Goal: Task Accomplishment & Management: Complete application form

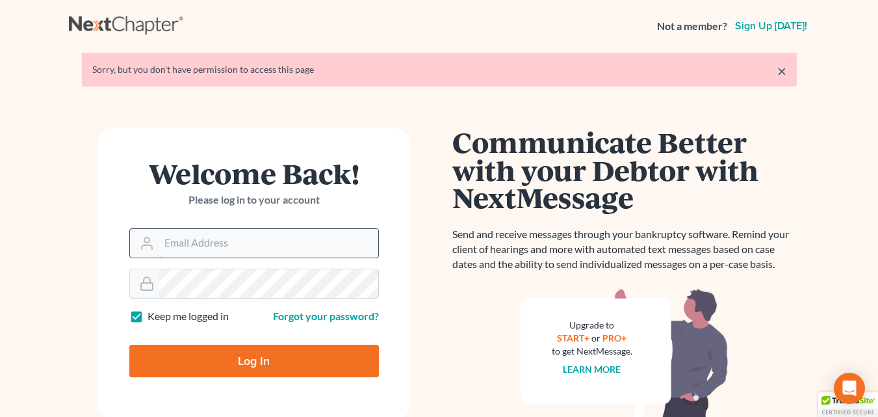
click at [201, 231] on input "Email Address" at bounding box center [268, 243] width 219 height 29
type input "dmacleith.rmslaw@earthlink.net"
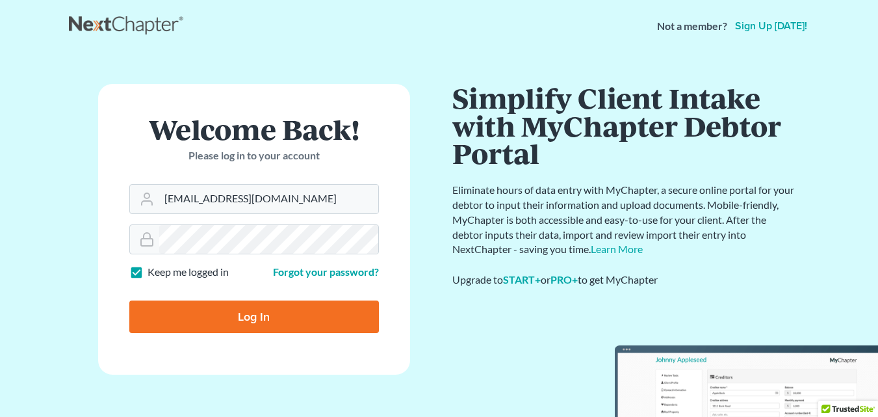
click at [232, 317] on input "Log In" at bounding box center [254, 316] width 250 height 32
type input "Thinking..."
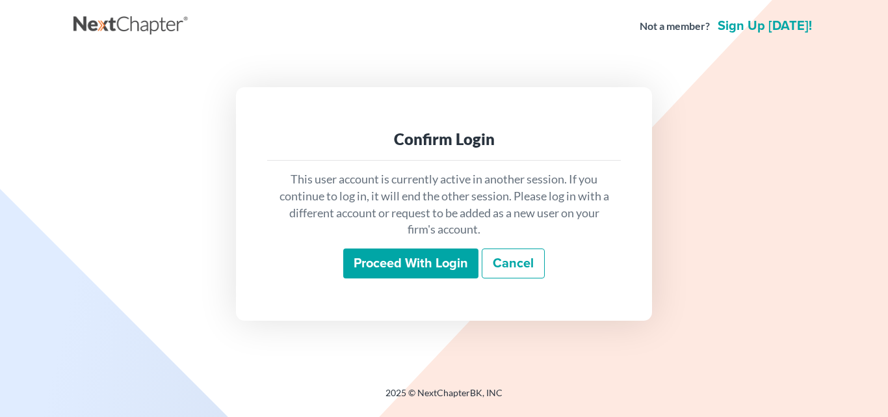
click at [524, 257] on link "Cancel" at bounding box center [513, 263] width 63 height 30
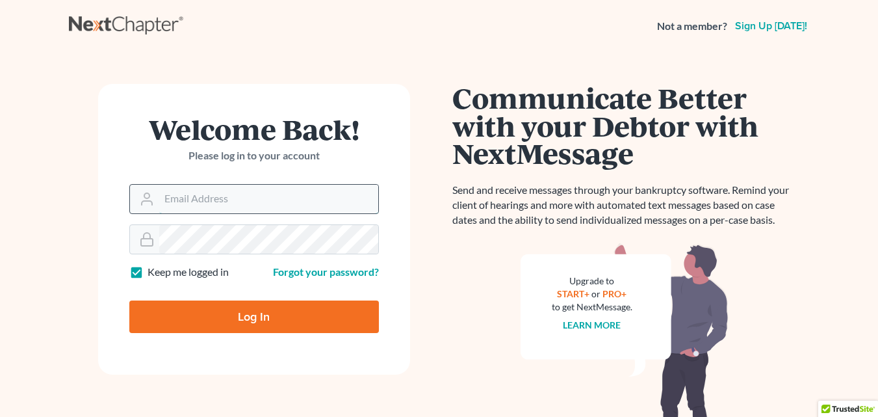
click at [209, 201] on input "Email Address" at bounding box center [268, 199] width 219 height 29
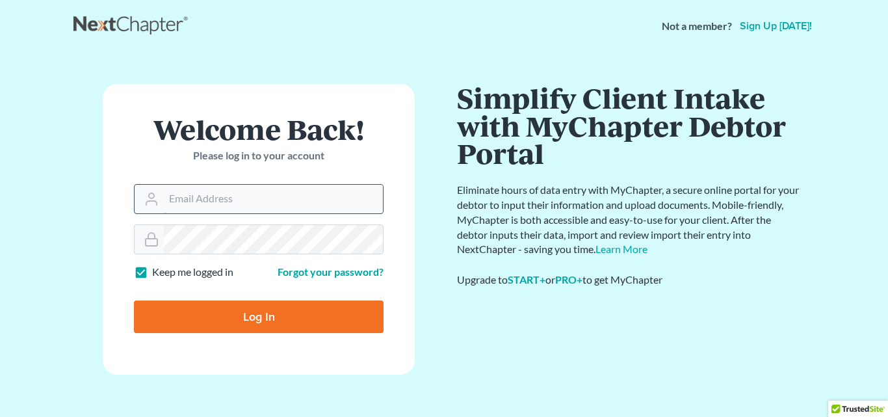
type input "dmacleith.rmslaw@earthlink.net"
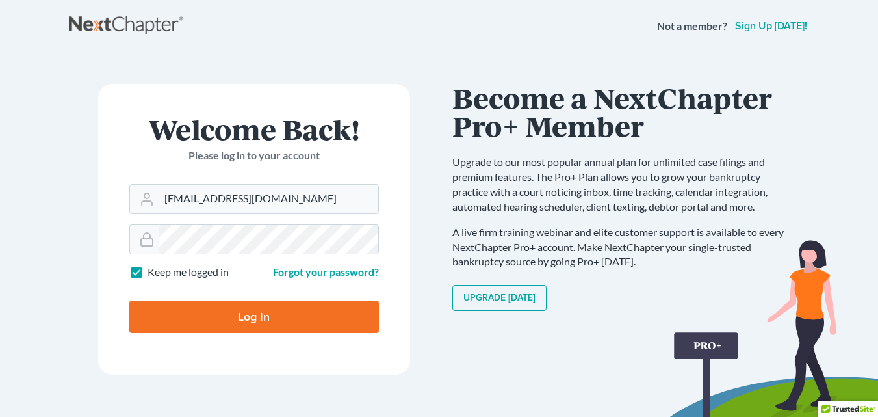
click at [231, 326] on input "Log In" at bounding box center [254, 316] width 250 height 32
type input "Thinking..."
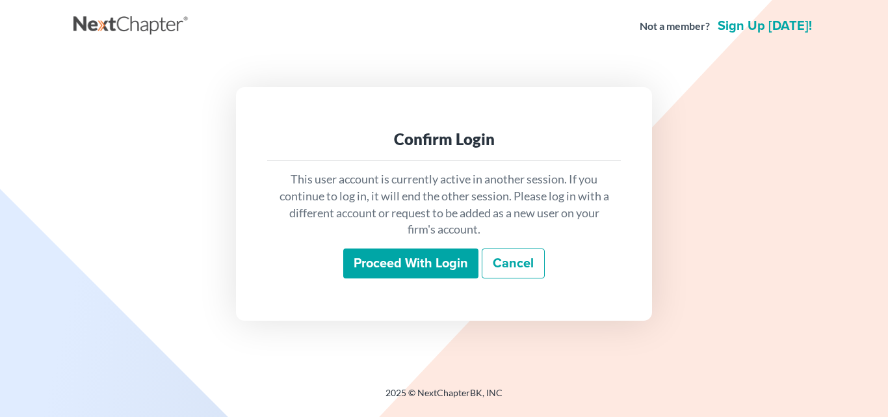
click at [506, 266] on link "Cancel" at bounding box center [513, 263] width 63 height 30
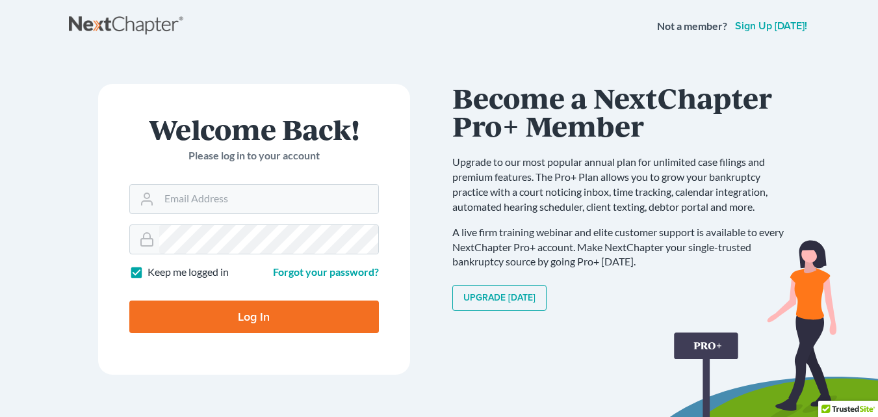
click at [148, 271] on label "Keep me logged in" at bounding box center [188, 272] width 81 height 15
click at [153, 271] on input "Keep me logged in" at bounding box center [157, 269] width 8 height 8
checkbox input "false"
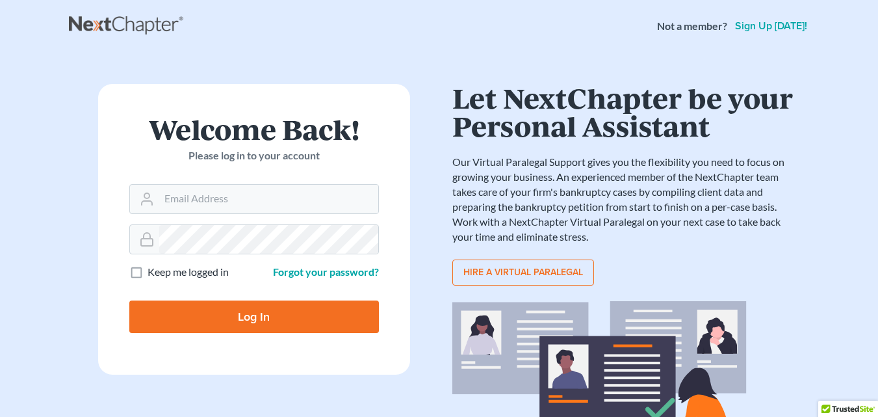
scroll to position [99, 0]
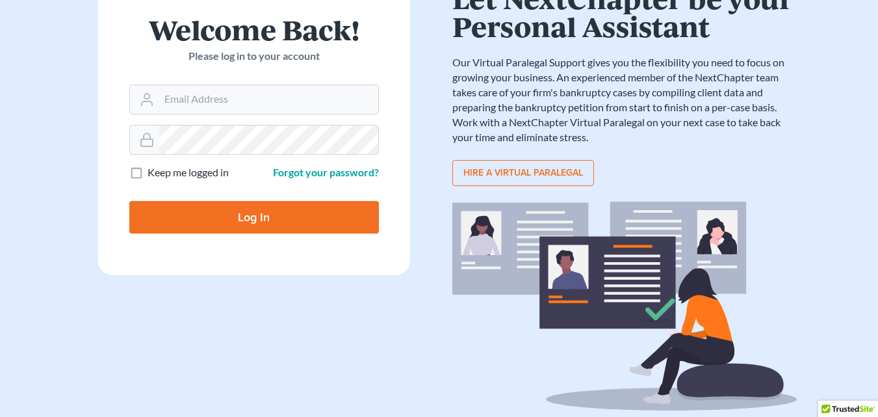
click at [499, 117] on p "Our Virtual Paralegal Support gives you the flexibility you need to focus on gr…" at bounding box center [624, 99] width 344 height 89
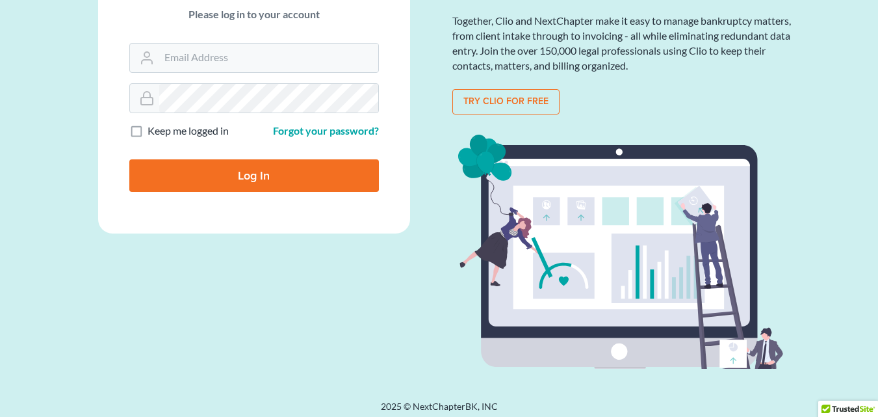
scroll to position [0, 0]
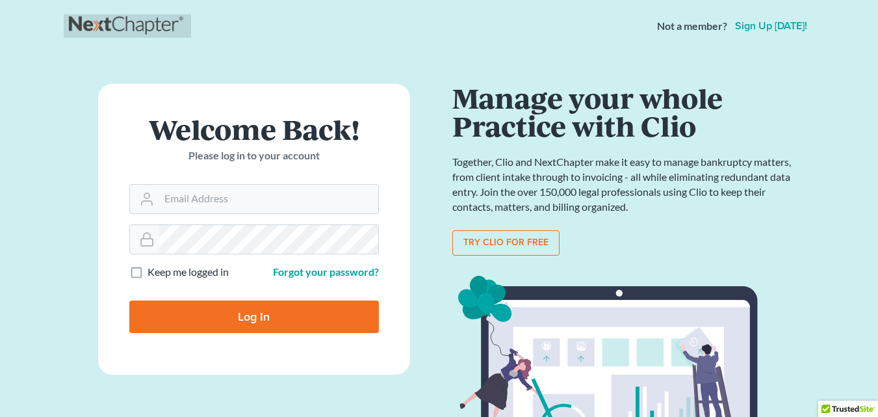
click at [162, 25] on link at bounding box center [127, 25] width 117 height 23
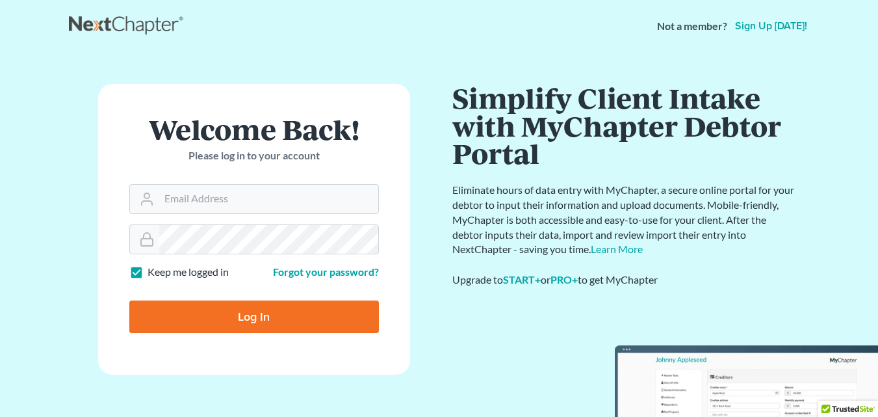
click at [228, 320] on input "Log In" at bounding box center [254, 316] width 250 height 32
type input "Thinking..."
click at [233, 203] on input "Email Address" at bounding box center [268, 199] width 219 height 29
type input "dmacleith.rmslaw@earthlink.net"
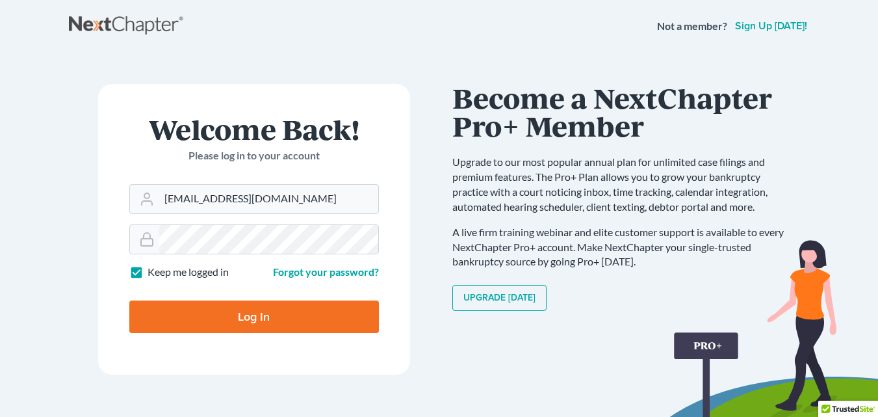
click at [233, 309] on input "Log In" at bounding box center [254, 316] width 250 height 32
type input "Thinking..."
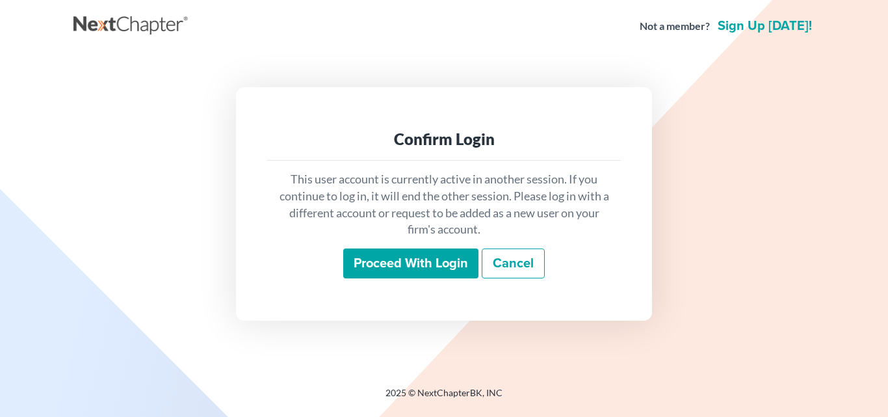
click at [416, 257] on input "Proceed with login" at bounding box center [410, 263] width 135 height 30
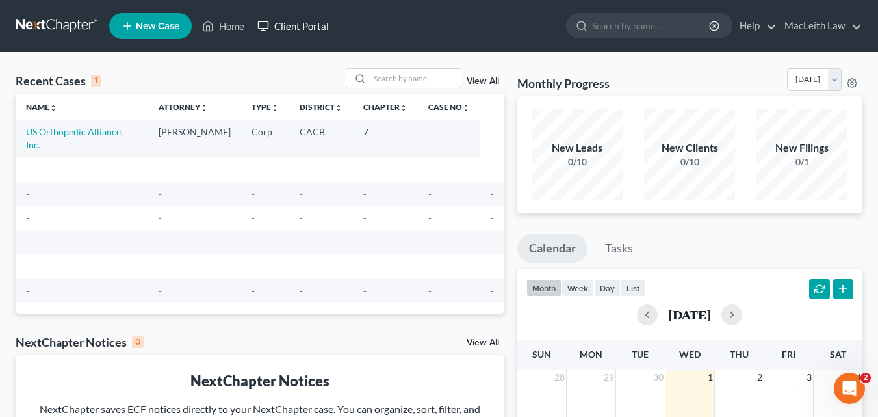
click at [303, 27] on link "Client Portal" at bounding box center [293, 25] width 84 height 23
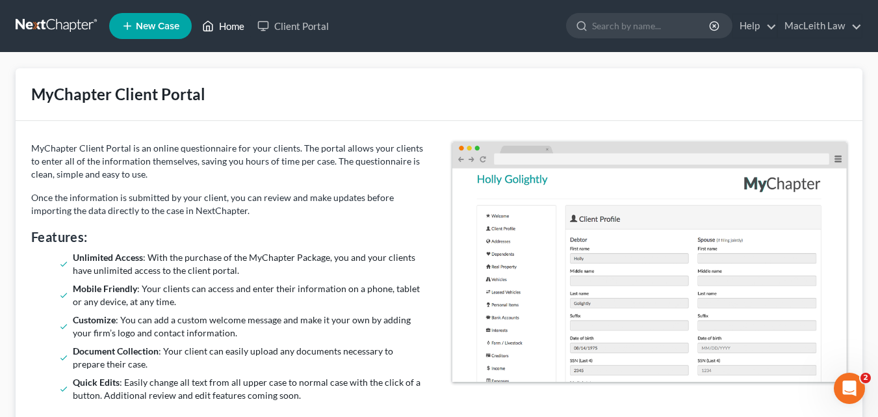
click at [232, 22] on link "Home" at bounding box center [223, 25] width 55 height 23
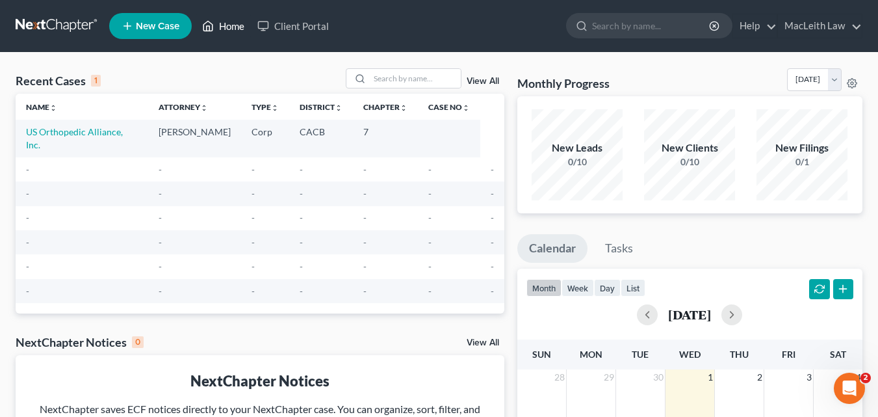
click at [234, 27] on link "Home" at bounding box center [223, 25] width 55 height 23
click at [235, 28] on link "Home" at bounding box center [223, 25] width 55 height 23
click at [68, 133] on link "US Orthopedic Alliance, Inc." at bounding box center [74, 138] width 97 height 24
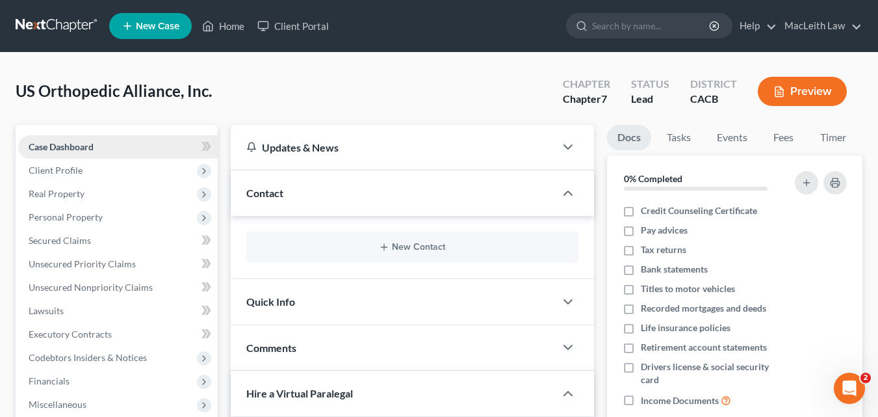
click at [44, 146] on span "Case Dashboard" at bounding box center [61, 146] width 65 height 11
click at [44, 172] on span "Client Profile" at bounding box center [56, 169] width 54 height 11
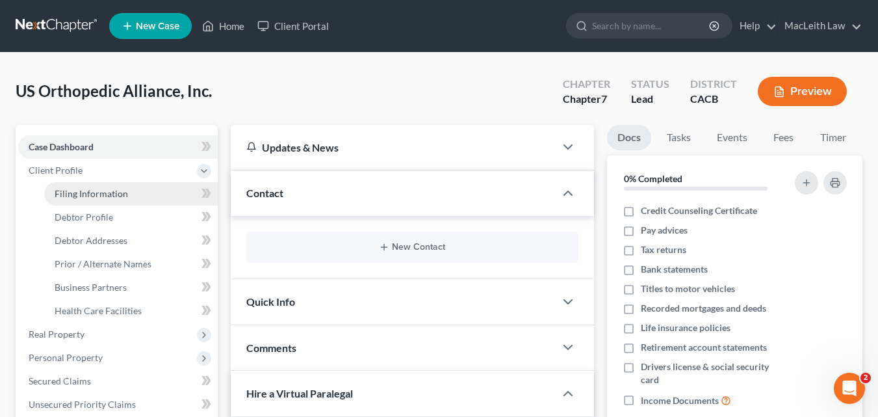
click at [83, 194] on span "Filing Information" at bounding box center [91, 193] width 73 height 11
select select "2"
select select "1"
select select "0"
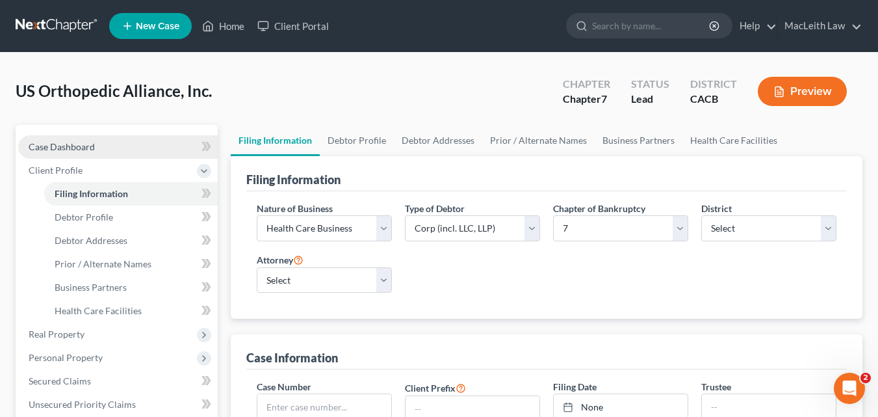
click at [97, 146] on link "Case Dashboard" at bounding box center [118, 146] width 200 height 23
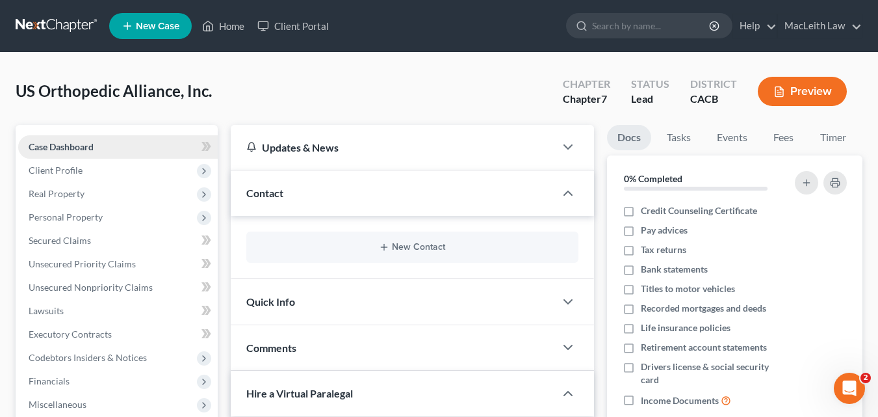
click at [73, 146] on span "Case Dashboard" at bounding box center [61, 146] width 65 height 11
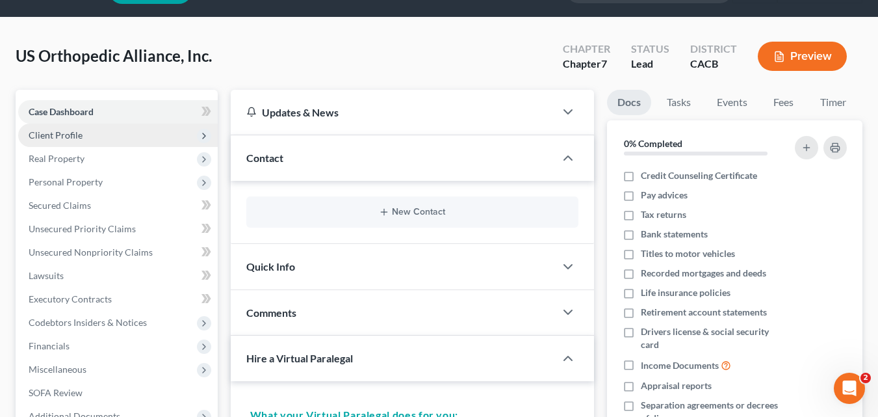
scroll to position [36, 0]
click at [393, 153] on div "Contact" at bounding box center [393, 157] width 324 height 45
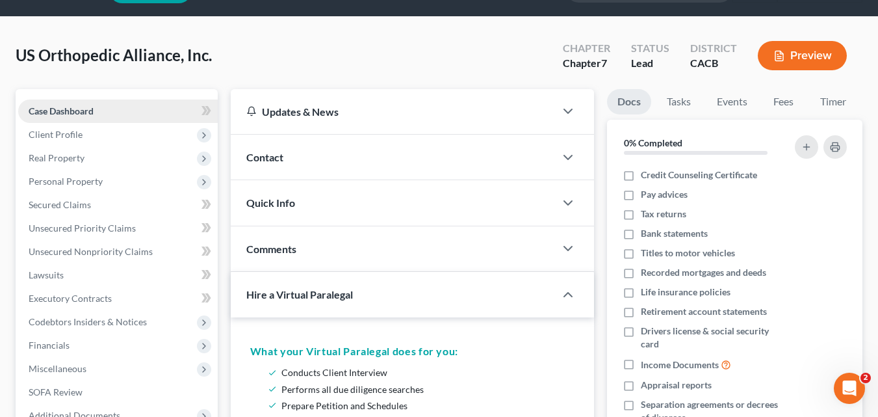
click at [72, 110] on span "Case Dashboard" at bounding box center [61, 110] width 65 height 11
click at [64, 136] on span "Client Profile" at bounding box center [56, 134] width 54 height 11
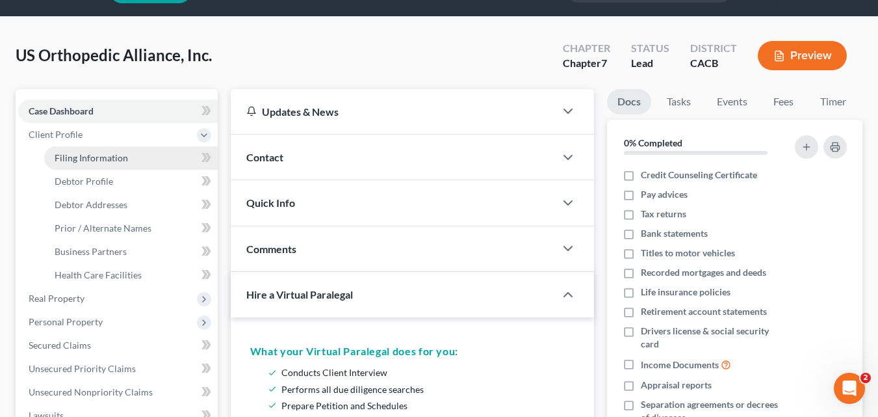
click at [76, 160] on span "Filing Information" at bounding box center [91, 157] width 73 height 11
select select "2"
select select "1"
select select "0"
select select "7"
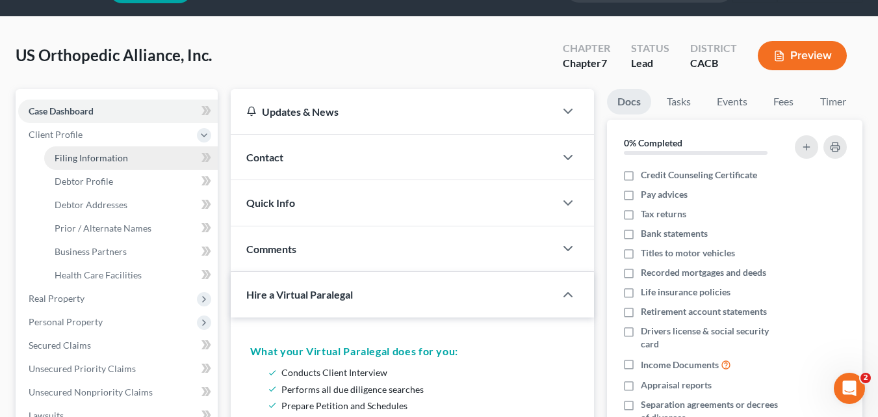
select select "0"
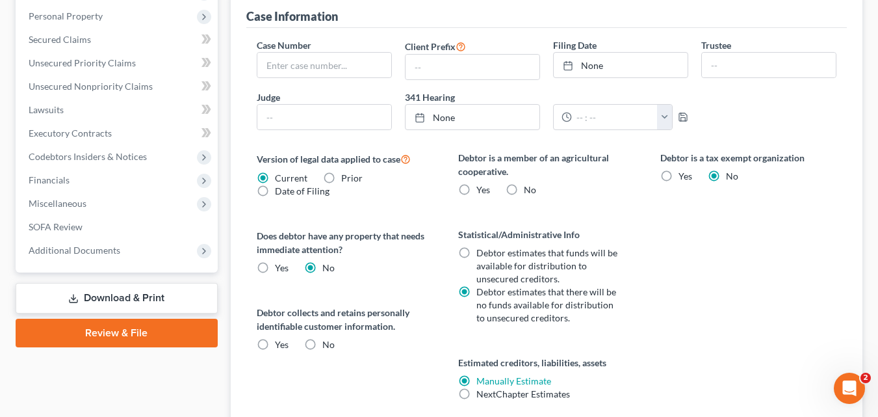
scroll to position [342, 0]
click at [524, 186] on label "No" at bounding box center [530, 189] width 12 height 13
click at [529, 186] on input "No" at bounding box center [533, 187] width 8 height 8
radio input "true"
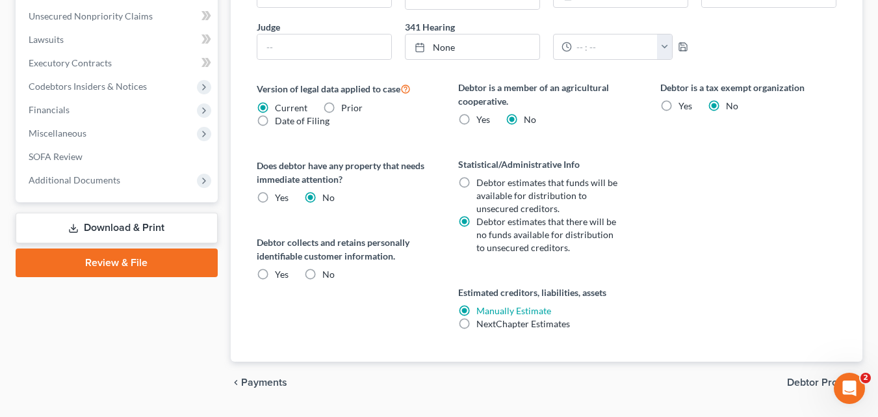
scroll to position [447, 0]
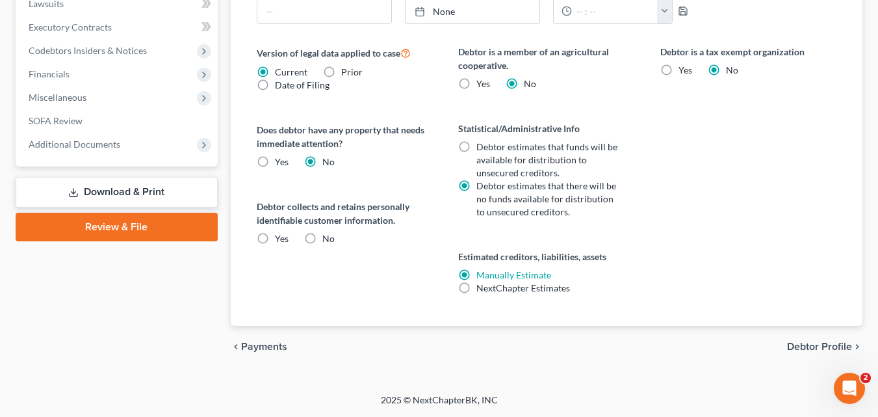
click at [322, 237] on label "No" at bounding box center [328, 238] width 12 height 13
click at [328, 237] on input "No" at bounding box center [332, 236] width 8 height 8
radio input "true"
click at [820, 346] on span "Debtor Profile" at bounding box center [819, 346] width 65 height 10
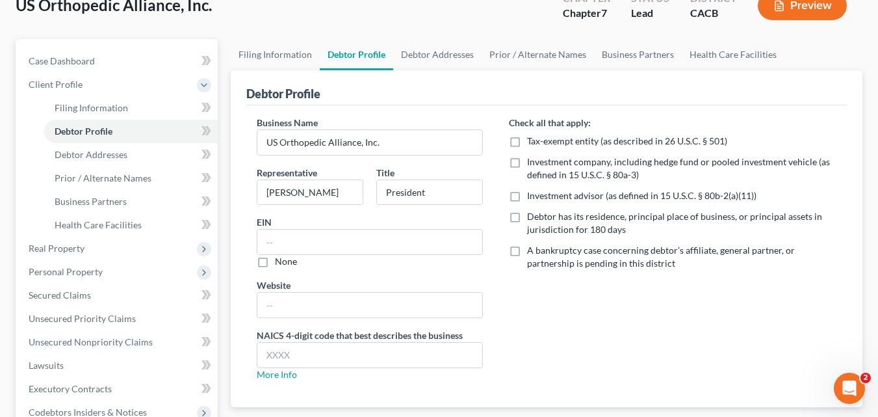
scroll to position [92, 0]
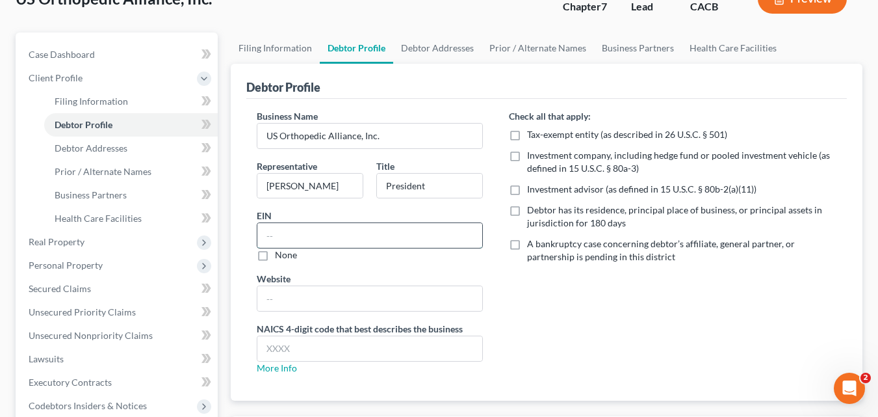
click at [386, 225] on input "text" at bounding box center [369, 235] width 225 height 25
type input "[US_EMPLOYER_IDENTIFICATION_NUMBER]"
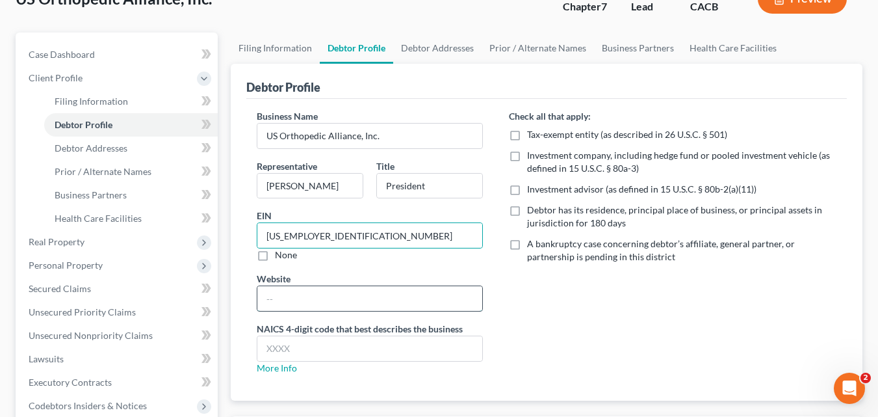
click at [292, 302] on input "text" at bounding box center [369, 298] width 225 height 25
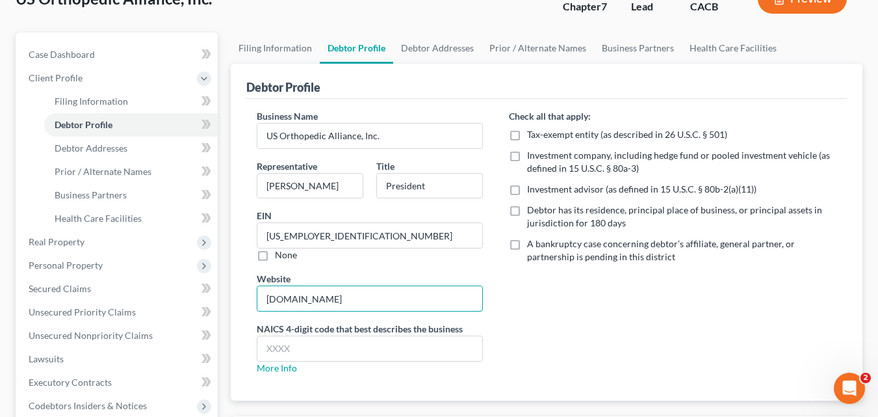
type input "[DOMAIN_NAME]"
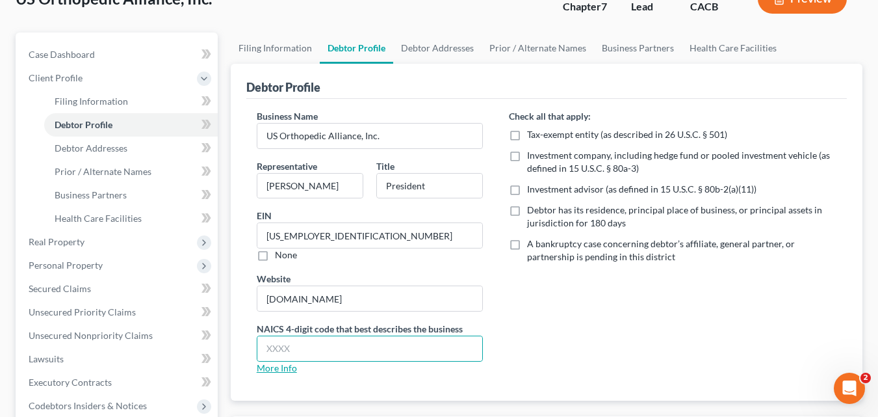
click at [273, 369] on link "More Info" at bounding box center [277, 367] width 40 height 11
click at [283, 368] on link "More Info" at bounding box center [277, 367] width 40 height 11
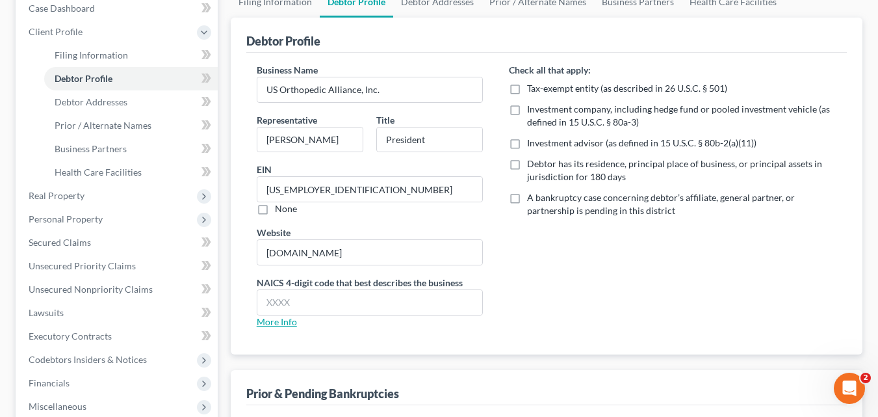
scroll to position [136, 0]
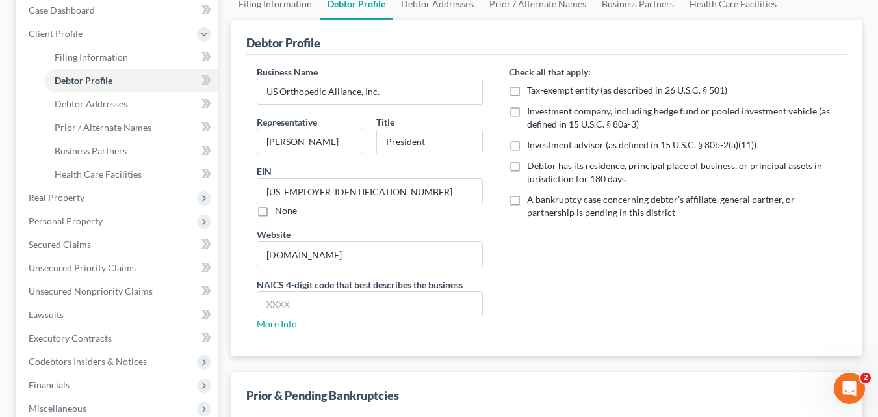
click at [527, 167] on label "Debtor has its residence, principal place of business, or principal assets in j…" at bounding box center [681, 172] width 309 height 26
click at [532, 167] on input "Debtor has its residence, principal place of business, or principal assets in j…" at bounding box center [536, 163] width 8 height 8
checkbox input "true"
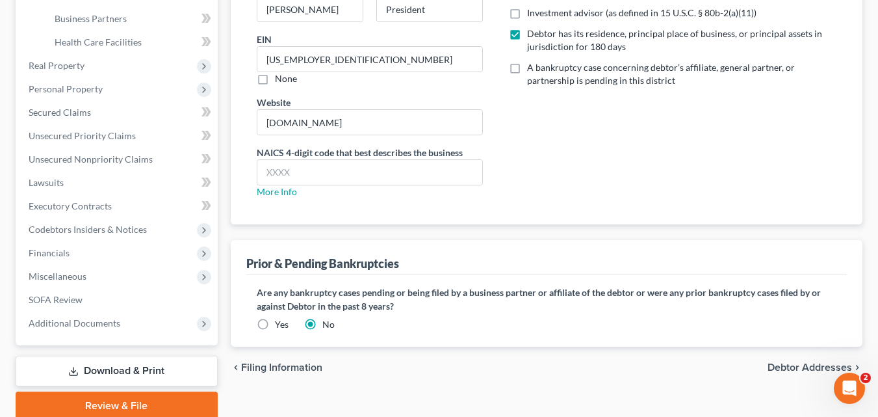
scroll to position [321, 0]
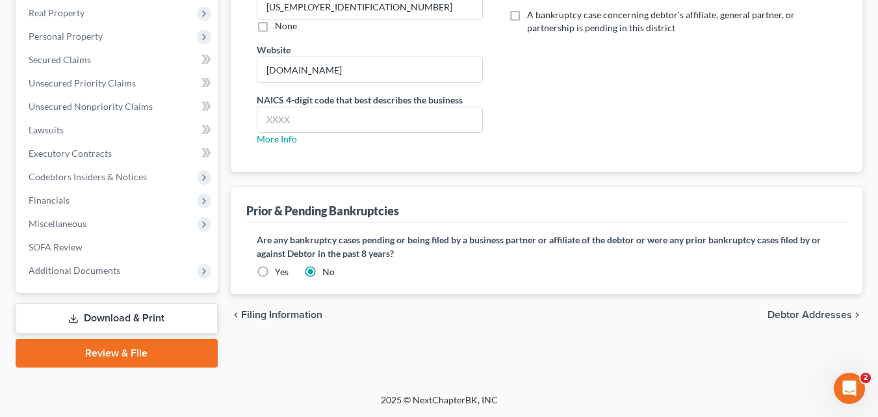
click at [785, 315] on span "Debtor Addresses" at bounding box center [810, 314] width 84 height 10
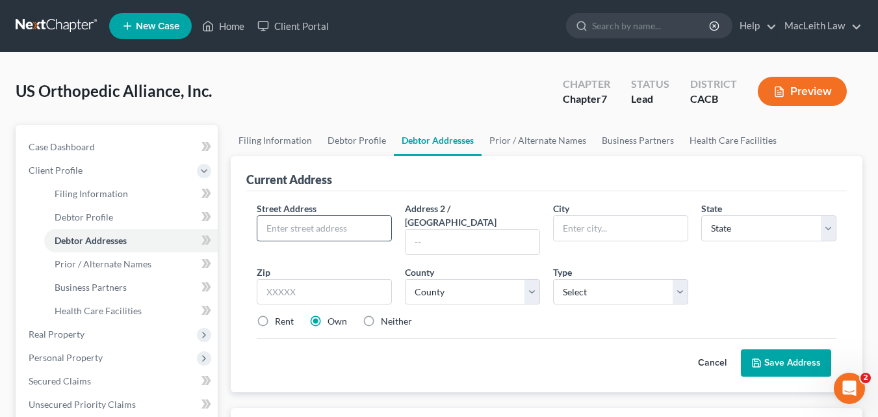
click at [334, 232] on input "text" at bounding box center [324, 228] width 134 height 25
type input "[STREET_ADDRESS]"
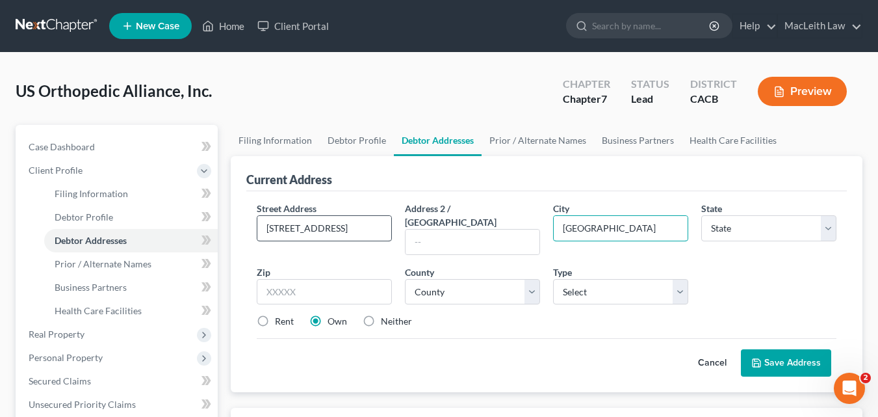
type input "[GEOGRAPHIC_DATA]"
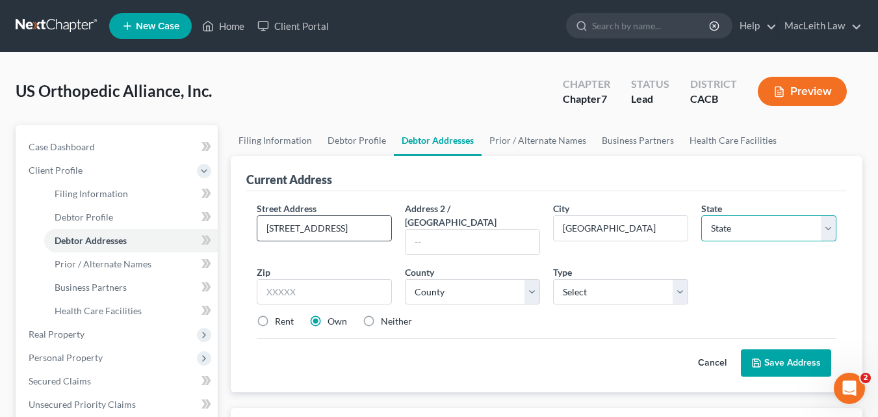
select select "4"
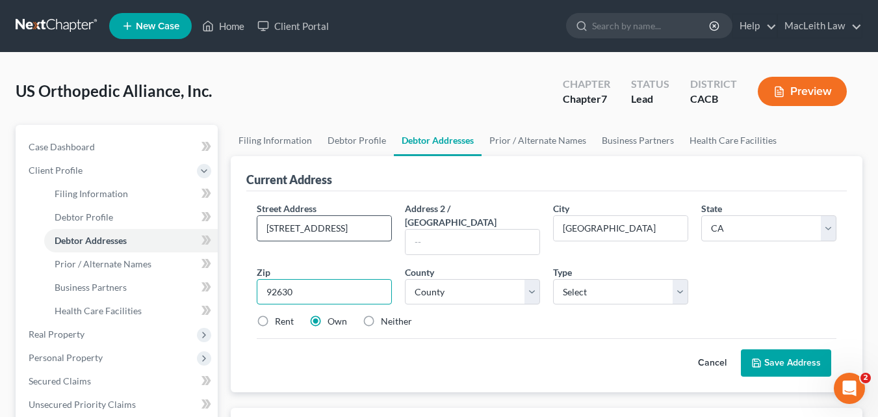
type input "92630"
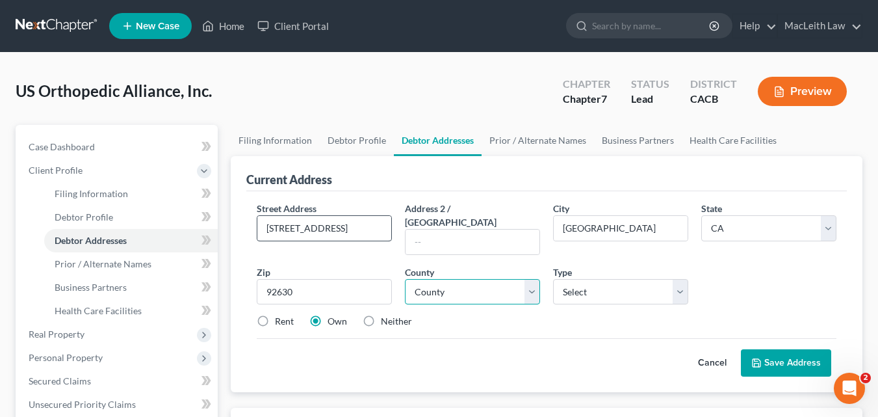
select select "29"
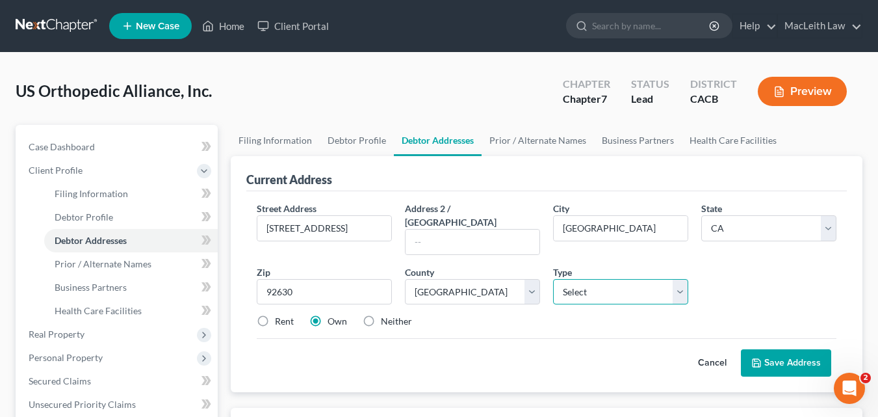
click at [683, 279] on select "Select Business Mailing Location of Assets" at bounding box center [620, 292] width 135 height 26
select select "0"
click at [553, 279] on select "Select Business Mailing Location of Assets" at bounding box center [620, 292] width 135 height 26
click at [275, 315] on label "Rent" at bounding box center [284, 321] width 19 height 13
click at [280, 315] on input "Rent" at bounding box center [284, 319] width 8 height 8
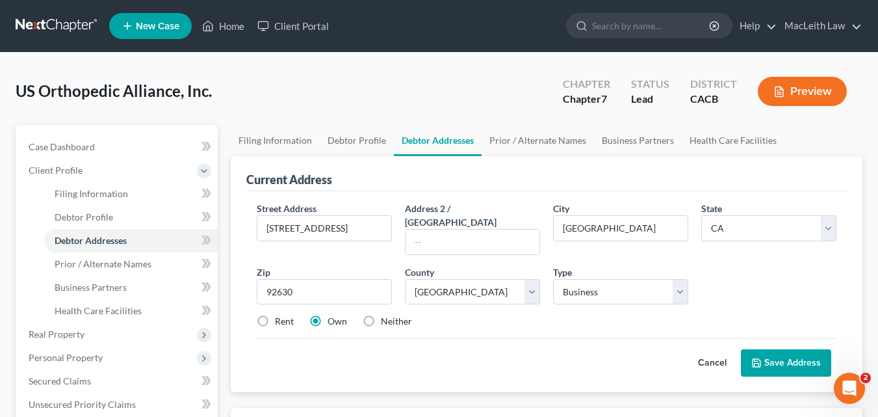
radio input "true"
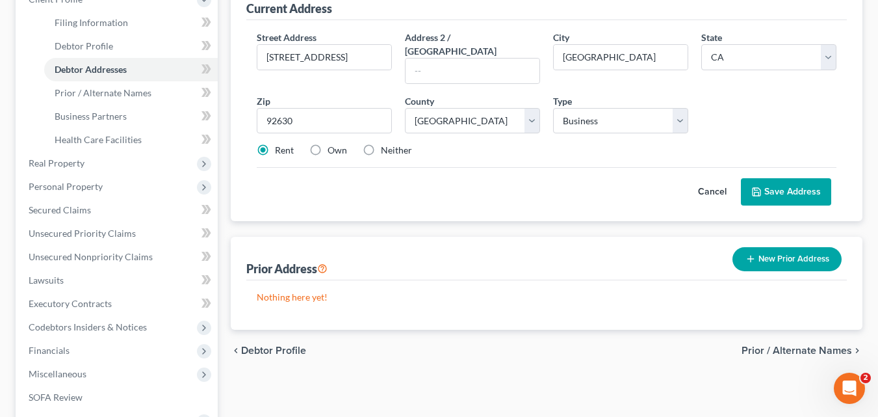
scroll to position [172, 0]
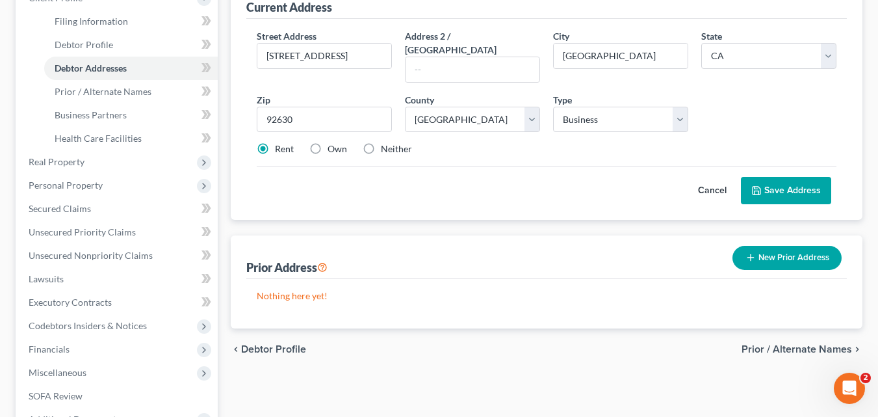
click at [800, 177] on button "Save Address" at bounding box center [786, 190] width 90 height 27
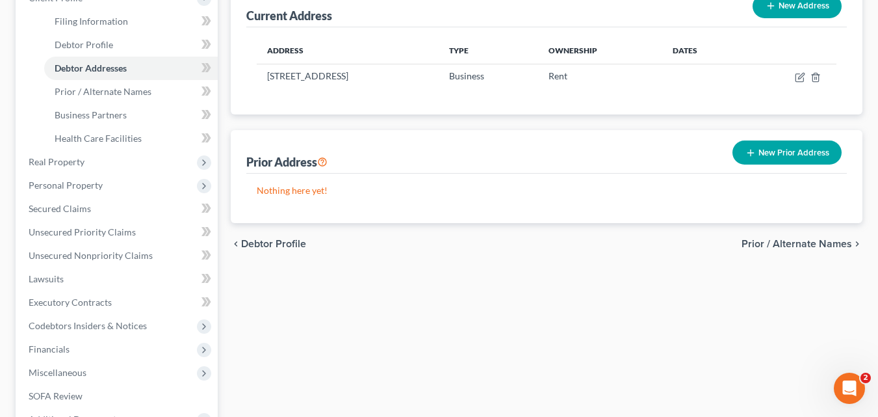
click at [799, 242] on span "Prior / Alternate Names" at bounding box center [797, 244] width 110 height 10
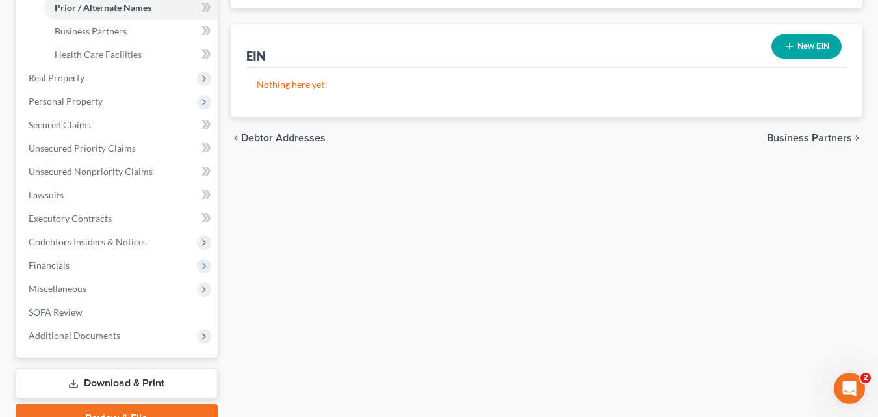
scroll to position [266, 0]
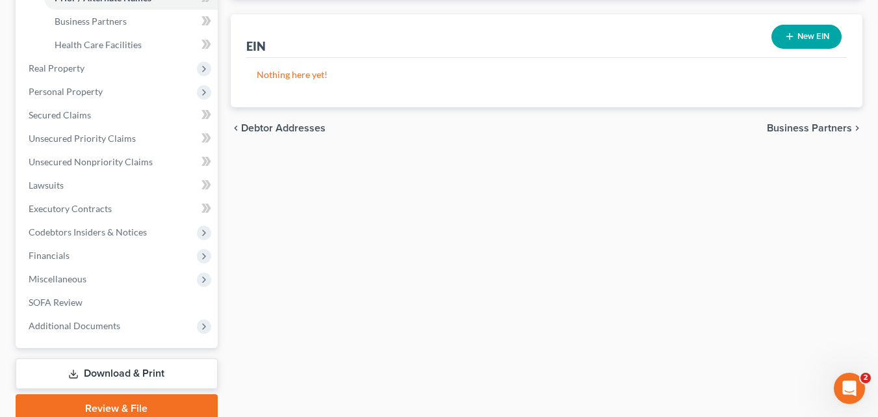
click at [814, 131] on span "Business Partners" at bounding box center [809, 128] width 85 height 10
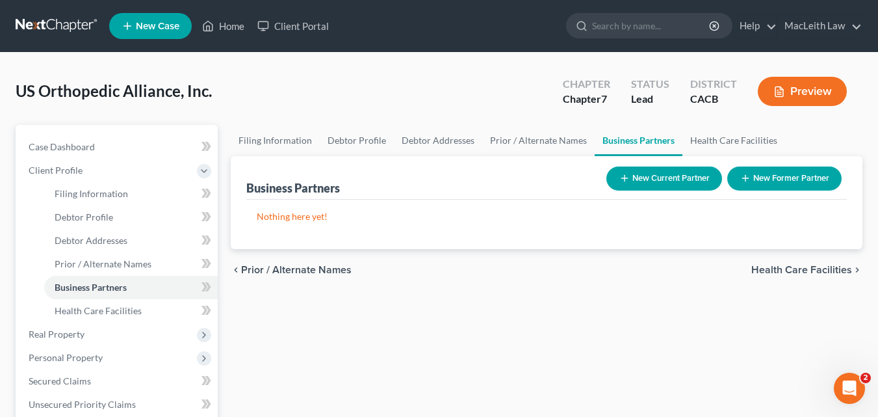
click at [807, 266] on span "Health Care Facilities" at bounding box center [801, 270] width 101 height 10
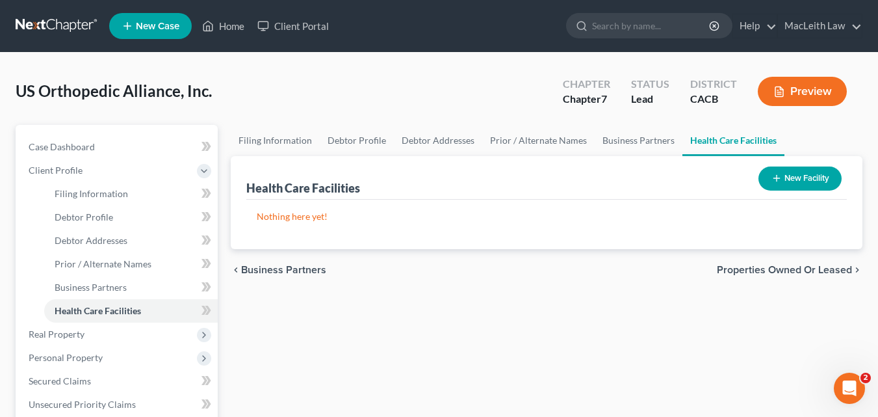
click at [807, 266] on span "Properties Owned or Leased" at bounding box center [784, 270] width 135 height 10
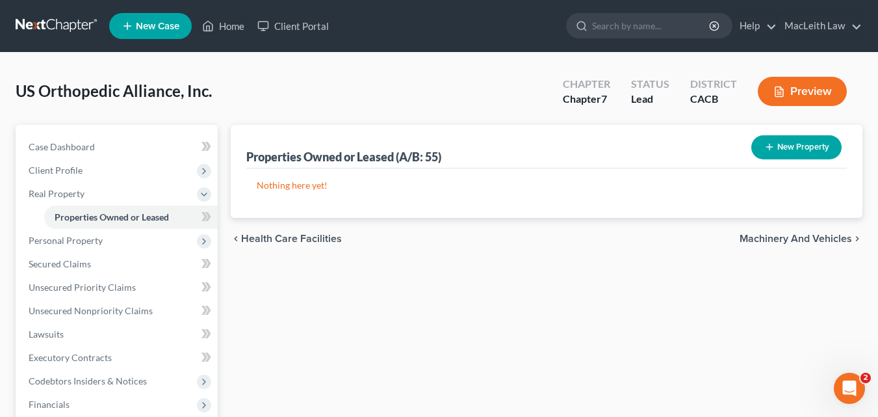
click at [810, 239] on span "Machinery and Vehicles" at bounding box center [796, 238] width 112 height 10
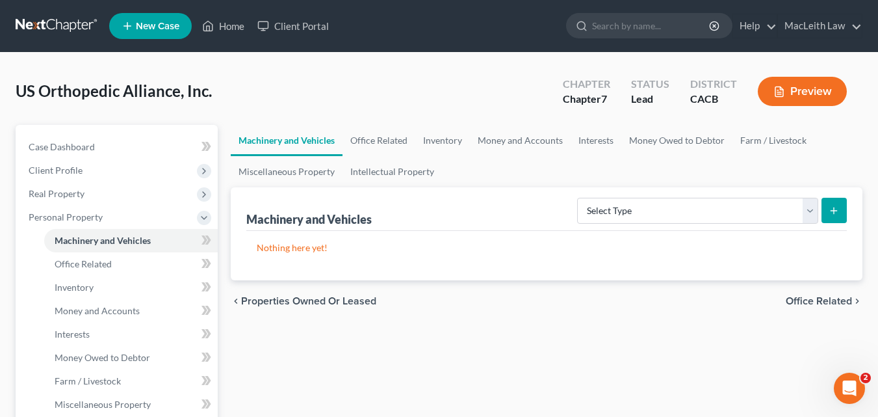
click at [820, 296] on span "Office Related" at bounding box center [819, 301] width 66 height 10
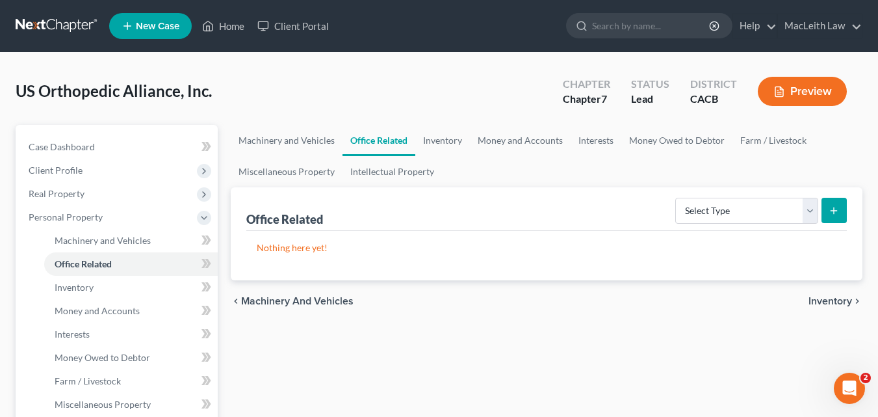
click at [836, 296] on span "Inventory" at bounding box center [831, 301] width 44 height 10
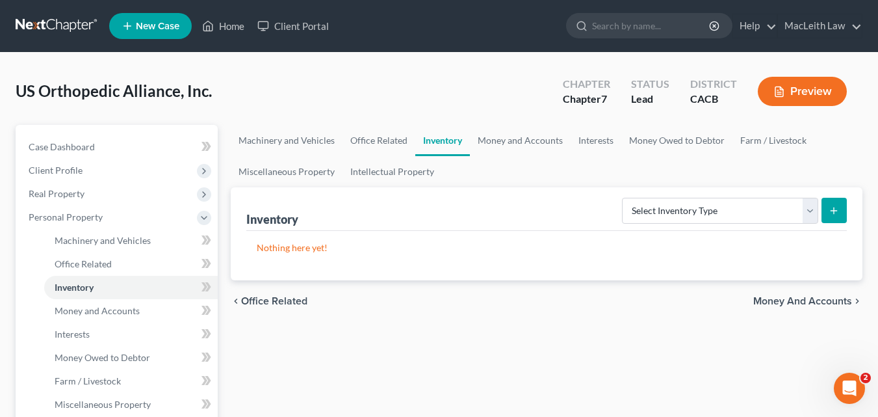
click at [836, 296] on span "Money and Accounts" at bounding box center [802, 301] width 99 height 10
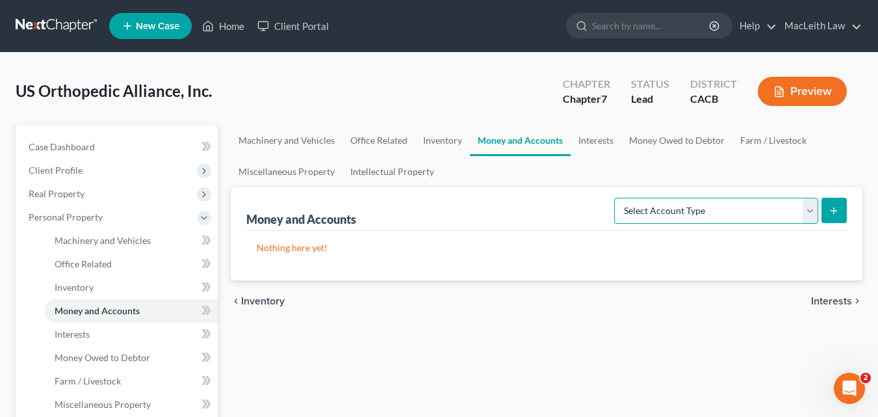
click at [757, 205] on select "Select Account Type Brokerage (A/B: 3, SOFA: 18) Cash on Hand (A/B: 2) Certific…" at bounding box center [716, 211] width 204 height 26
select select "checking"
click at [616, 198] on select "Select Account Type Brokerage (A/B: 3, SOFA: 18) Cash on Hand (A/B: 2) Certific…" at bounding box center [716, 211] width 204 height 26
click at [601, 251] on p "Nothing here yet!" at bounding box center [547, 247] width 580 height 13
click at [575, 251] on p "Nothing here yet!" at bounding box center [547, 247] width 580 height 13
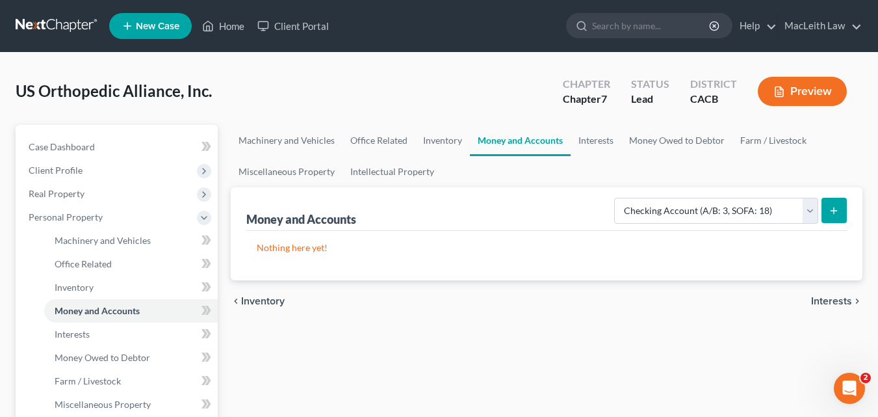
click at [302, 255] on div "Nothing here yet! Type Total Value Description" at bounding box center [546, 255] width 601 height 49
click at [840, 205] on button "submit" at bounding box center [834, 210] width 25 height 25
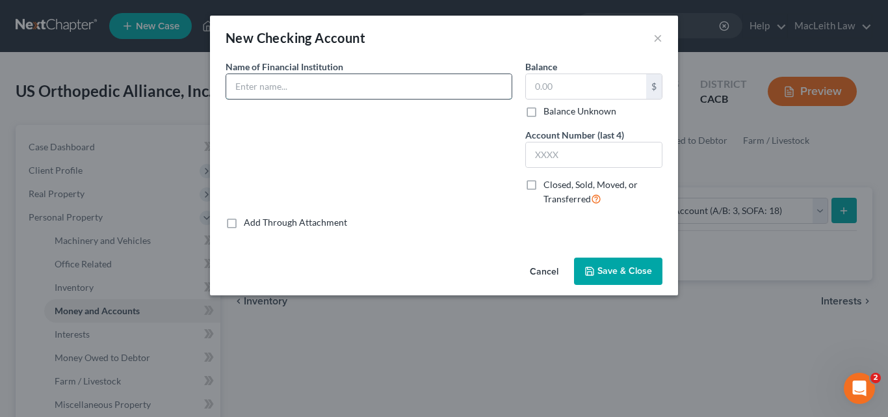
click at [356, 93] on input "text" at bounding box center [368, 86] width 285 height 25
type input "[PERSON_NAME] Fargo Bank"
type input "1,361"
type input "8574"
click at [614, 276] on span "Save & Close" at bounding box center [624, 270] width 55 height 11
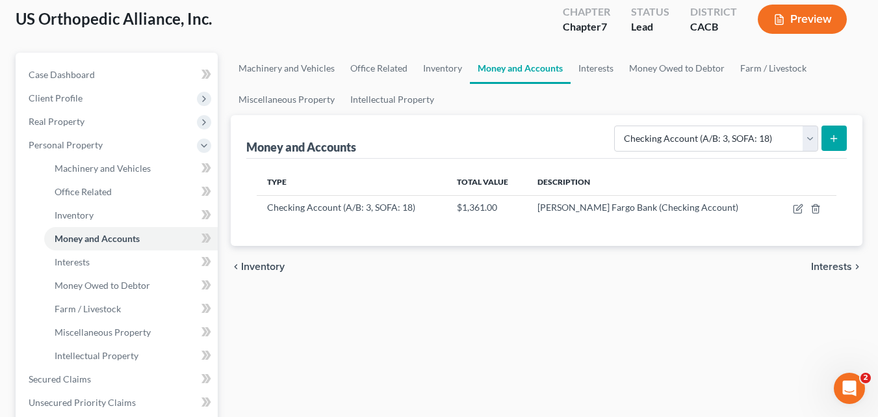
scroll to position [104, 0]
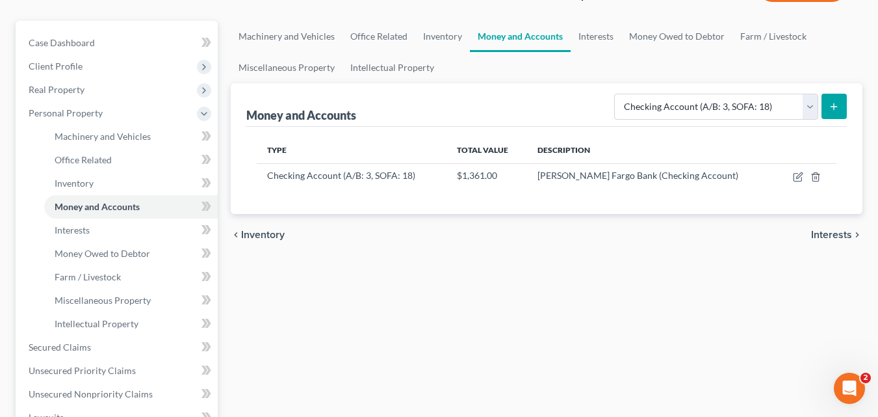
click at [833, 113] on button "submit" at bounding box center [834, 106] width 25 height 25
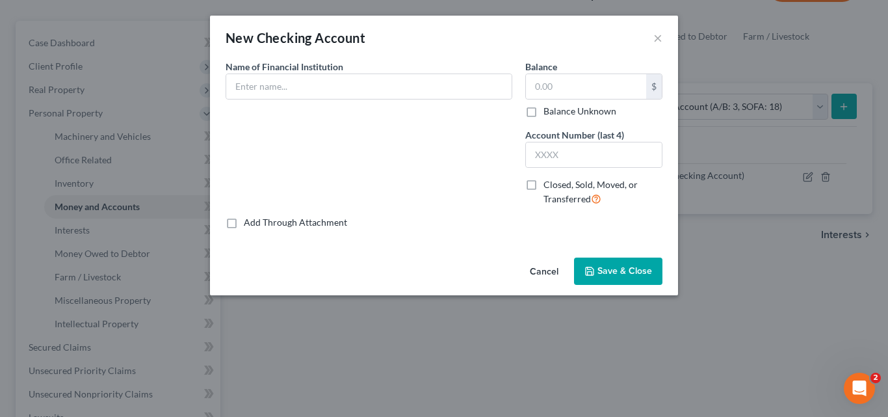
click at [664, 34] on div "New Checking Account ×" at bounding box center [444, 38] width 468 height 44
click at [655, 40] on button "×" at bounding box center [657, 38] width 9 height 16
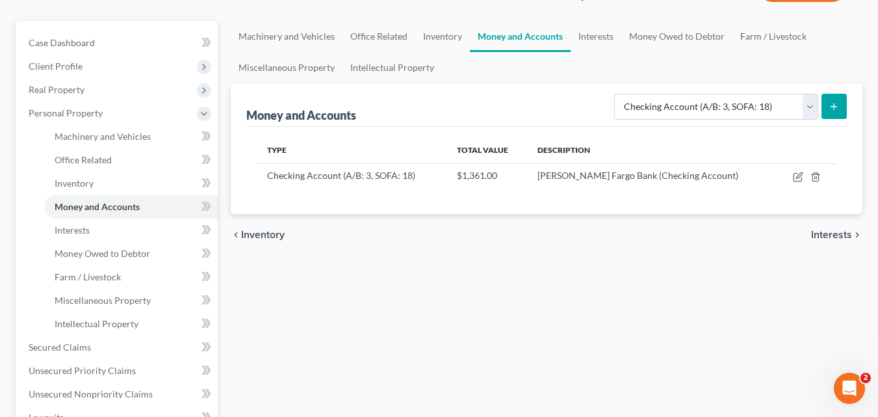
click at [831, 231] on span "Interests" at bounding box center [831, 234] width 41 height 10
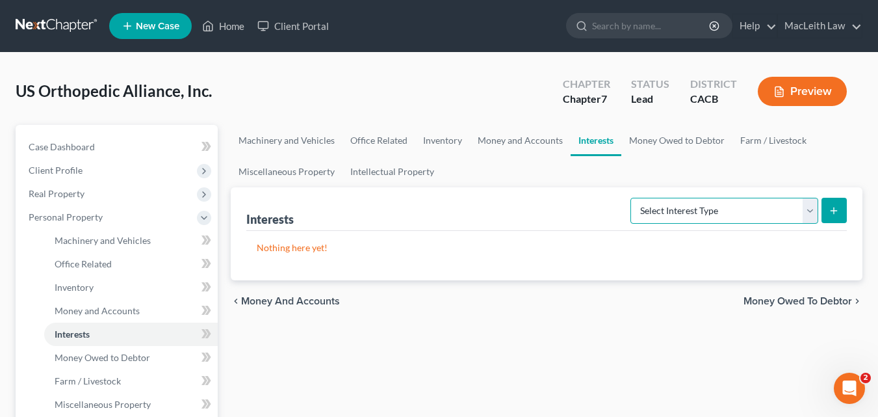
click at [809, 212] on select "Select Interest Type Bond (A/B: 16) Incorporated Business (A/B: 15) Insurance P…" at bounding box center [724, 211] width 188 height 26
click at [848, 303] on span "Money Owed to Debtor" at bounding box center [798, 301] width 109 height 10
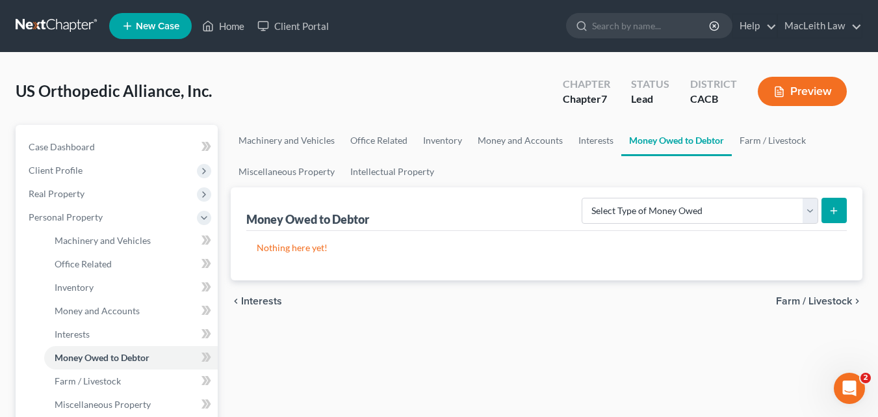
click at [821, 299] on span "Farm / Livestock" at bounding box center [814, 301] width 76 height 10
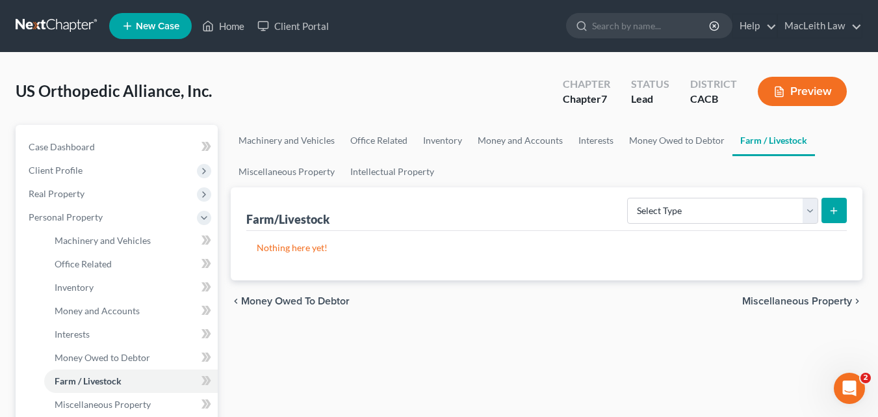
click at [822, 298] on span "Miscellaneous Property" at bounding box center [797, 301] width 110 height 10
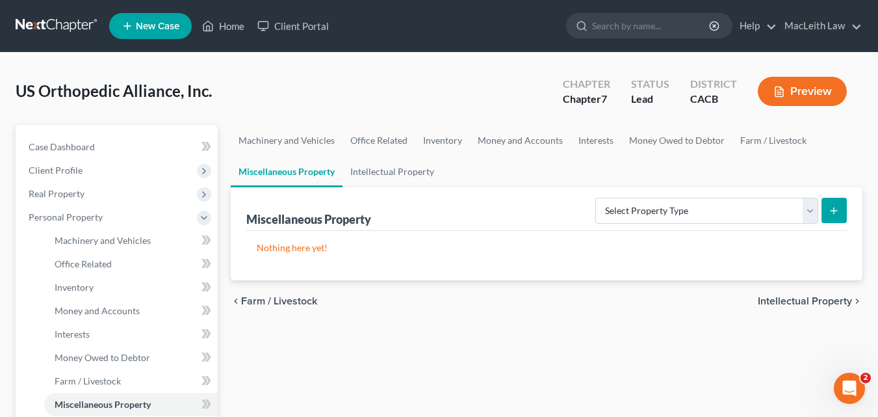
click at [822, 298] on span "Intellectual Property" at bounding box center [805, 301] width 94 height 10
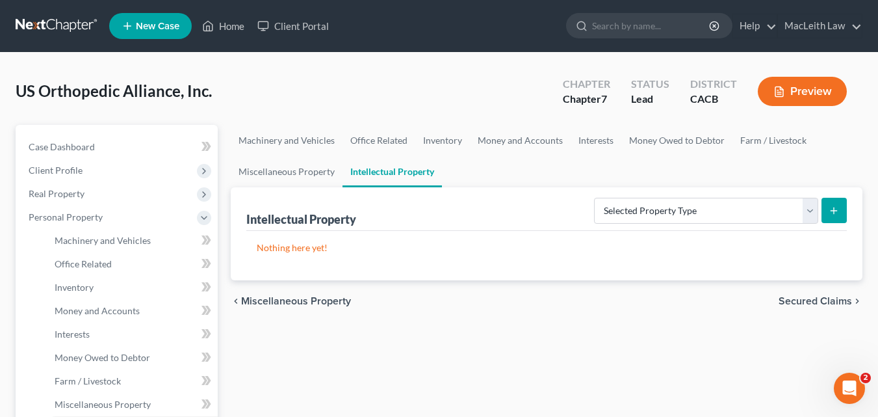
click at [822, 298] on span "Secured Claims" at bounding box center [815, 301] width 73 height 10
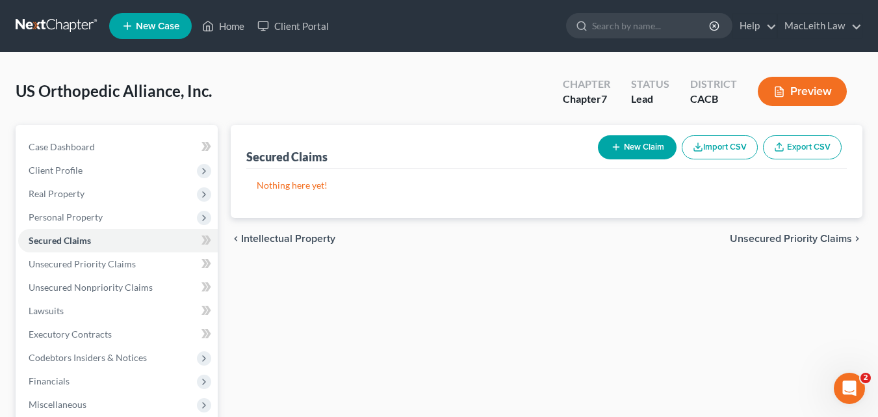
click at [799, 237] on span "Unsecured Priority Claims" at bounding box center [791, 238] width 122 height 10
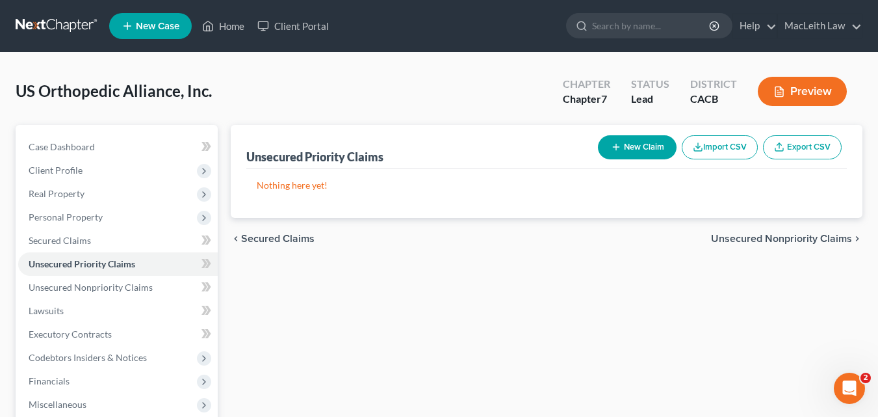
click at [799, 237] on span "Unsecured Nonpriority Claims" at bounding box center [781, 238] width 141 height 10
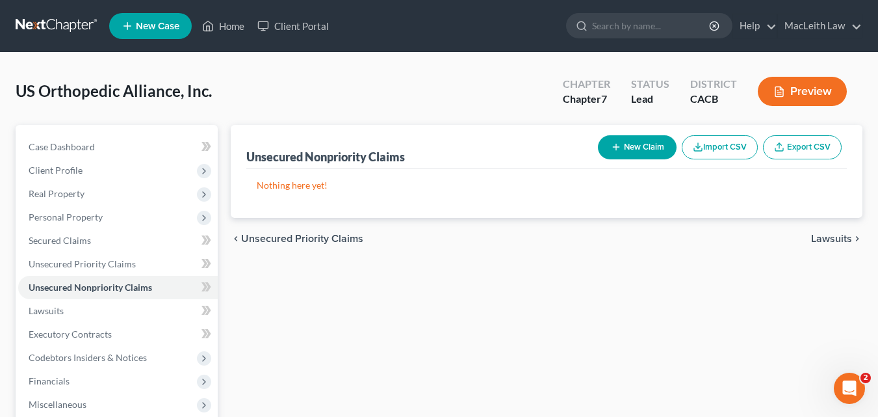
click at [835, 238] on span "Lawsuits" at bounding box center [831, 238] width 41 height 10
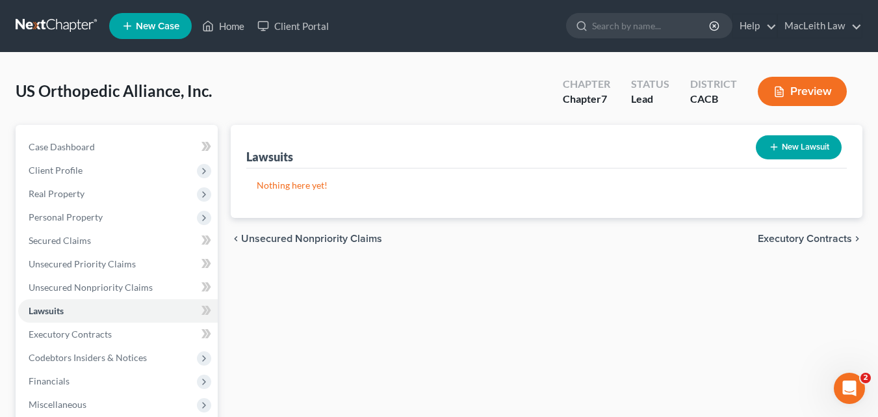
click at [835, 238] on span "Executory Contracts" at bounding box center [805, 238] width 94 height 10
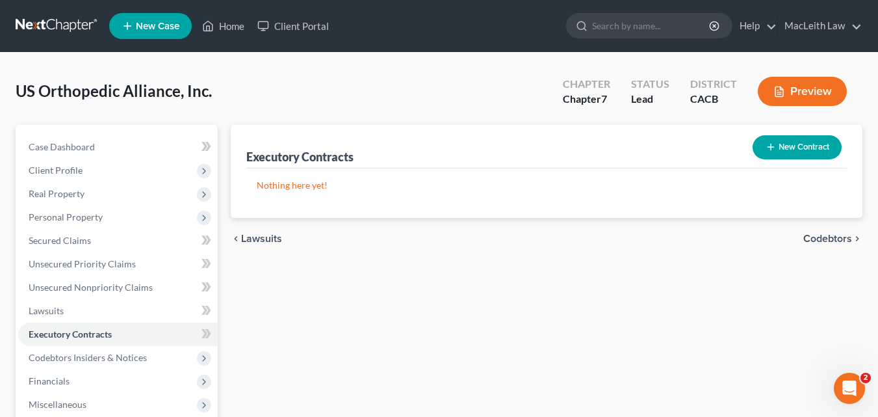
click at [835, 238] on span "Codebtors" at bounding box center [827, 238] width 49 height 10
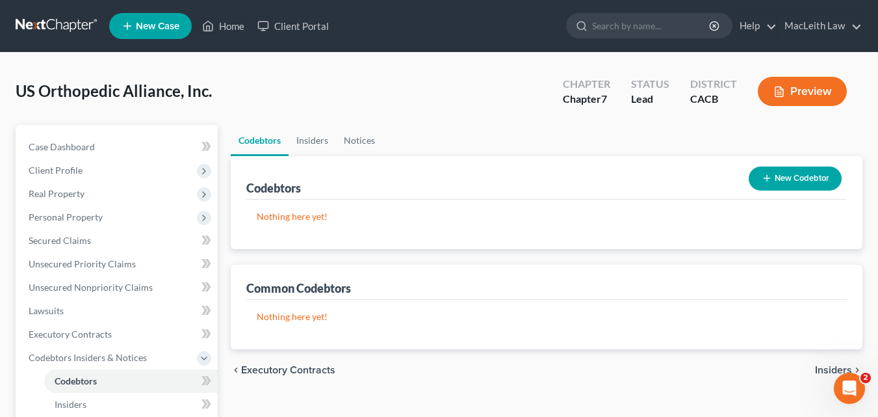
click at [818, 370] on span "Insiders" at bounding box center [833, 370] width 37 height 10
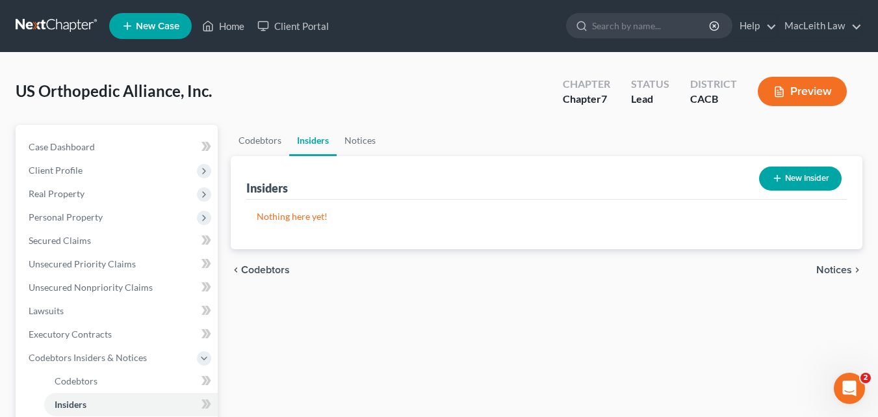
click at [793, 172] on button "New Insider" at bounding box center [800, 178] width 83 height 24
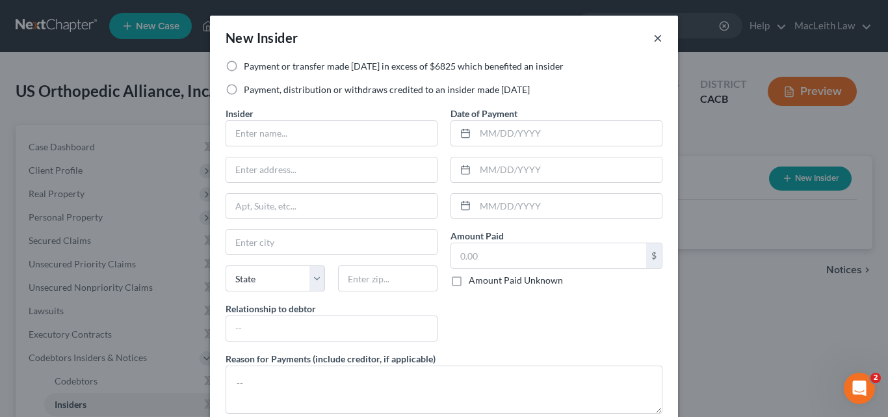
click at [653, 40] on button "×" at bounding box center [657, 38] width 9 height 16
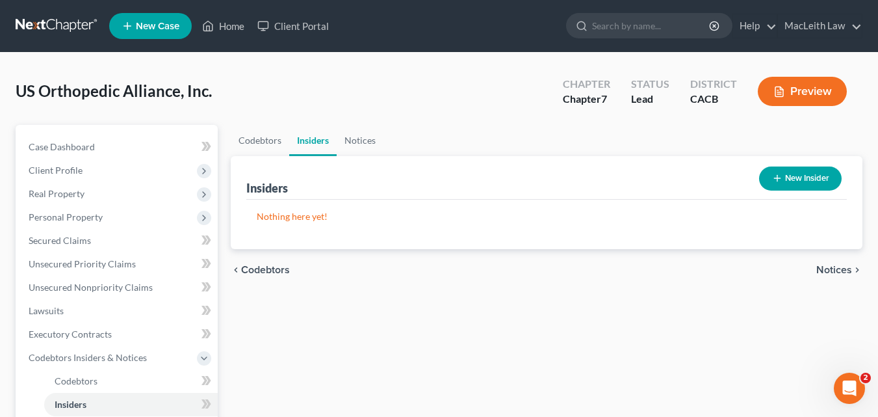
click at [844, 269] on span "Notices" at bounding box center [834, 270] width 36 height 10
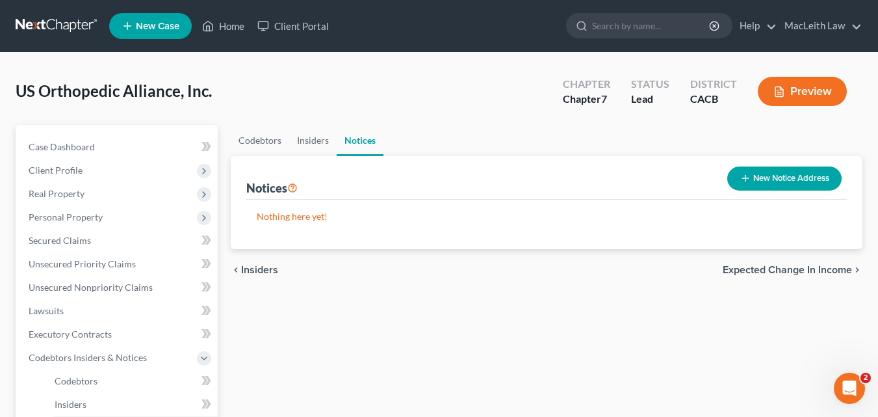
click at [844, 269] on span "Expected Change in Income" at bounding box center [787, 270] width 129 height 10
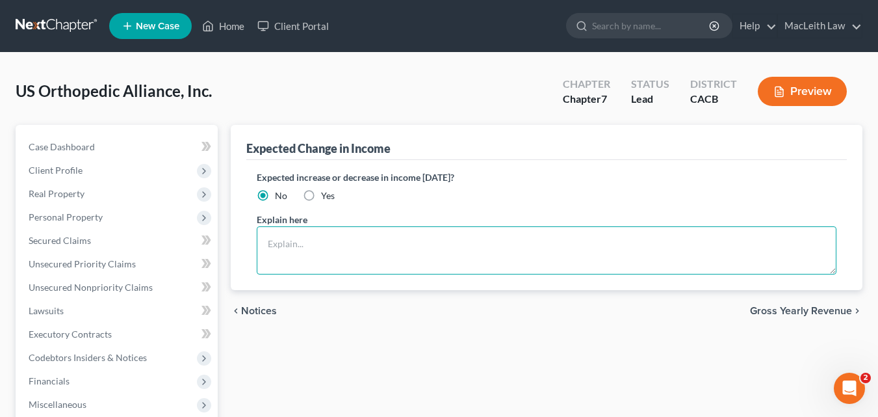
click at [566, 236] on textarea at bounding box center [547, 250] width 580 height 48
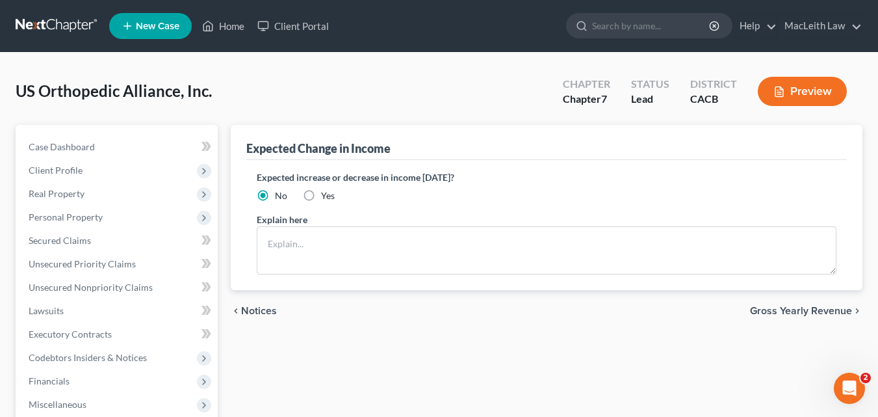
click at [261, 317] on div "chevron_left Notices Gross Yearly Revenue chevron_right" at bounding box center [547, 311] width 632 height 42
click at [260, 313] on span "Notices" at bounding box center [259, 310] width 36 height 10
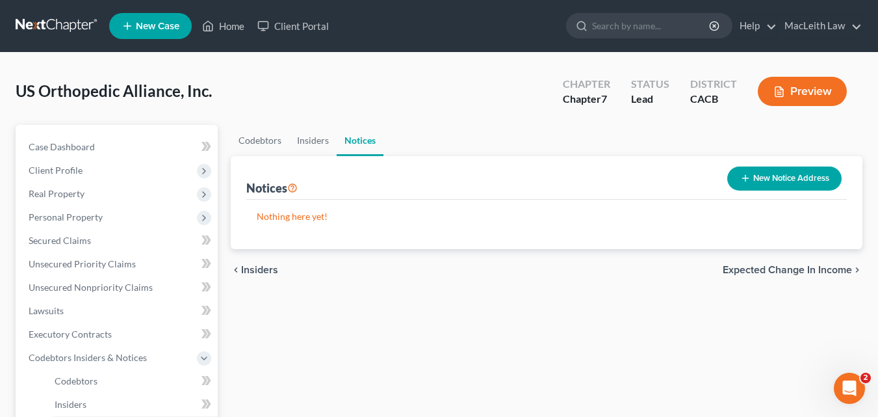
click at [733, 265] on span "Expected Change in Income" at bounding box center [787, 270] width 129 height 10
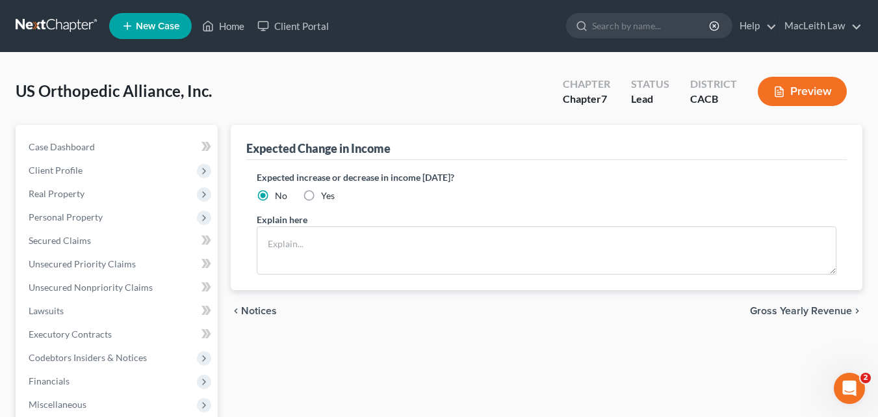
click at [773, 315] on span "Gross Yearly Revenue" at bounding box center [801, 310] width 102 height 10
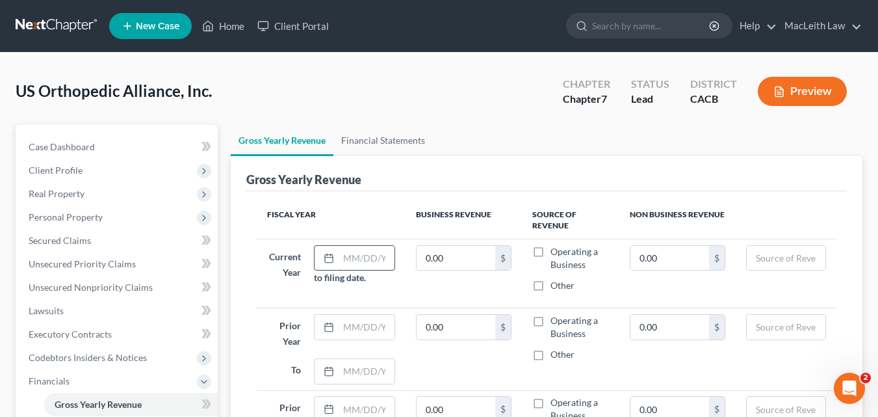
click at [347, 260] on input "text" at bounding box center [367, 258] width 56 height 25
click at [460, 260] on input "0.00" at bounding box center [456, 258] width 79 height 25
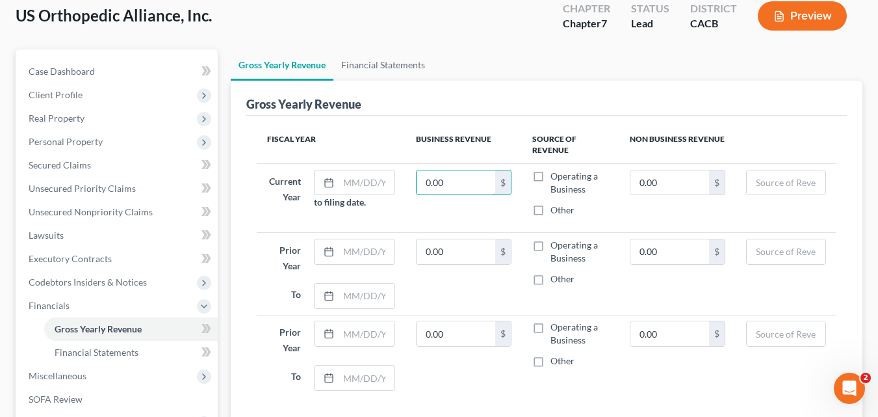
scroll to position [78, 0]
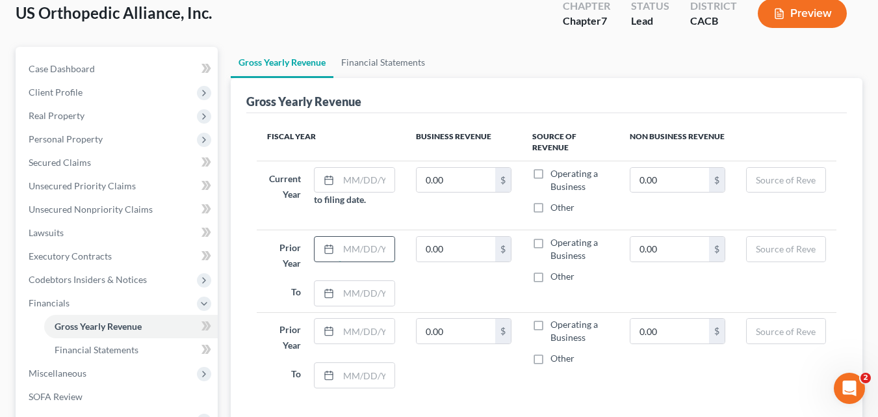
click at [357, 253] on input "text" at bounding box center [367, 249] width 56 height 25
click at [328, 251] on icon at bounding box center [329, 249] width 10 height 10
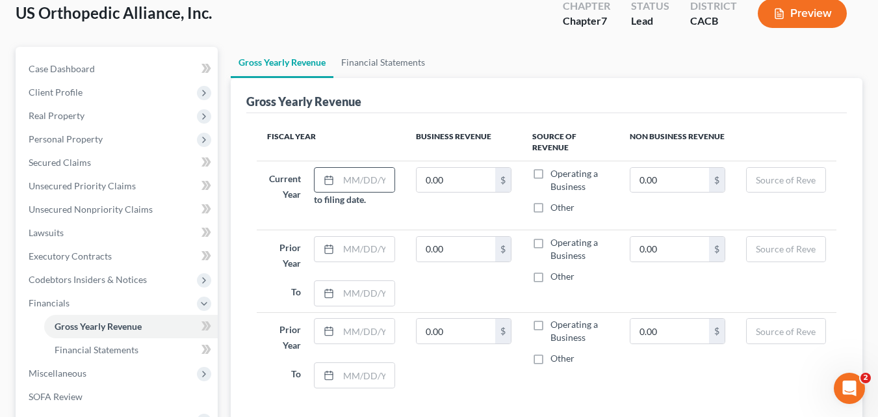
click at [320, 181] on div at bounding box center [327, 180] width 24 height 25
click at [332, 248] on line at bounding box center [329, 248] width 8 height 0
click at [332, 249] on icon at bounding box center [329, 249] width 10 height 10
click at [465, 246] on input "0.00" at bounding box center [456, 249] width 79 height 25
type input "1"
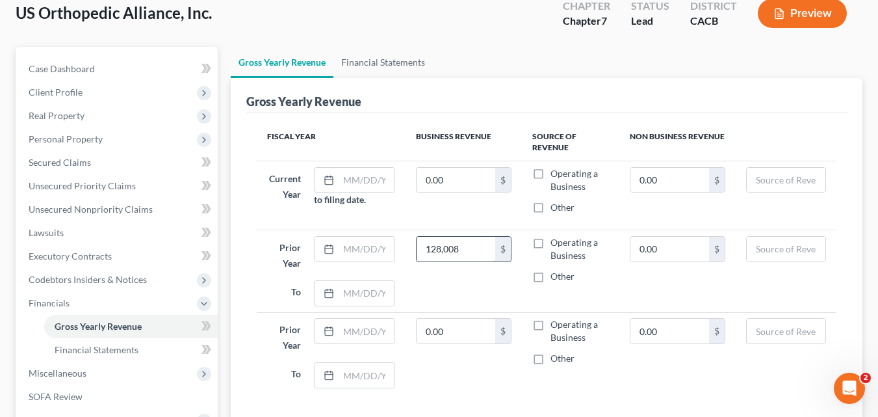
type input "128,008"
click at [551, 172] on label "Operating a Business" at bounding box center [580, 180] width 58 height 26
click at [556, 172] on input "Operating a Business" at bounding box center [560, 171] width 8 height 8
click at [551, 172] on label "Operating a Business" at bounding box center [580, 180] width 58 height 26
click at [556, 172] on input "Operating a Business" at bounding box center [560, 171] width 8 height 8
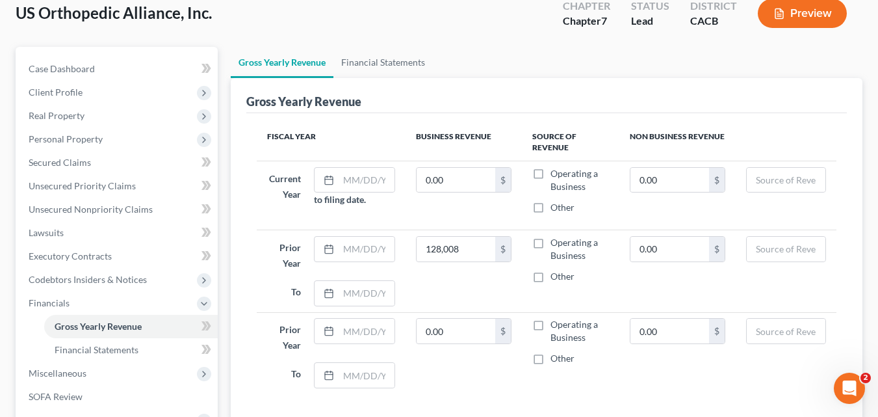
click at [551, 172] on label "Operating a Business" at bounding box center [580, 180] width 58 height 26
click at [556, 172] on input "Operating a Business" at bounding box center [560, 171] width 8 height 8
checkbox input "true"
click at [551, 246] on label "Operating a Business" at bounding box center [580, 249] width 58 height 26
click at [556, 244] on input "Operating a Business" at bounding box center [560, 240] width 8 height 8
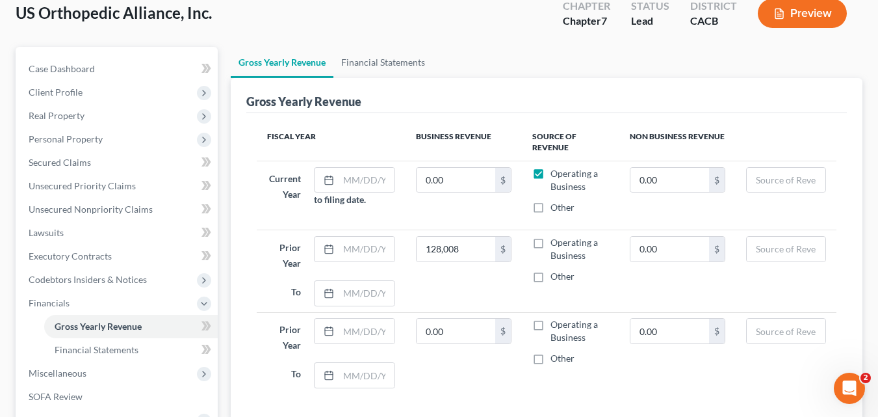
checkbox input "true"
click at [325, 249] on rect at bounding box center [329, 250] width 8 height 8
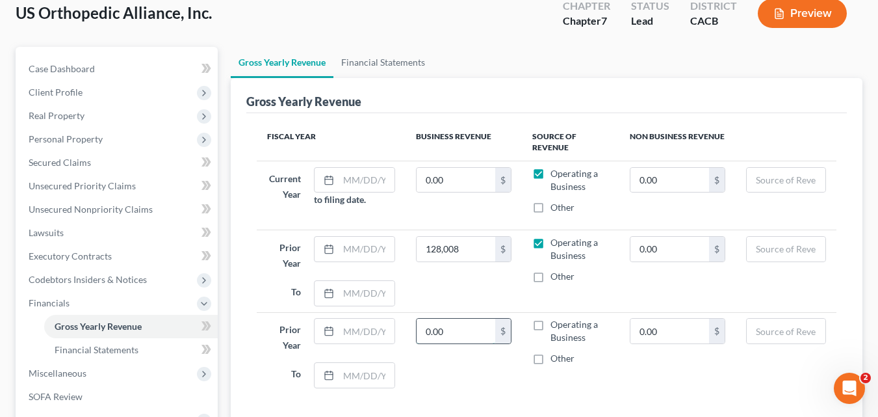
click at [449, 333] on input "0.00" at bounding box center [456, 330] width 79 height 25
type input "547,767"
click at [551, 324] on label "Operating a Business" at bounding box center [580, 331] width 58 height 26
click at [556, 324] on input "Operating a Business" at bounding box center [560, 322] width 8 height 8
checkbox input "true"
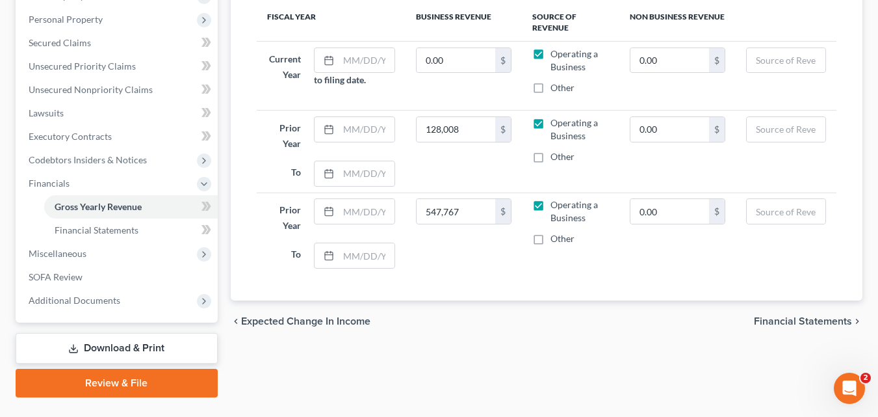
scroll to position [198, 0]
click at [800, 317] on span "Financial Statements" at bounding box center [803, 320] width 98 height 10
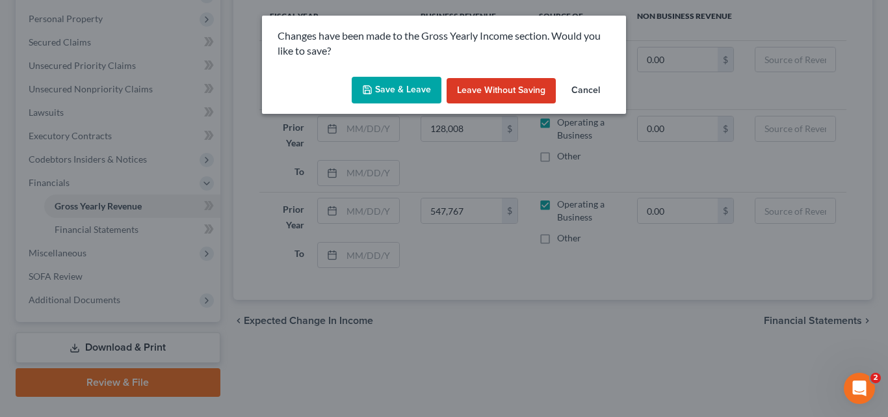
click at [382, 94] on button "Save & Leave" at bounding box center [397, 90] width 90 height 27
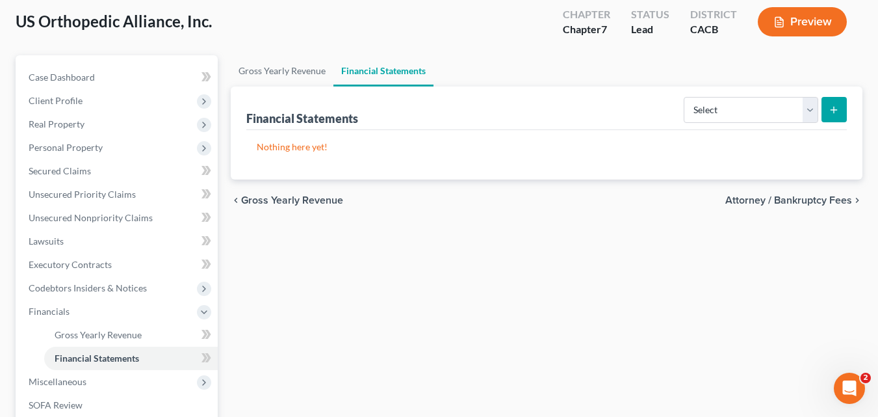
scroll to position [70, 0]
click at [283, 201] on span "Gross Yearly Revenue" at bounding box center [292, 199] width 102 height 10
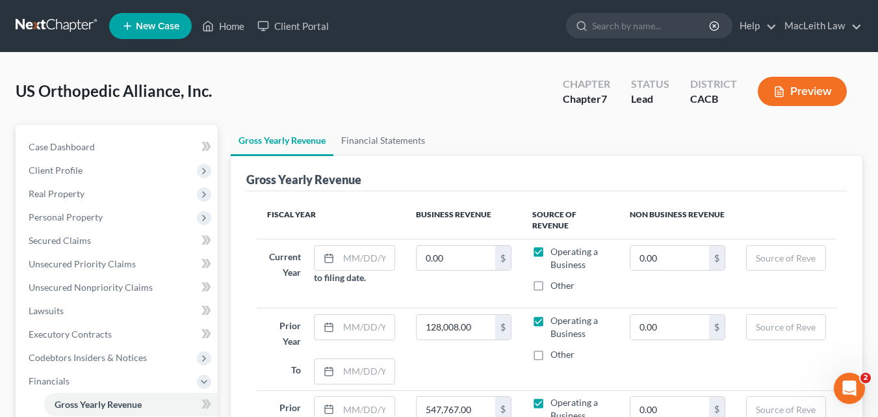
click at [560, 222] on th "Source of Revenue" at bounding box center [570, 220] width 97 height 38
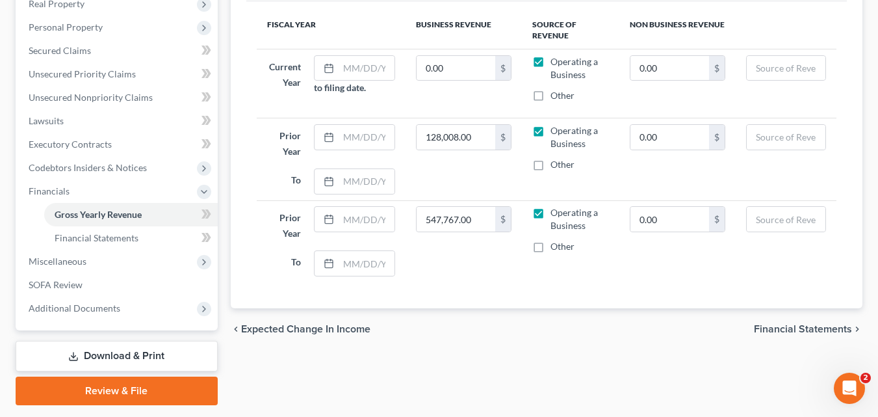
scroll to position [188, 0]
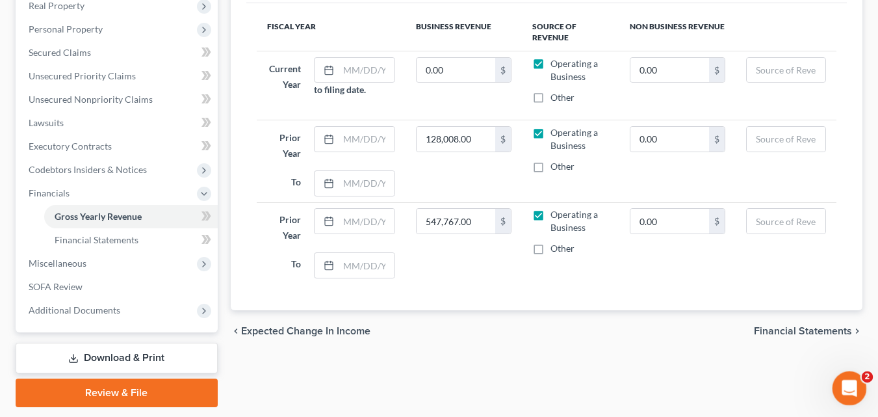
click at [846, 382] on icon "Open Intercom Messenger" at bounding box center [847, 386] width 21 height 21
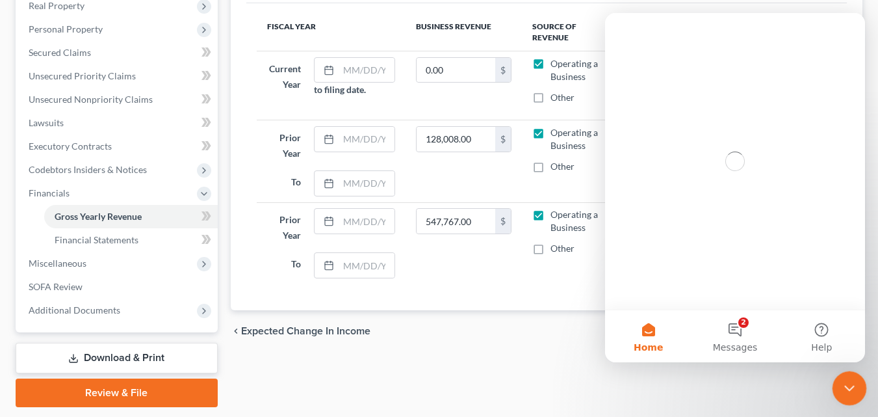
scroll to position [0, 0]
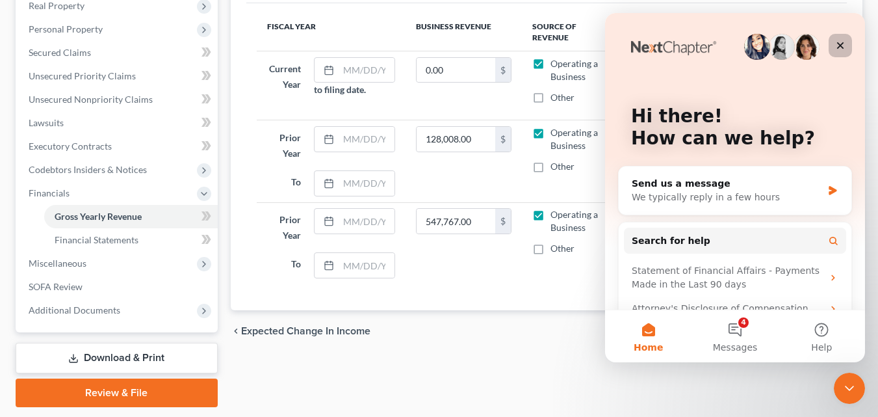
click at [840, 45] on icon "Close" at bounding box center [840, 45] width 7 height 7
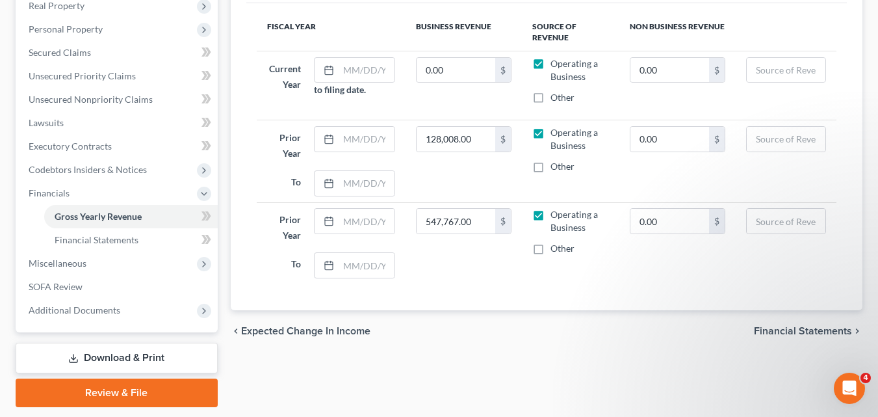
click at [820, 333] on span "Financial Statements" at bounding box center [803, 331] width 98 height 10
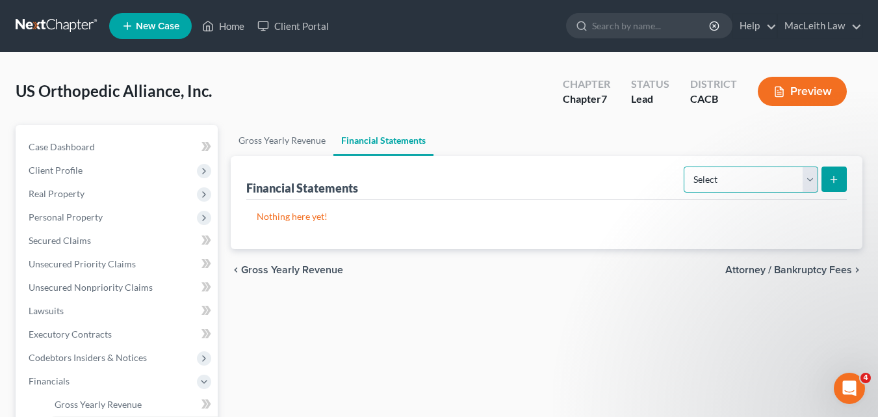
click at [708, 174] on select "Select Auditor Bookkeeper Creditor Pension Contribution Records Keeper Tax Cons…" at bounding box center [751, 179] width 135 height 26
click at [585, 231] on div "Nothing here yet! Description" at bounding box center [546, 224] width 601 height 49
click at [809, 179] on select "Select Auditor Bookkeeper Creditor Pension Contribution Records Keeper Tax Cons…" at bounding box center [751, 179] width 135 height 26
select select "records_keeper"
click at [684, 166] on select "Select Auditor Bookkeeper Creditor Pension Contribution Records Keeper Tax Cons…" at bounding box center [751, 179] width 135 height 26
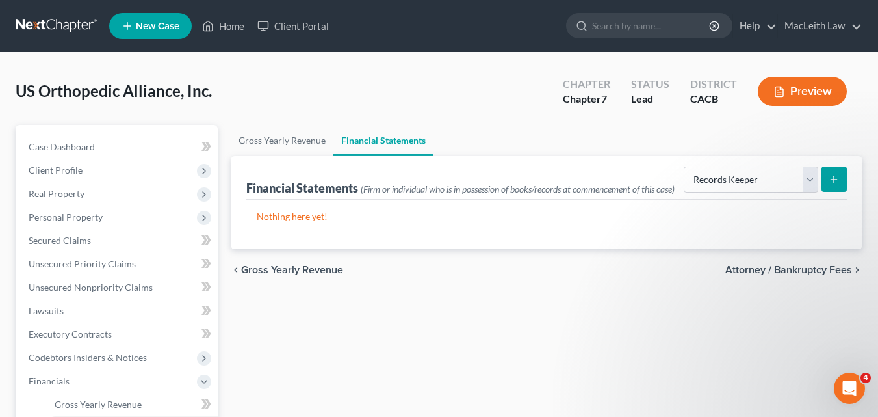
click at [391, 239] on div "Nothing here yet! Description" at bounding box center [546, 224] width 601 height 49
click at [829, 178] on icon "submit" at bounding box center [834, 179] width 10 height 10
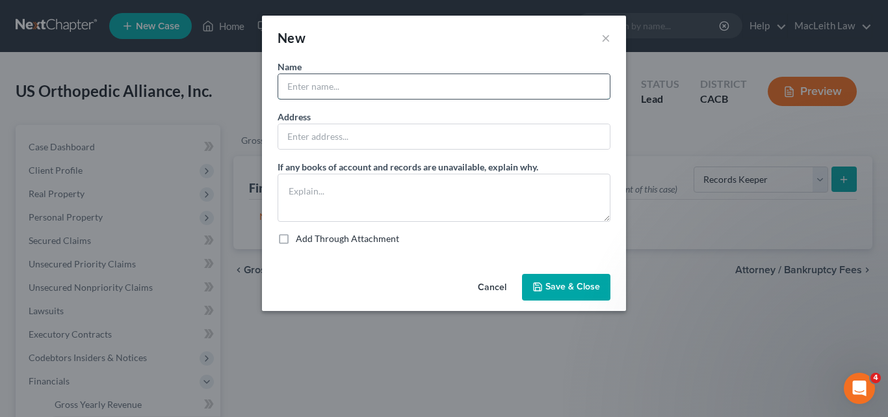
click at [380, 95] on input "text" at bounding box center [443, 86] width 331 height 25
type input "[PERSON_NAME]"
click at [316, 150] on div "Name * [PERSON_NAME] Address If any books of account and records are unavailabl…" at bounding box center [444, 152] width 333 height 185
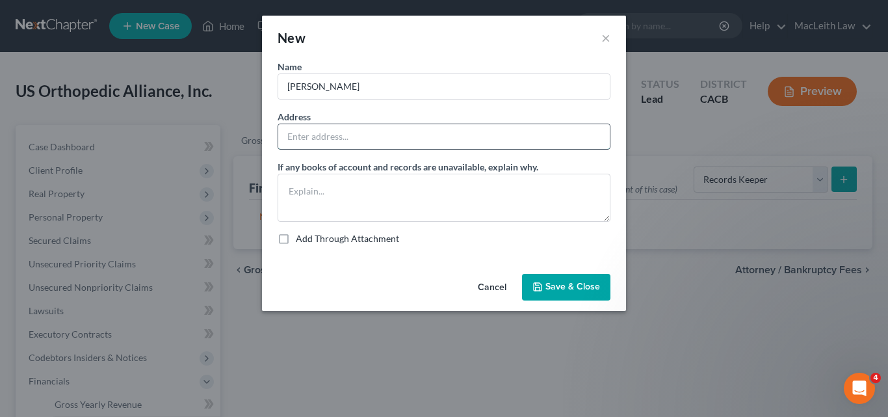
click at [317, 145] on input "text" at bounding box center [443, 136] width 331 height 25
type input "[STREET_ADDRESS]"
click at [558, 288] on span "Save & Close" at bounding box center [572, 286] width 55 height 11
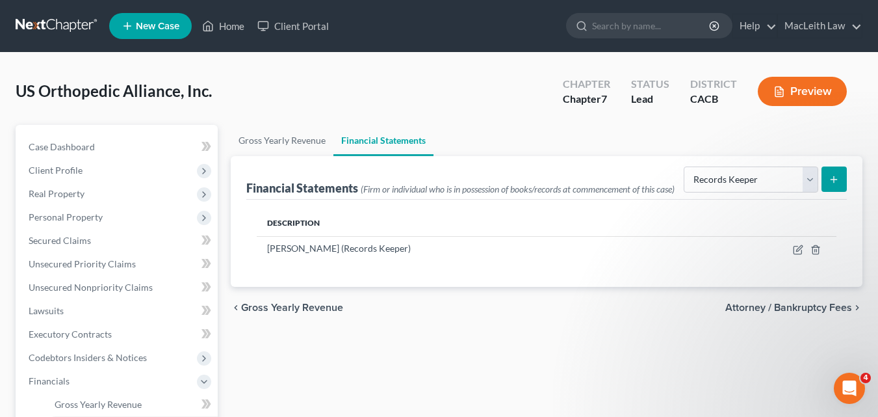
click at [772, 313] on span "Attorney / Bankruptcy Fees" at bounding box center [788, 307] width 127 height 10
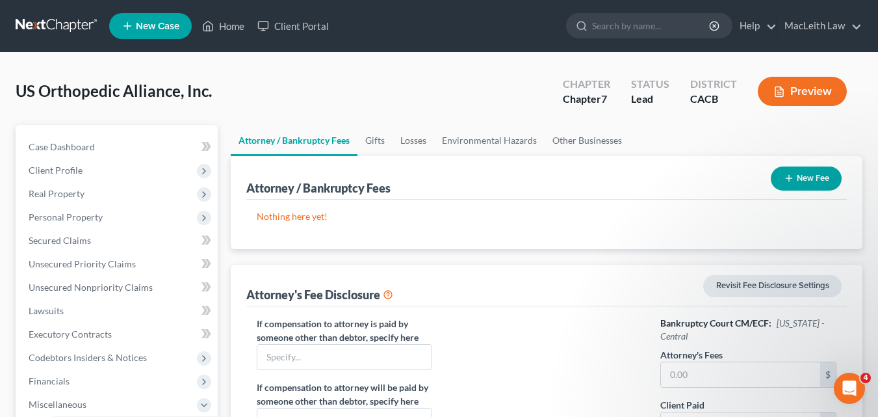
click at [790, 174] on icon "button" at bounding box center [789, 178] width 10 height 10
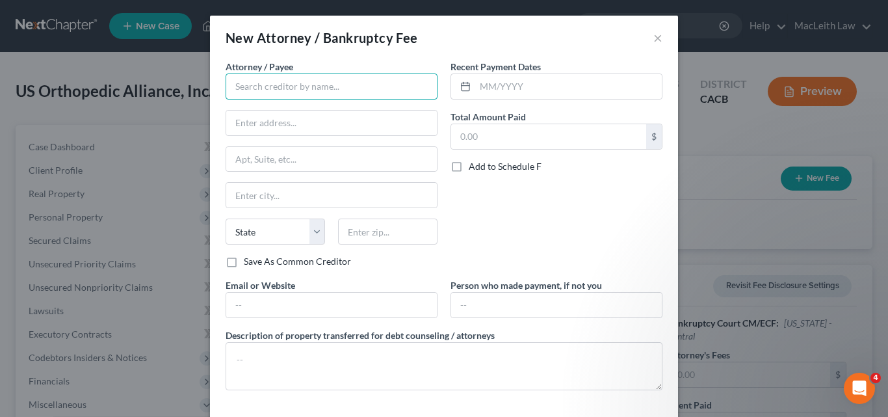
click at [300, 89] on input "text" at bounding box center [332, 86] width 212 height 26
type input "[PERSON_NAME]"
type input "[STREET_ADDRESS]"
type input "O"
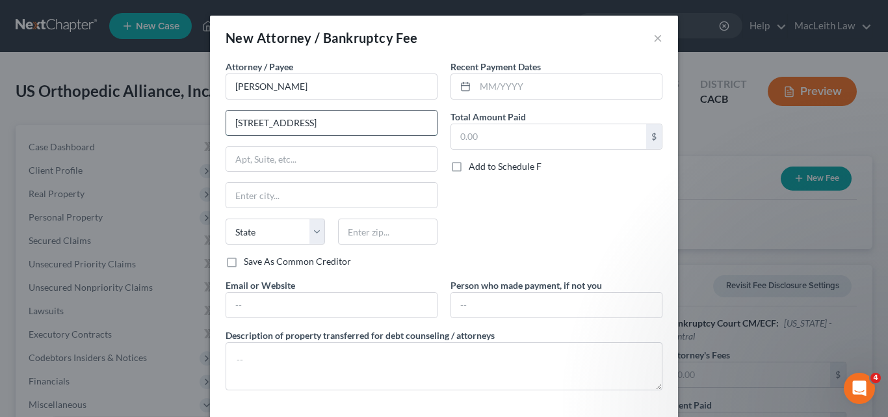
click at [355, 117] on input "[STREET_ADDRESS]" at bounding box center [331, 122] width 211 height 25
type input "[STREET_ADDRESS]"
click at [250, 159] on input "text" at bounding box center [331, 159] width 211 height 25
type input "O"
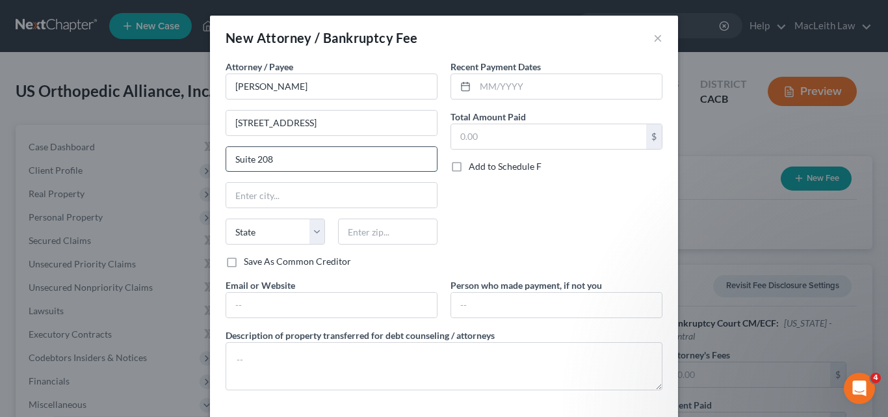
type input "Suite 208"
type input "Orange"
select select "4"
type input "92867"
click at [302, 263] on label "Save As Common Creditor" at bounding box center [297, 261] width 107 height 13
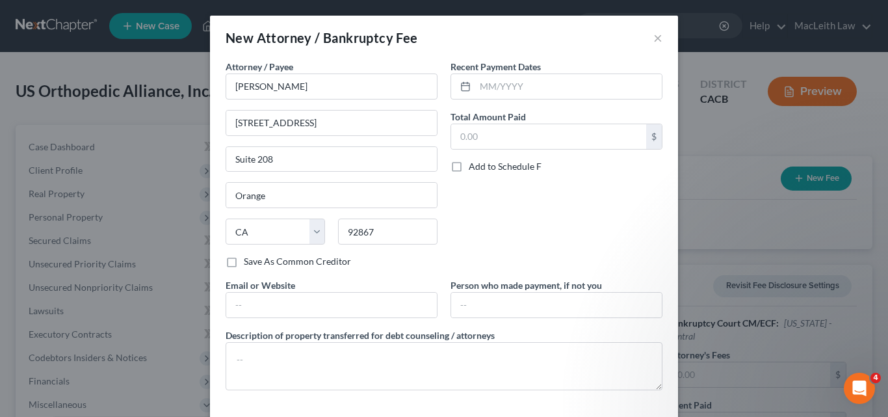
click at [257, 263] on input "Save As Common Creditor" at bounding box center [253, 259] width 8 height 8
click at [244, 268] on label "Save As Common Creditor" at bounding box center [297, 261] width 107 height 13
click at [249, 263] on input "Save As Common Creditor" at bounding box center [253, 259] width 8 height 8
click at [244, 268] on label "Save As Common Creditor" at bounding box center [297, 261] width 107 height 13
click at [249, 263] on input "Save As Common Creditor" at bounding box center [253, 259] width 8 height 8
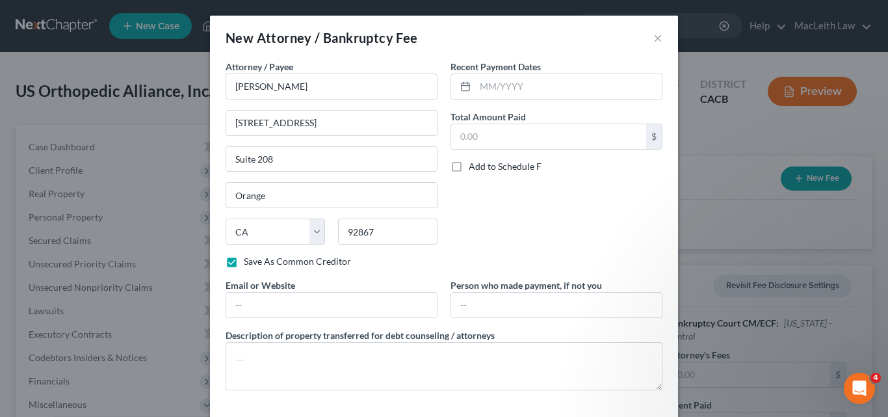
click at [244, 265] on label "Save As Common Creditor" at bounding box center [297, 261] width 107 height 13
click at [249, 263] on input "Save As Common Creditor" at bounding box center [253, 259] width 8 height 8
checkbox input "false"
click at [545, 84] on input "text" at bounding box center [568, 86] width 187 height 25
click at [545, 82] on input "text" at bounding box center [568, 86] width 187 height 25
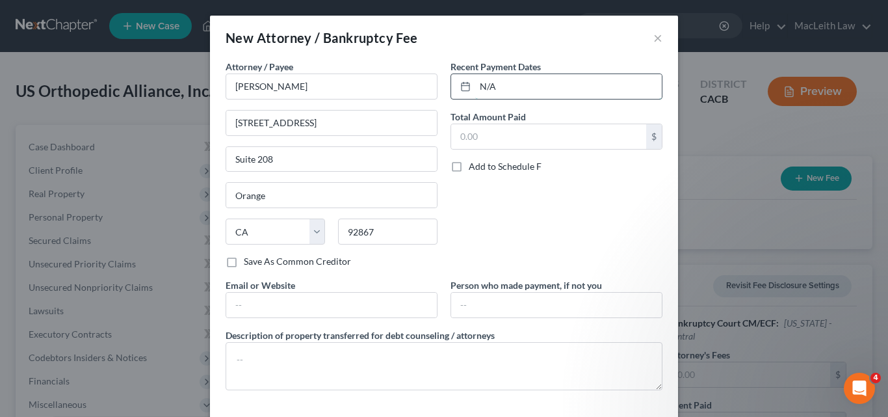
type input "N/A"
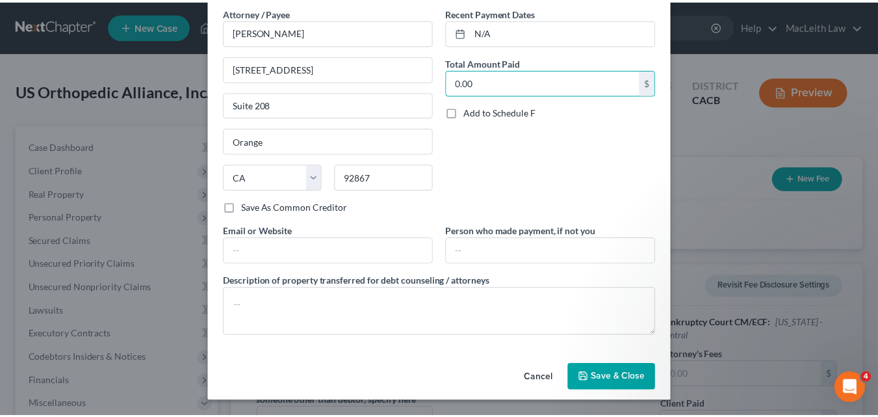
scroll to position [48, 0]
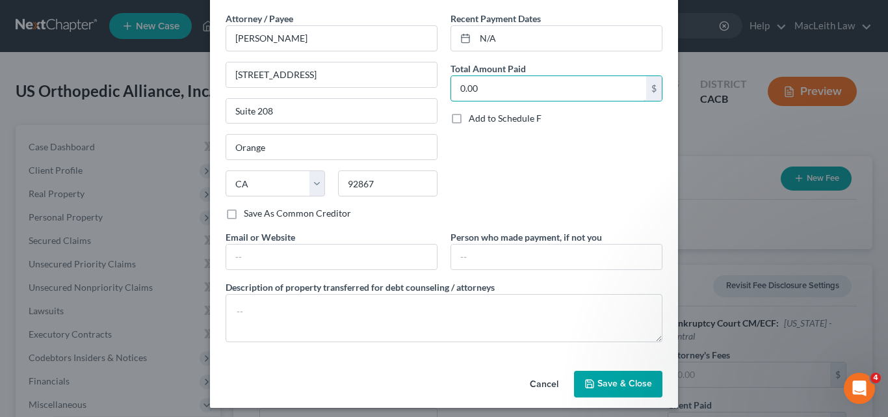
type input "0.00"
click at [616, 370] on button "Save & Close" at bounding box center [618, 383] width 88 height 27
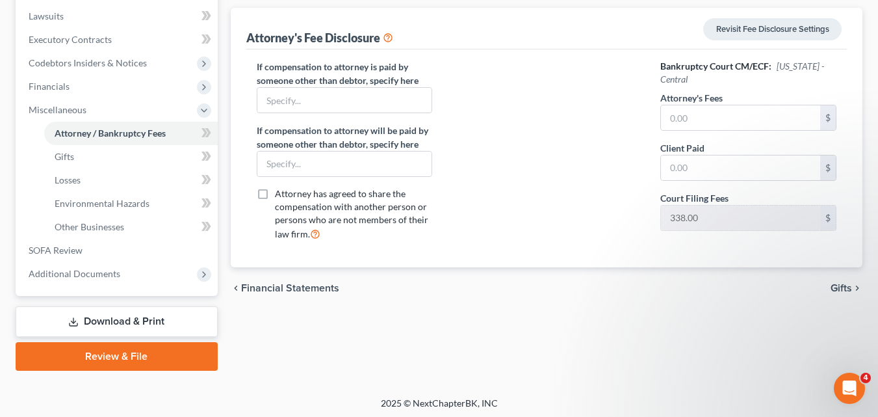
scroll to position [296, 0]
click at [838, 283] on span "Gifts" at bounding box center [841, 286] width 21 height 10
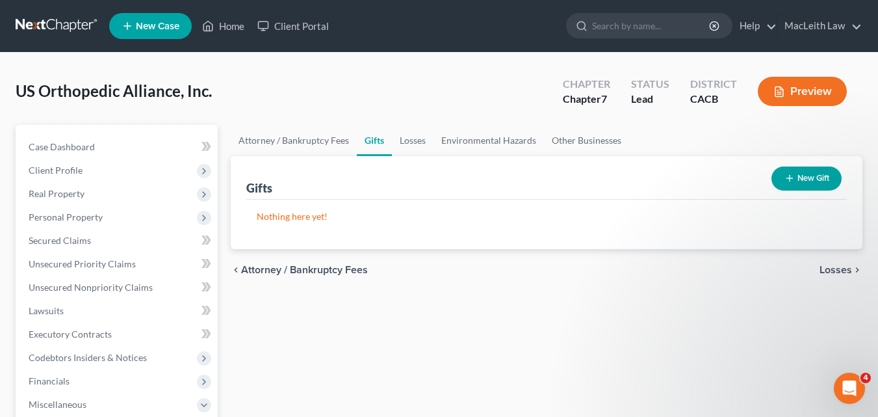
click at [838, 266] on span "Losses" at bounding box center [836, 270] width 32 height 10
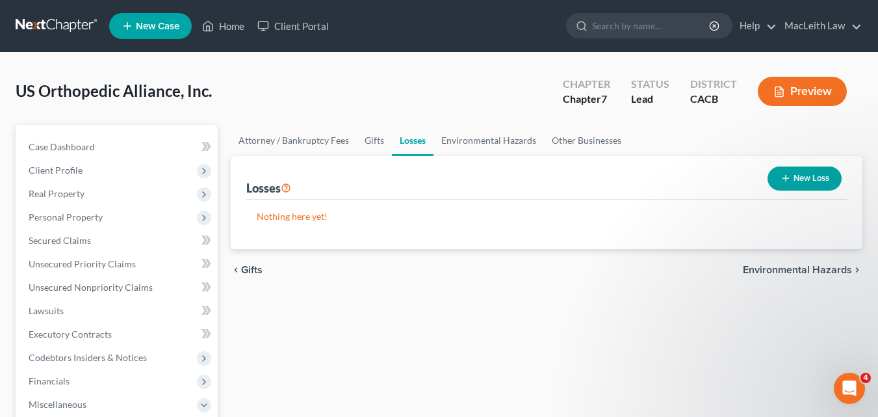
click at [836, 266] on span "Environmental Hazards" at bounding box center [797, 270] width 109 height 10
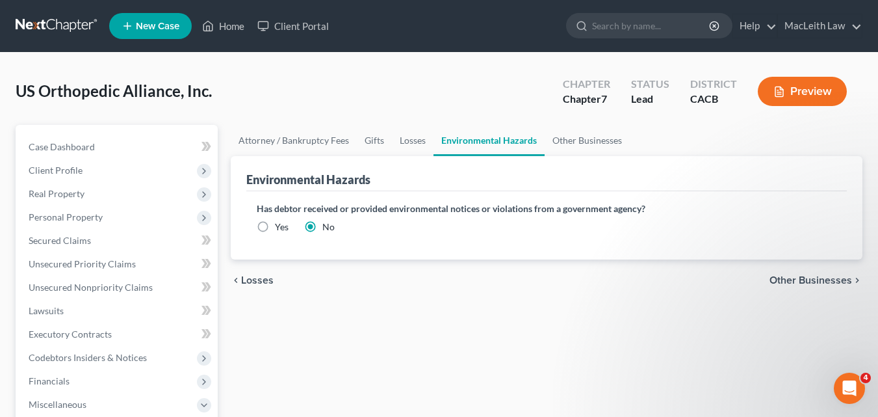
click at [830, 281] on span "Other Businesses" at bounding box center [811, 280] width 83 height 10
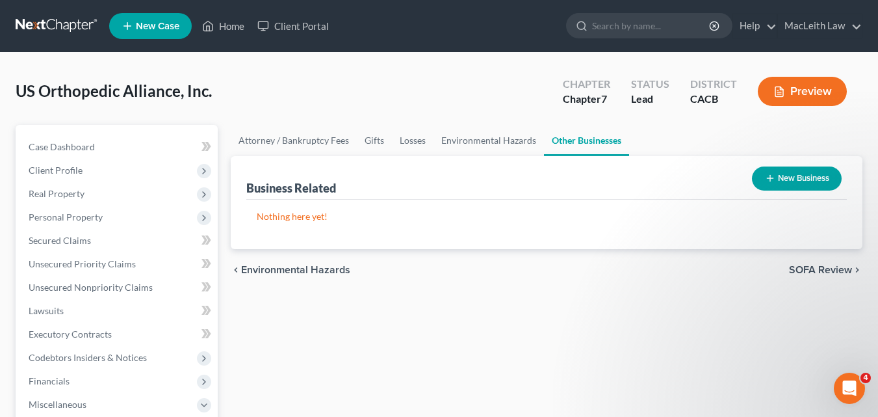
click at [825, 266] on span "SOFA Review" at bounding box center [820, 270] width 63 height 10
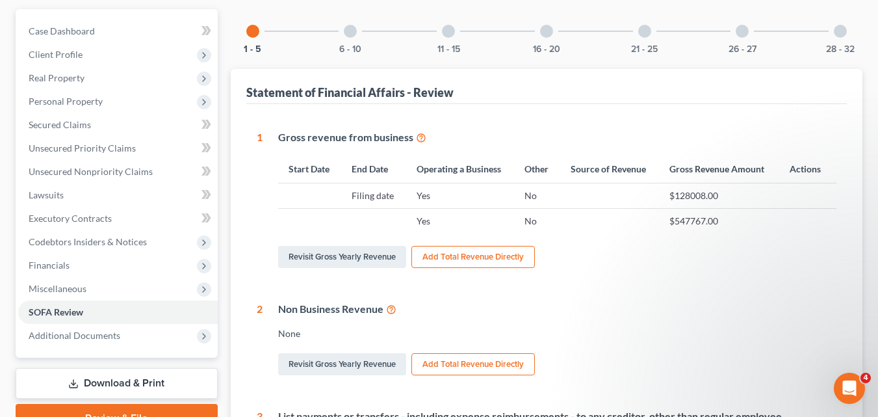
scroll to position [116, 0]
click at [310, 196] on td at bounding box center [310, 195] width 64 height 25
click at [526, 258] on button "Add Total Revenue Directly" at bounding box center [472, 256] width 123 height 22
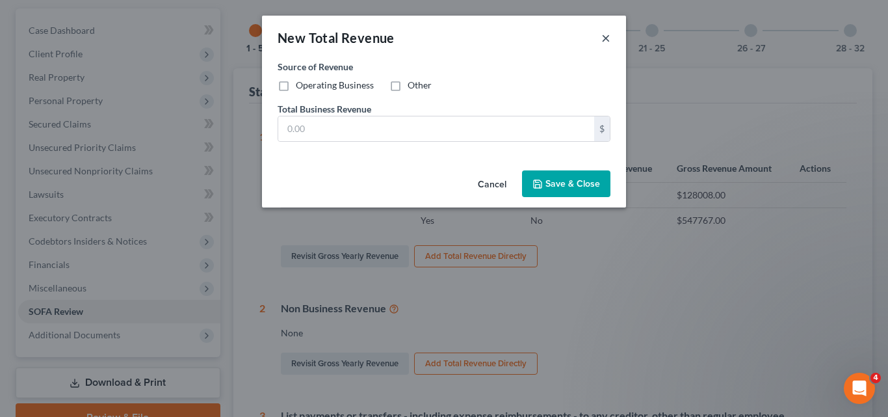
click at [606, 39] on button "×" at bounding box center [605, 38] width 9 height 16
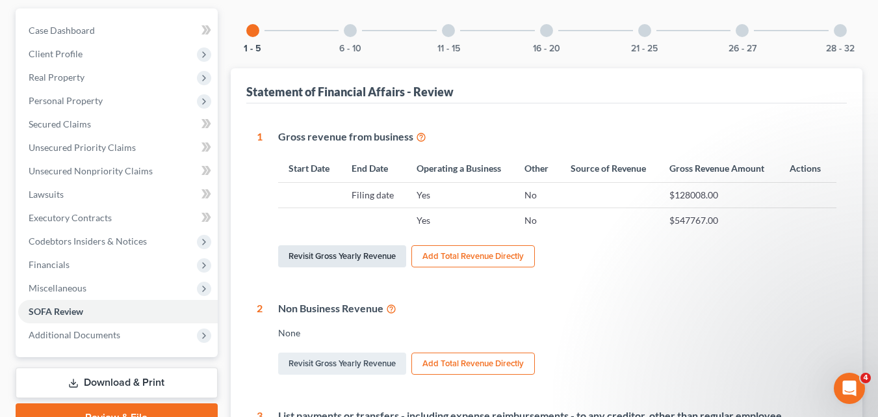
click at [331, 254] on link "Revisit Gross Yearly Revenue" at bounding box center [342, 256] width 128 height 22
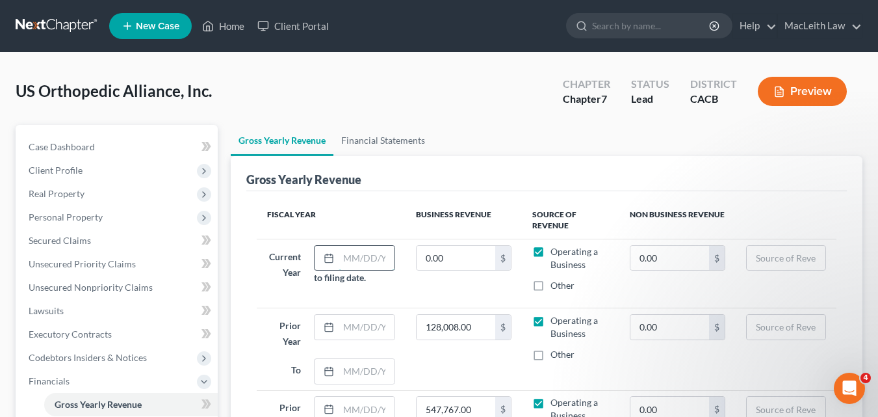
click at [352, 261] on input "text" at bounding box center [367, 258] width 56 height 25
type input "o"
click at [346, 259] on input "[DATE]" at bounding box center [367, 258] width 56 height 25
click at [340, 258] on input "[DATE]" at bounding box center [367, 258] width 56 height 25
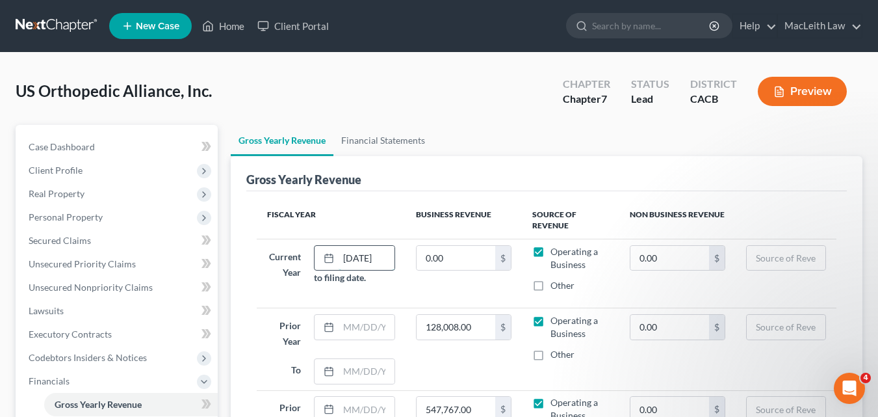
click at [356, 255] on input "[DATE]" at bounding box center [367, 258] width 56 height 25
type input "[DATE]"
click at [458, 263] on input "0.00" at bounding box center [456, 258] width 79 height 25
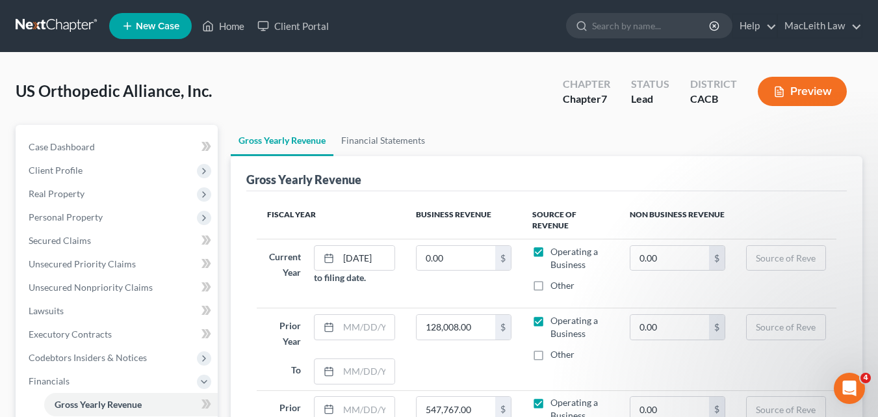
click at [431, 296] on td "0.00 $" at bounding box center [464, 273] width 116 height 69
click at [348, 332] on input "text" at bounding box center [367, 327] width 56 height 25
type input "[DATE]"
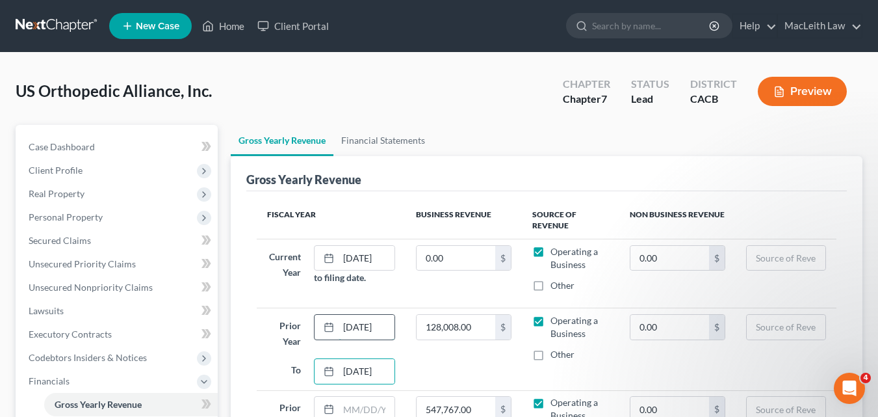
click at [350, 324] on input "[DATE]" at bounding box center [367, 327] width 56 height 25
drag, startPoint x: 350, startPoint y: 324, endPoint x: 465, endPoint y: 328, distance: 115.8
click at [465, 328] on tr "Prior Year [DATE] To [DATE] 128,008.00 $ Operating a Business Other 0.00 $" at bounding box center [547, 349] width 580 height 82
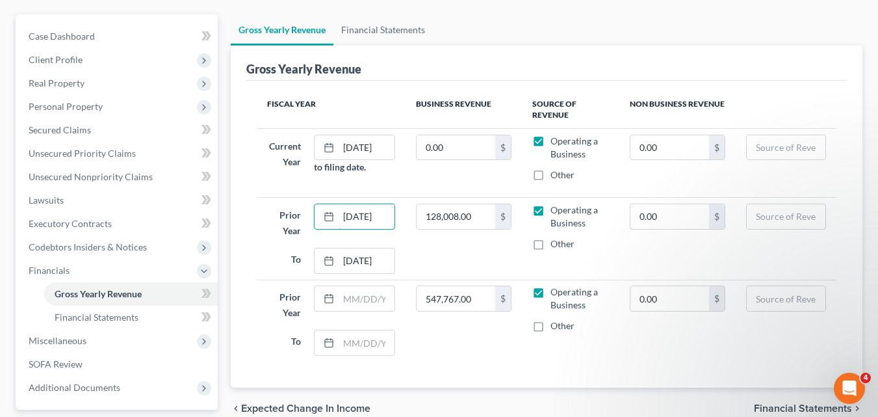
scroll to position [111, 0]
type input "[DATE]"
click at [480, 274] on td "128,008.00 $" at bounding box center [464, 238] width 116 height 82
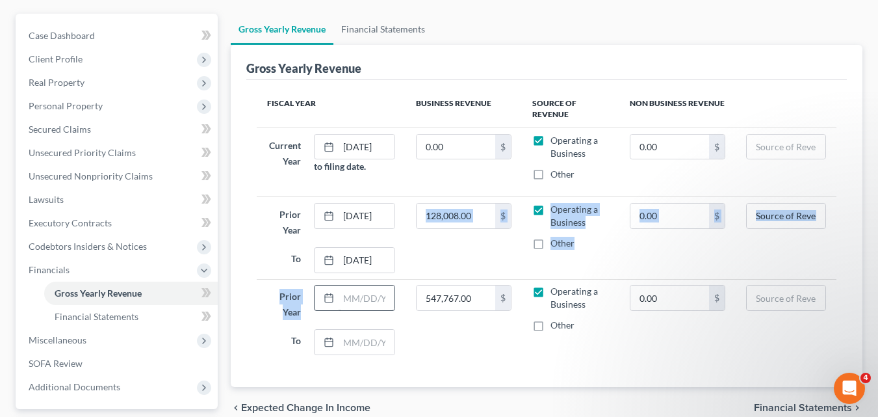
drag, startPoint x: 480, startPoint y: 274, endPoint x: 361, endPoint y: 295, distance: 120.7
click at [361, 295] on table "Fiscal Year Business Revenue Source of Revenue Non Business Revenue Current Yea…" at bounding box center [547, 225] width 580 height 270
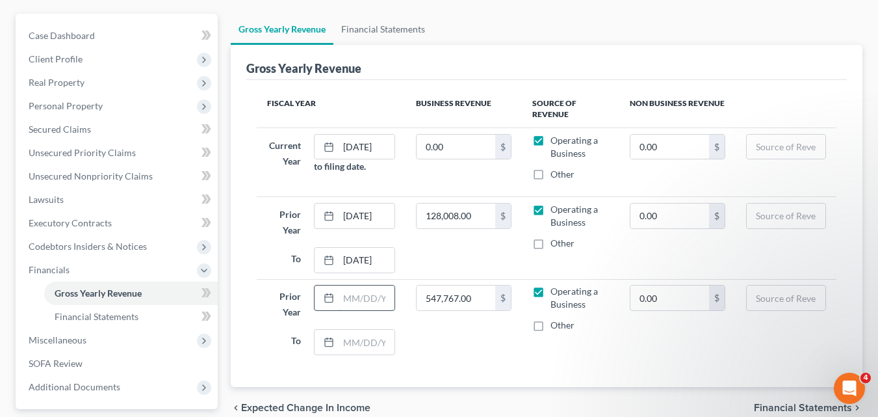
click at [343, 302] on input "text" at bounding box center [367, 297] width 56 height 25
type input "[DATE]"
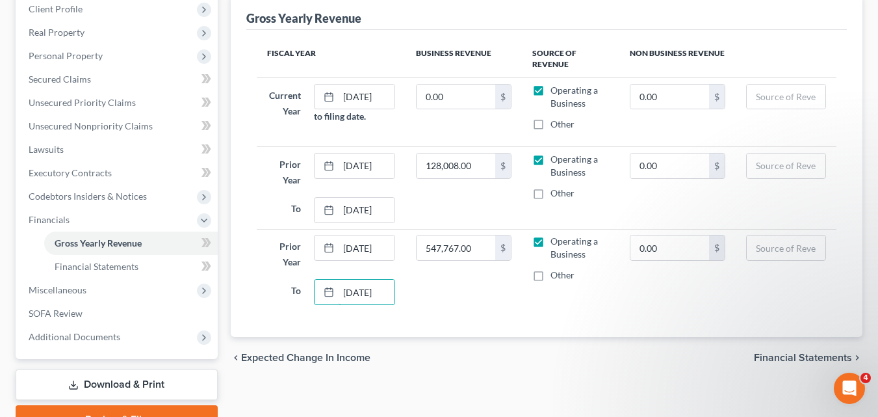
scroll to position [178, 0]
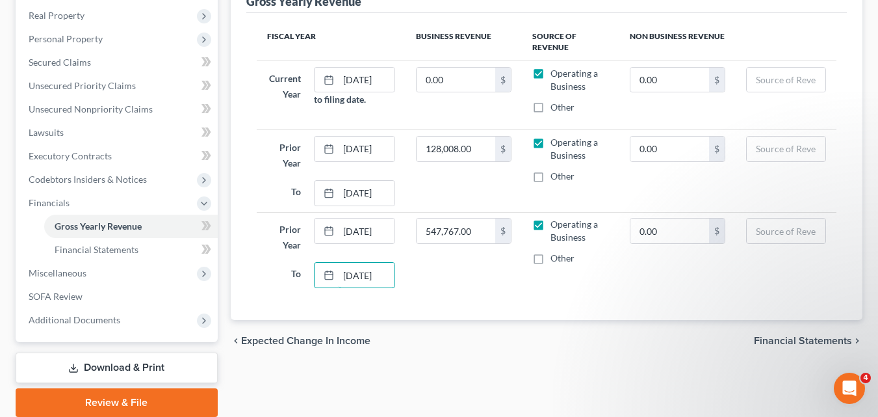
type input "[DATE]"
click at [791, 338] on span "Financial Statements" at bounding box center [803, 340] width 98 height 10
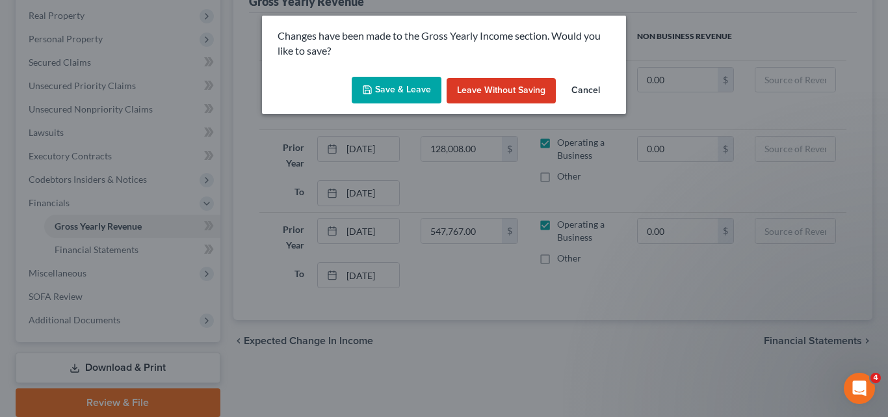
click at [410, 84] on button "Save & Leave" at bounding box center [397, 90] width 90 height 27
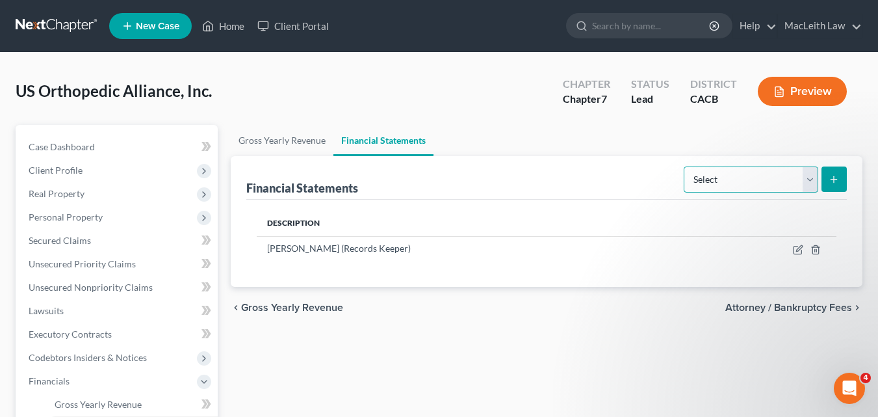
click at [722, 176] on select "Select Auditor Bookkeeper Creditor Pension Contribution Records Keeper Tax Cons…" at bounding box center [751, 179] width 135 height 26
click at [573, 184] on div "Financial Statements Select Auditor Bookkeeper Creditor Pension Contribution Re…" at bounding box center [546, 178] width 601 height 44
click at [777, 183] on select "Select Auditor Bookkeeper Creditor Pension Contribution Records Keeper Tax Cons…" at bounding box center [751, 179] width 135 height 26
click at [838, 135] on ul "Gross Yearly Revenue Financial Statements" at bounding box center [547, 140] width 632 height 31
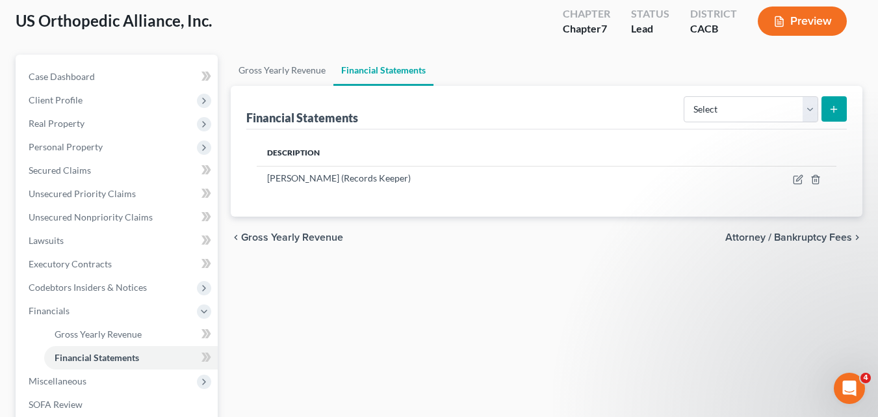
scroll to position [69, 0]
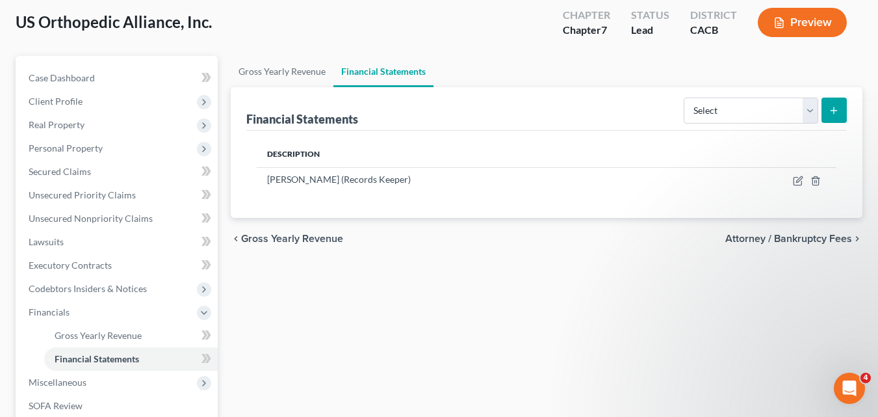
click at [801, 235] on span "Attorney / Bankruptcy Fees" at bounding box center [788, 238] width 127 height 10
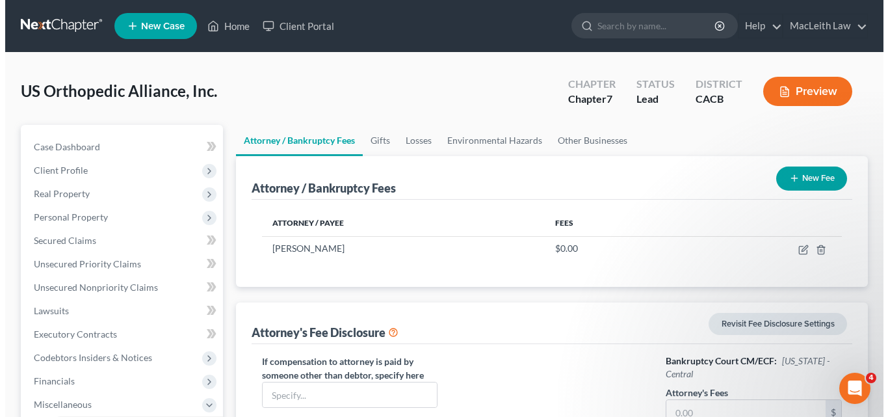
scroll to position [88, 0]
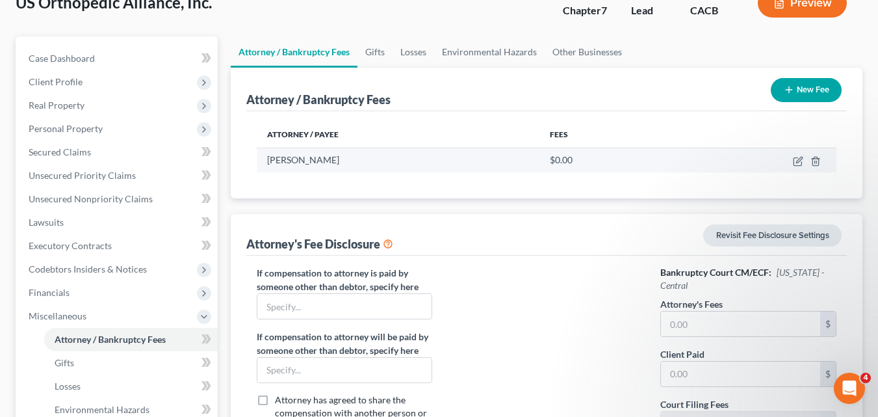
click at [561, 162] on span "$0.00" at bounding box center [561, 159] width 23 height 11
click at [557, 161] on span "$0.00" at bounding box center [561, 159] width 23 height 11
click at [575, 155] on div "$0.00" at bounding box center [606, 159] width 112 height 13
click at [797, 158] on icon "button" at bounding box center [798, 162] width 8 height 8
select select "4"
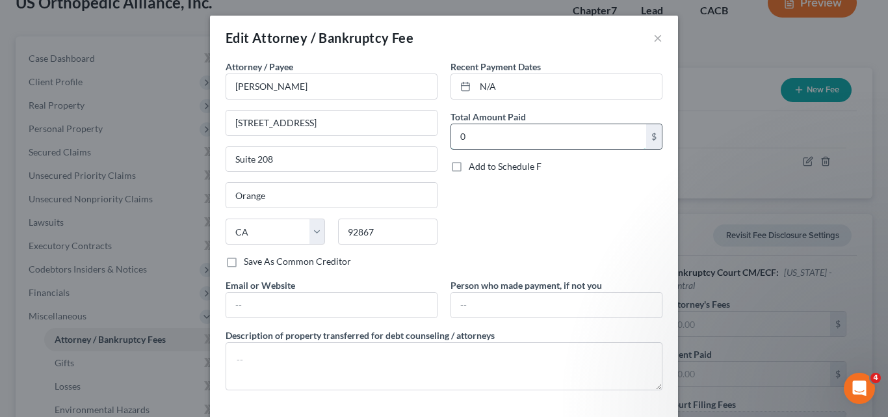
click at [469, 138] on input "0" at bounding box center [548, 136] width 195 height 25
click at [469, 138] on input "1,000" at bounding box center [548, 136] width 195 height 25
type input "1,000"
click at [480, 82] on input "N/A" at bounding box center [568, 86] width 187 height 25
type input "N"
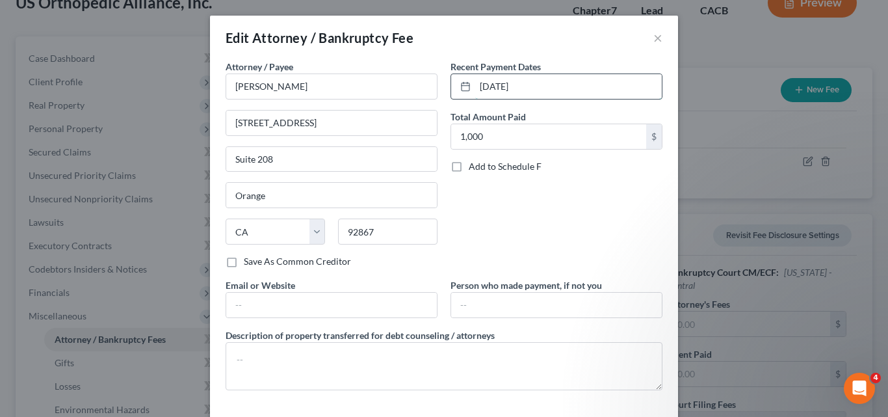
type input "[DATE]"
click at [265, 307] on input "text" at bounding box center [331, 304] width 211 height 25
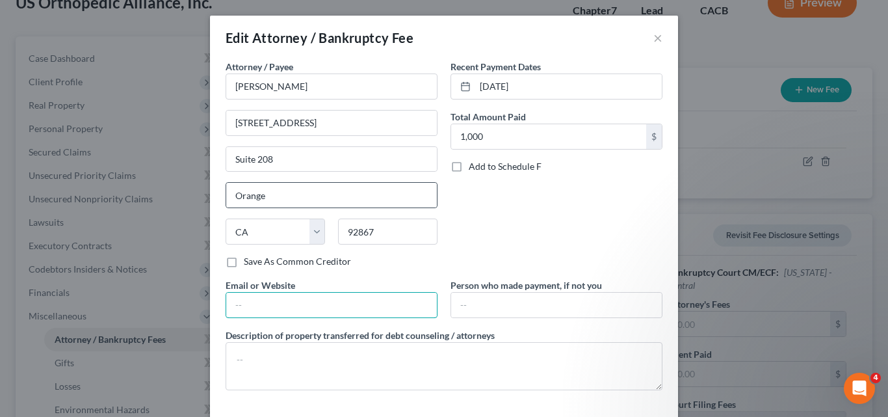
type input "[EMAIL_ADDRESS][DOMAIN_NAME]"
click at [482, 136] on input "1,000" at bounding box center [548, 136] width 195 height 25
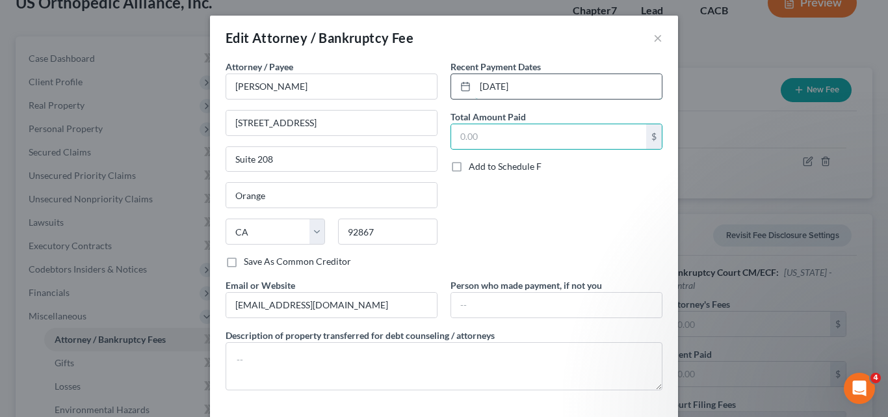
click at [543, 90] on input "[DATE]" at bounding box center [568, 86] width 187 height 25
type input "O"
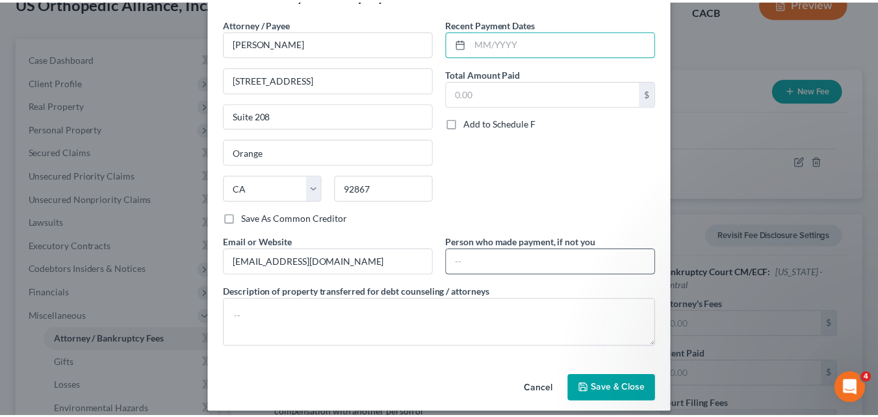
scroll to position [44, 0]
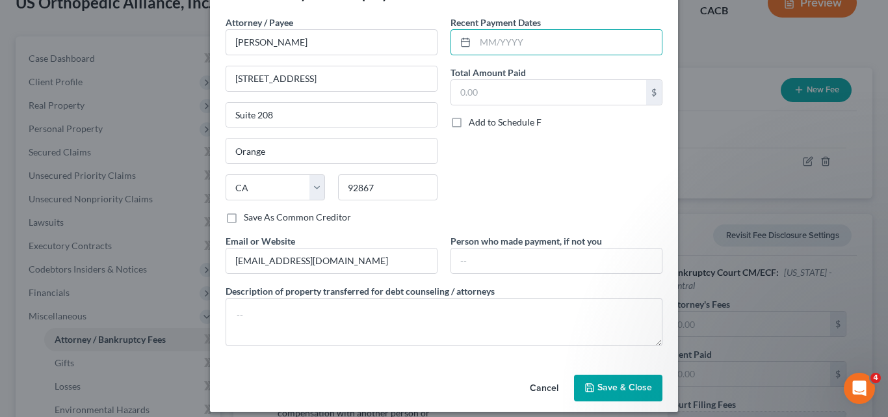
click at [597, 386] on span "Save & Close" at bounding box center [624, 387] width 55 height 11
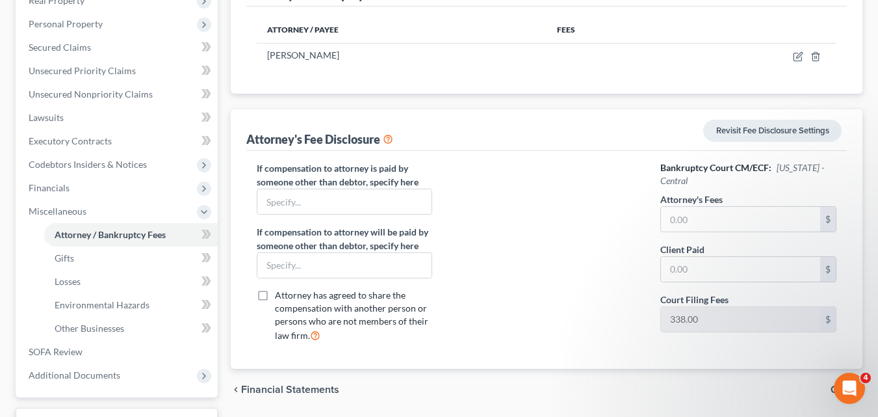
scroll to position [240, 0]
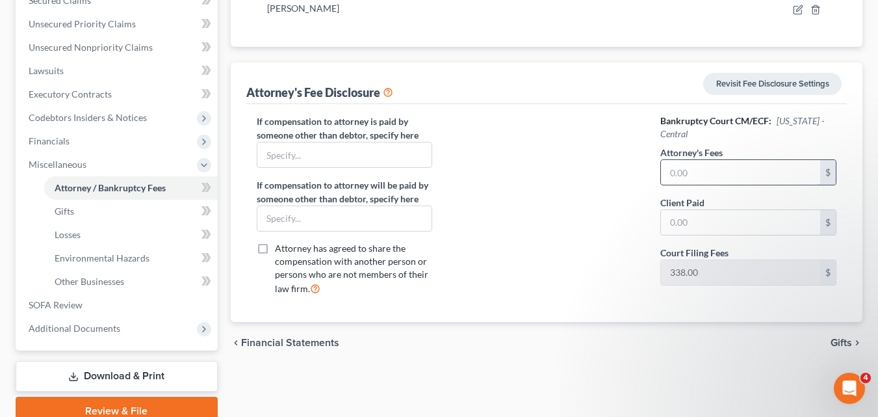
click at [742, 172] on input "text" at bounding box center [740, 172] width 159 height 25
type input "1,000"
click at [717, 224] on input "text" at bounding box center [740, 222] width 159 height 25
click at [731, 164] on input "1,000" at bounding box center [740, 172] width 159 height 25
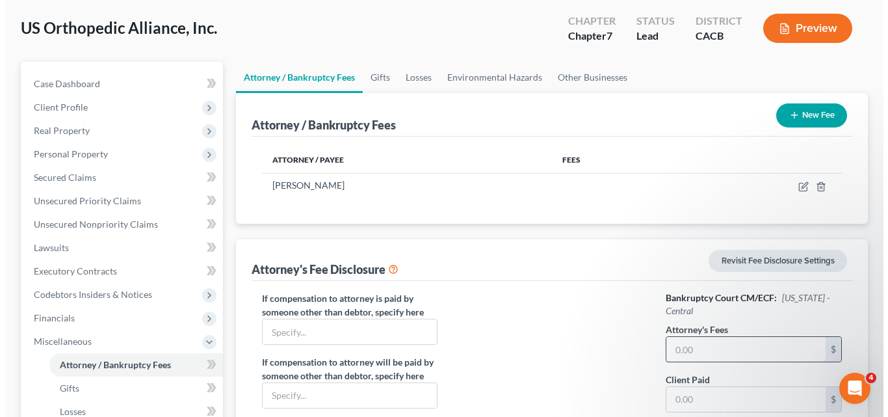
scroll to position [62, 0]
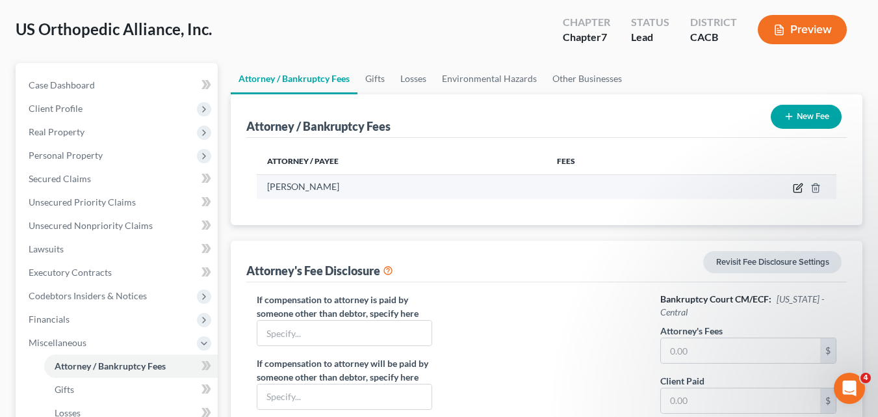
click at [794, 186] on icon "button" at bounding box center [798, 189] width 8 height 8
select select "4"
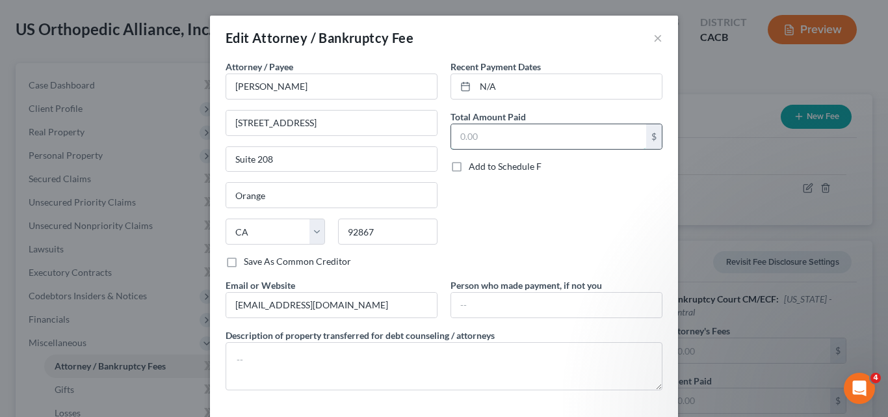
click at [492, 146] on input "text" at bounding box center [548, 136] width 195 height 25
type input "1,000"
click at [495, 77] on input "N/A" at bounding box center [568, 86] width 187 height 25
click at [495, 77] on input "N/" at bounding box center [568, 86] width 187 height 25
type input "N"
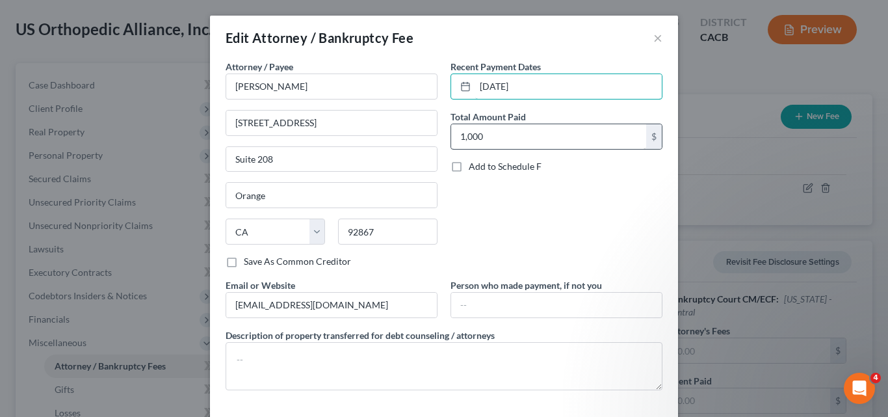
type input "[DATE]"
click at [480, 135] on input "1,000" at bounding box center [548, 136] width 195 height 25
type input "0"
click at [549, 84] on input "[DATE]" at bounding box center [568, 86] width 187 height 25
type input "O"
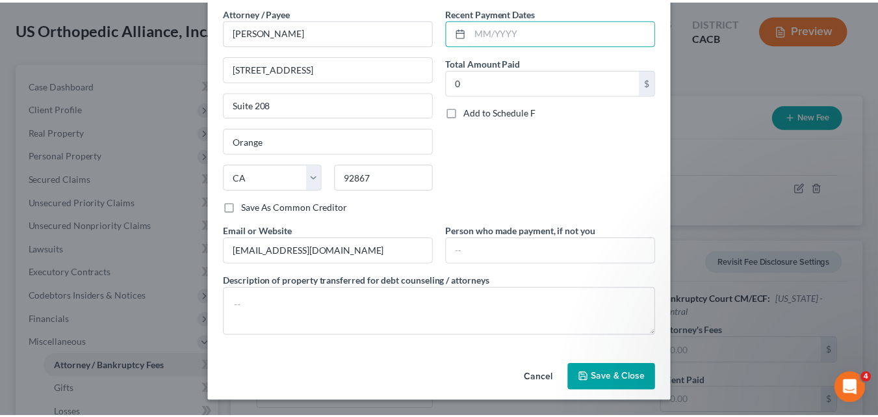
scroll to position [53, 0]
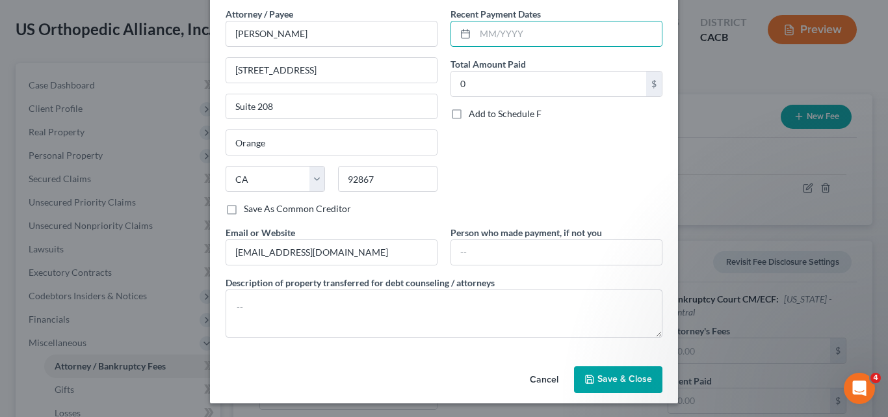
click at [609, 376] on span "Save & Close" at bounding box center [624, 379] width 55 height 11
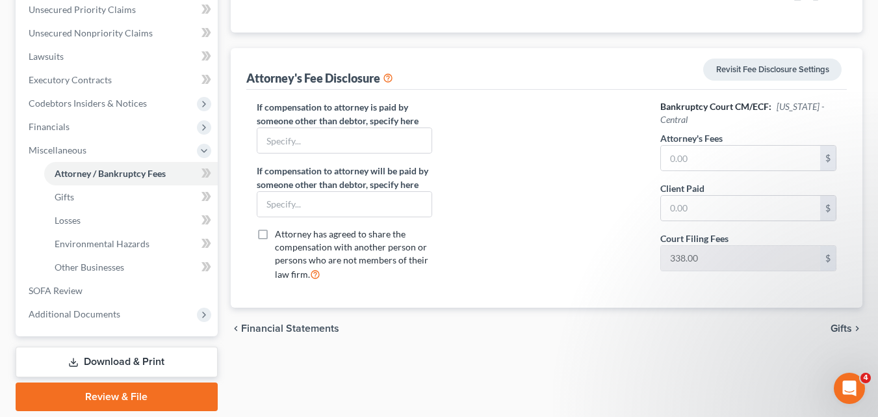
scroll to position [255, 0]
click at [784, 281] on div "Bankruptcy Court CM/ECF: [US_STATE] - Central Attorney's Fees $ Client Paid $ C…" at bounding box center [748, 194] width 202 height 191
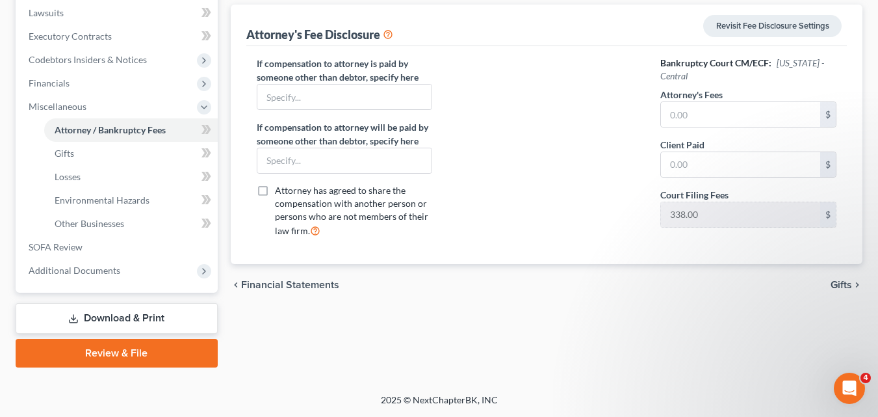
click at [843, 283] on span "Gifts" at bounding box center [841, 284] width 21 height 10
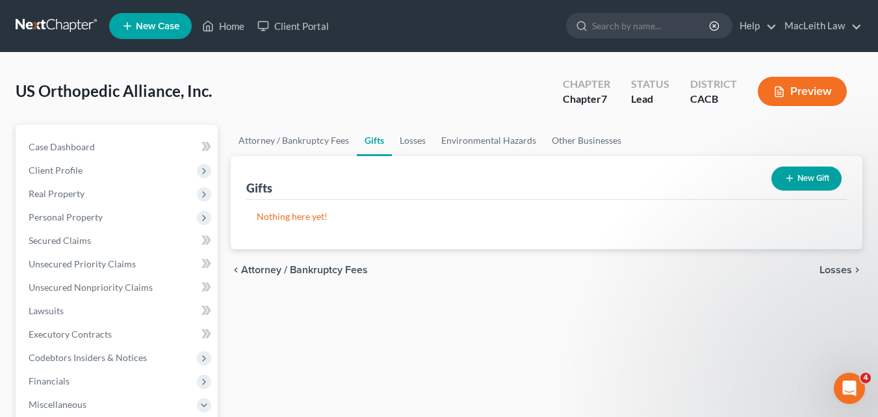
click at [833, 267] on span "Losses" at bounding box center [836, 270] width 32 height 10
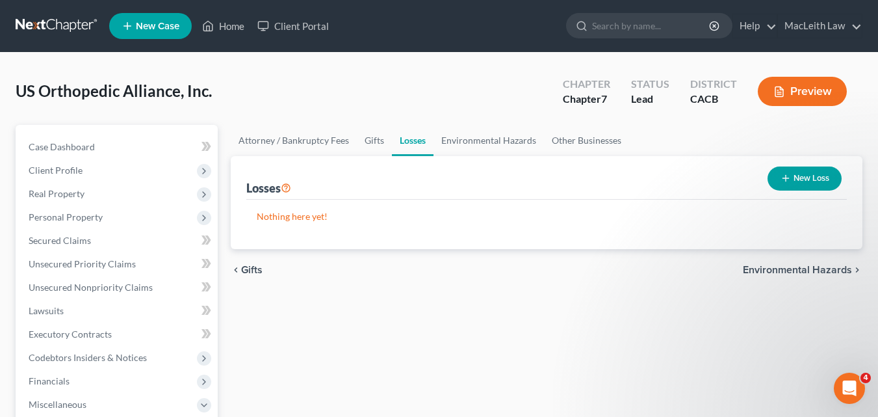
click at [833, 266] on span "Environmental Hazards" at bounding box center [797, 270] width 109 height 10
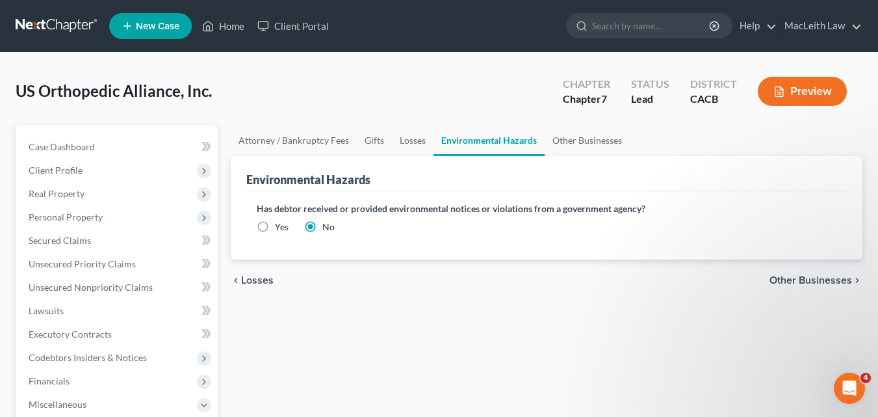
click at [827, 277] on span "Other Businesses" at bounding box center [811, 280] width 83 height 10
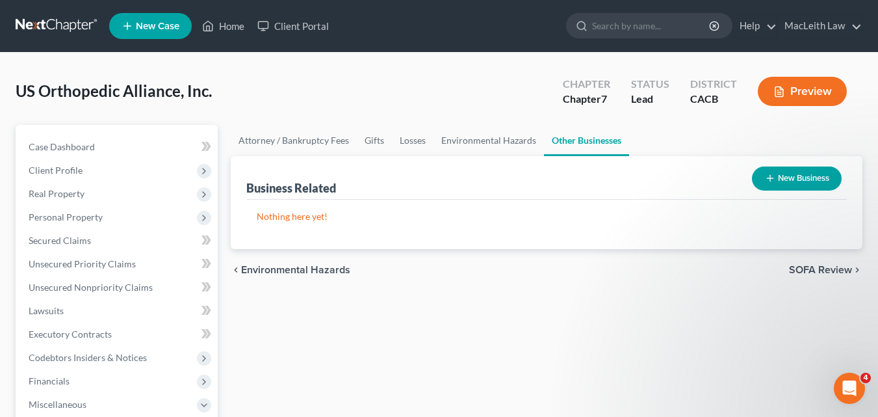
click at [827, 272] on span "SOFA Review" at bounding box center [820, 270] width 63 height 10
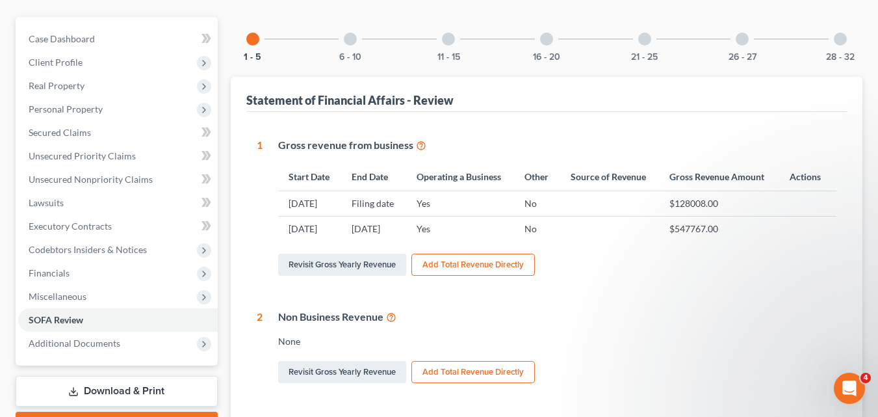
scroll to position [166, 0]
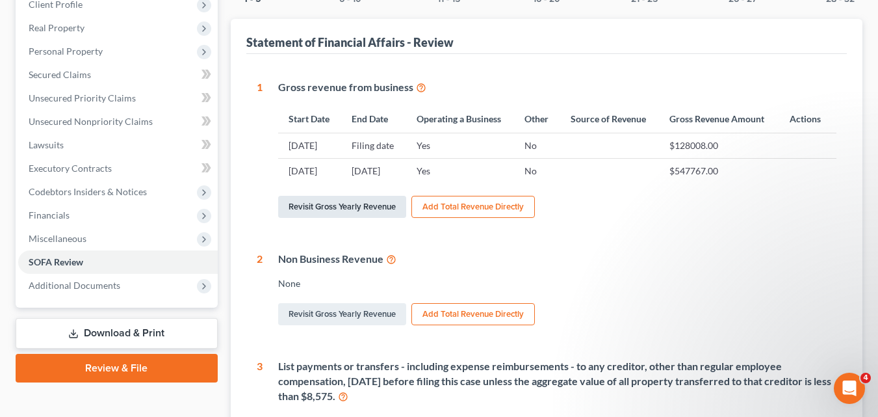
click at [331, 218] on link "Revisit Gross Yearly Revenue" at bounding box center [342, 207] width 128 height 22
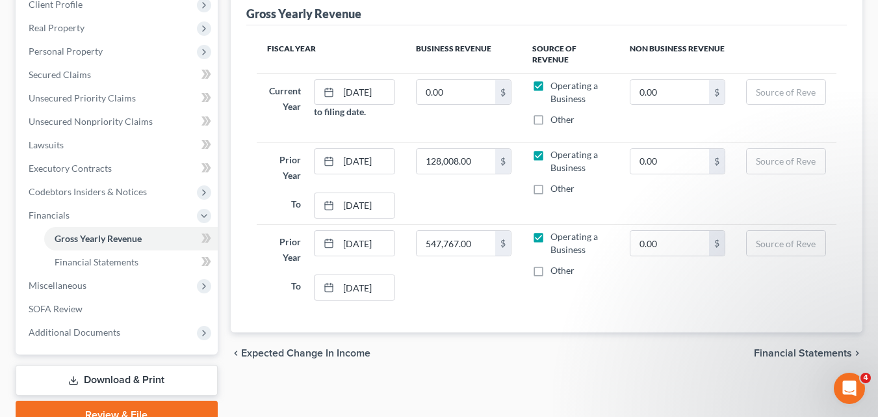
scroll to position [174, 0]
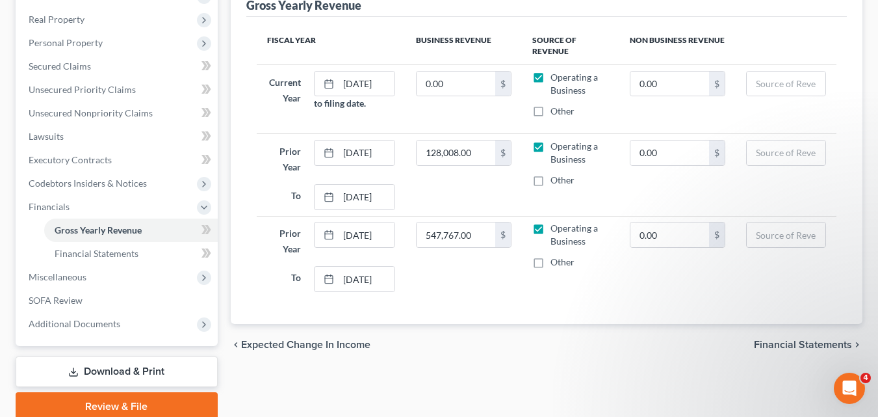
click at [768, 344] on span "Financial Statements" at bounding box center [803, 344] width 98 height 10
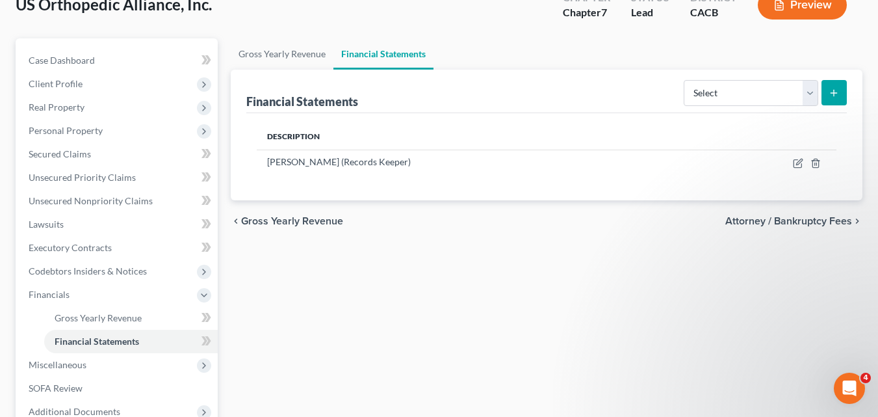
scroll to position [116, 0]
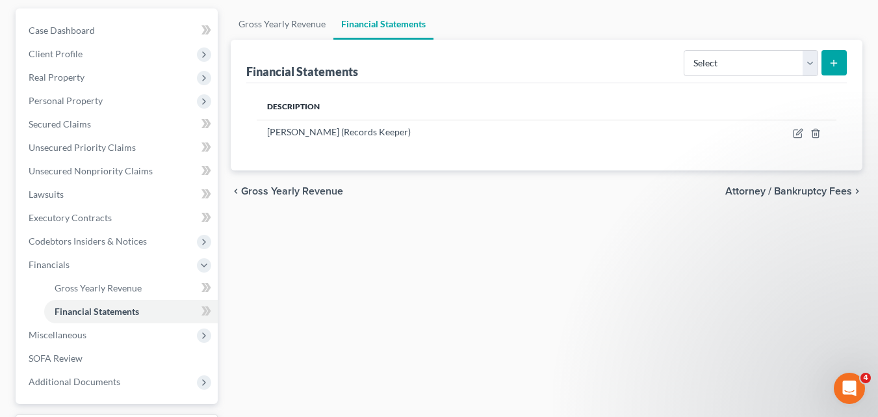
click at [798, 190] on span "Attorney / Bankruptcy Fees" at bounding box center [788, 191] width 127 height 10
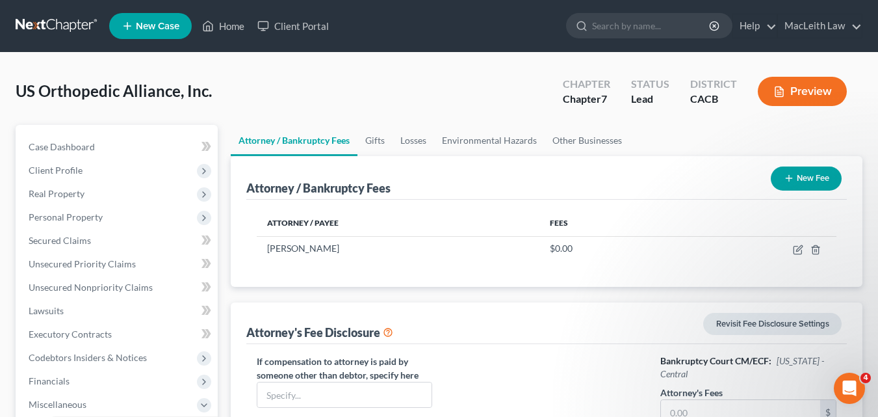
scroll to position [298, 0]
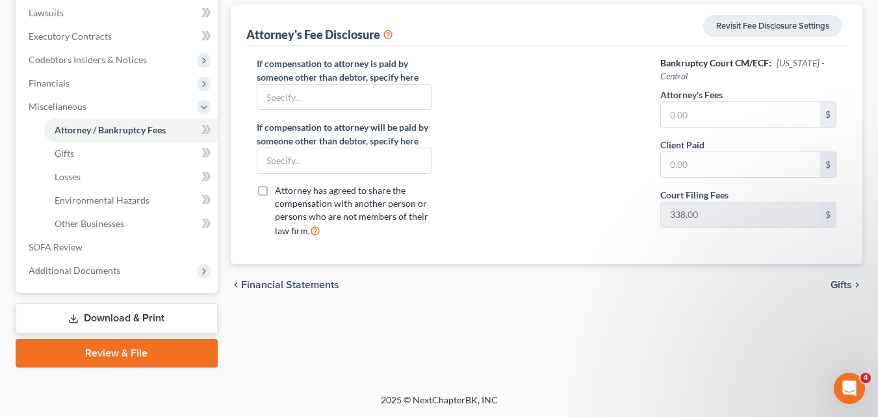
click at [838, 283] on span "Gifts" at bounding box center [841, 284] width 21 height 10
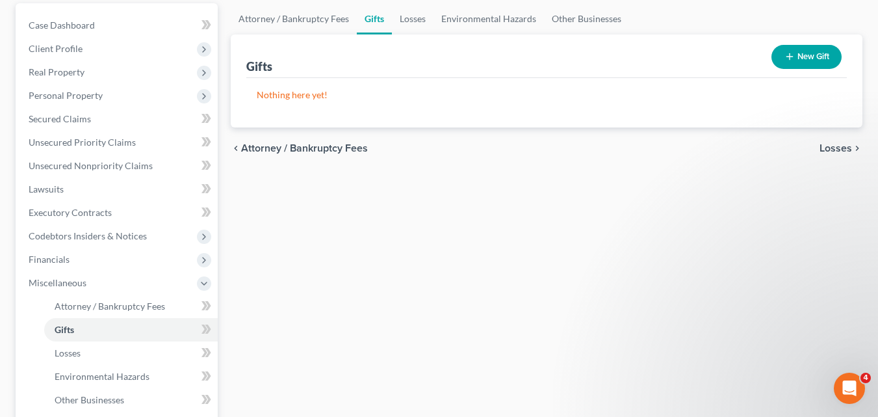
scroll to position [120, 0]
click at [838, 144] on span "Losses" at bounding box center [836, 149] width 32 height 10
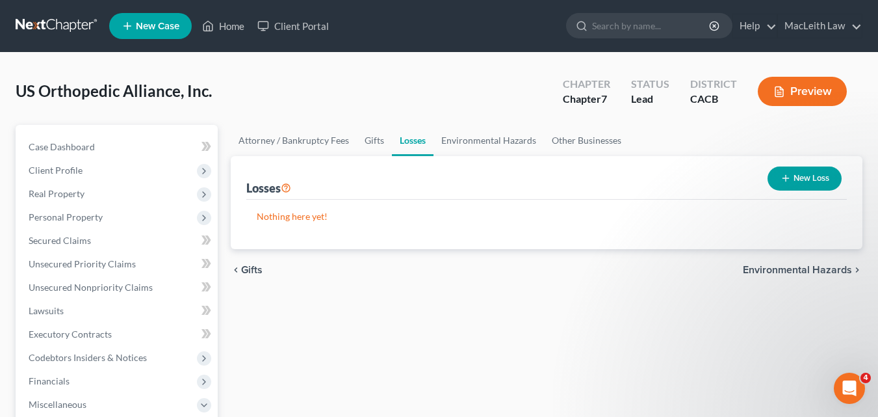
click at [812, 270] on span "Environmental Hazards" at bounding box center [797, 270] width 109 height 10
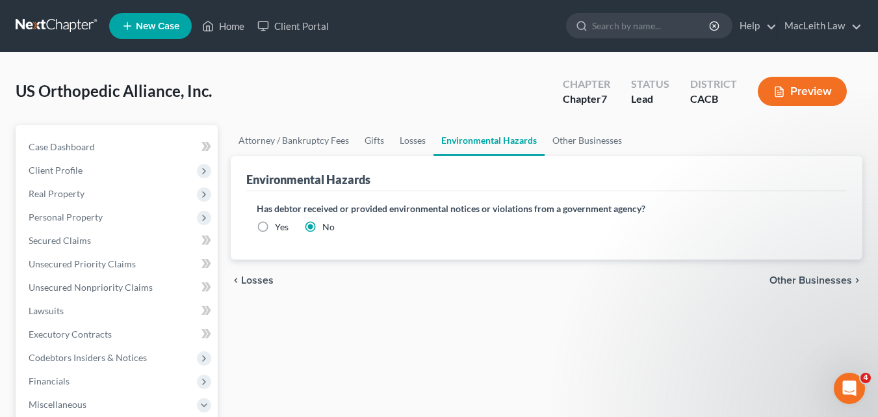
click at [812, 279] on span "Other Businesses" at bounding box center [811, 280] width 83 height 10
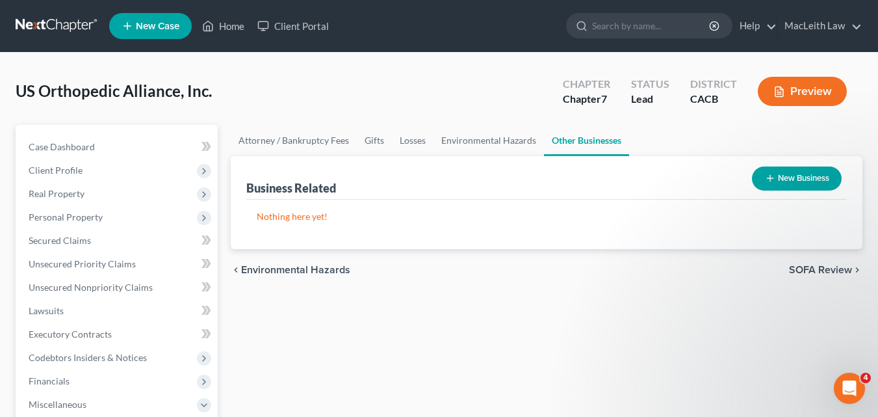
click at [781, 177] on button "New Business" at bounding box center [797, 178] width 90 height 24
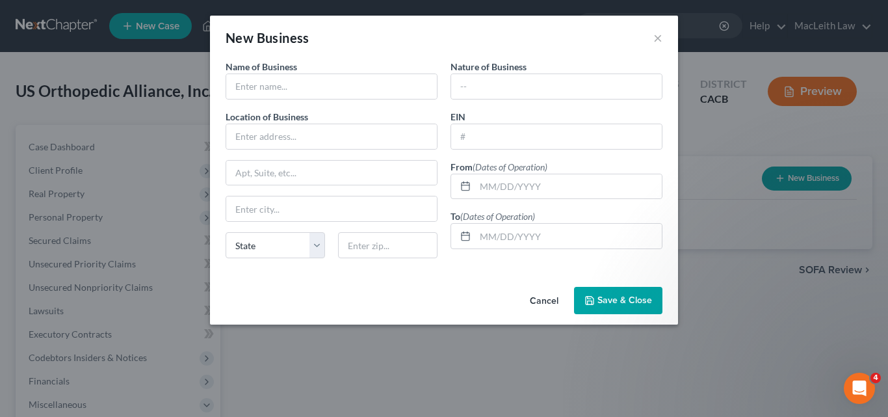
click at [664, 37] on div "New Business ×" at bounding box center [444, 38] width 468 height 44
click at [655, 38] on button "×" at bounding box center [657, 38] width 9 height 16
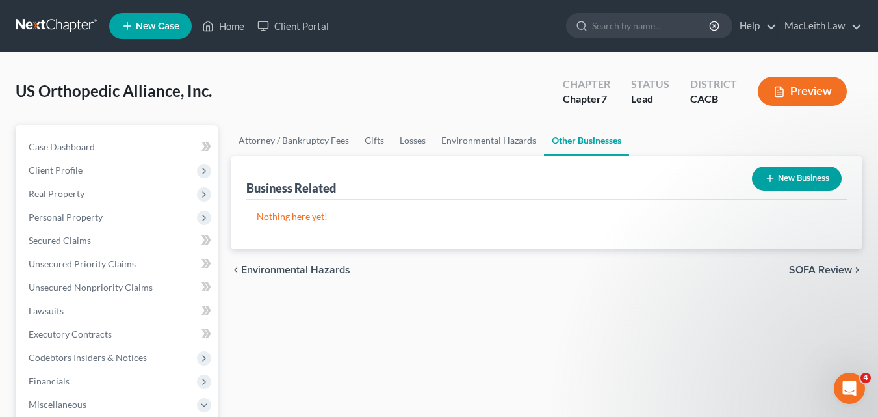
click at [808, 268] on span "SOFA Review" at bounding box center [820, 270] width 63 height 10
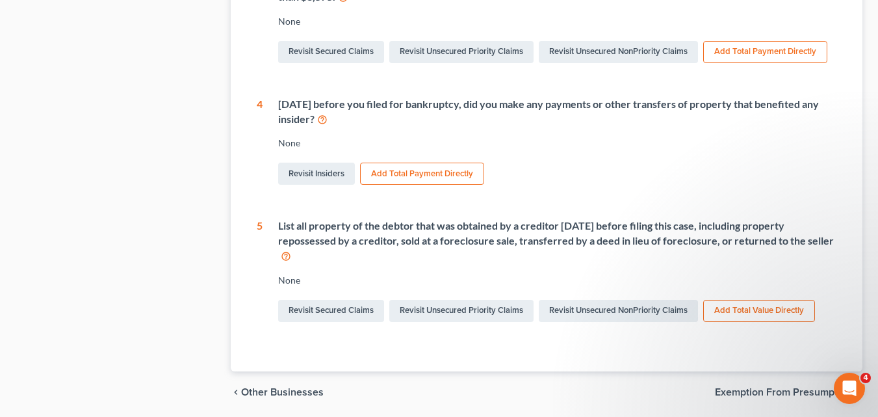
scroll to position [623, 0]
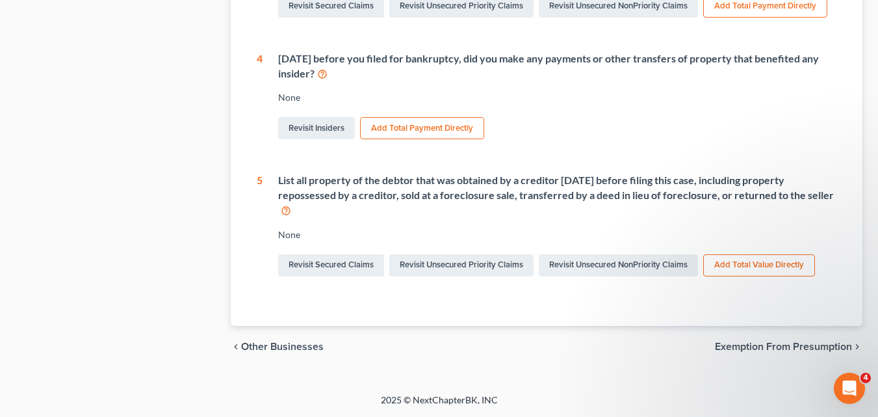
click at [768, 346] on span "Exemption from Presumption" at bounding box center [783, 346] width 137 height 10
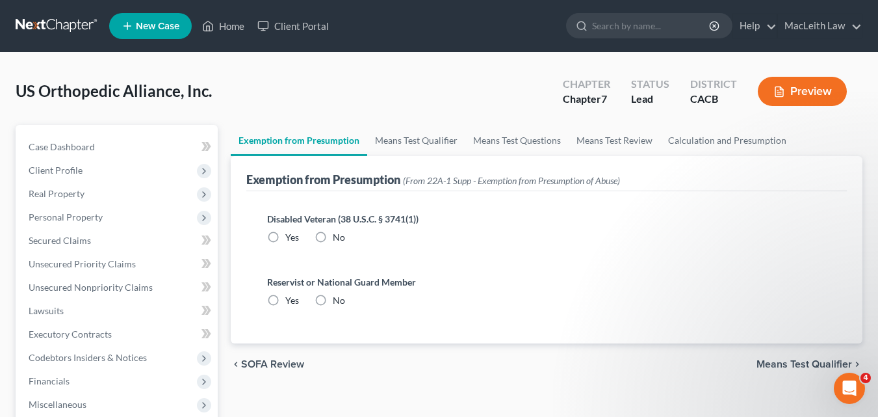
drag, startPoint x: 320, startPoint y: 238, endPoint x: 318, endPoint y: 299, distance: 61.1
click at [333, 237] on label "No" at bounding box center [339, 237] width 12 height 13
click at [338, 237] on input "No" at bounding box center [342, 235] width 8 height 8
radio input "true"
click at [333, 306] on label "No" at bounding box center [339, 300] width 12 height 13
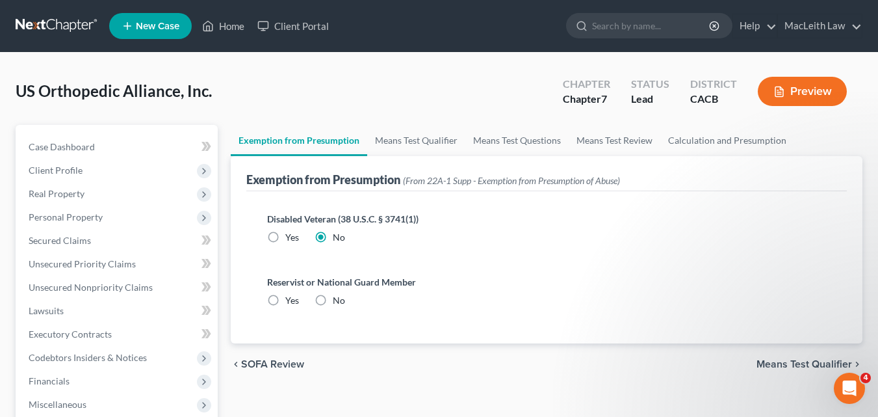
click at [338, 302] on input "No" at bounding box center [342, 298] width 8 height 8
radio input "true"
click at [797, 359] on span "Means Test Qualifier" at bounding box center [805, 364] width 96 height 10
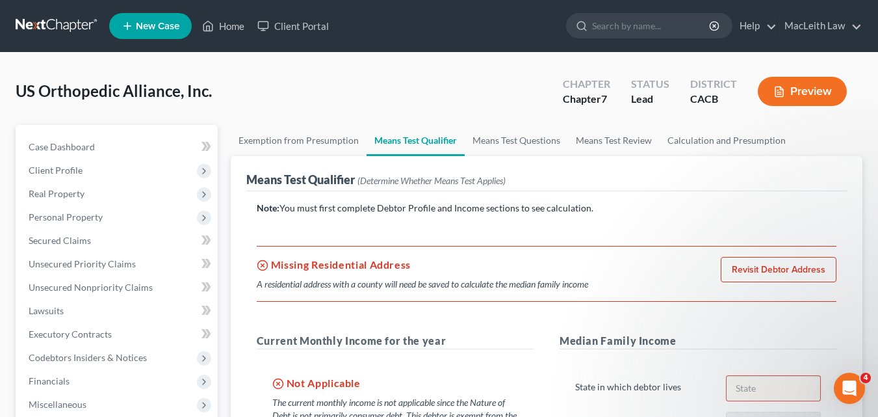
click at [764, 263] on link "Revisit Debtor Address" at bounding box center [779, 270] width 116 height 26
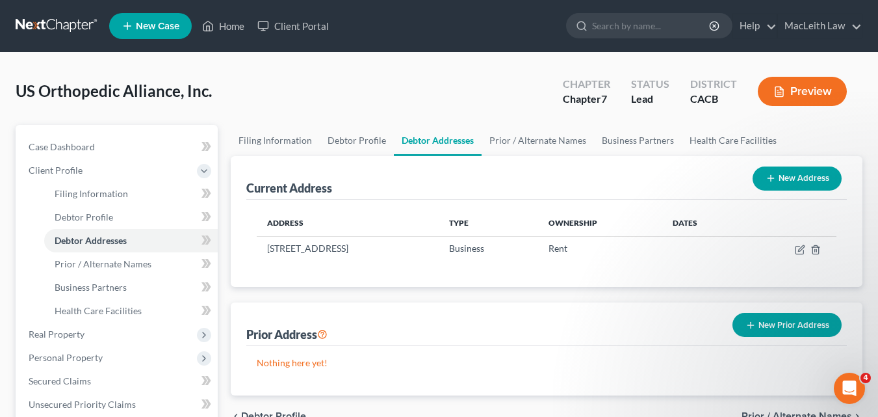
click at [764, 263] on div "Address Type Ownership Dates [STREET_ADDRESS] Business Rent" at bounding box center [546, 243] width 601 height 87
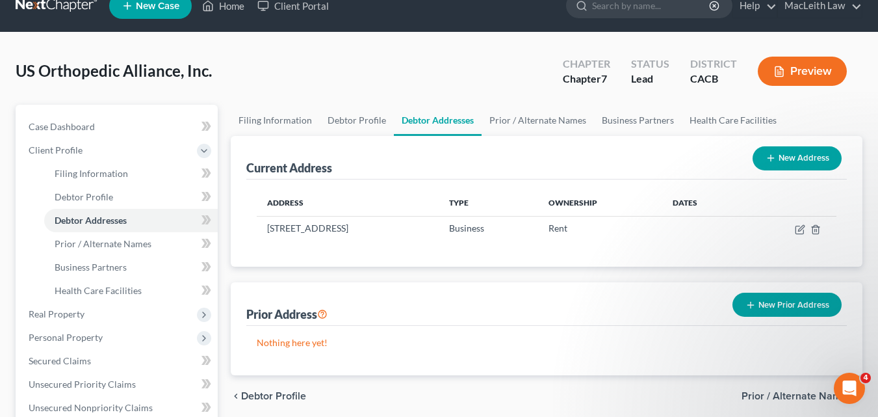
scroll to position [19, 0]
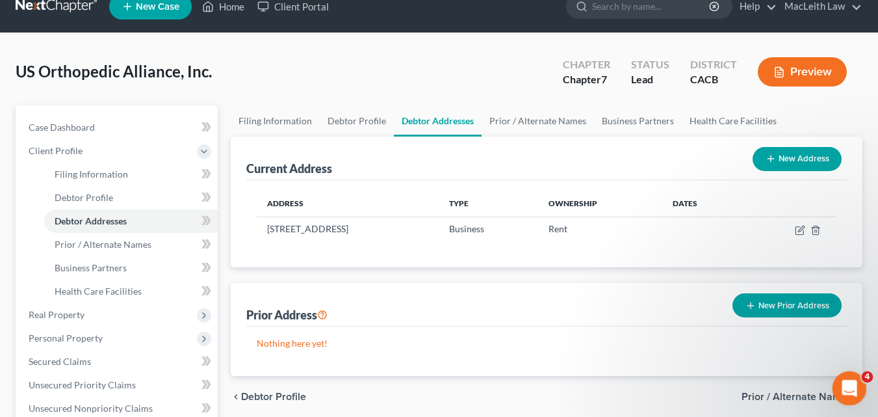
click at [844, 376] on icon "Open Intercom Messenger" at bounding box center [847, 386] width 21 height 21
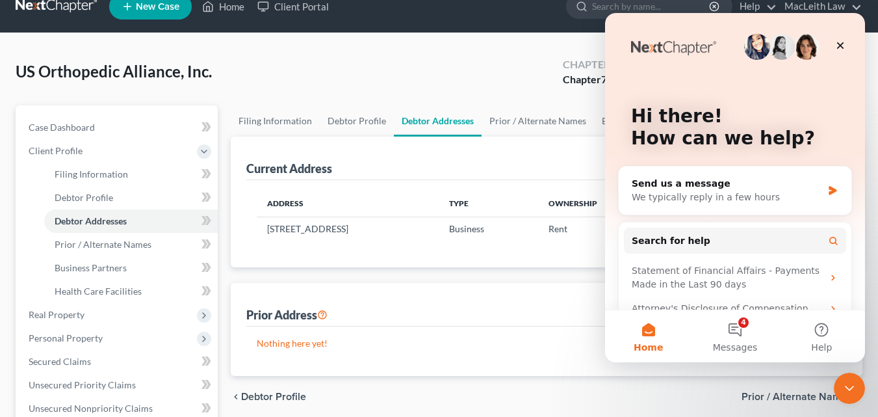
scroll to position [71, 0]
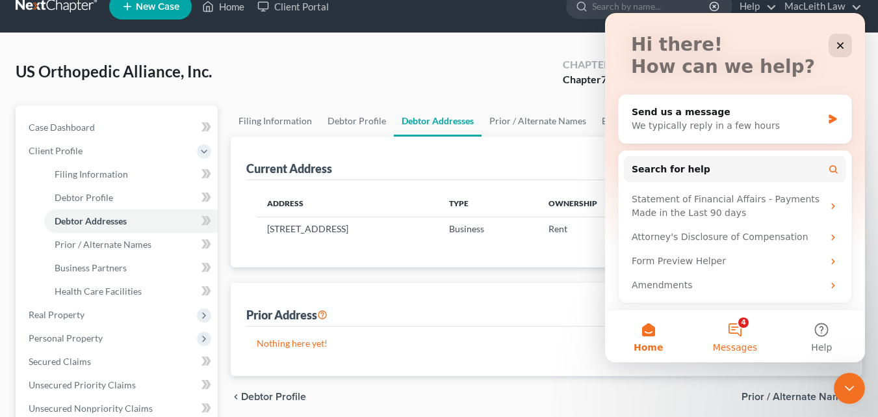
click at [739, 331] on button "4 Messages" at bounding box center [735, 336] width 86 height 52
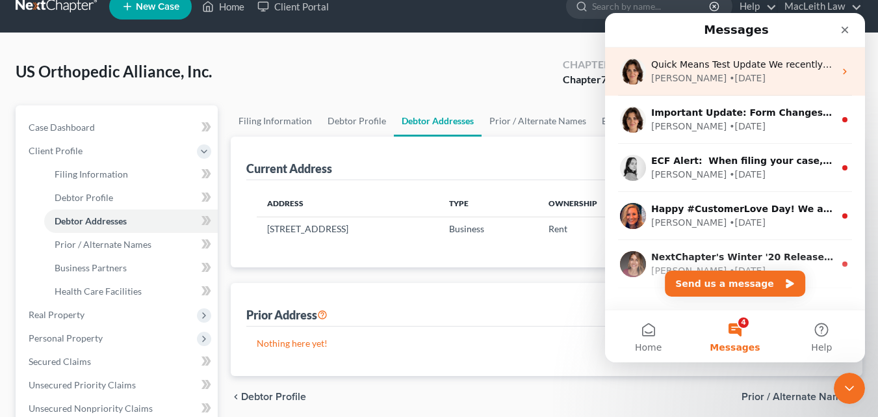
click at [758, 77] on div "[PERSON_NAME] • [DATE]" at bounding box center [742, 78] width 183 height 14
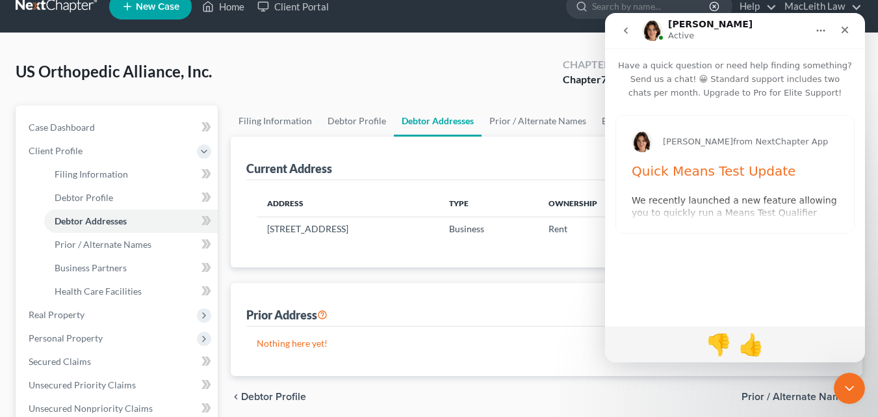
drag, startPoint x: 758, startPoint y: 77, endPoint x: 777, endPoint y: 77, distance: 18.8
drag, startPoint x: 172, startPoint y: 64, endPoint x: 435, endPoint y: 51, distance: 262.9
click at [435, 51] on div "US Orthopedic Alliance, Inc. Upgraded Chapter Chapter 7 Status Lead District CA…" at bounding box center [439, 77] width 847 height 57
click at [482, 279] on div "Current Address New Address Address Type Ownership Dates [STREET_ADDRESS] Busin…" at bounding box center [547, 255] width 632 height 239
click at [848, 29] on icon "Close" at bounding box center [845, 30] width 10 height 10
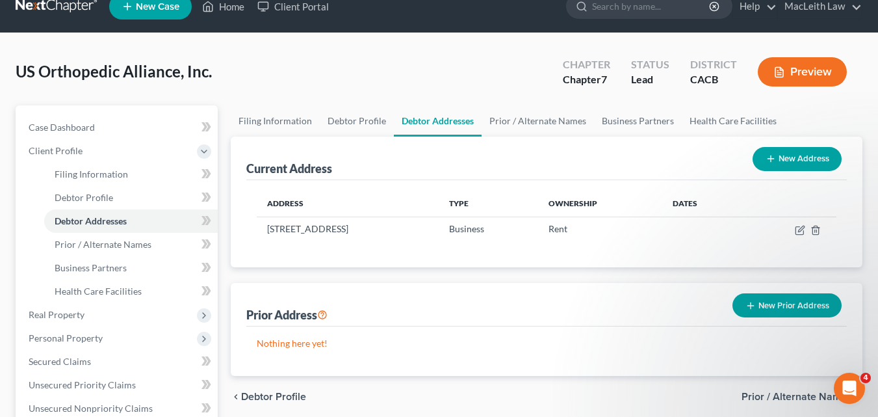
scroll to position [0, 0]
click at [877, 405] on div "US Orthopedic Alliance, Inc. Upgraded Chapter Chapter 7 Status Lead District CA…" at bounding box center [439, 364] width 878 height 662
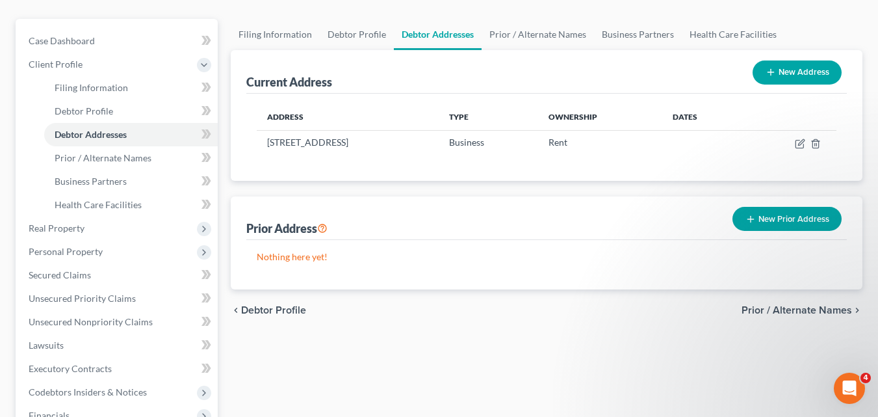
scroll to position [227, 0]
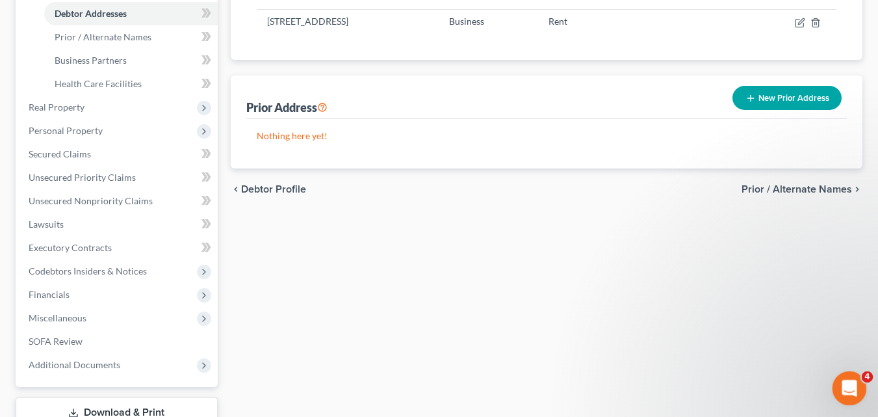
click at [850, 375] on div "Open Intercom Messenger" at bounding box center [847, 386] width 43 height 43
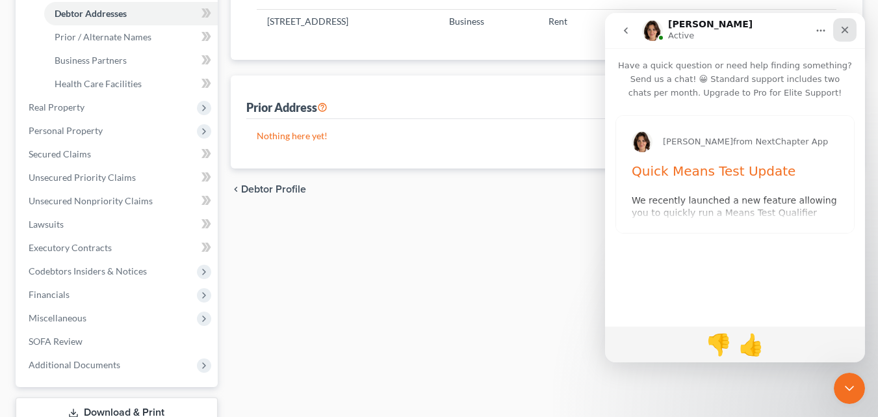
click at [844, 22] on div "Close" at bounding box center [844, 29] width 23 height 23
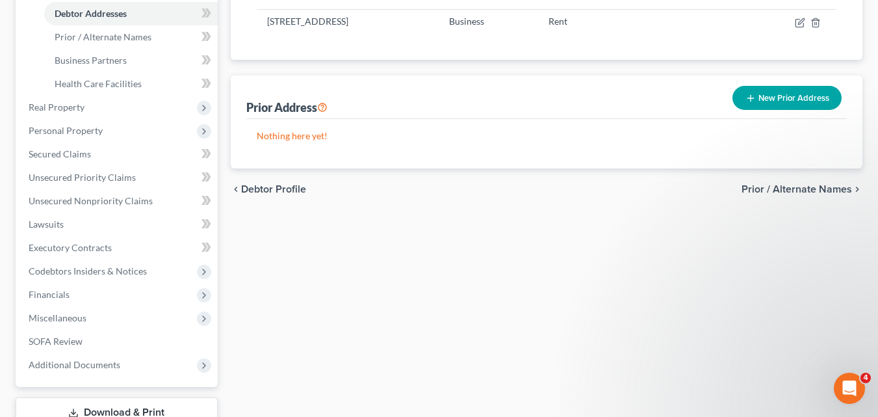
scroll to position [0, 0]
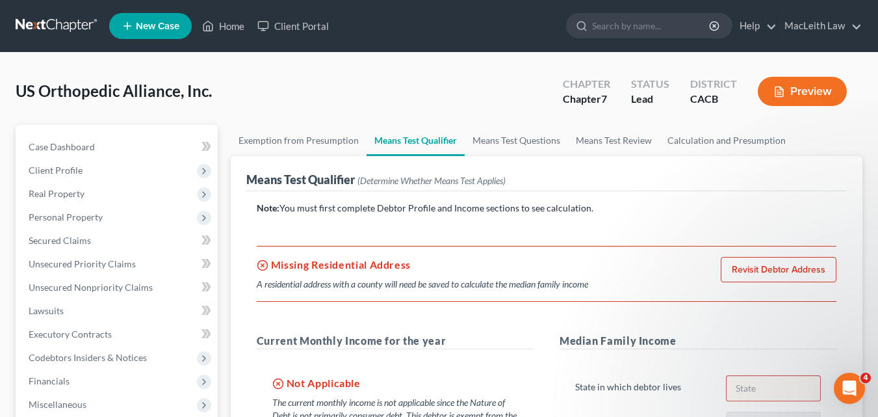
click at [747, 271] on link "Revisit Debtor Address" at bounding box center [779, 270] width 116 height 26
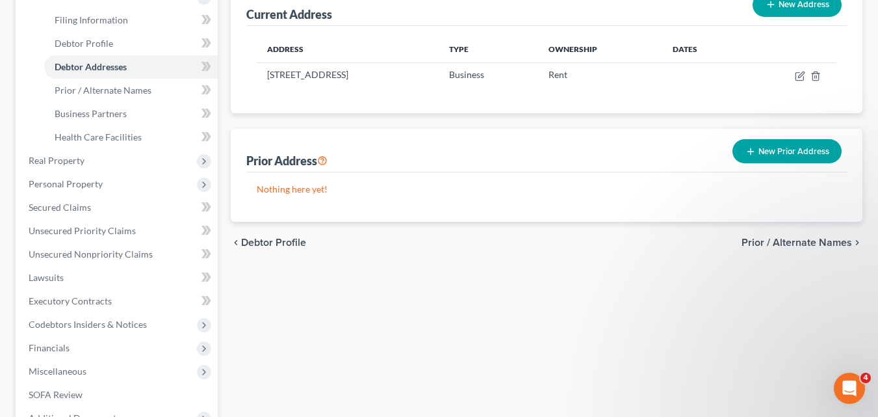
scroll to position [321, 0]
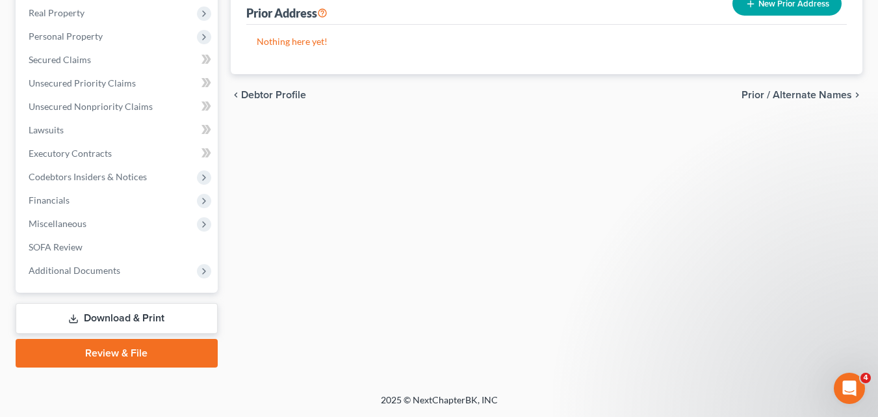
click at [796, 92] on span "Prior / Alternate Names" at bounding box center [797, 95] width 110 height 10
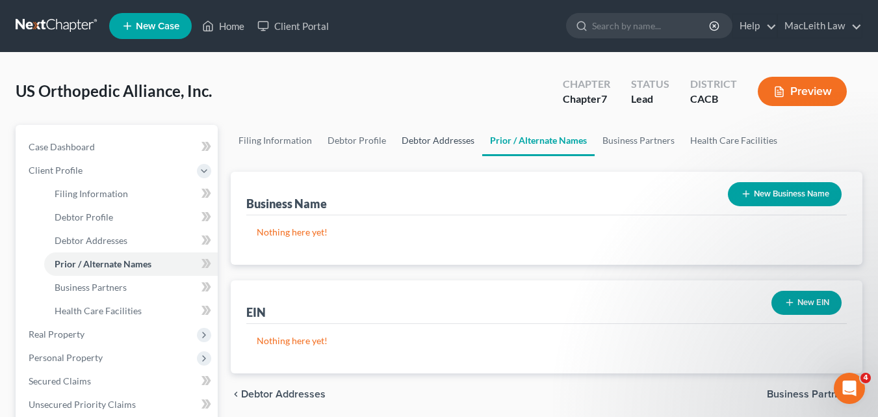
click at [439, 143] on link "Debtor Addresses" at bounding box center [438, 140] width 88 height 31
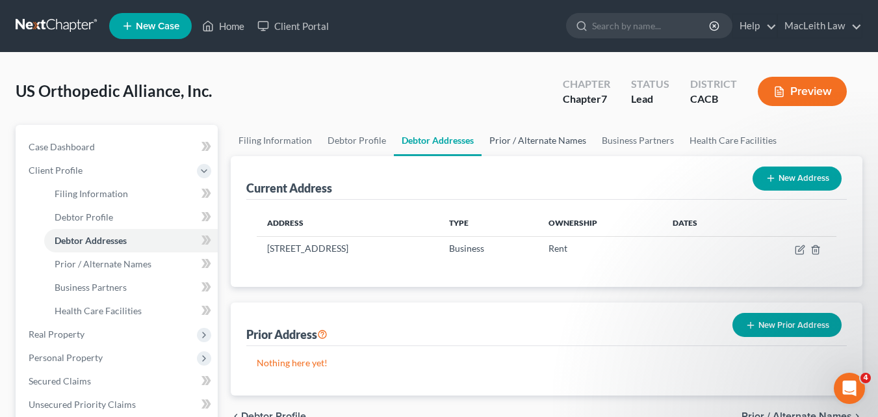
click at [514, 134] on link "Prior / Alternate Names" at bounding box center [538, 140] width 112 height 31
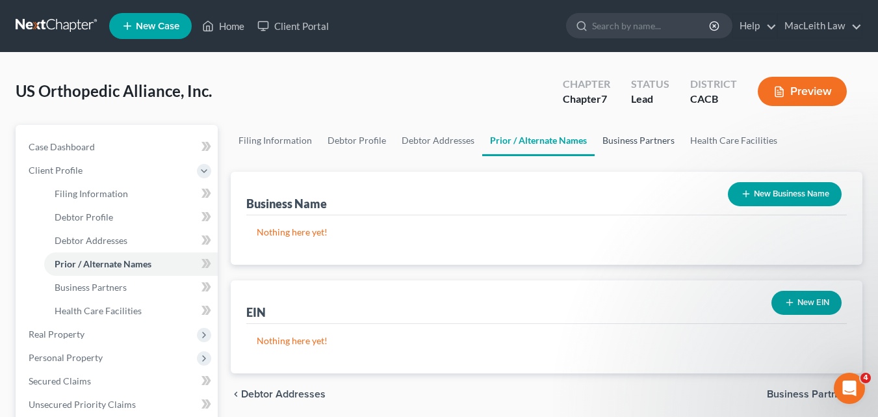
click at [611, 140] on link "Business Partners" at bounding box center [639, 140] width 88 height 31
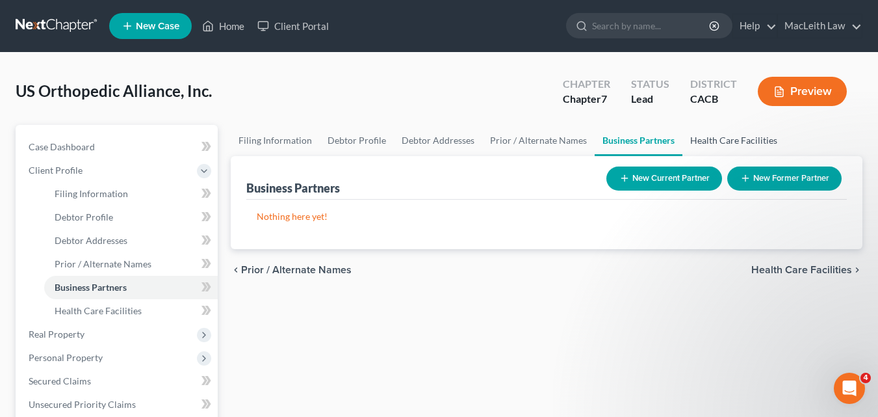
click at [721, 141] on link "Health Care Facilities" at bounding box center [733, 140] width 103 height 31
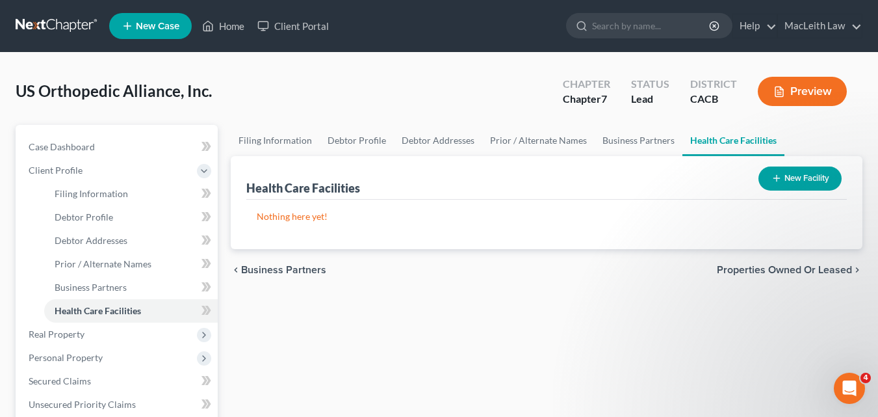
click at [785, 268] on span "Properties Owned or Leased" at bounding box center [784, 270] width 135 height 10
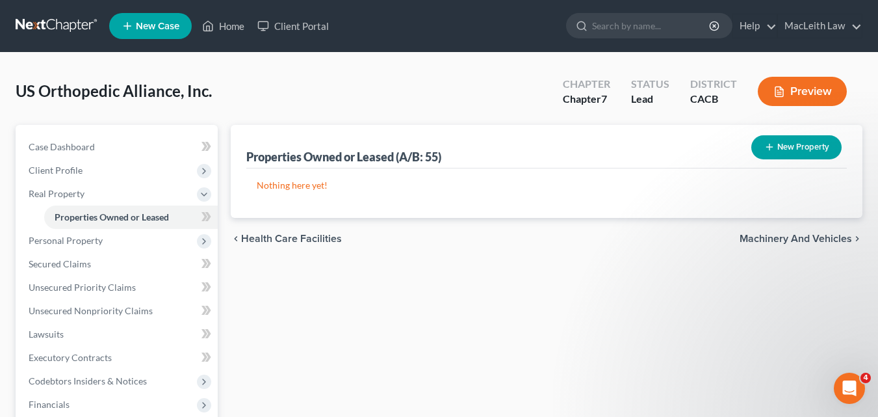
click at [784, 244] on span "Machinery and Vehicles" at bounding box center [796, 238] width 112 height 10
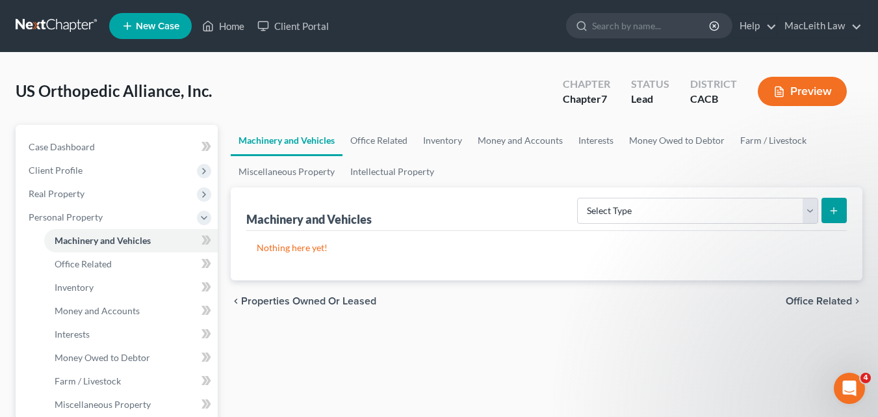
click at [814, 303] on span "Office Related" at bounding box center [819, 301] width 66 height 10
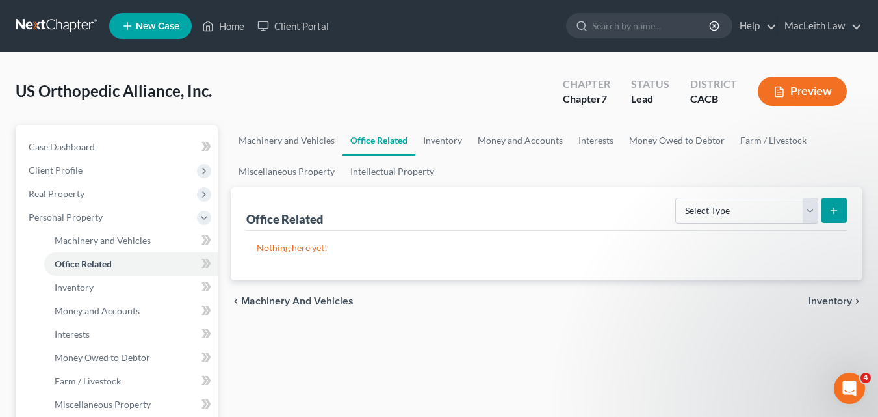
click at [814, 303] on span "Inventory" at bounding box center [831, 301] width 44 height 10
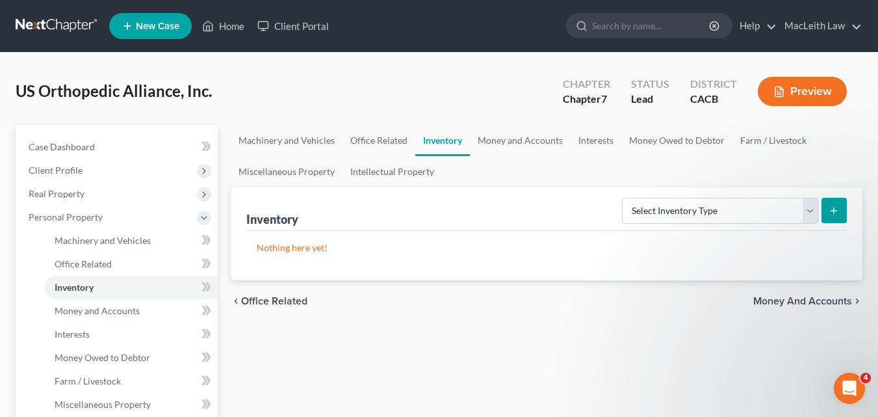
click at [814, 303] on span "Money and Accounts" at bounding box center [802, 301] width 99 height 10
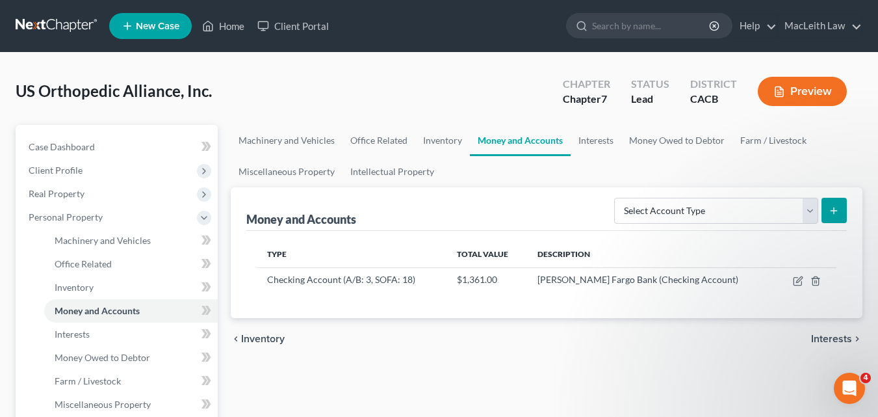
click at [814, 303] on div "Type Total Value Description Checking Account (A/B: 3, SOFA: 18) $1,361.00 [PER…" at bounding box center [546, 274] width 601 height 87
click at [838, 337] on span "Interests" at bounding box center [831, 338] width 41 height 10
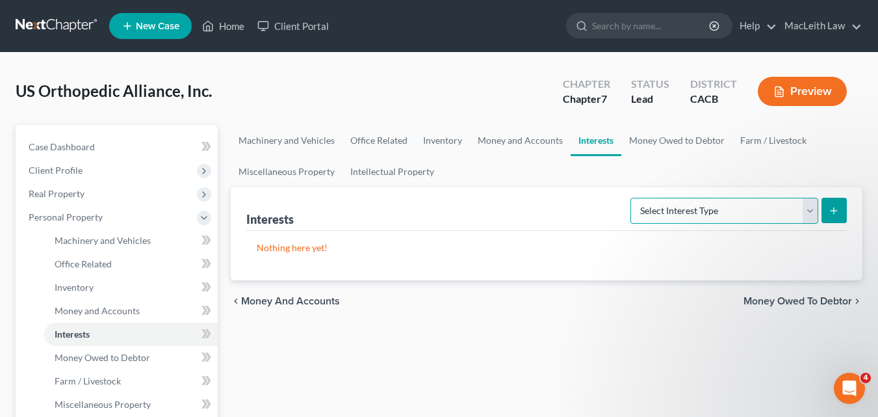
drag, startPoint x: 809, startPoint y: 213, endPoint x: 823, endPoint y: 257, distance: 47.3
click at [823, 257] on div "Interests Select Interest Type Bond (A/B: 16) Incorporated Business (A/B: 15) I…" at bounding box center [547, 233] width 632 height 93
drag, startPoint x: 610, startPoint y: 393, endPoint x: 737, endPoint y: 330, distance: 142.1
click at [775, 303] on span "Money Owed to Debtor" at bounding box center [798, 301] width 109 height 10
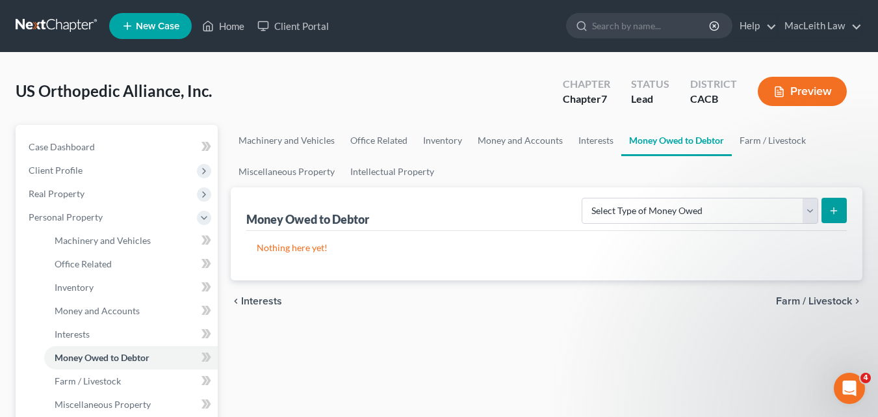
click at [780, 302] on span "Farm / Livestock" at bounding box center [814, 301] width 76 height 10
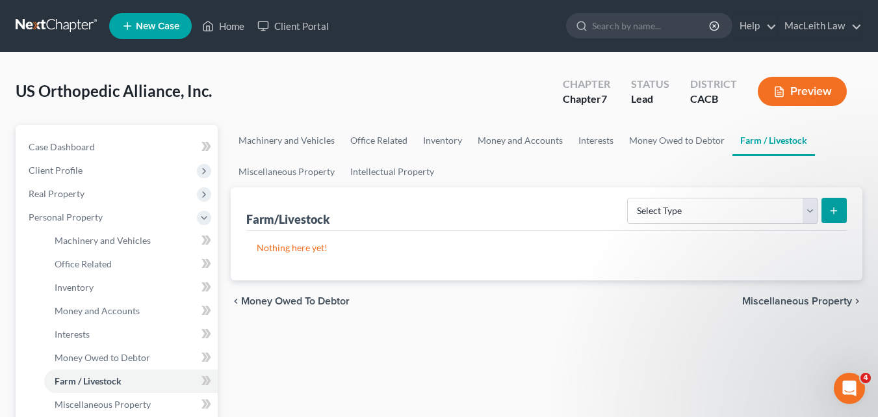
click at [780, 302] on span "Miscellaneous Property" at bounding box center [797, 301] width 110 height 10
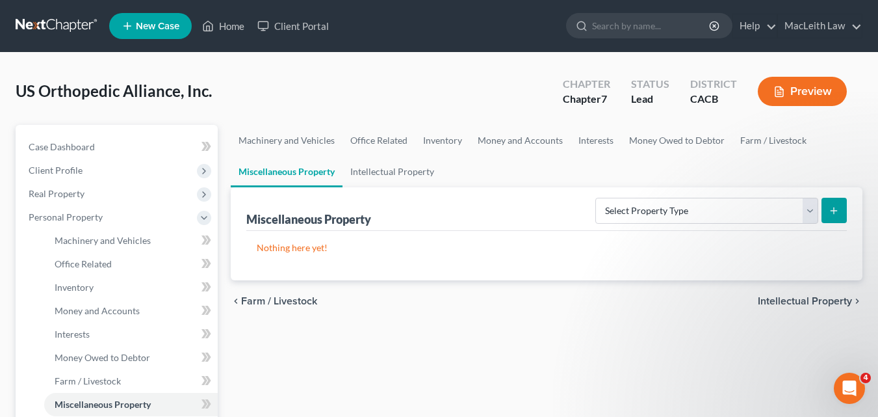
click at [781, 302] on span "Intellectual Property" at bounding box center [805, 301] width 94 height 10
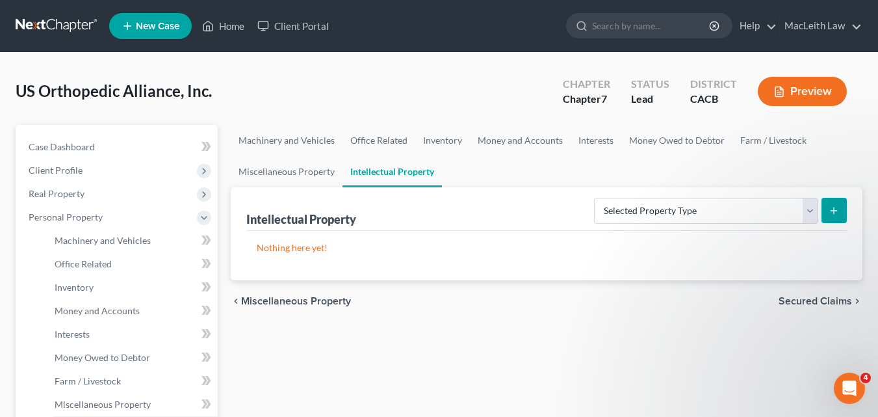
click at [781, 302] on span "Secured Claims" at bounding box center [815, 301] width 73 height 10
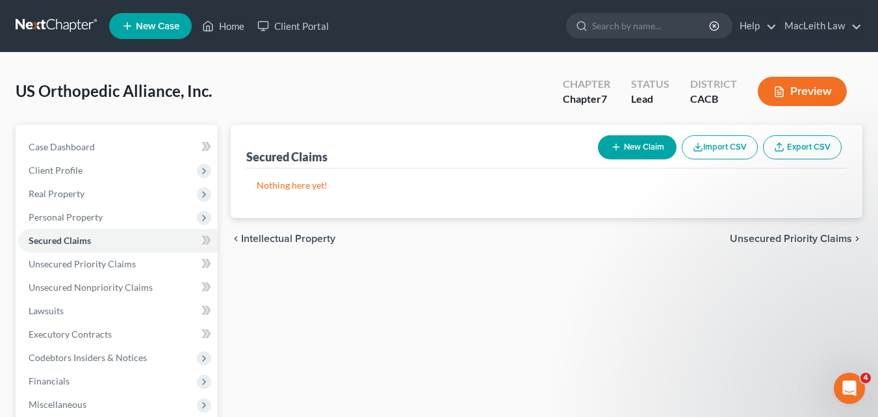
click at [790, 235] on span "Unsecured Priority Claims" at bounding box center [791, 238] width 122 height 10
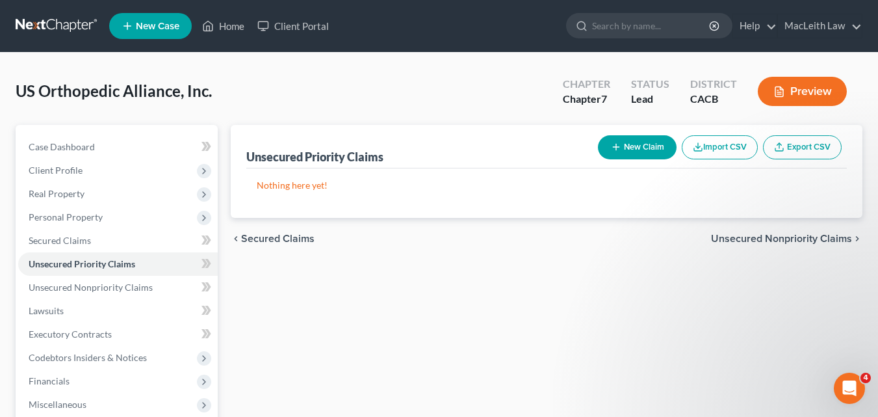
click at [789, 235] on span "Unsecured Nonpriority Claims" at bounding box center [781, 238] width 141 height 10
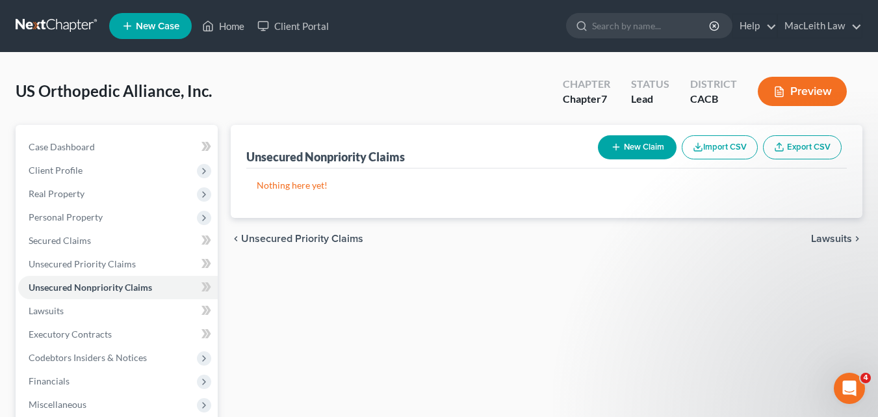
click at [789, 235] on div "chevron_left Unsecured Priority Claims Lawsuits chevron_right" at bounding box center [547, 239] width 632 height 42
click at [842, 237] on span "Lawsuits" at bounding box center [831, 238] width 41 height 10
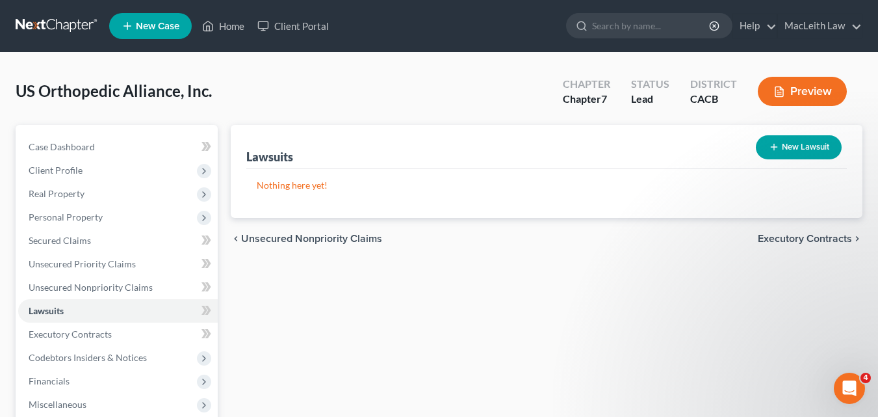
click at [842, 237] on span "Executory Contracts" at bounding box center [805, 238] width 94 height 10
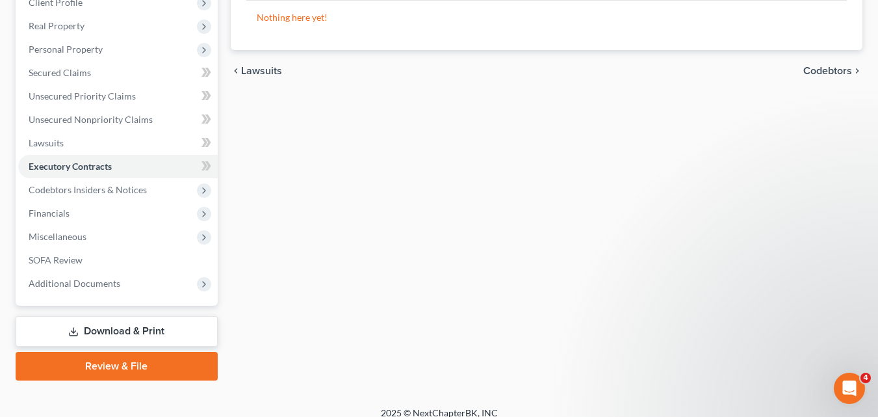
scroll to position [181, 0]
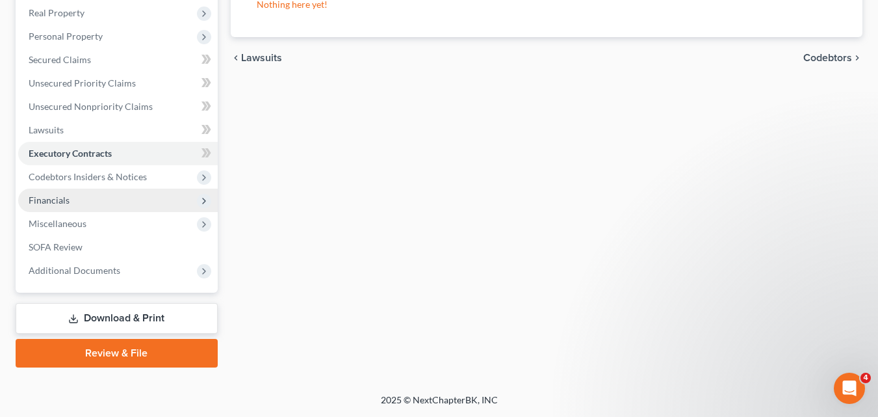
click at [49, 202] on span "Financials" at bounding box center [49, 199] width 41 height 11
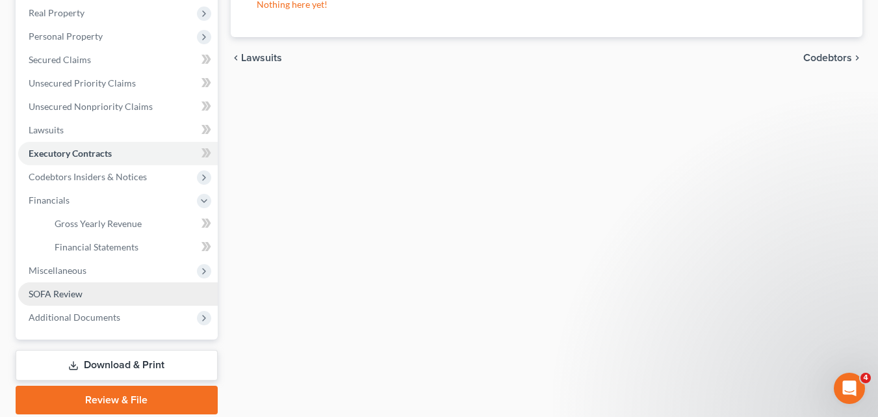
click at [52, 290] on span "SOFA Review" at bounding box center [56, 293] width 54 height 11
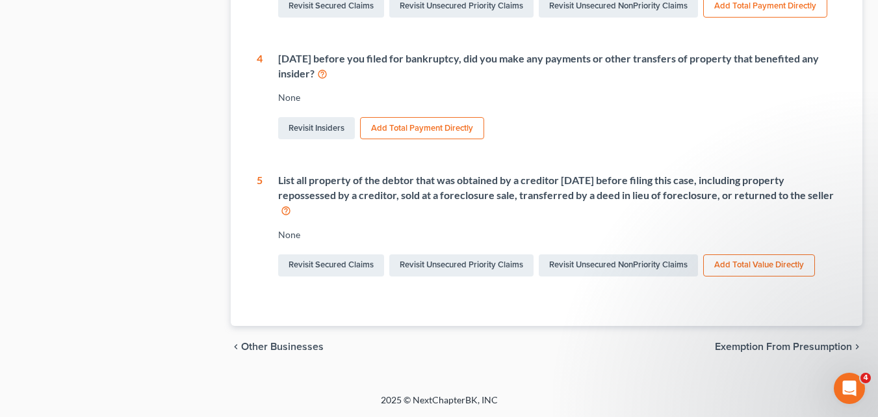
scroll to position [623, 0]
click at [751, 348] on span "Exemption from Presumption" at bounding box center [783, 346] width 137 height 10
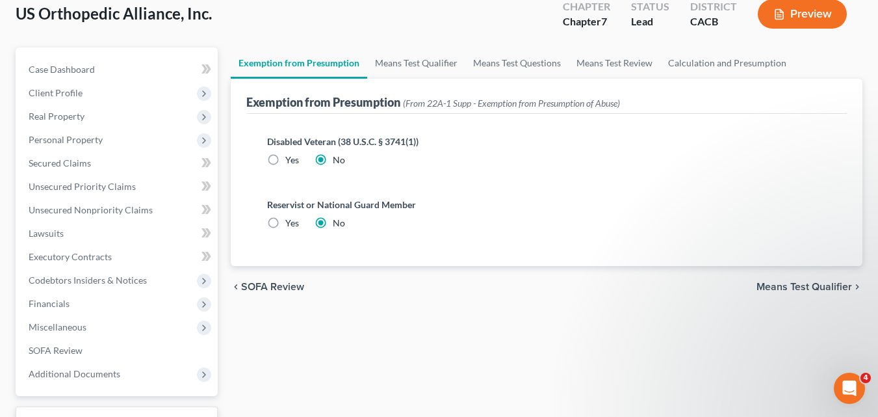
scroll to position [90, 0]
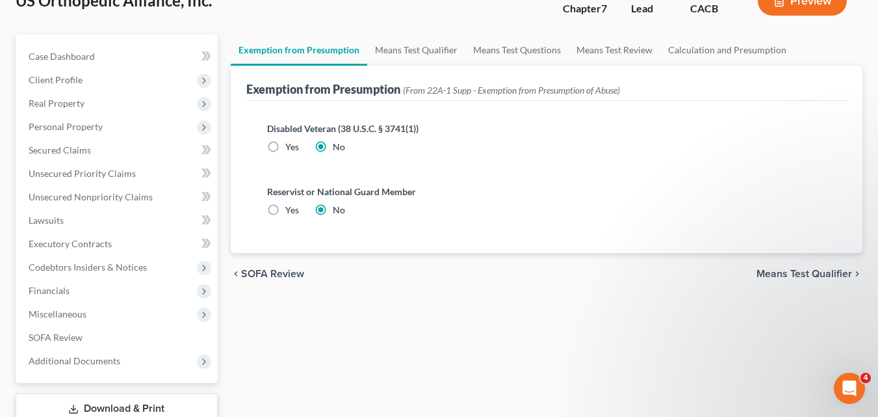
click at [812, 270] on span "Means Test Qualifier" at bounding box center [805, 273] width 96 height 10
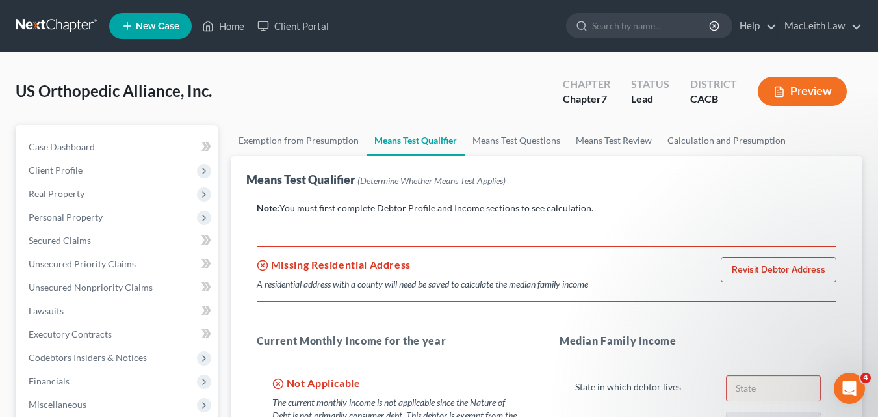
click at [768, 266] on link "Revisit Debtor Address" at bounding box center [779, 270] width 116 height 26
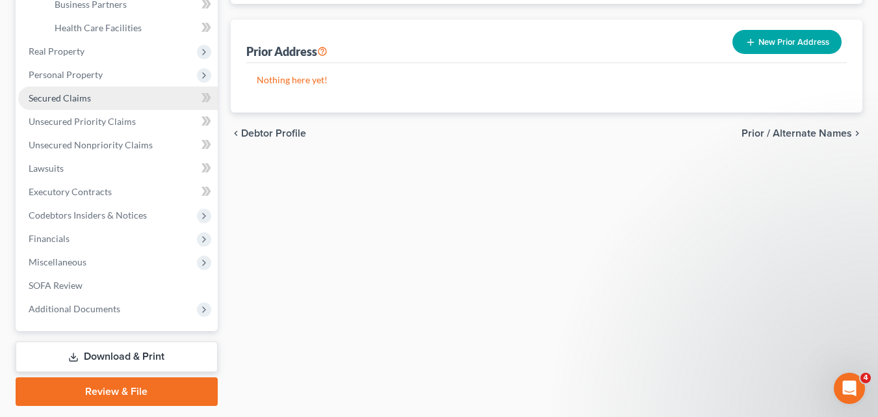
scroll to position [283, 0]
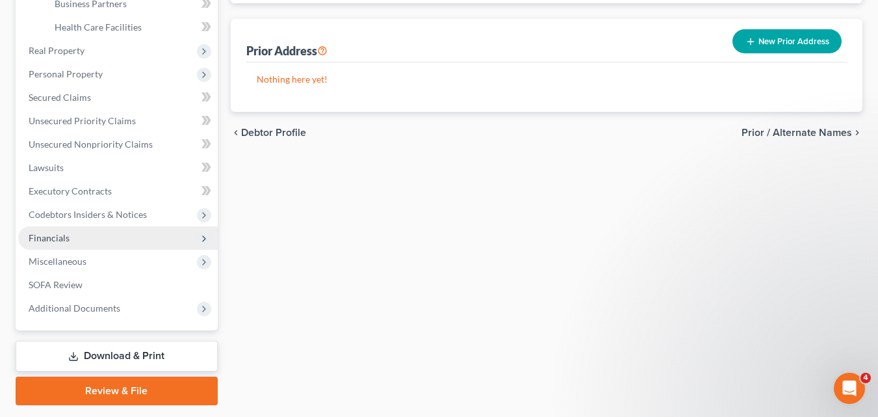
click at [70, 240] on span "Financials" at bounding box center [118, 237] width 200 height 23
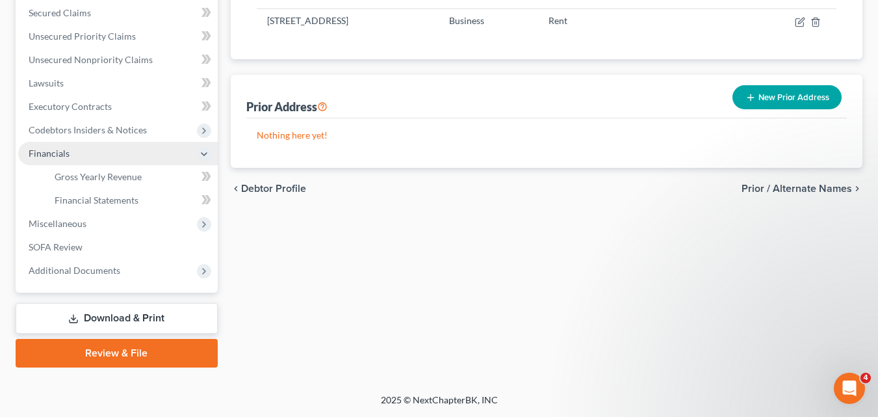
scroll to position [227, 0]
click at [805, 188] on span "Prior / Alternate Names" at bounding box center [797, 188] width 110 height 10
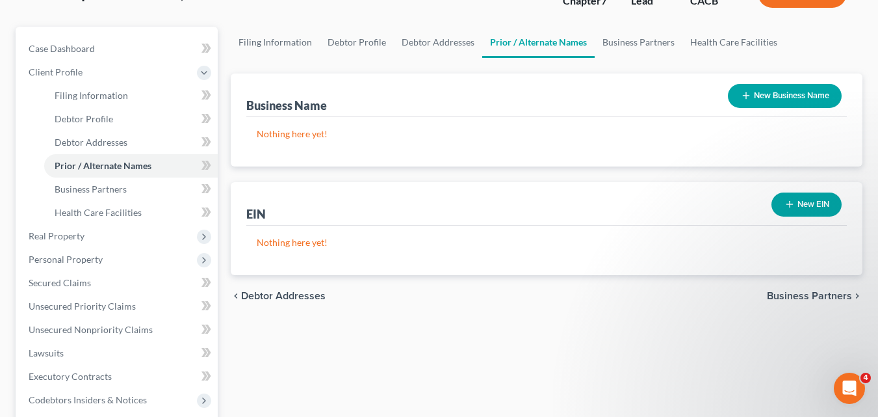
scroll to position [99, 0]
click at [807, 294] on span "Business Partners" at bounding box center [809, 295] width 85 height 10
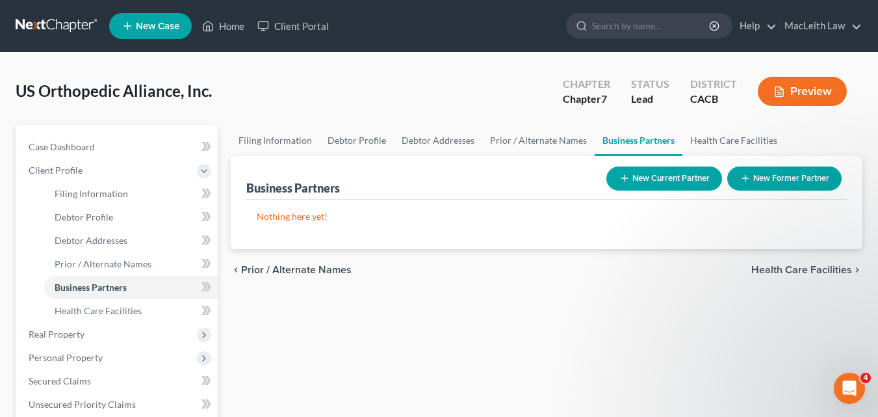
click at [292, 269] on span "Prior / Alternate Names" at bounding box center [296, 270] width 110 height 10
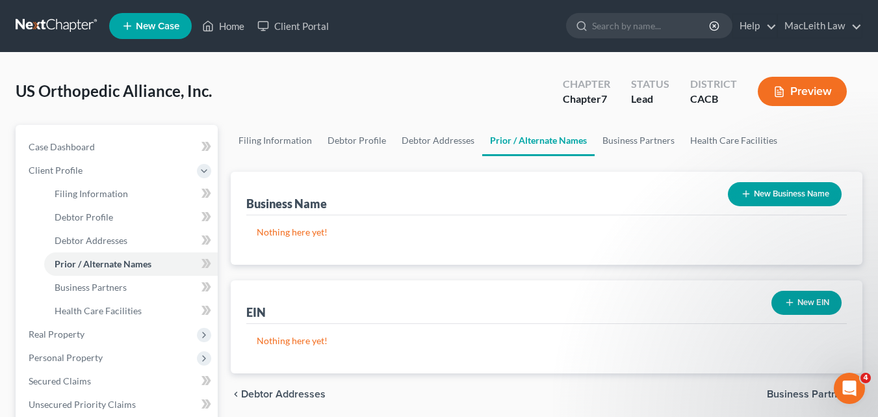
click at [801, 302] on button "New EIN" at bounding box center [806, 303] width 70 height 24
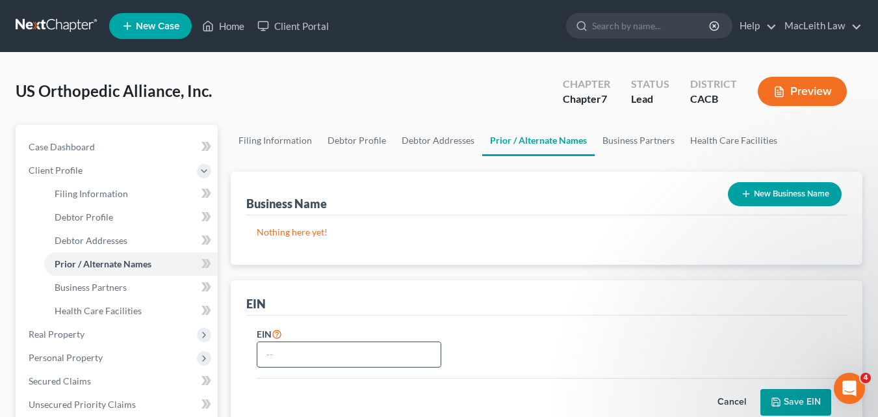
click at [323, 354] on input "text" at bounding box center [348, 354] width 183 height 25
type input "[US_EMPLOYER_IDENTIFICATION_NUMBER]"
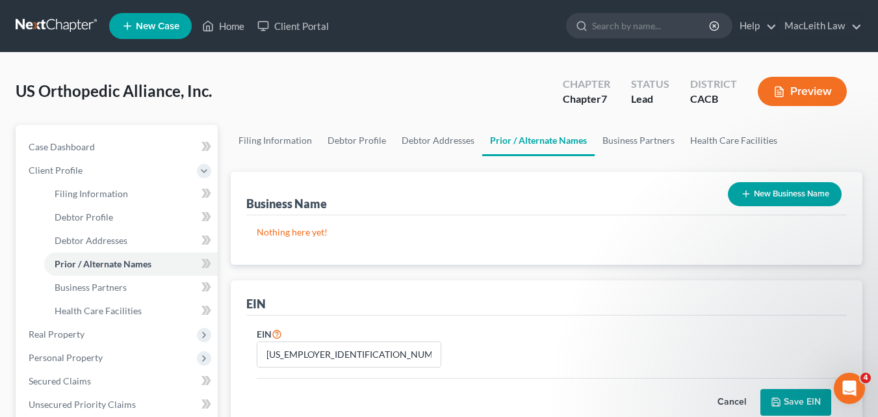
click at [801, 387] on div "Cancel Save EIN" at bounding box center [547, 397] width 580 height 38
click at [799, 396] on button "Save EIN" at bounding box center [795, 402] width 71 height 27
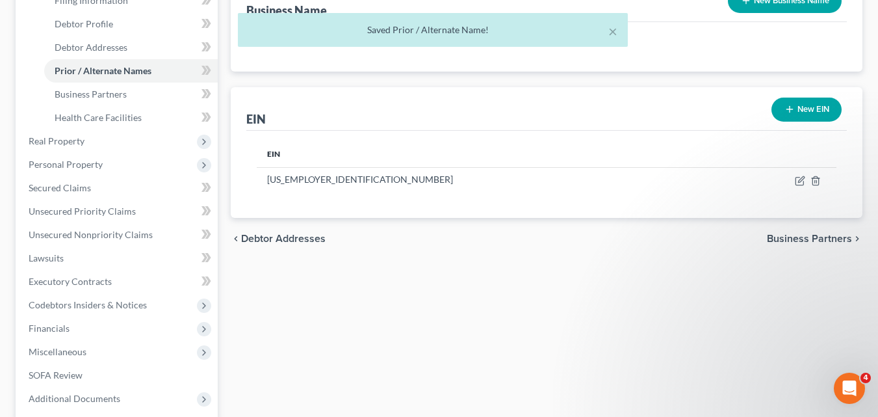
scroll to position [205, 0]
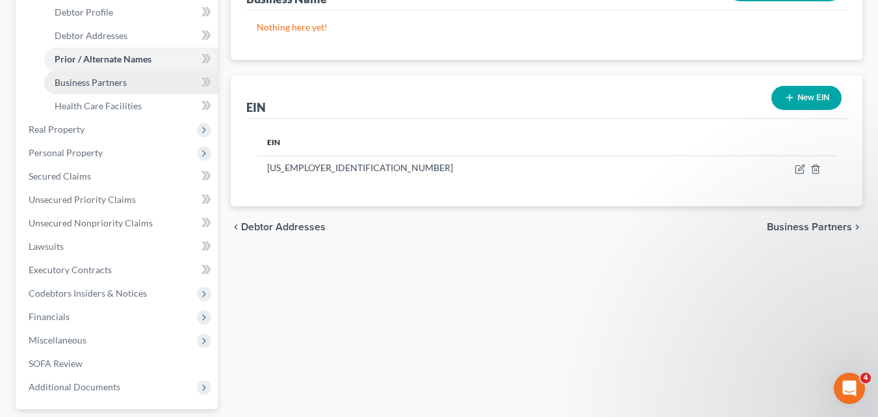
click at [100, 78] on span "Business Partners" at bounding box center [91, 82] width 72 height 11
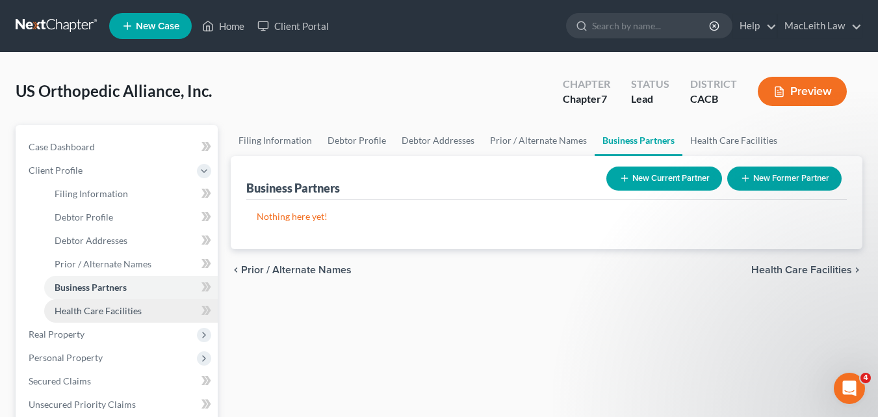
click at [131, 309] on span "Health Care Facilities" at bounding box center [98, 310] width 87 height 11
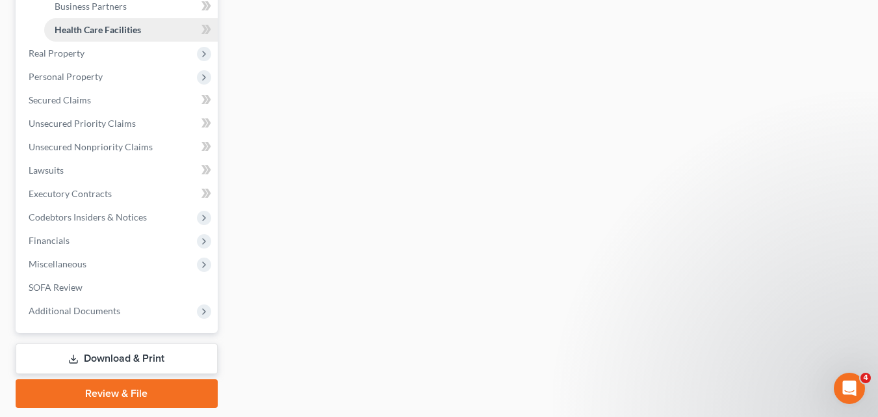
scroll to position [280, 0]
click at [86, 53] on span "Real Property" at bounding box center [118, 53] width 200 height 23
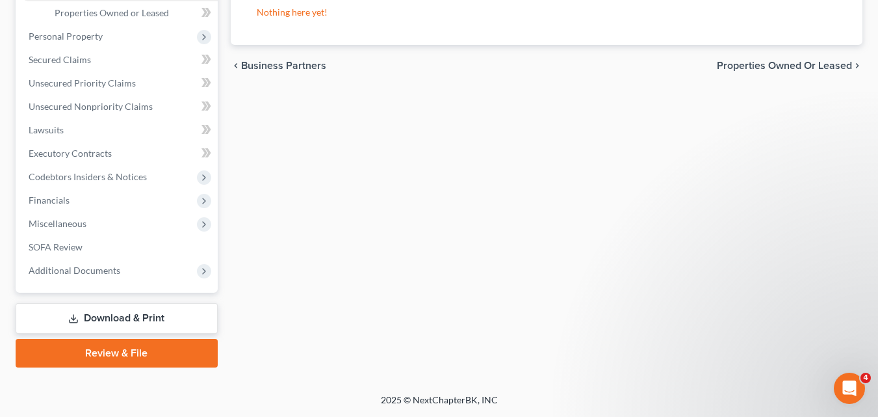
scroll to position [204, 0]
click at [68, 246] on span "SOFA Review" at bounding box center [56, 246] width 54 height 11
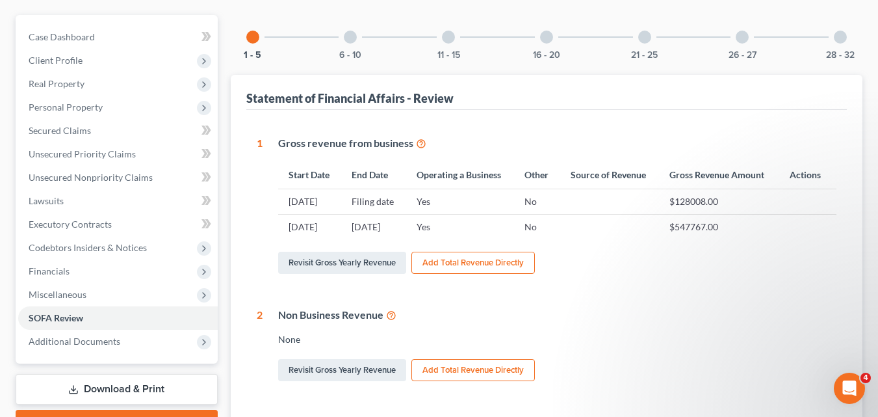
scroll to position [118, 0]
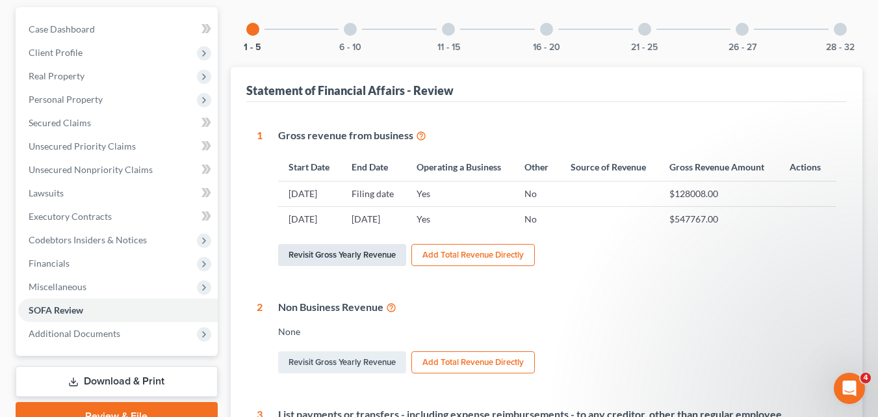
click at [348, 261] on link "Revisit Gross Yearly Revenue" at bounding box center [342, 255] width 128 height 22
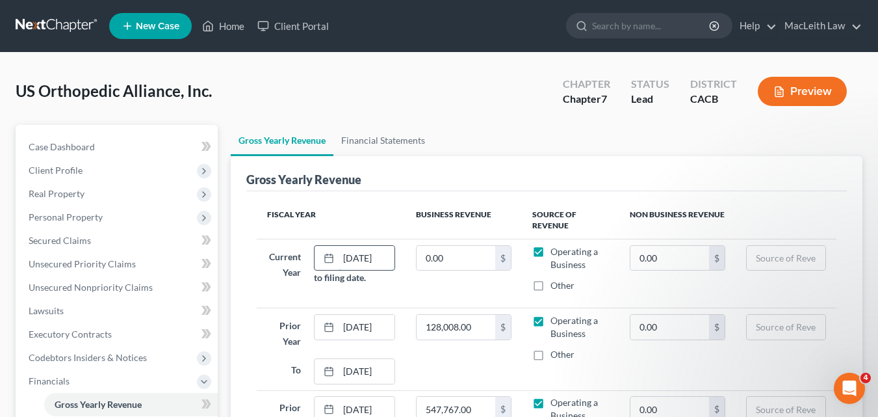
click at [351, 255] on input "[DATE]" at bounding box center [367, 258] width 56 height 25
click at [455, 16] on ul "New Case Home Client Portal - No Result - See all results Or Press Enter... Hel…" at bounding box center [485, 26] width 753 height 34
click at [373, 254] on input "[DATE]" at bounding box center [367, 258] width 56 height 25
click at [383, 260] on input "[DATE]" at bounding box center [367, 258] width 56 height 25
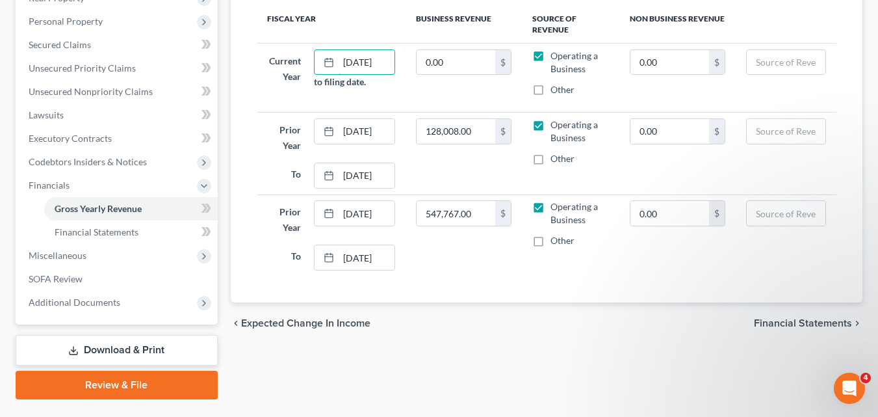
scroll to position [92, 0]
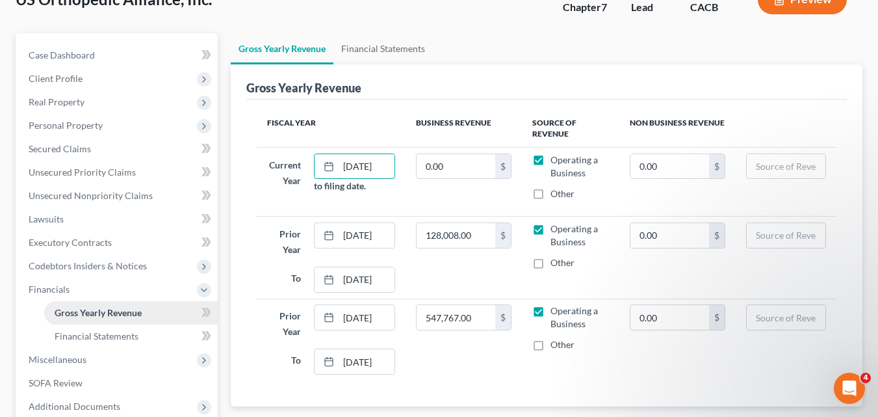
type input "[DATE]"
click at [83, 309] on span "Gross Yearly Revenue" at bounding box center [98, 312] width 87 height 11
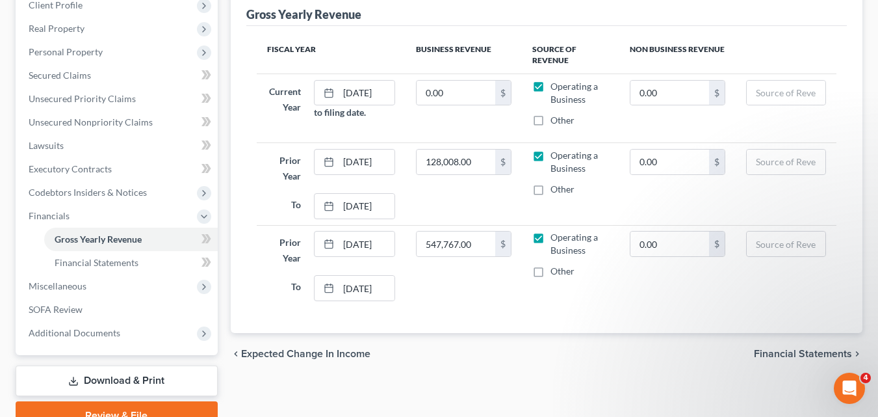
scroll to position [227, 0]
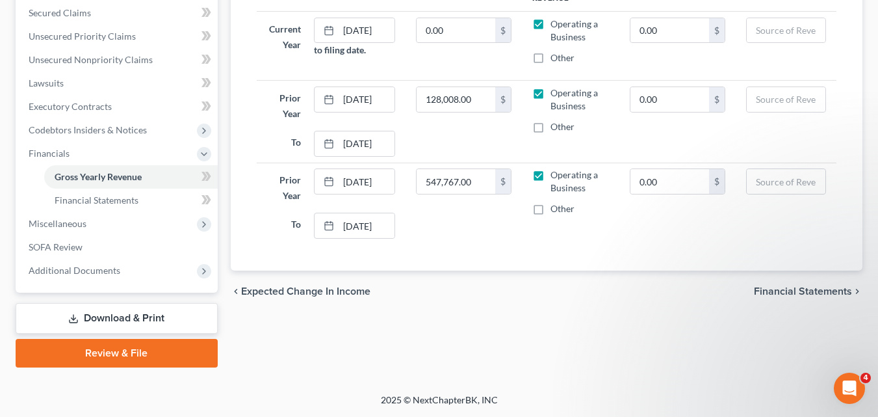
click at [792, 286] on span "Financial Statements" at bounding box center [803, 291] width 98 height 10
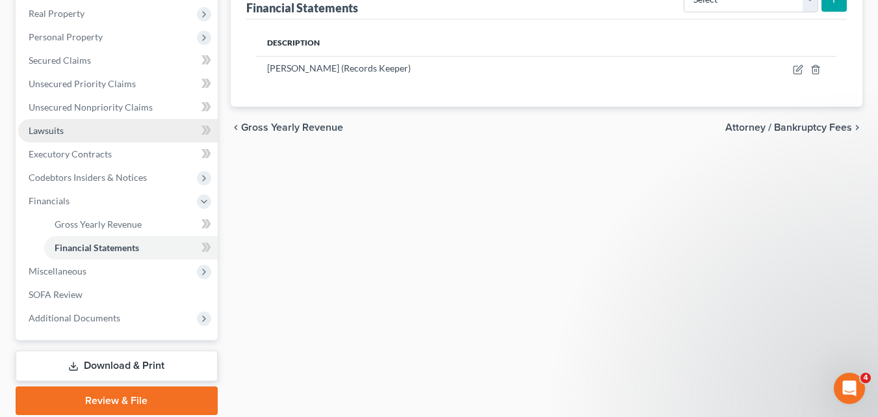
scroll to position [181, 0]
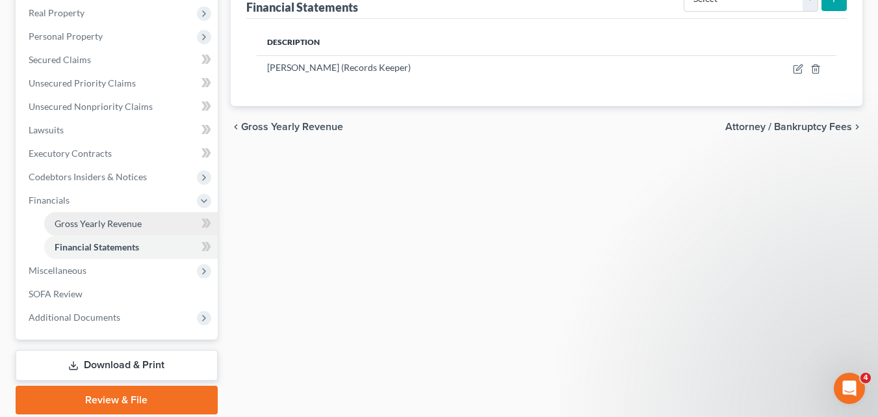
click at [74, 226] on span "Gross Yearly Revenue" at bounding box center [98, 223] width 87 height 11
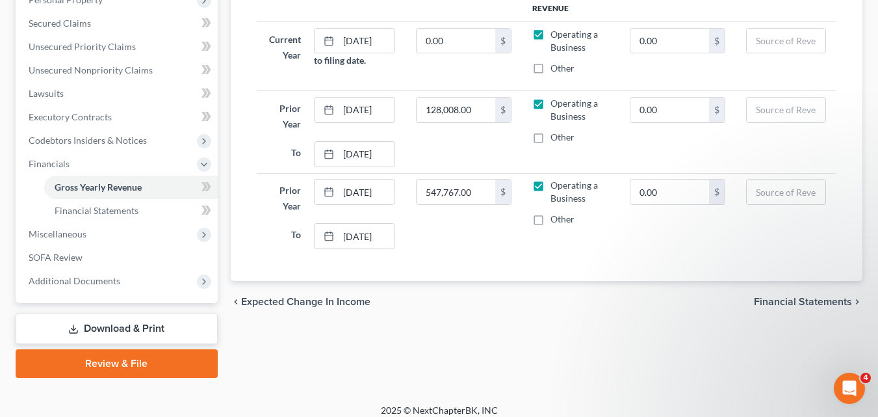
scroll to position [227, 0]
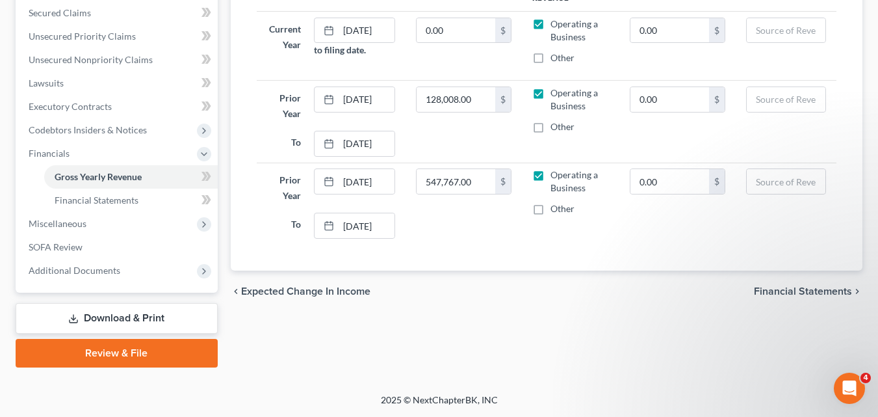
click at [807, 283] on div "chevron_left Expected Change in Income Financial Statements chevron_right" at bounding box center [547, 291] width 632 height 42
click at [807, 286] on span "Financial Statements" at bounding box center [803, 291] width 98 height 10
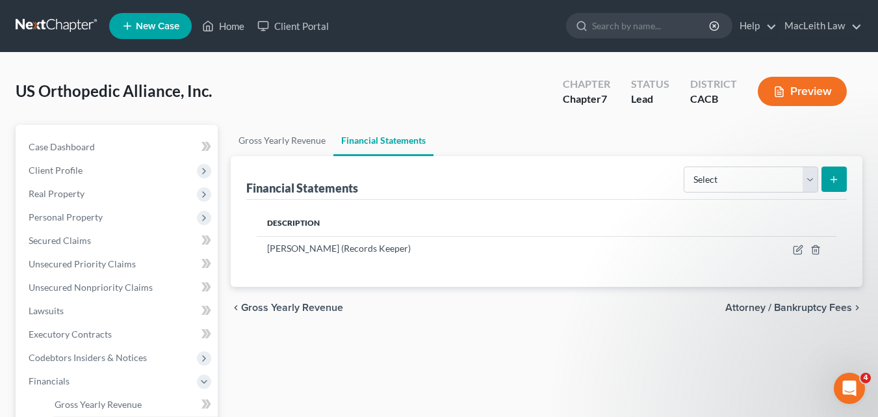
click at [787, 307] on span "Attorney / Bankruptcy Fees" at bounding box center [788, 307] width 127 height 10
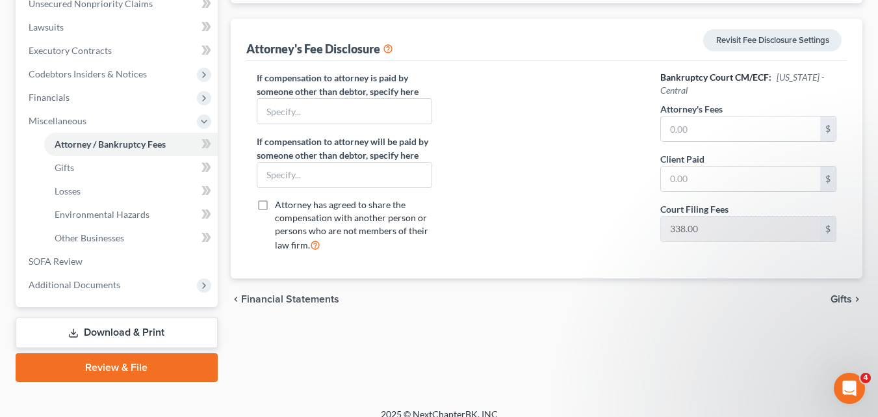
scroll to position [284, 0]
click at [849, 299] on span "Gifts" at bounding box center [841, 298] width 21 height 10
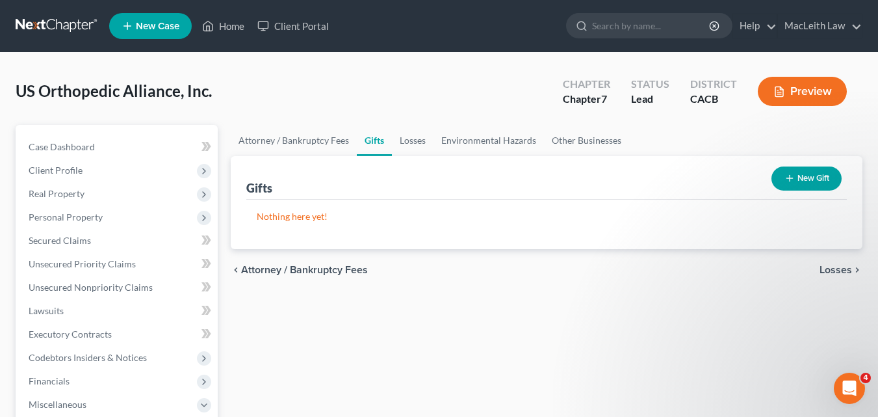
click at [845, 272] on span "Losses" at bounding box center [836, 270] width 32 height 10
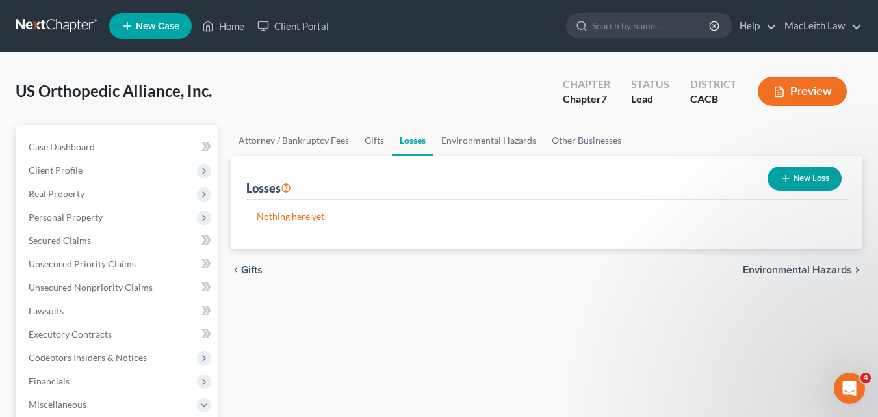
click at [822, 261] on div "chevron_left Gifts Environmental Hazards chevron_right" at bounding box center [547, 270] width 632 height 42
click at [823, 266] on span "Environmental Hazards" at bounding box center [797, 270] width 109 height 10
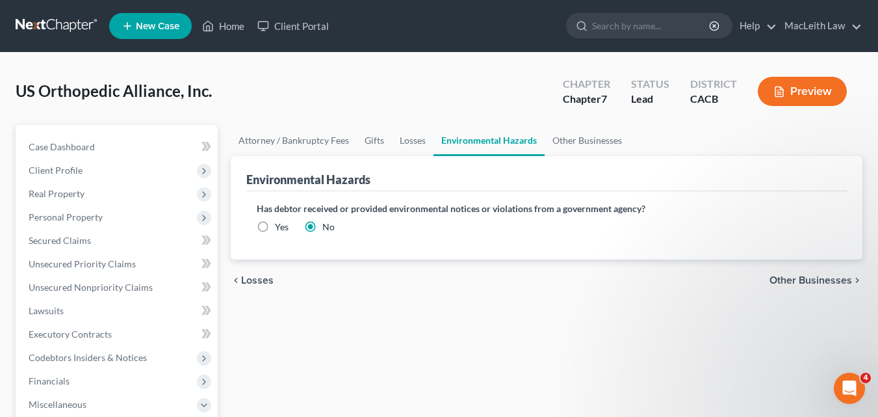
click at [823, 281] on span "Other Businesses" at bounding box center [811, 280] width 83 height 10
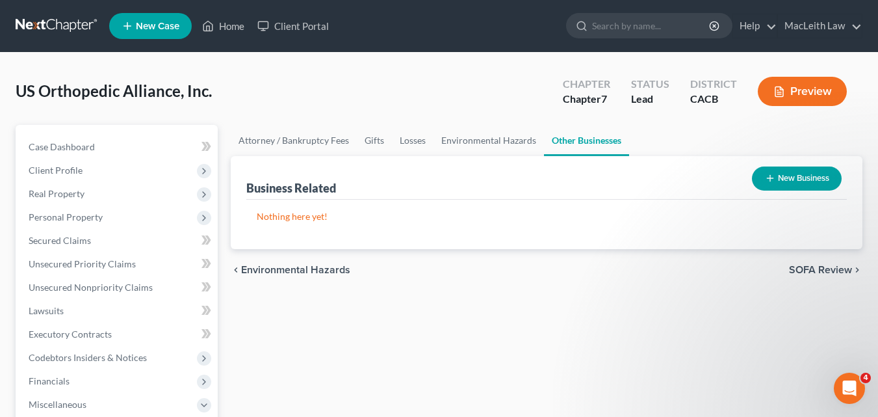
click at [823, 266] on span "SOFA Review" at bounding box center [820, 270] width 63 height 10
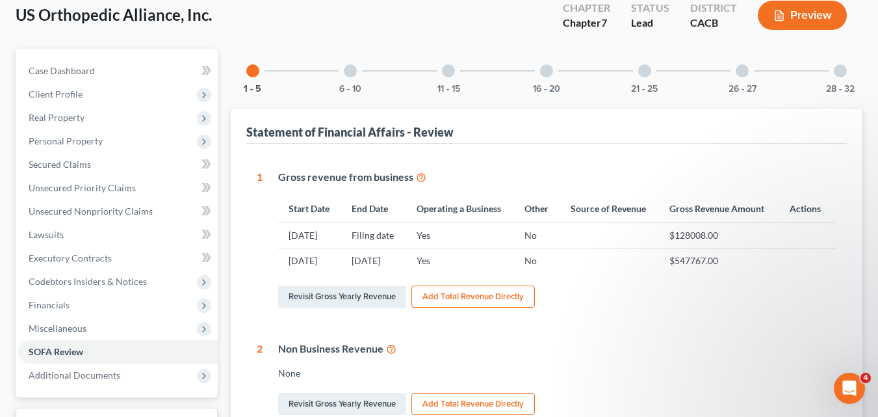
scroll to position [140, 0]
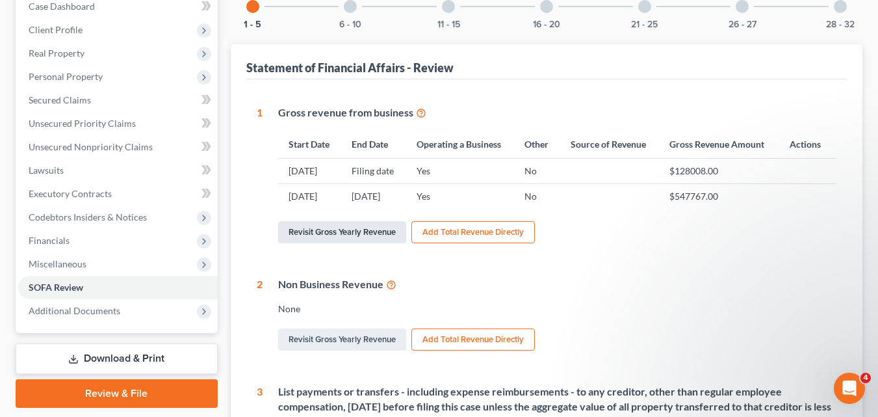
click at [322, 243] on link "Revisit Gross Yearly Revenue" at bounding box center [342, 232] width 128 height 22
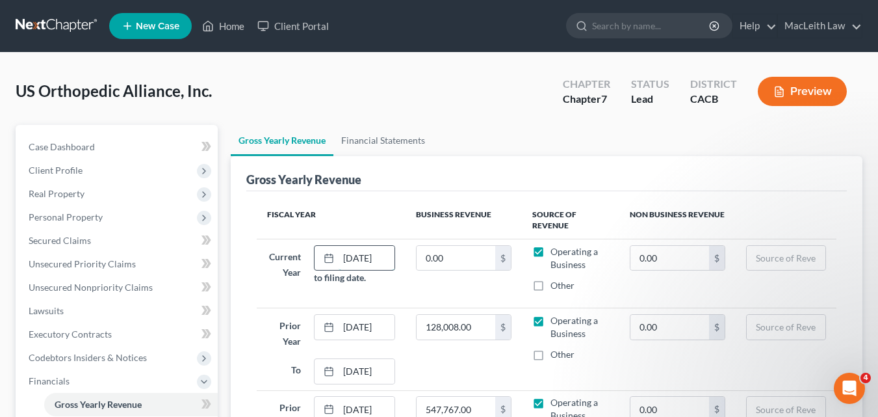
click at [367, 259] on input "[DATE]" at bounding box center [367, 258] width 56 height 25
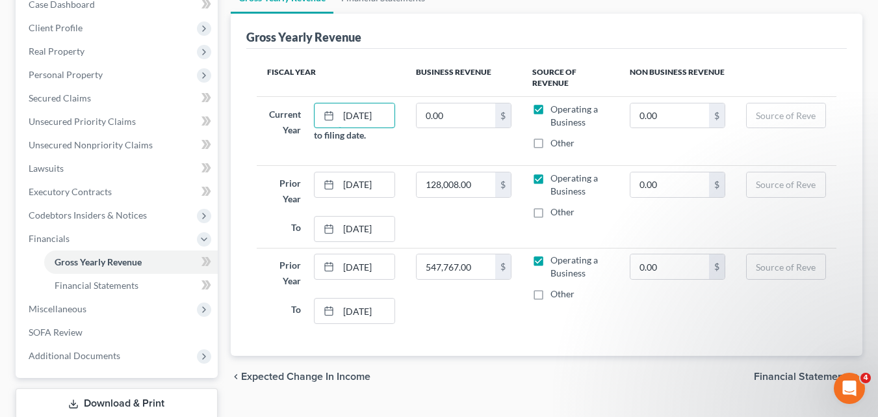
scroll to position [142, 0]
type input "[DATE]"
click at [349, 187] on input "[DATE]" at bounding box center [367, 185] width 56 height 25
type input "[DATE]"
click at [348, 270] on input "[DATE]" at bounding box center [367, 267] width 56 height 25
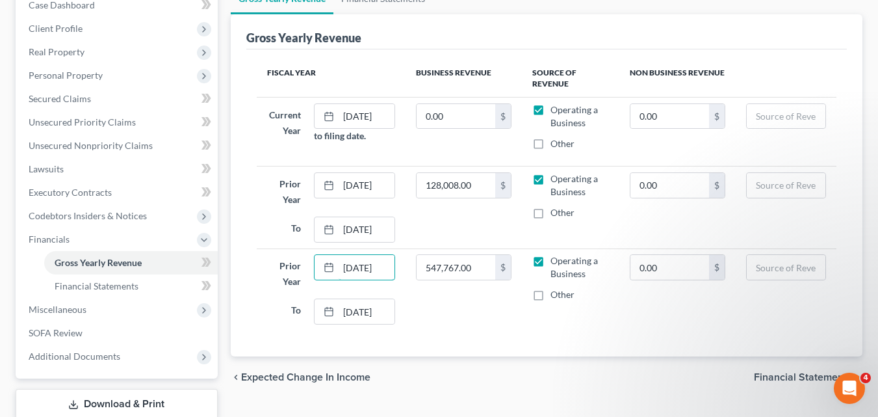
type input "[DATE]"
click at [773, 372] on span "Financial Statements" at bounding box center [803, 377] width 98 height 10
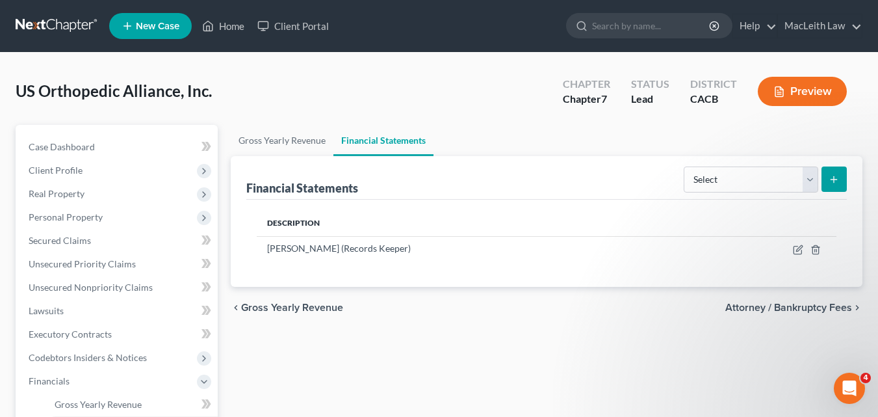
click at [771, 305] on span "Attorney / Bankruptcy Fees" at bounding box center [788, 307] width 127 height 10
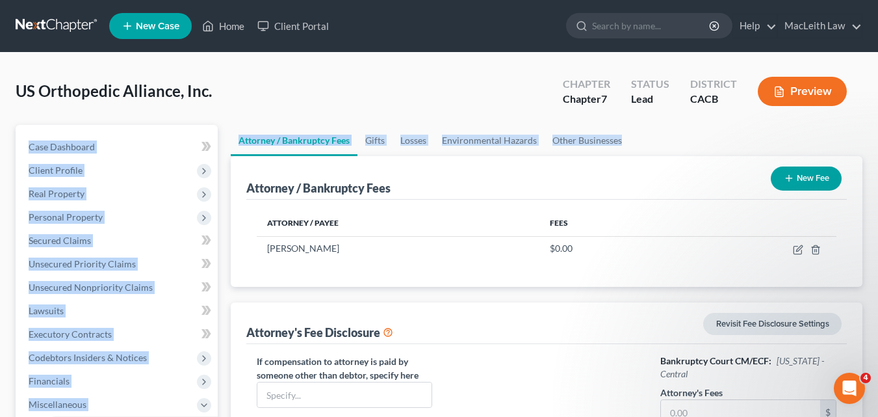
drag, startPoint x: 876, startPoint y: 65, endPoint x: 872, endPoint y: 100, distance: 35.3
click at [878, 146] on html "Home New Case Client Portal MacLeith Law [EMAIL_ADDRESS][DOMAIN_NAME] My Accoun…" at bounding box center [439, 357] width 878 height 714
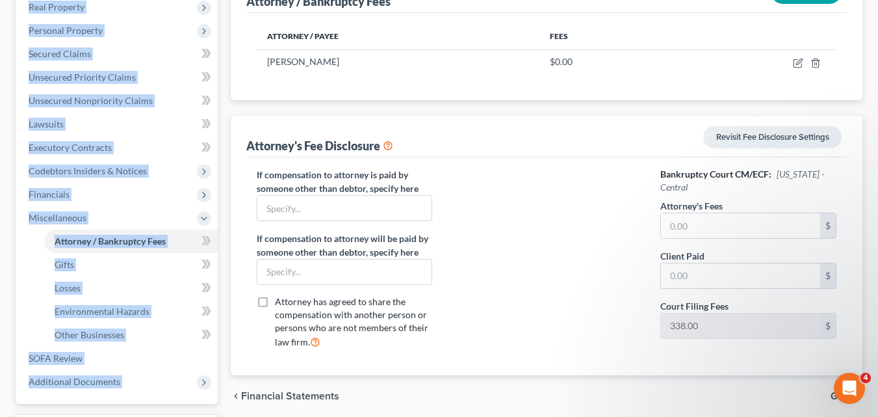
scroll to position [182, 0]
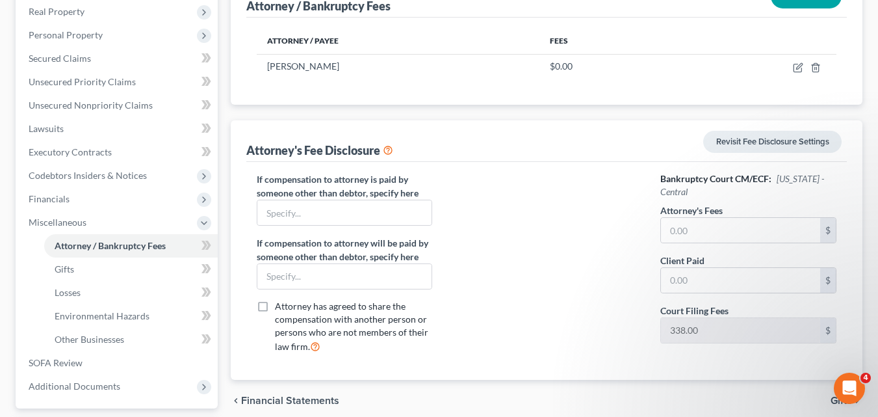
click at [278, 297] on div "If compensation to attorney is paid by someone other than debtor, specify here …" at bounding box center [345, 267] width 202 height 191
click at [68, 363] on span "SOFA Review" at bounding box center [56, 362] width 54 height 11
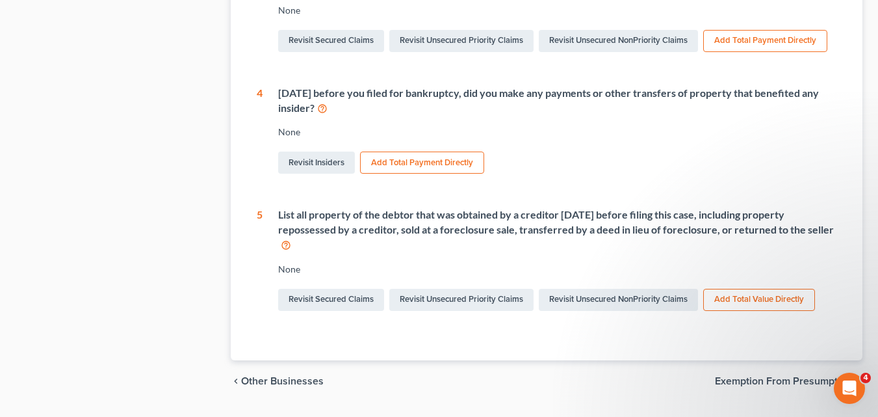
scroll to position [623, 0]
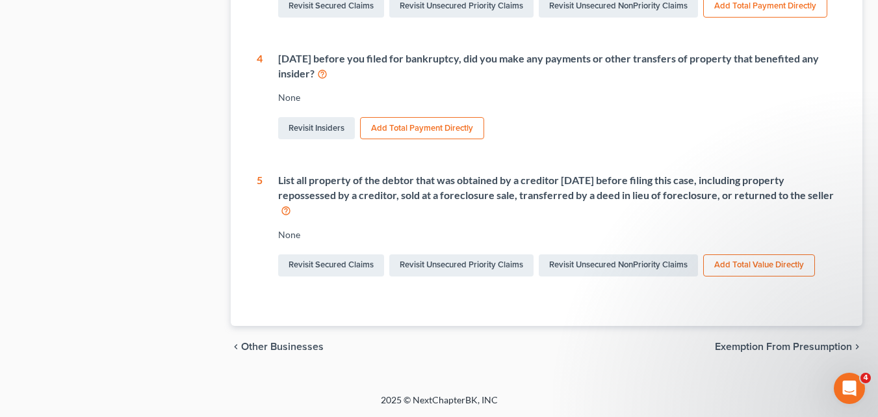
click at [764, 347] on span "Exemption from Presumption" at bounding box center [783, 346] width 137 height 10
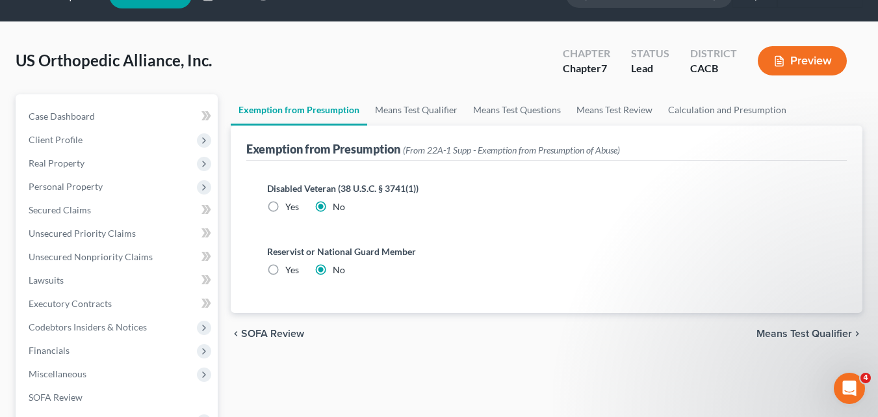
scroll to position [31, 0]
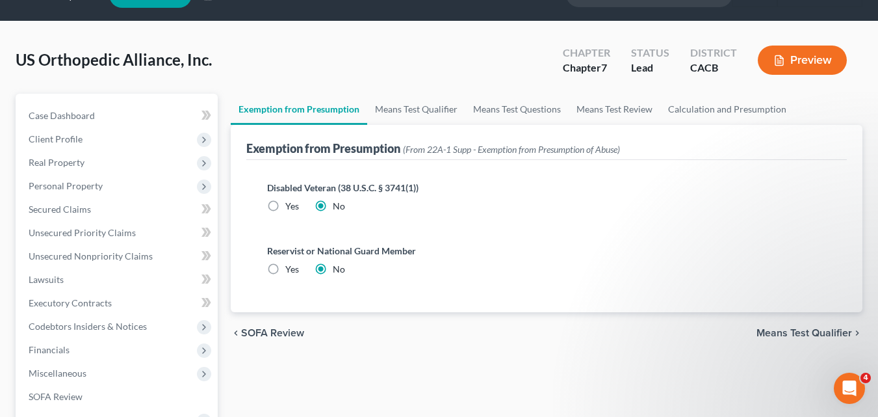
click at [774, 331] on span "Means Test Qualifier" at bounding box center [805, 333] width 96 height 10
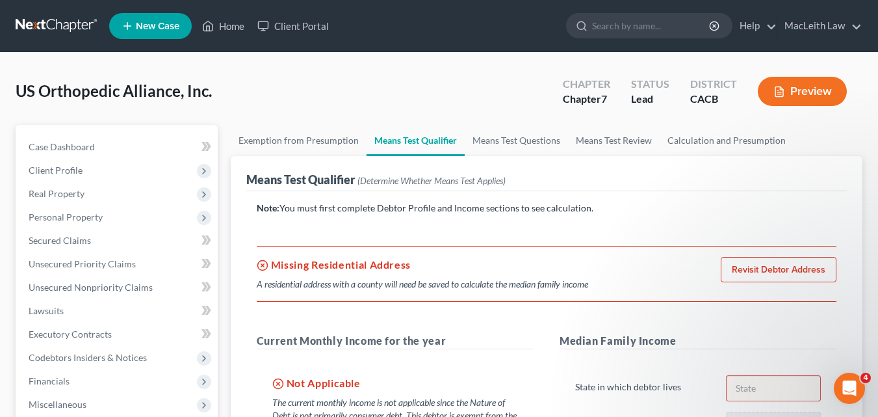
drag, startPoint x: 774, startPoint y: 331, endPoint x: 549, endPoint y: 221, distance: 251.1
click at [549, 221] on div "Note: You must first complete Debtor Profile and Income sections to see calcula…" at bounding box center [547, 398] width 580 height 394
click at [768, 260] on link "Revisit Debtor Address" at bounding box center [779, 270] width 116 height 26
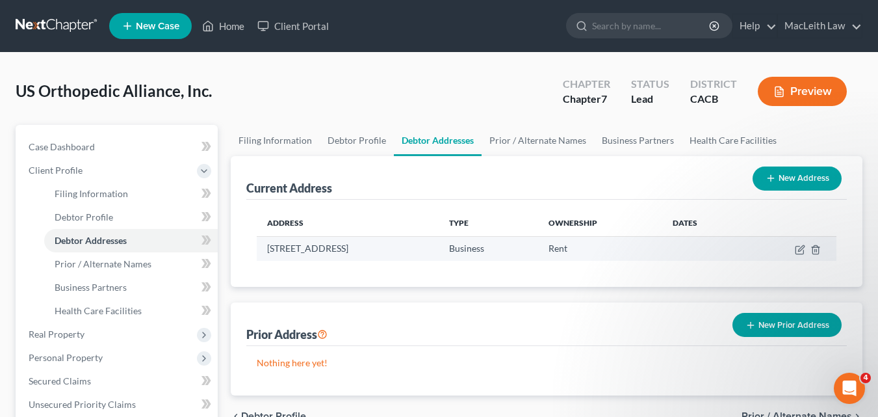
click at [538, 246] on td "Business" at bounding box center [488, 248] width 99 height 25
click at [439, 246] on td "[STREET_ADDRESS]" at bounding box center [348, 248] width 182 height 25
click at [646, 252] on td "Rent" at bounding box center [600, 248] width 124 height 25
click at [285, 252] on td "[STREET_ADDRESS]" at bounding box center [348, 248] width 182 height 25
click at [797, 252] on icon "button" at bounding box center [800, 249] width 10 height 10
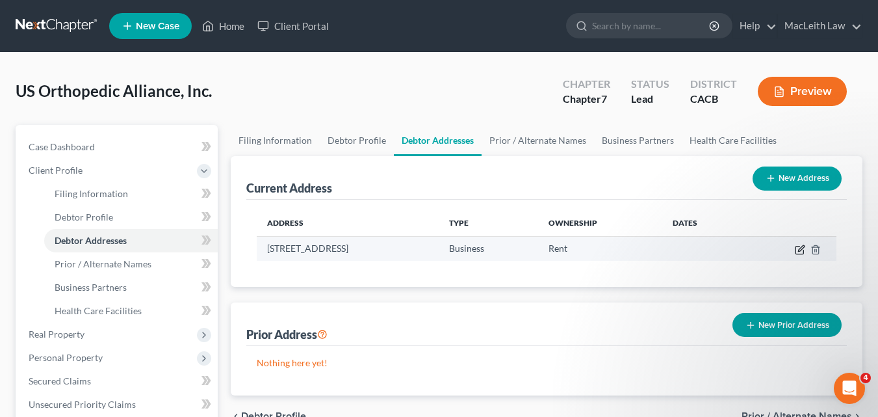
select select "4"
select select "29"
select select "0"
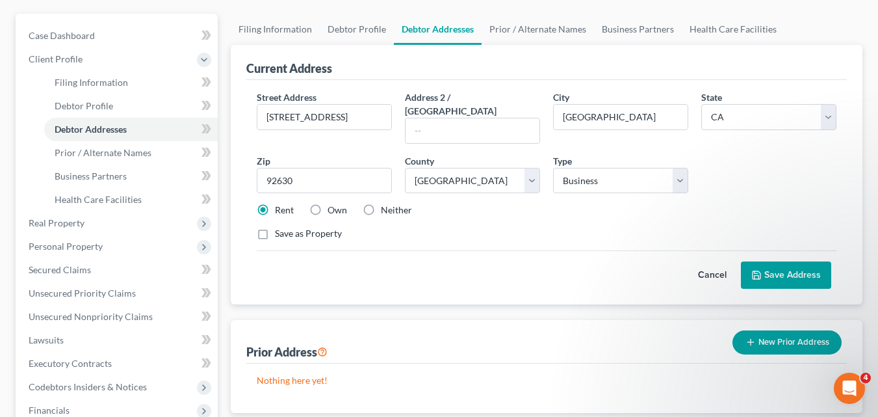
scroll to position [122, 0]
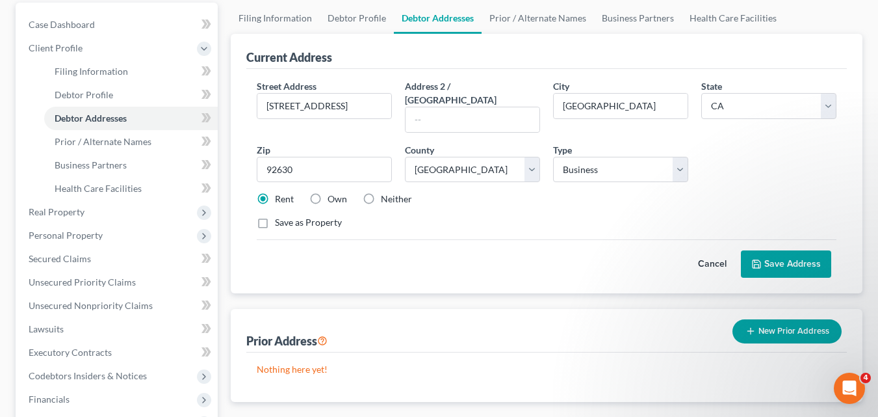
click at [789, 250] on button "Save Address" at bounding box center [786, 263] width 90 height 27
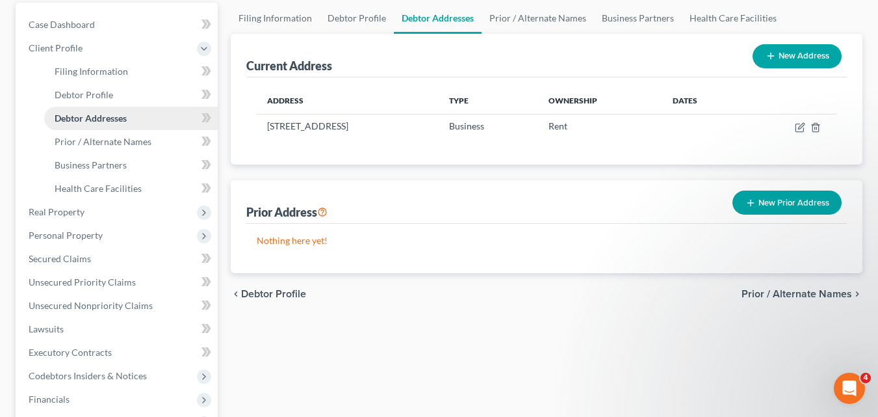
click at [68, 121] on span "Debtor Addresses" at bounding box center [91, 117] width 72 height 11
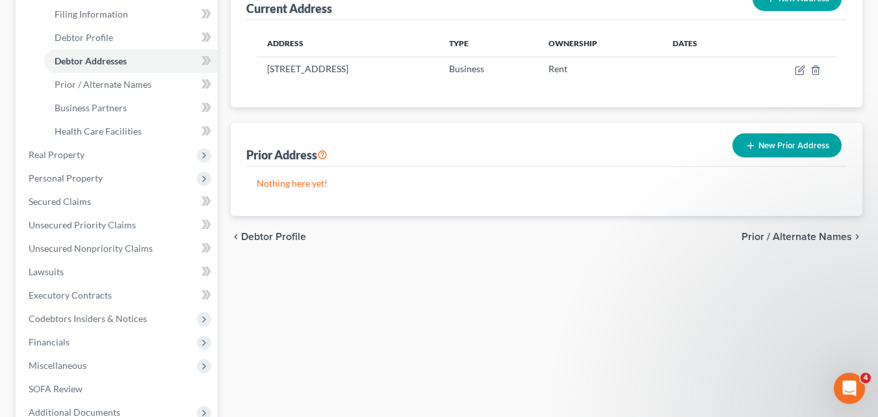
scroll to position [321, 0]
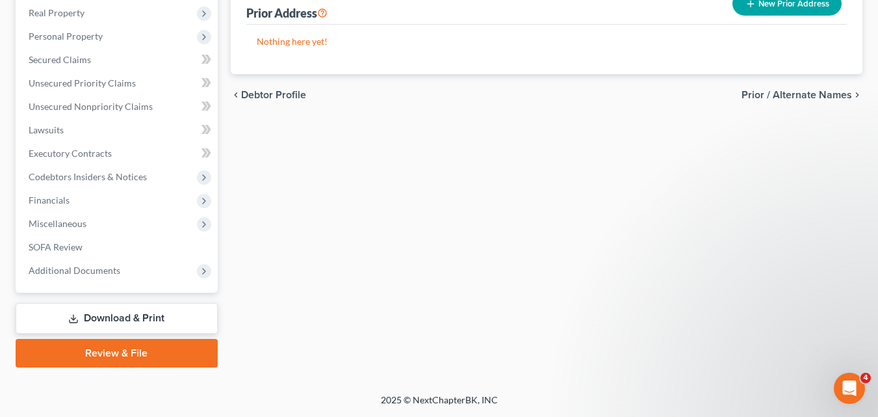
click at [106, 347] on link "Review & File" at bounding box center [117, 353] width 202 height 29
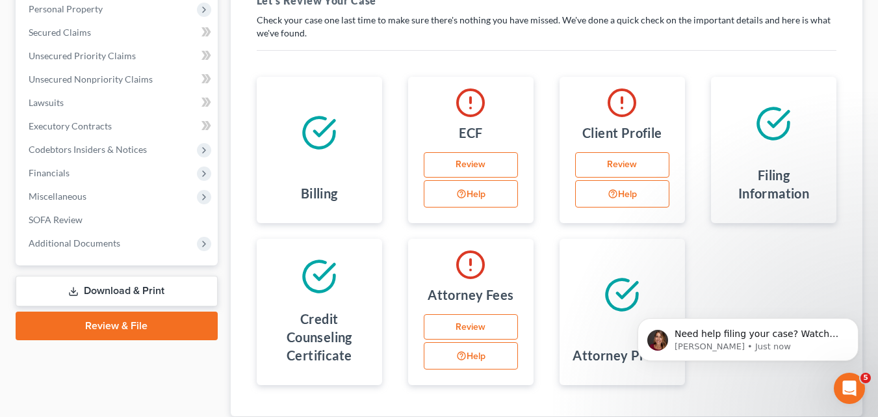
scroll to position [209, 0]
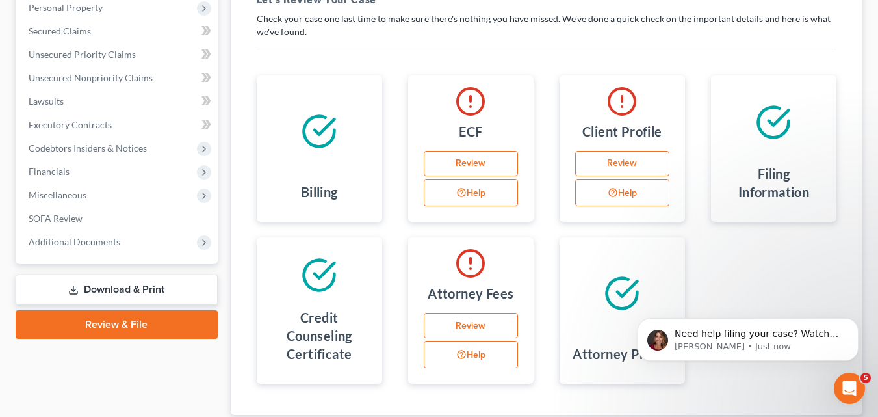
click at [471, 107] on line at bounding box center [471, 107] width 0 height 0
click at [473, 169] on link "Review" at bounding box center [471, 164] width 94 height 26
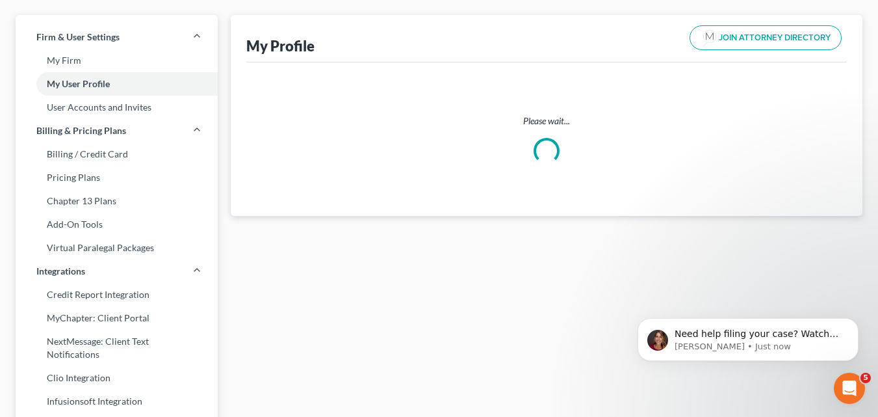
scroll to position [2, 0]
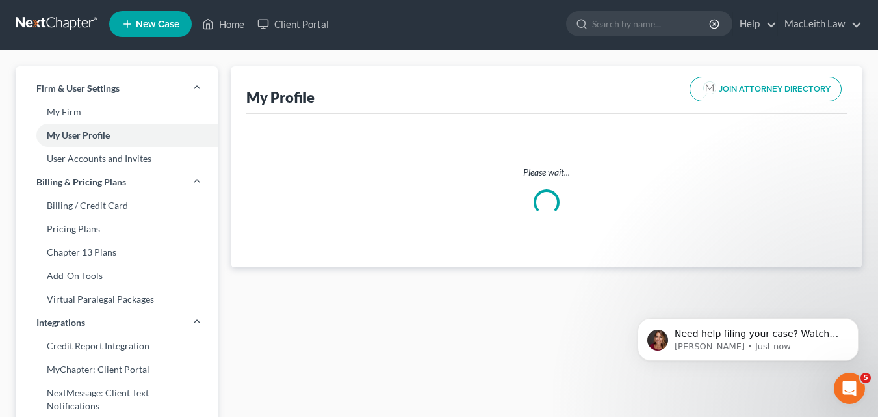
select select "4"
select select "7"
select select "attorney"
select select "0"
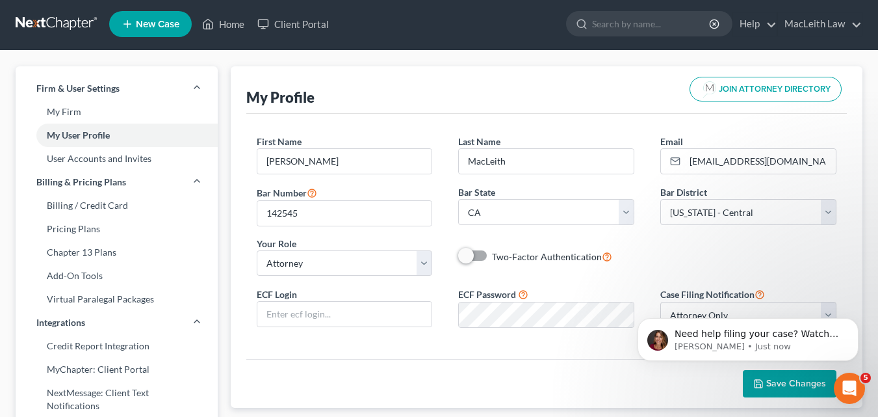
scroll to position [0, 0]
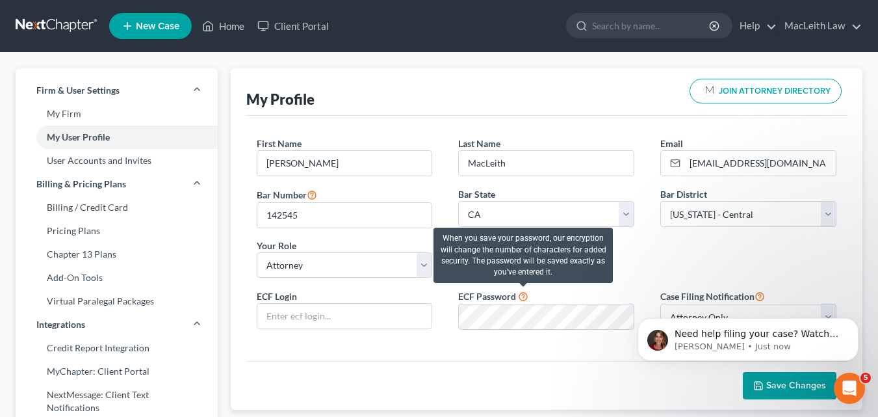
click at [521, 298] on icon at bounding box center [523, 295] width 10 height 12
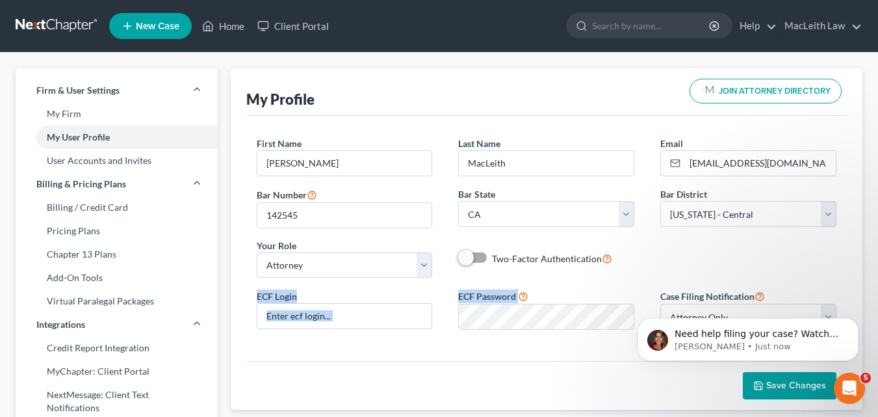
click at [574, 287] on form "First Name * [PERSON_NAME] Last Name * MacLeith Email * [EMAIL_ADDRESS][DOMAIN_…" at bounding box center [547, 237] width 580 height 203
click at [574, 287] on div "First Name * [PERSON_NAME] Last Name * MacLeith Email * [EMAIL_ADDRESS][DOMAIN_…" at bounding box center [547, 211] width 606 height 151
click at [858, 317] on button "Dismiss notification" at bounding box center [854, 321] width 17 height 17
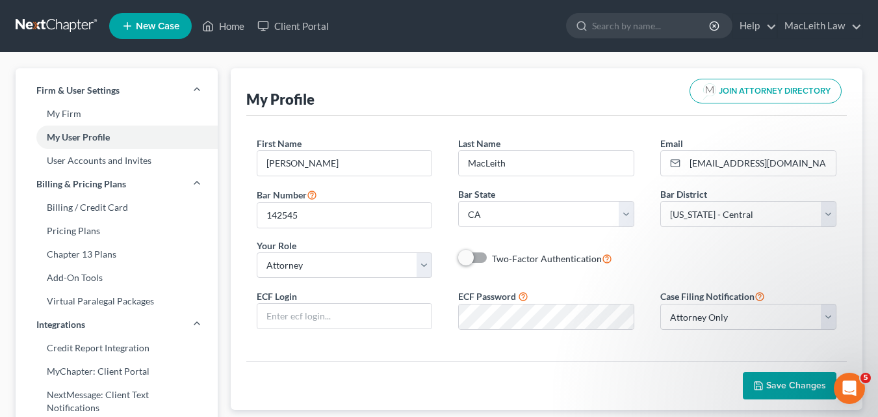
click at [800, 344] on div "First Name * [PERSON_NAME] Last Name * MacLeith Email * [EMAIL_ADDRESS][DOMAIN_…" at bounding box center [546, 238] width 601 height 245
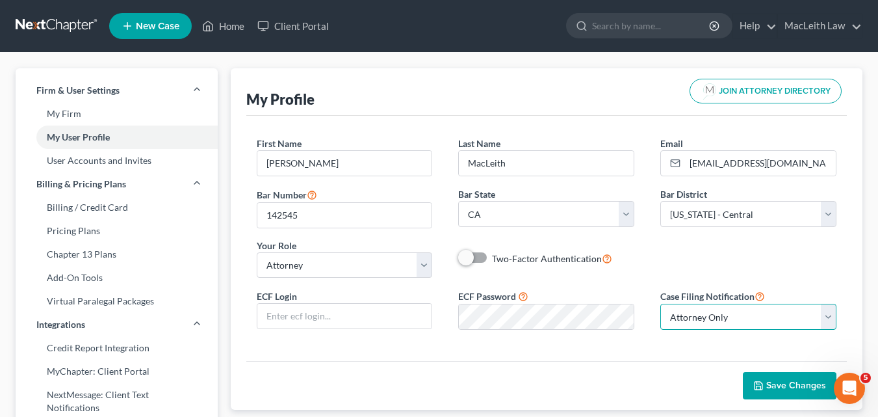
click at [833, 317] on select "Select Attorney Only Attorney And Other Other Only" at bounding box center [748, 317] width 176 height 26
click at [777, 326] on select "Select Attorney Only Attorney And Other Other Only" at bounding box center [748, 317] width 176 height 26
click at [785, 387] on span "Save Changes" at bounding box center [796, 385] width 60 height 11
click at [791, 374] on button "Save Changes" at bounding box center [790, 385] width 94 height 27
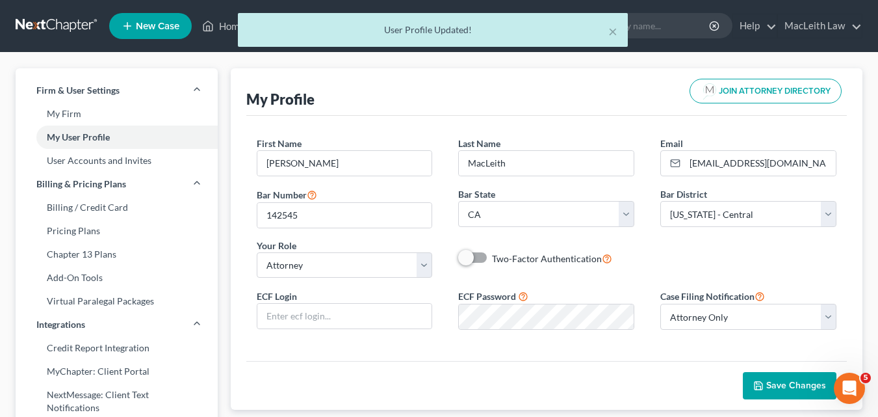
click at [791, 370] on div "Save Changes" at bounding box center [546, 385] width 601 height 49
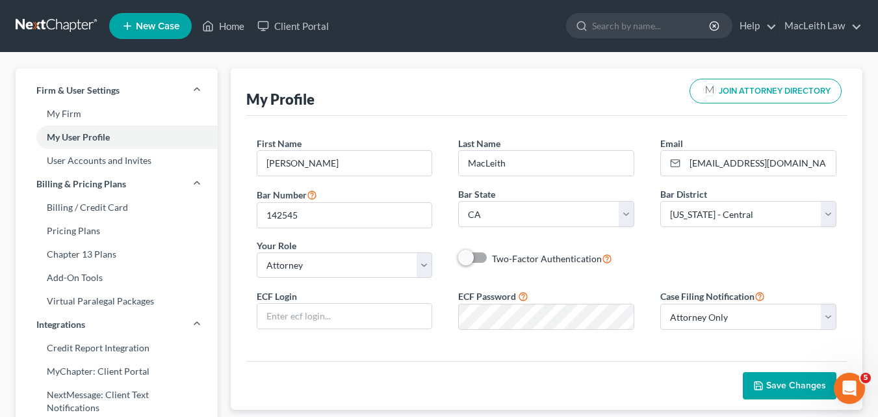
click at [148, 27] on span "New Case" at bounding box center [158, 26] width 44 height 10
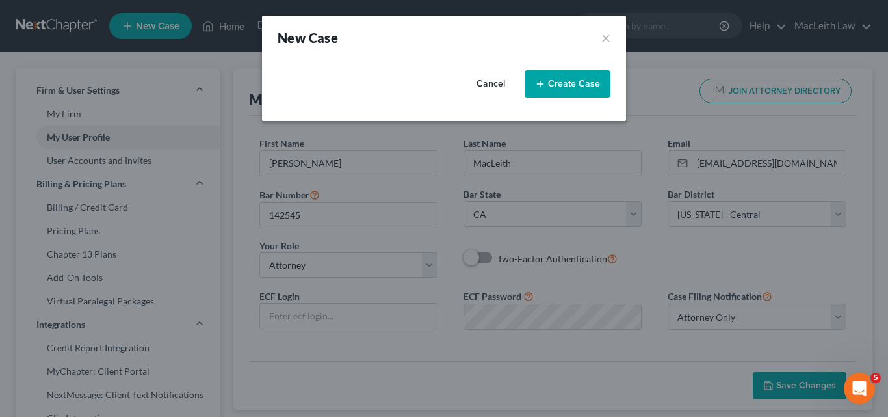
select select "10"
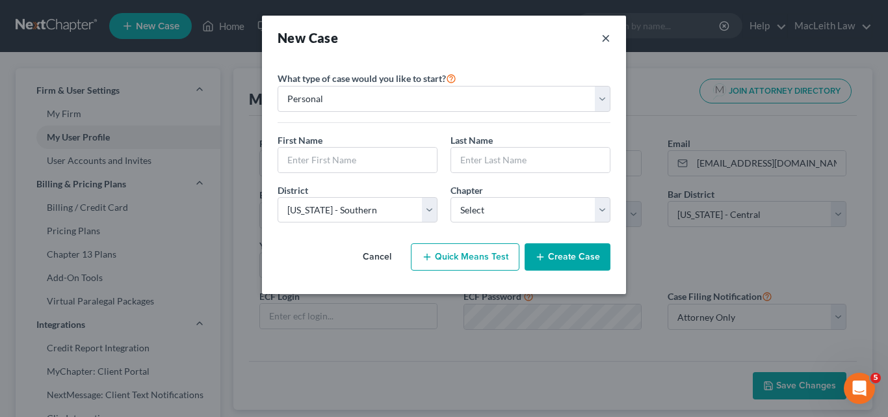
click at [607, 38] on button "×" at bounding box center [605, 38] width 9 height 18
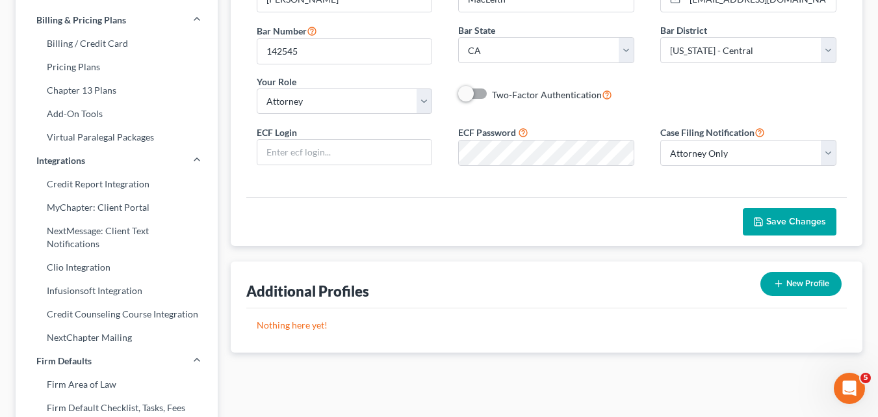
scroll to position [196, 0]
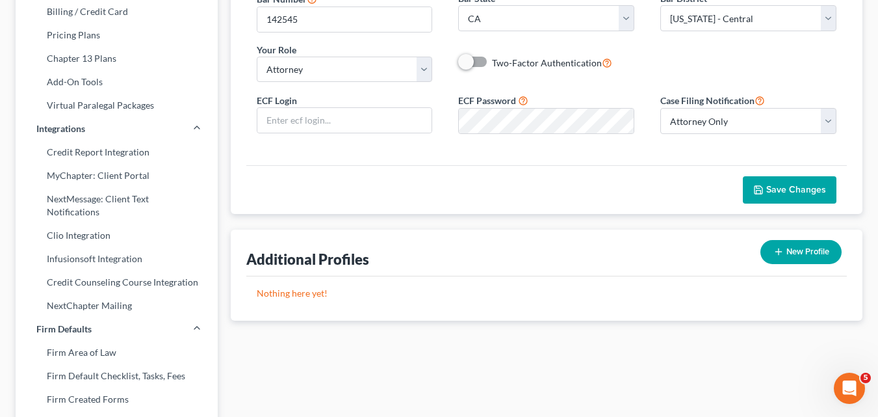
click at [781, 192] on span "Save Changes" at bounding box center [796, 189] width 60 height 11
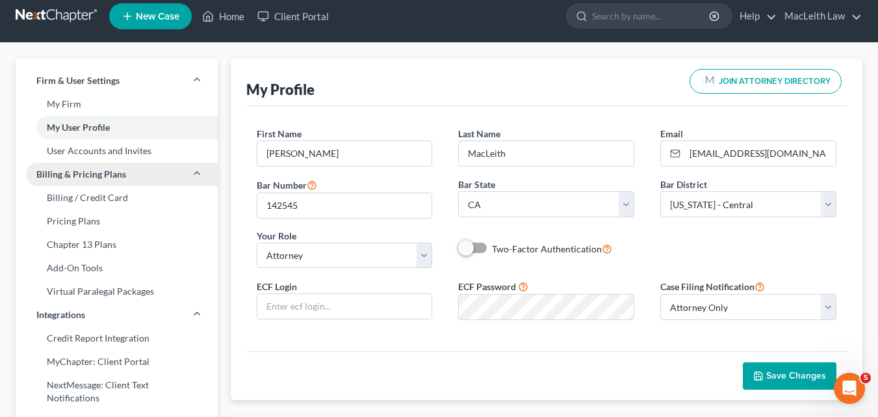
scroll to position [9, 0]
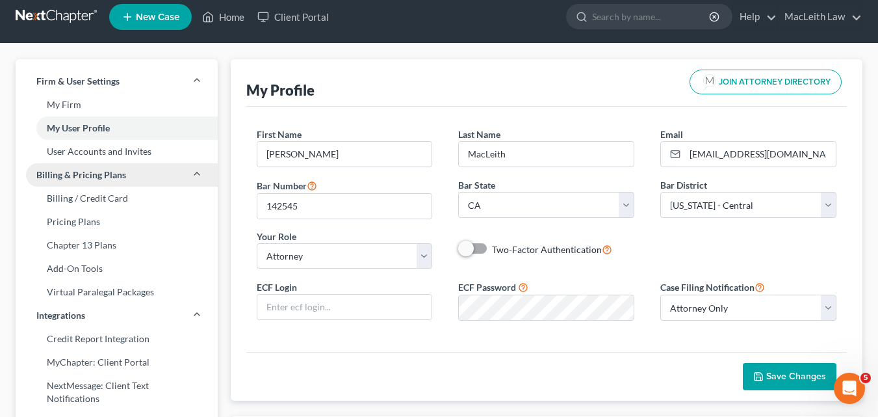
click at [56, 180] on span "Billing & Pricing Plans" at bounding box center [81, 174] width 90 height 13
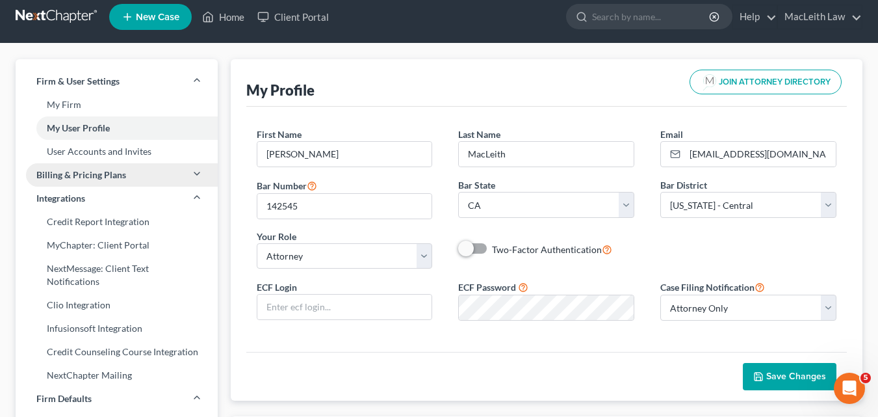
click at [56, 180] on span "Billing & Pricing Plans" at bounding box center [81, 174] width 90 height 13
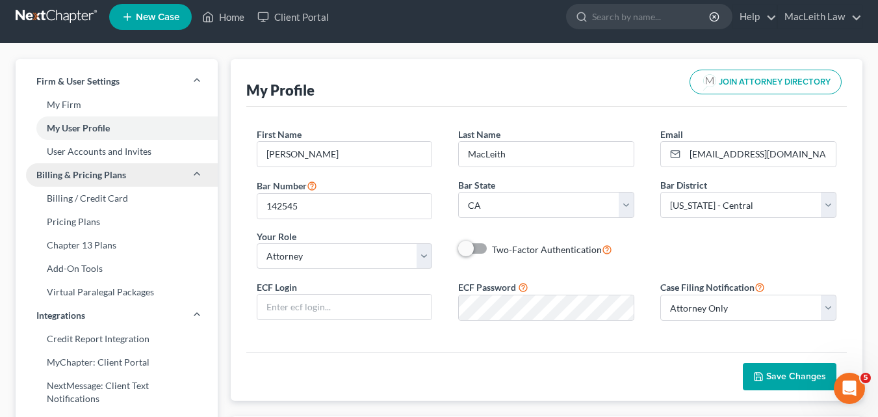
click at [56, 180] on span "Billing & Pricing Plans" at bounding box center [81, 174] width 90 height 13
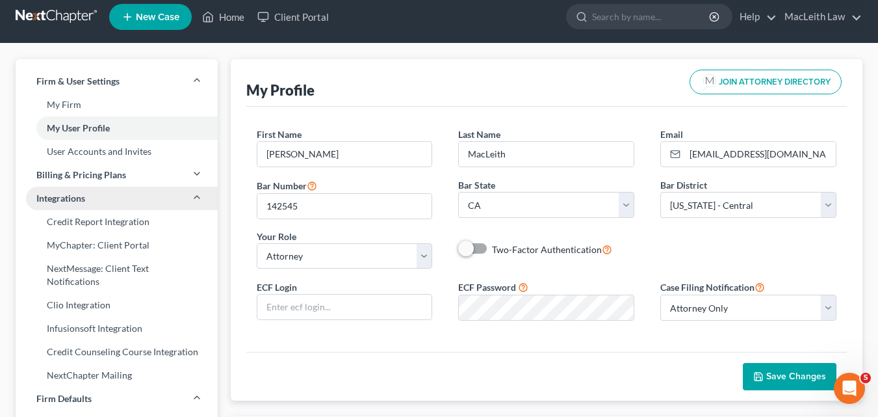
click at [52, 198] on span "Integrations" at bounding box center [60, 198] width 49 height 13
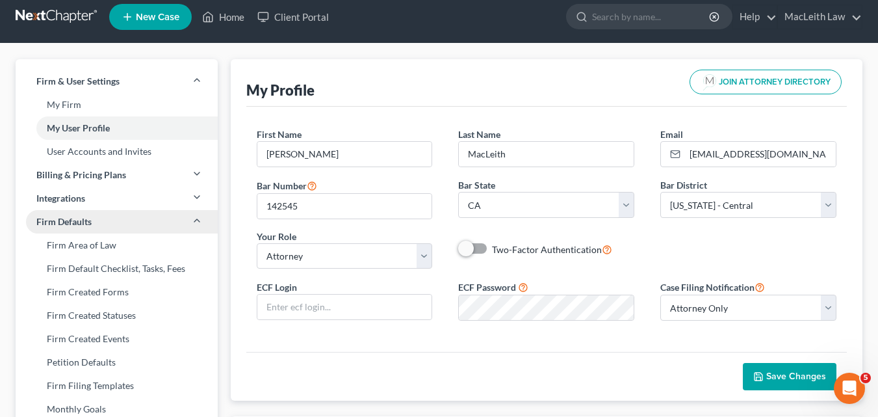
click at [53, 219] on span "Firm Defaults" at bounding box center [63, 221] width 55 height 13
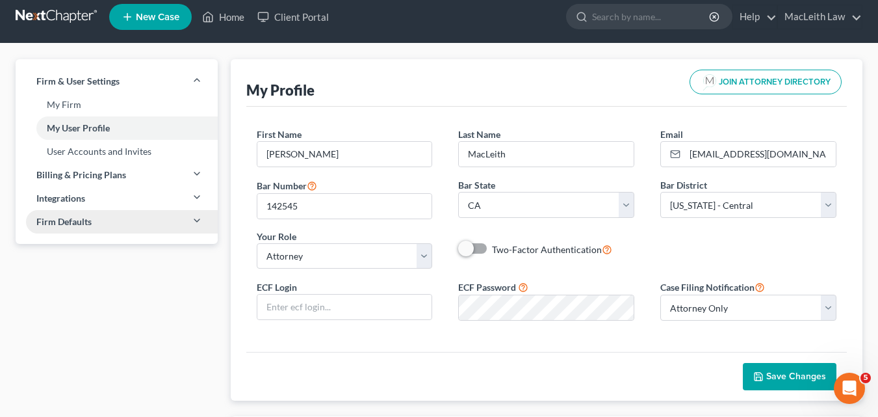
click at [53, 219] on span "Firm Defaults" at bounding box center [63, 221] width 55 height 13
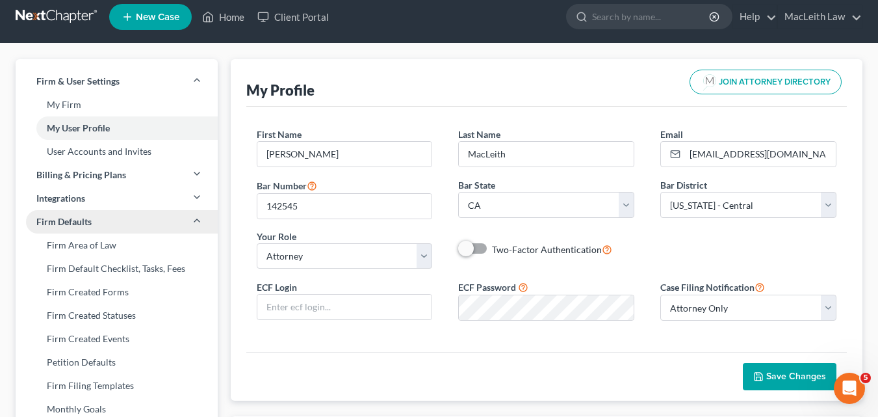
click at [53, 218] on span "Firm Defaults" at bounding box center [63, 221] width 55 height 13
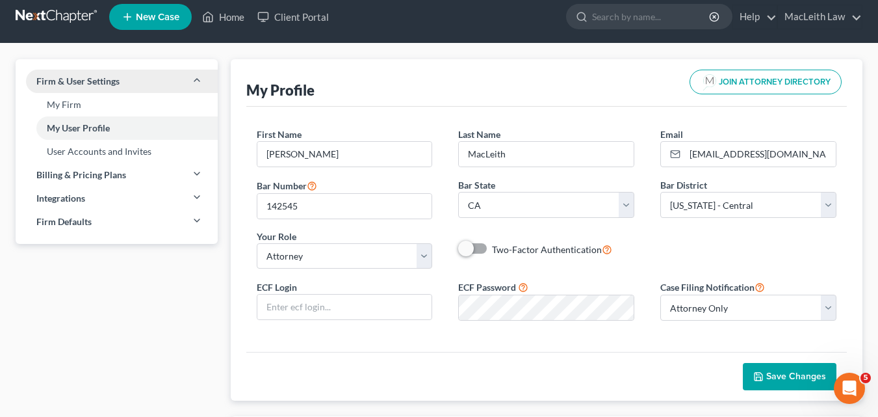
click at [67, 83] on span "Firm & User Settings" at bounding box center [77, 81] width 83 height 13
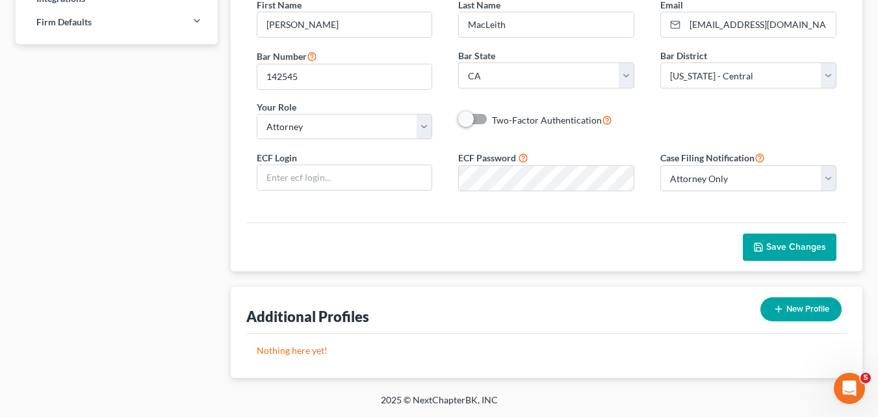
scroll to position [0, 0]
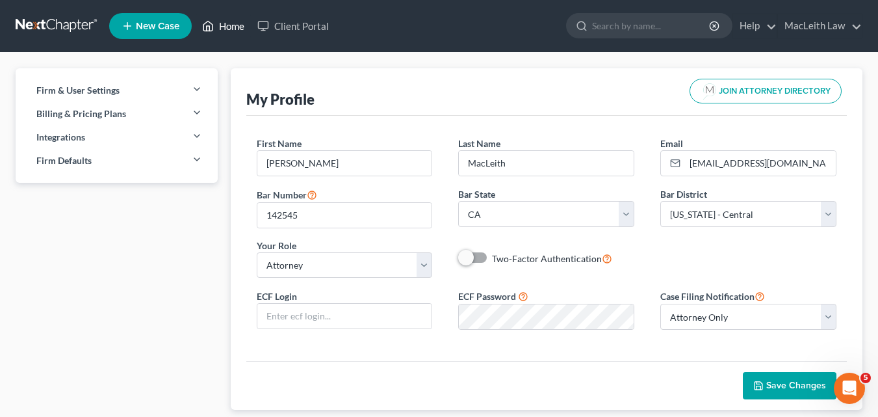
click at [222, 25] on link "Home" at bounding box center [223, 25] width 55 height 23
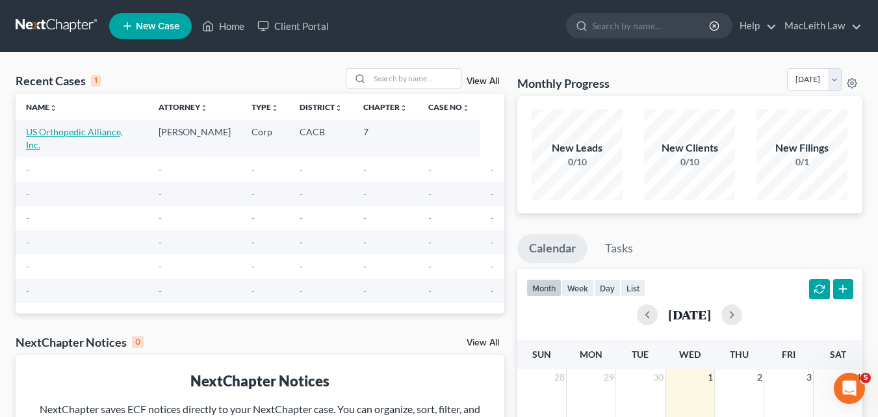
click at [65, 134] on link "US Orthopedic Alliance, Inc." at bounding box center [74, 138] width 97 height 24
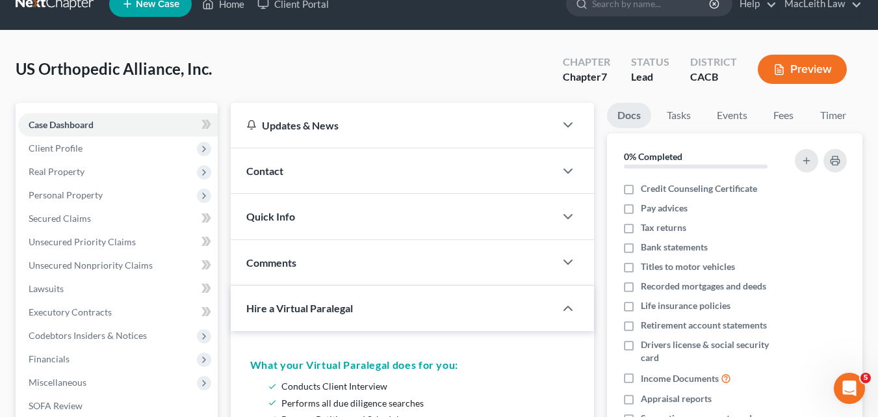
scroll to position [23, 0]
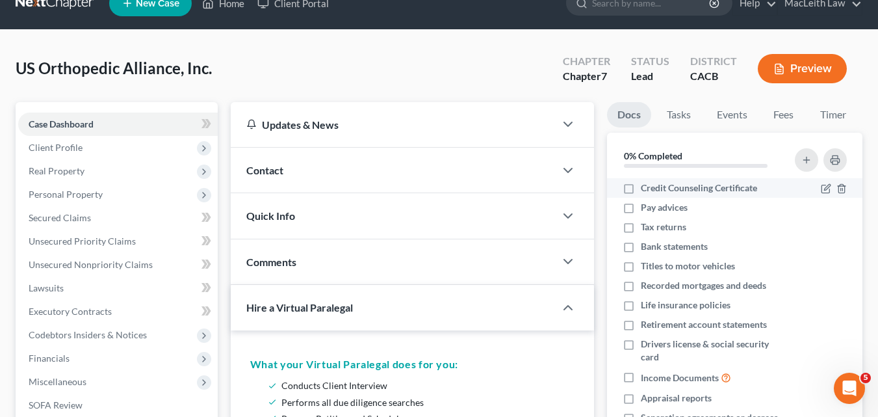
click at [641, 190] on label "Credit Counseling Certificate" at bounding box center [699, 187] width 116 height 13
click at [646, 190] on input "Credit Counseling Certificate" at bounding box center [650, 185] width 8 height 8
click at [641, 190] on label "Credit Counseling Certificate" at bounding box center [699, 187] width 116 height 13
click at [646, 190] on input "Credit Counseling Certificate" at bounding box center [650, 185] width 8 height 8
checkbox input "false"
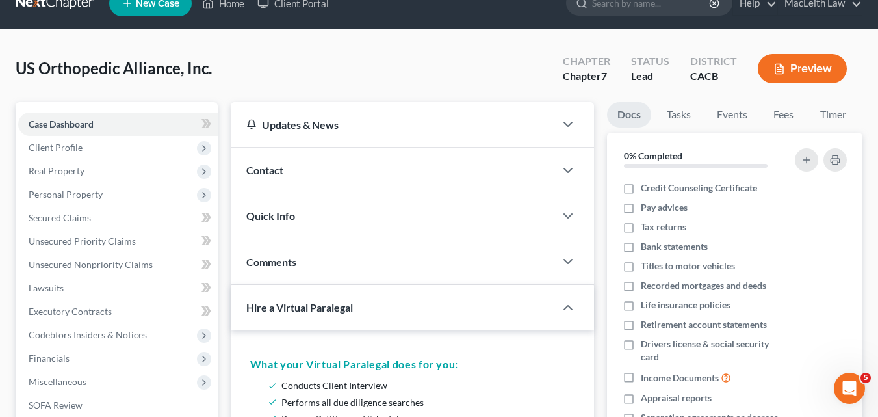
click at [359, 53] on div "US Orthopedic Alliance, Inc. Upgraded Chapter Chapter 7 Status Lead District CA…" at bounding box center [439, 73] width 847 height 57
click at [58, 149] on span "Client Profile" at bounding box center [56, 147] width 54 height 11
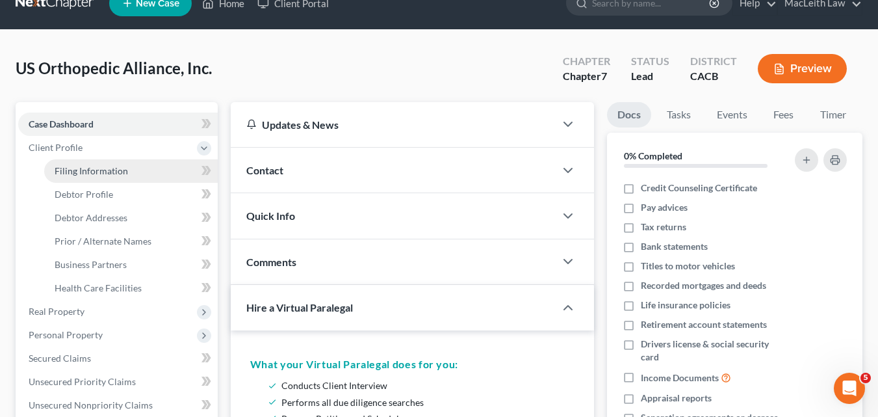
click at [68, 174] on span "Filing Information" at bounding box center [91, 170] width 73 height 11
select select "2"
select select "1"
select select "0"
select select "7"
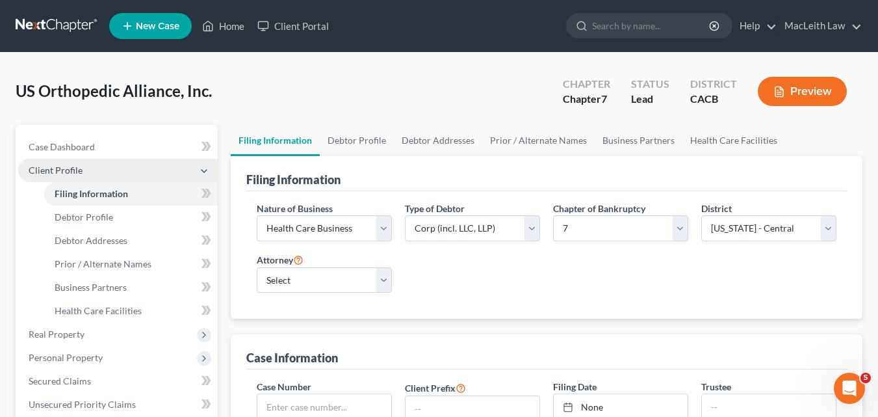
click at [68, 173] on span "Client Profile" at bounding box center [118, 170] width 200 height 23
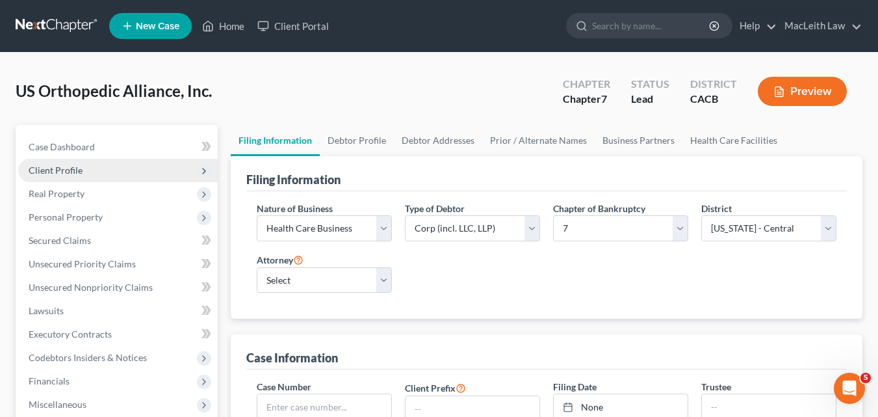
click at [70, 174] on span "Client Profile" at bounding box center [56, 169] width 54 height 11
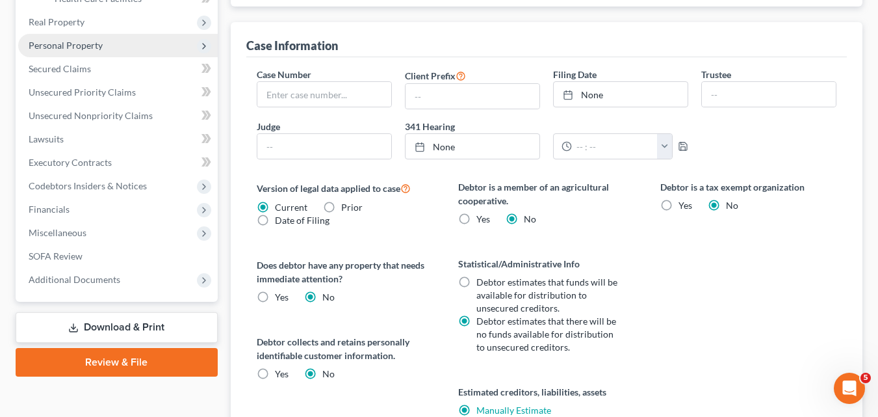
scroll to position [316, 0]
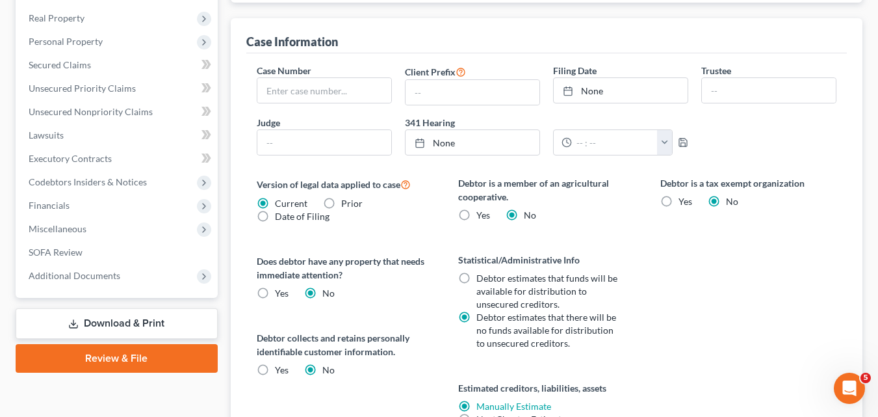
click at [97, 358] on link "Review & File" at bounding box center [117, 358] width 202 height 29
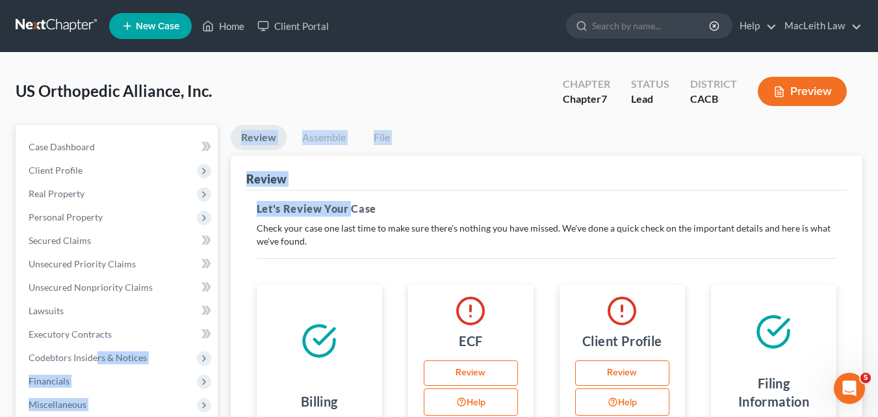
drag, startPoint x: 97, startPoint y: 358, endPoint x: 472, endPoint y: 159, distance: 424.2
click at [353, 214] on div "Petition Navigation Case Dashboard Payments Invoices Payments Payments Credit R…" at bounding box center [439, 395] width 860 height 541
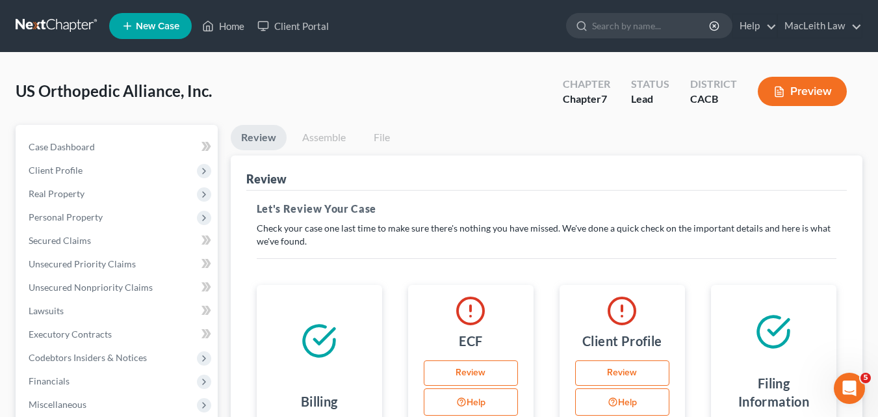
click at [443, 73] on div "US Orthopedic Alliance, Inc. Upgraded Chapter Chapter 7 Status Lead District CA…" at bounding box center [439, 96] width 847 height 57
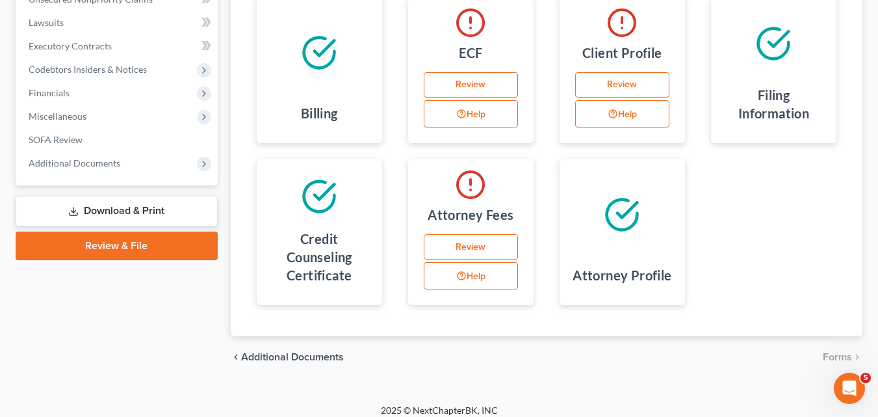
scroll to position [298, 0]
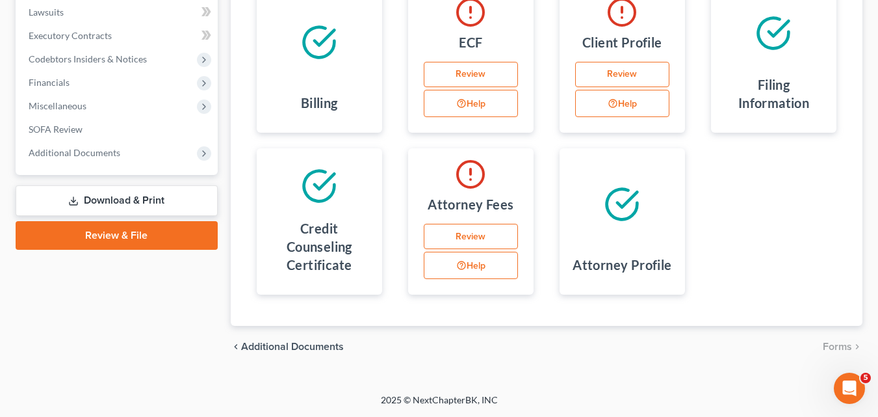
click at [157, 205] on link "Download & Print" at bounding box center [117, 200] width 202 height 31
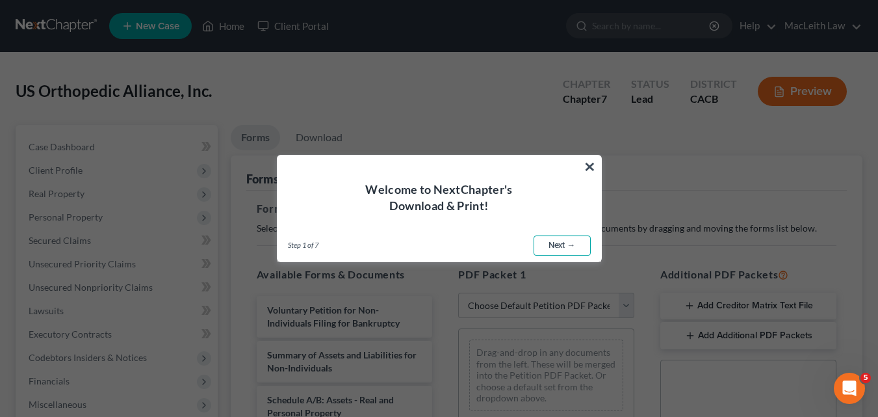
drag, startPoint x: 559, startPoint y: 245, endPoint x: 568, endPoint y: 237, distance: 12.4
click at [559, 244] on link "Next →" at bounding box center [562, 245] width 57 height 21
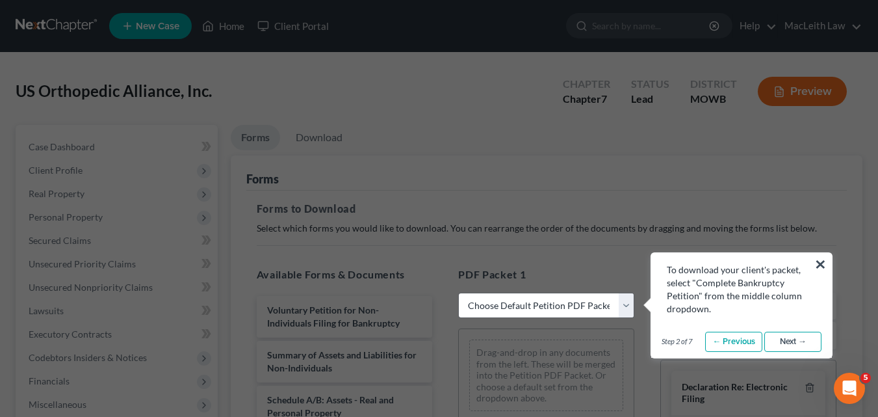
select select "0"
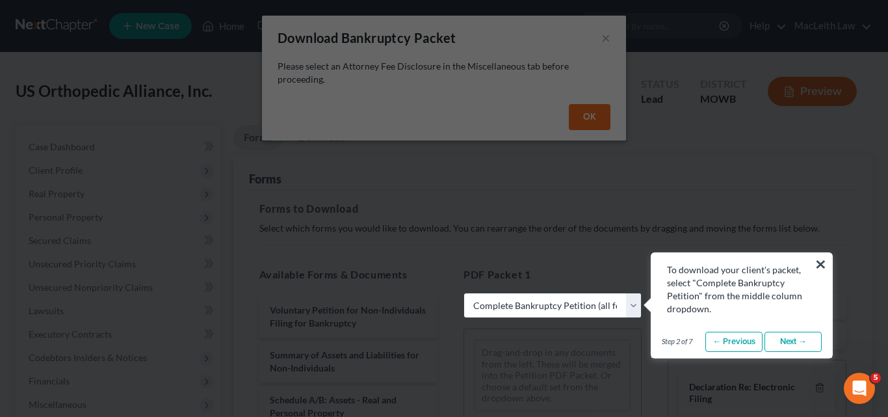
click at [554, 305] on select "Choose Default Petition PDF Packet Complete Bankruptcy Petition (all forms and …" at bounding box center [552, 305] width 178 height 26
click at [463, 292] on select "Choose Default Petition PDF Packet Complete Bankruptcy Petition (all forms and …" at bounding box center [552, 305] width 178 height 26
click at [790, 340] on link "Next →" at bounding box center [792, 341] width 57 height 21
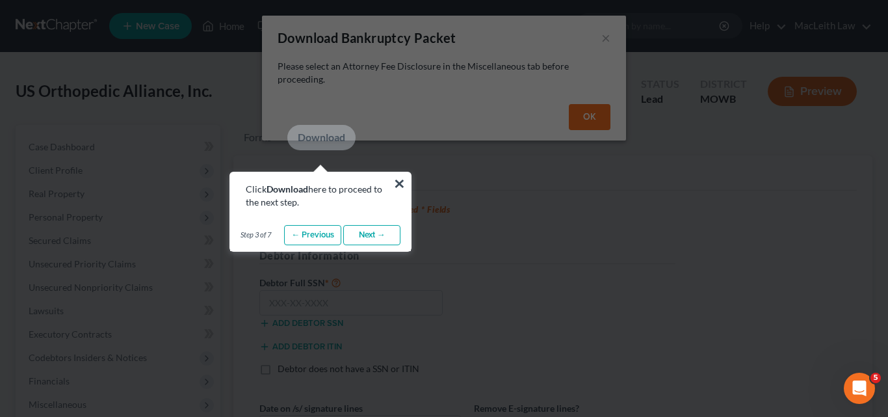
click at [283, 192] on b "Download" at bounding box center [287, 188] width 42 height 11
drag, startPoint x: 283, startPoint y: 192, endPoint x: 406, endPoint y: 202, distance: 123.9
click at [283, 192] on b "Download" at bounding box center [287, 188] width 42 height 11
click at [369, 209] on div "× Click Download here to proceed to the next step. Step 3 of 7 ← Previous Next …" at bounding box center [320, 212] width 182 height 81
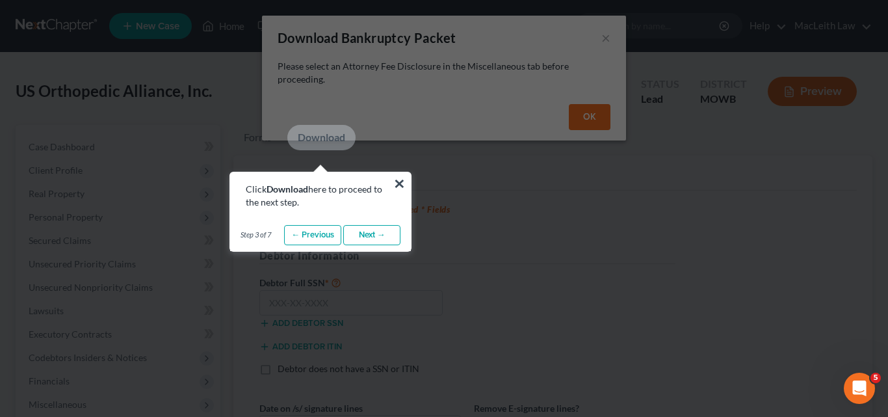
click at [292, 190] on b "Download" at bounding box center [287, 188] width 42 height 11
click at [330, 134] on link "Download" at bounding box center [321, 137] width 68 height 25
click at [401, 175] on button "×" at bounding box center [399, 183] width 12 height 21
click at [401, 175] on div "Download Bankruptcy Packet × Please select an Attorney Fee Disclosure in the Mi…" at bounding box center [444, 208] width 888 height 417
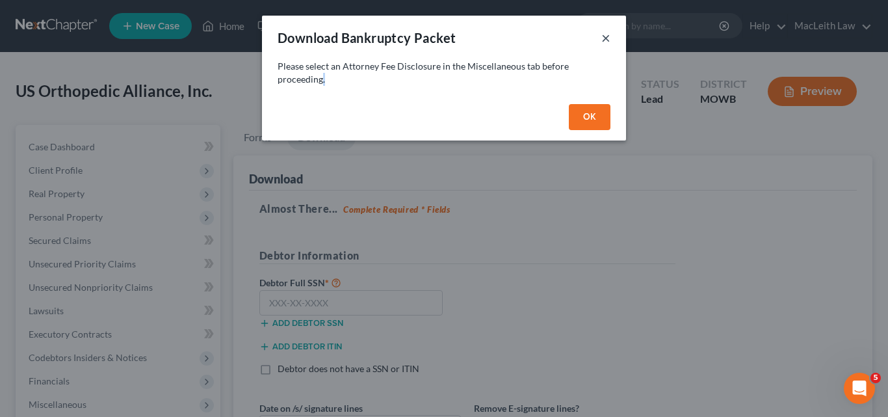
click at [603, 40] on button "×" at bounding box center [605, 38] width 9 height 16
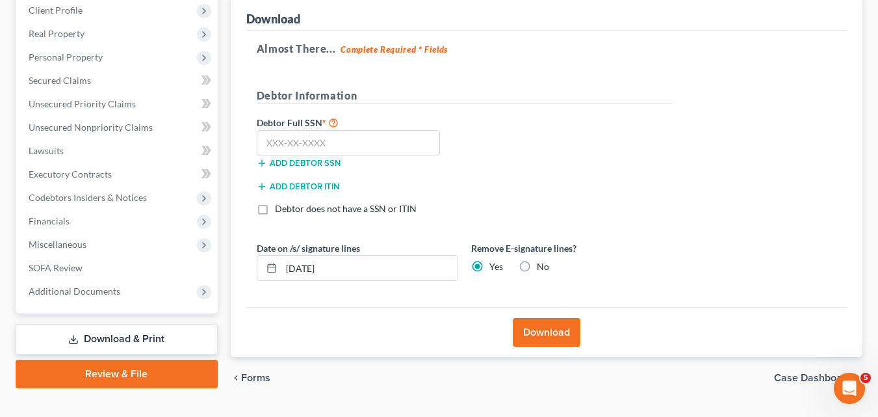
scroll to position [159, 0]
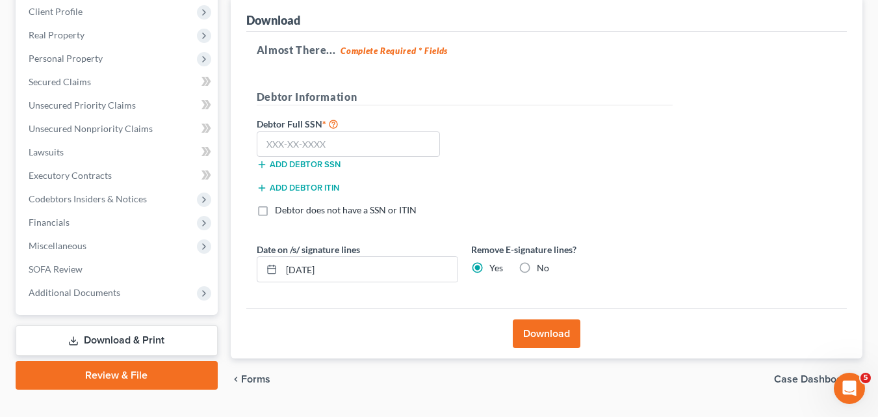
click at [115, 339] on link "Download & Print" at bounding box center [117, 340] width 202 height 31
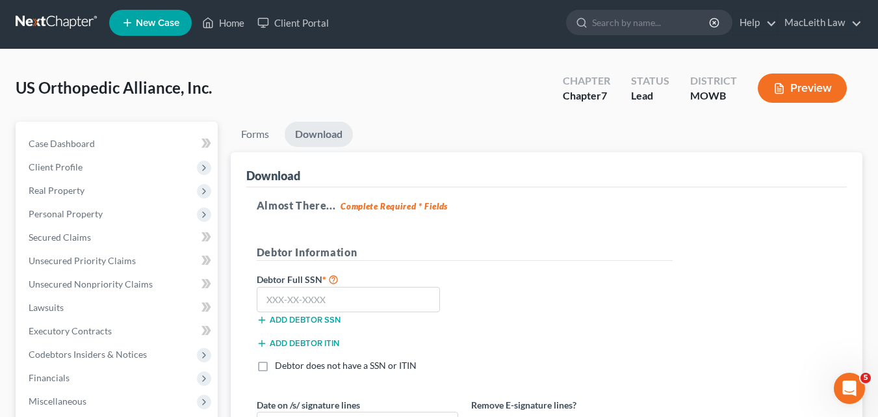
scroll to position [0, 0]
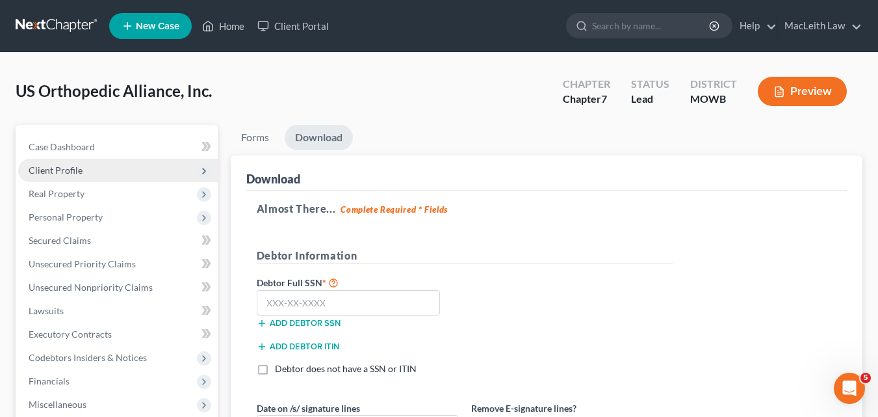
click at [60, 160] on span "Client Profile" at bounding box center [118, 170] width 200 height 23
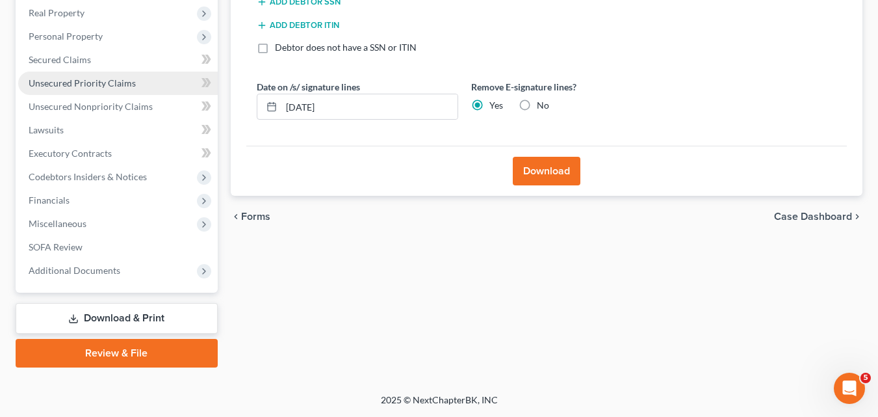
scroll to position [320, 0]
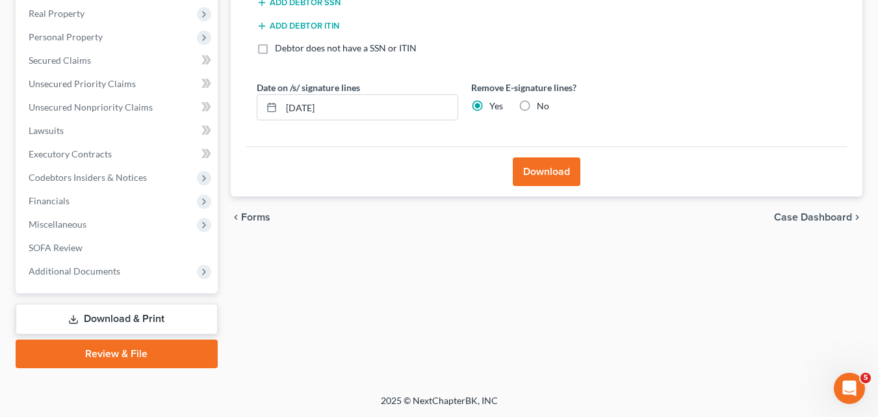
click at [104, 317] on link "Download & Print" at bounding box center [117, 319] width 202 height 31
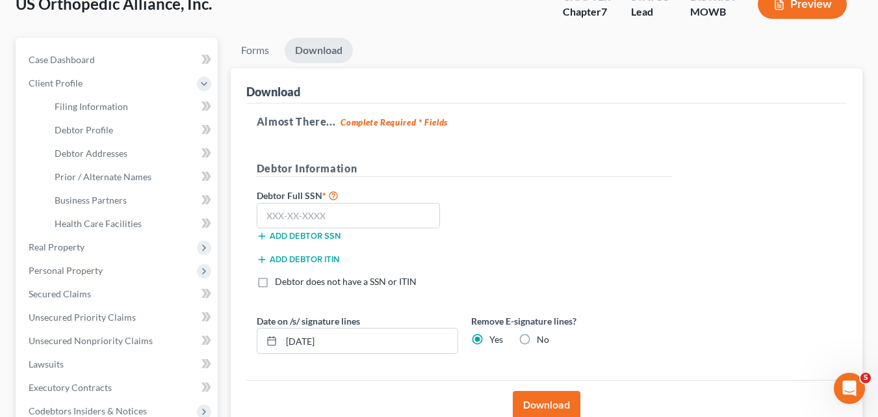
scroll to position [91, 0]
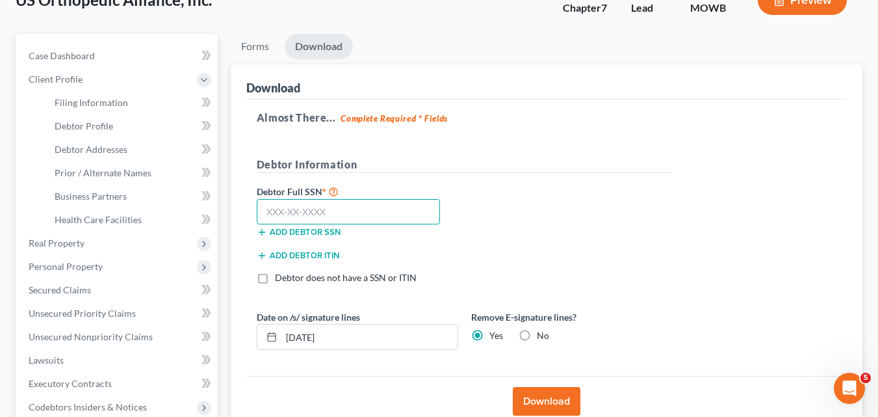
click at [338, 213] on input "text" at bounding box center [349, 212] width 184 height 26
type input "842-83-8768"
click at [294, 258] on button "Add debtor ITIN" at bounding box center [298, 255] width 83 height 10
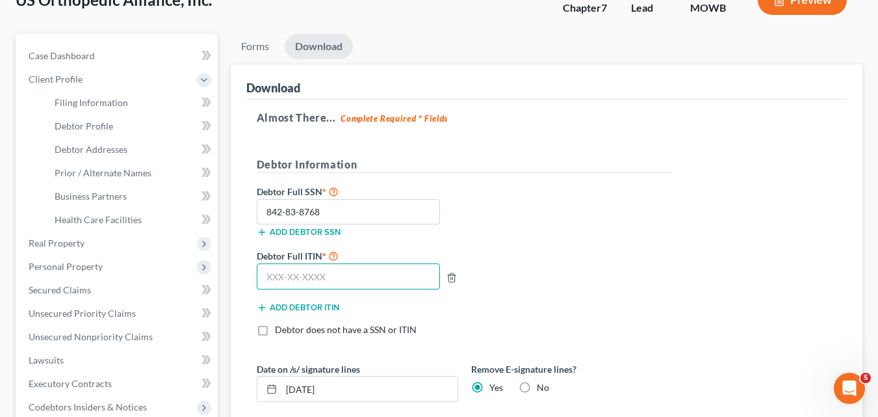
click at [348, 272] on input "text" at bounding box center [349, 276] width 184 height 26
click at [330, 207] on input "842-83-8768" at bounding box center [349, 212] width 184 height 26
click at [333, 275] on input "842-83-8768" at bounding box center [349, 276] width 184 height 26
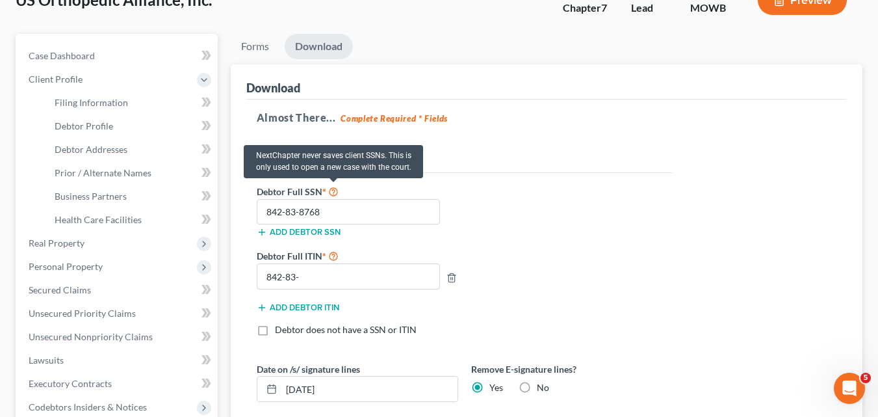
click at [330, 194] on icon at bounding box center [333, 191] width 10 height 12
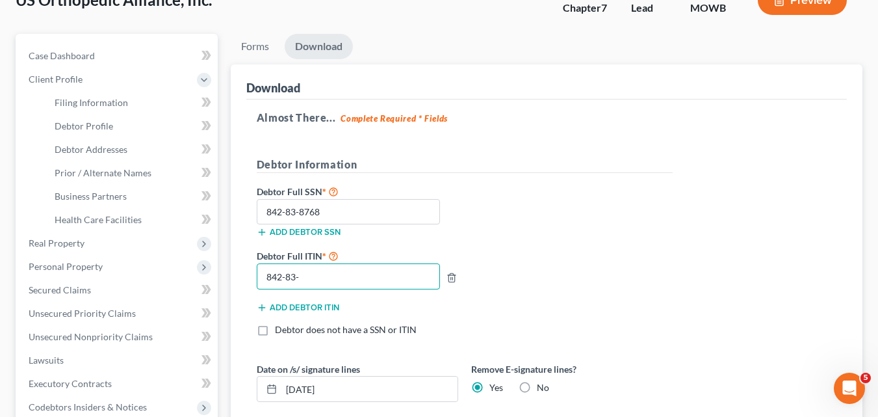
click at [318, 273] on input "842-83-" at bounding box center [349, 276] width 184 height 26
click at [324, 275] on input "842-83-" at bounding box center [349, 276] width 184 height 26
type input "842-83-"
drag, startPoint x: 265, startPoint y: 276, endPoint x: 317, endPoint y: 281, distance: 52.3
click at [317, 281] on input "842-83-" at bounding box center [349, 276] width 184 height 26
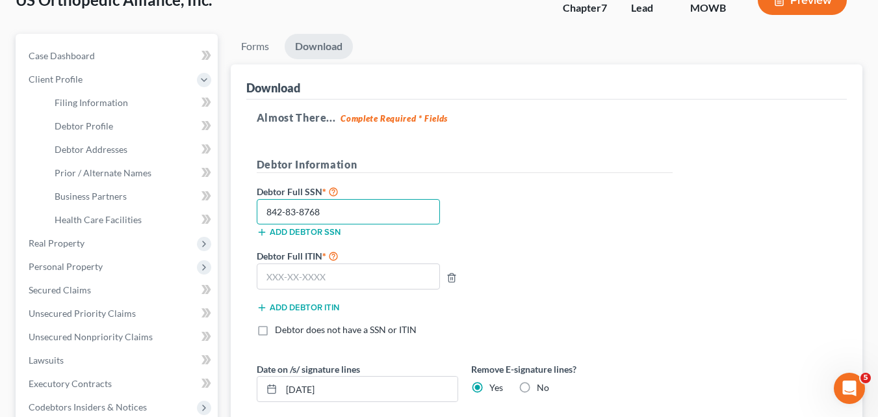
click at [324, 210] on input "842-83-8768" at bounding box center [349, 212] width 184 height 26
type input "8"
click at [275, 326] on label "Debtor does not have a SSN or ITIN" at bounding box center [346, 329] width 142 height 13
click at [280, 326] on input "Debtor does not have a SSN or ITIN" at bounding box center [284, 327] width 8 height 8
click at [275, 330] on label "Debtor does not have a SSN or ITIN" at bounding box center [346, 329] width 142 height 13
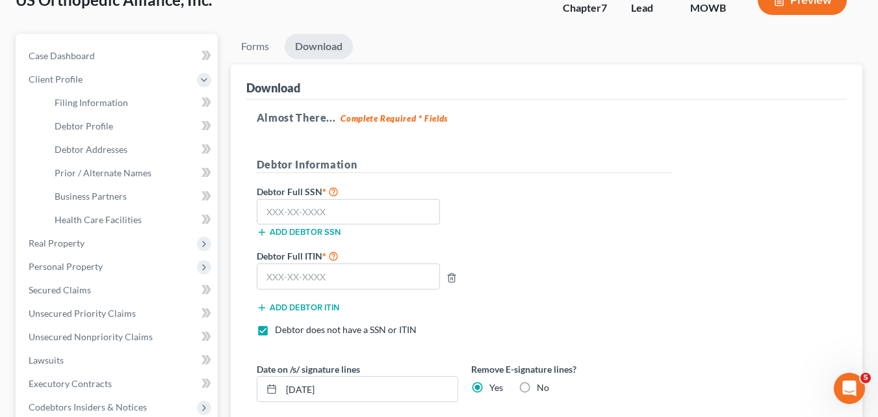
click at [280, 330] on input "Debtor does not have a SSN or ITIN" at bounding box center [284, 327] width 8 height 8
click at [275, 332] on label "Debtor does not have a SSN or ITIN" at bounding box center [346, 329] width 142 height 13
click at [280, 331] on input "Debtor does not have a SSN or ITIN" at bounding box center [284, 327] width 8 height 8
click at [275, 331] on label "Debtor does not have a SSN or ITIN" at bounding box center [346, 329] width 142 height 13
click at [280, 331] on input "Debtor does not have a SSN or ITIN" at bounding box center [284, 327] width 8 height 8
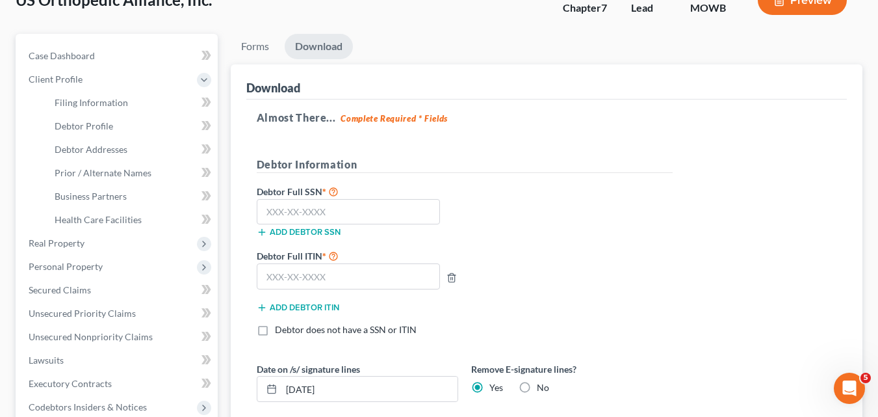
click at [275, 330] on label "Debtor does not have a SSN or ITIN" at bounding box center [346, 329] width 142 height 13
click at [280, 330] on input "Debtor does not have a SSN or ITIN" at bounding box center [284, 327] width 8 height 8
checkbox input "true"
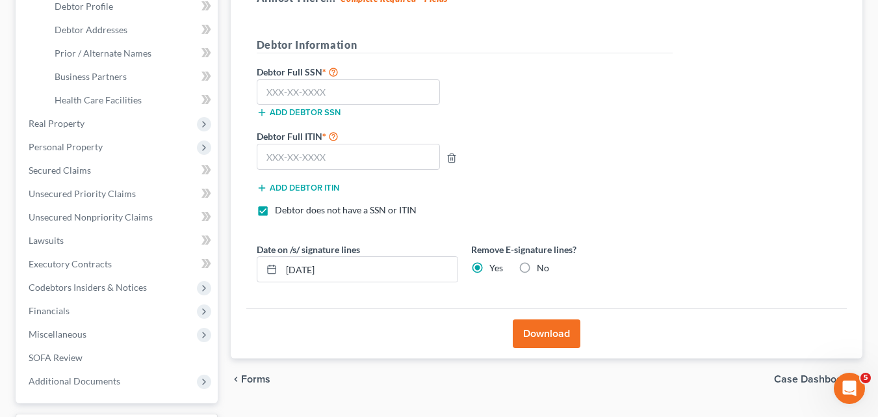
scroll to position [211, 0]
click at [537, 263] on label "No" at bounding box center [543, 267] width 12 height 13
click at [542, 263] on input "No" at bounding box center [546, 265] width 8 height 8
radio input "true"
click at [489, 266] on label "Yes" at bounding box center [496, 267] width 14 height 13
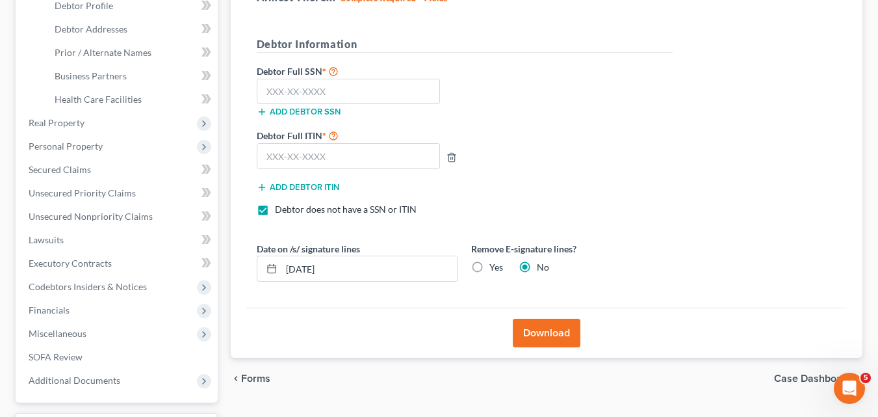
click at [495, 266] on input "Yes" at bounding box center [499, 265] width 8 height 8
radio input "true"
radio input "false"
click at [536, 331] on button "Download" at bounding box center [547, 332] width 68 height 29
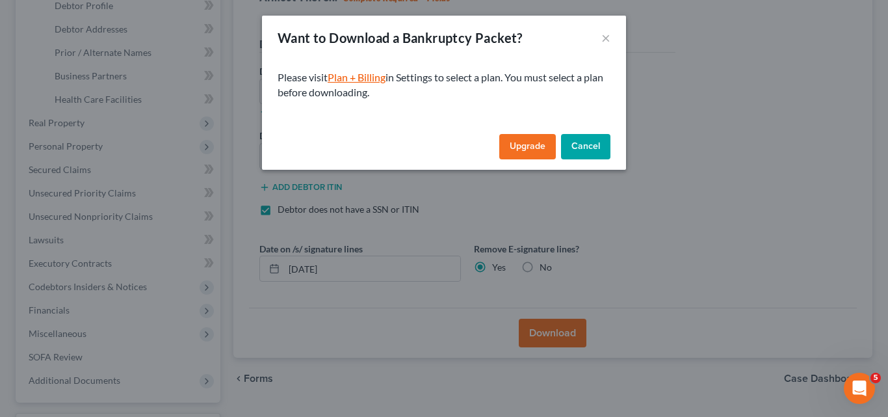
click at [376, 79] on link "Plan + Billing" at bounding box center [357, 77] width 58 height 12
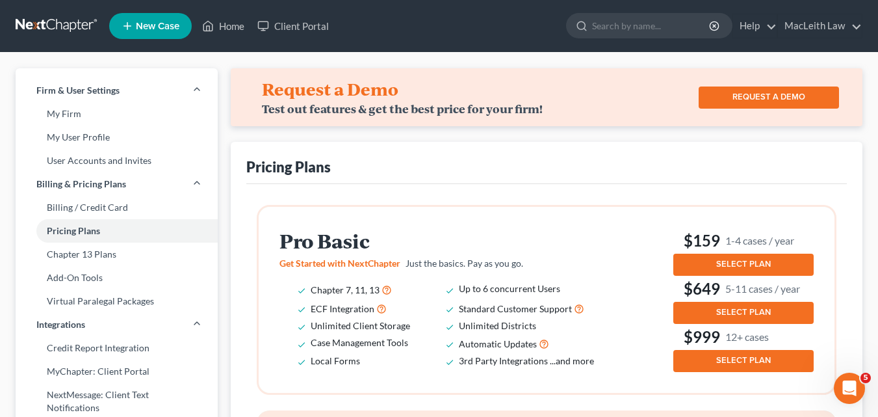
click at [741, 259] on span "SELECT PLAN" at bounding box center [743, 264] width 55 height 10
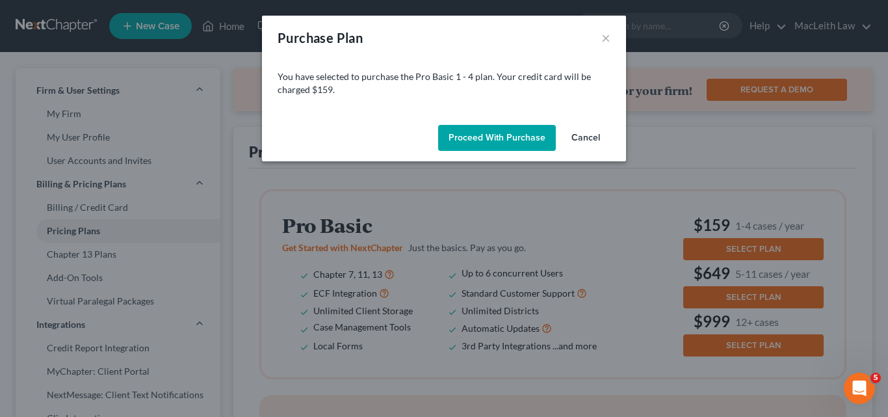
click at [486, 137] on button "Proceed with Purchase" at bounding box center [497, 138] width 118 height 26
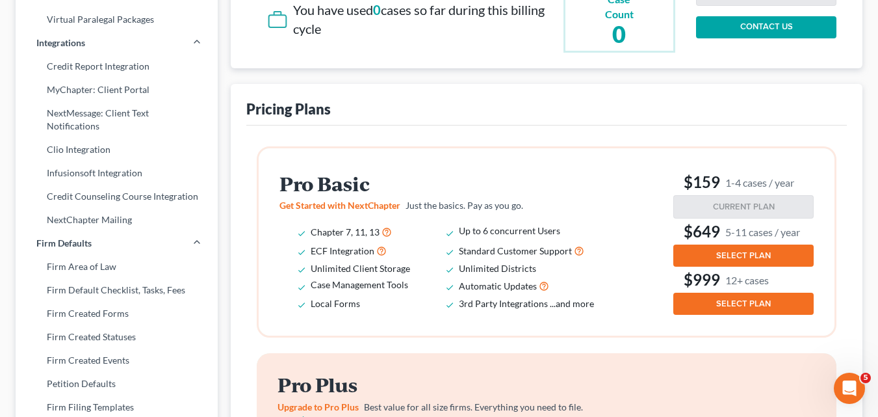
scroll to position [274, 0]
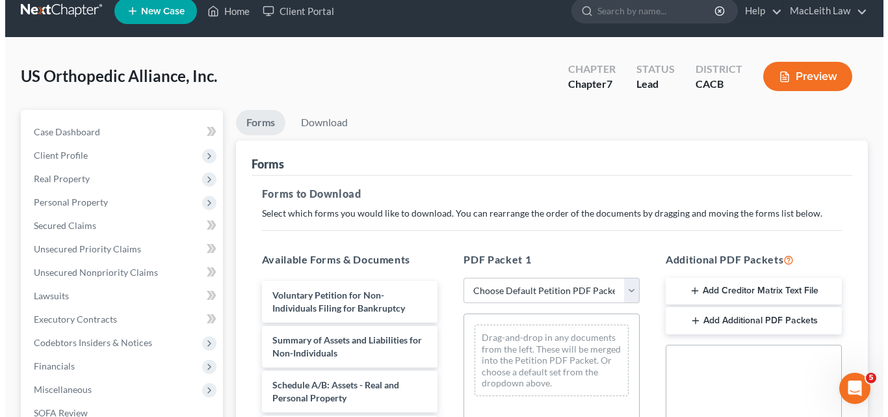
scroll to position [8, 0]
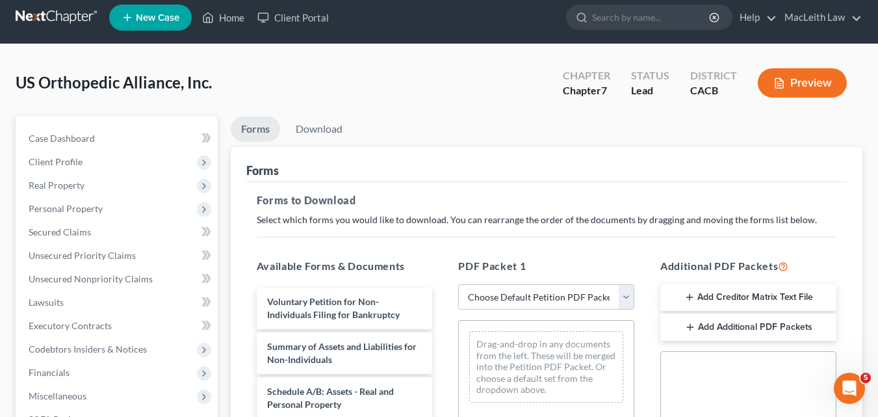
click at [809, 77] on button "Preview" at bounding box center [802, 82] width 89 height 29
click at [791, 79] on button "Preview" at bounding box center [802, 82] width 89 height 29
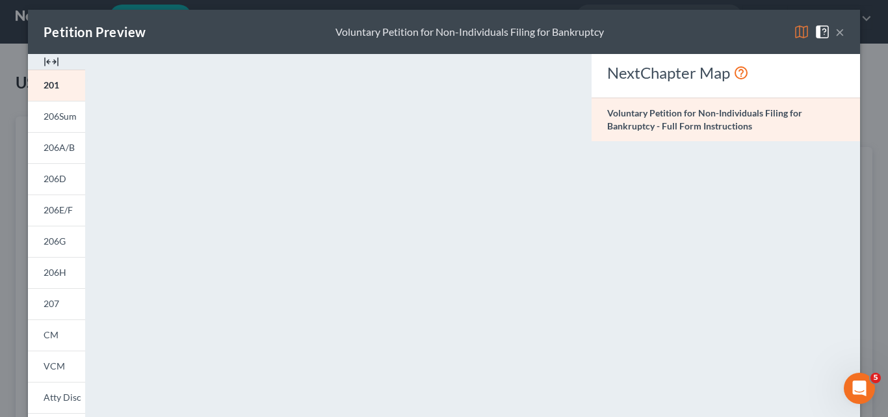
scroll to position [0, 0]
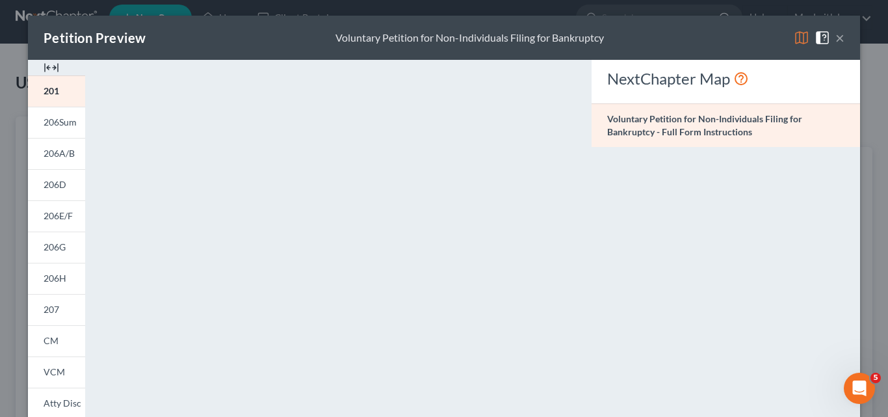
click at [675, 178] on div "NextChapter Map Voluntary Petition for Non-Individuals Filing for Bankruptcy - …" at bounding box center [725, 382] width 281 height 645
drag, startPoint x: 675, startPoint y: 178, endPoint x: 620, endPoint y: 238, distance: 81.4
click at [619, 238] on div "NextChapter Map Voluntary Petition for Non-Individuals Filing for Bankruptcy - …" at bounding box center [725, 382] width 281 height 645
click at [171, 34] on div "Petition Preview Voluntary Petition for Non-Individuals Filing for Bankruptcy ×" at bounding box center [444, 38] width 832 height 44
click at [632, 25] on div "Petition Preview Voluntary Petition for Non-Individuals Filing for Bankruptcy ×" at bounding box center [444, 38] width 832 height 44
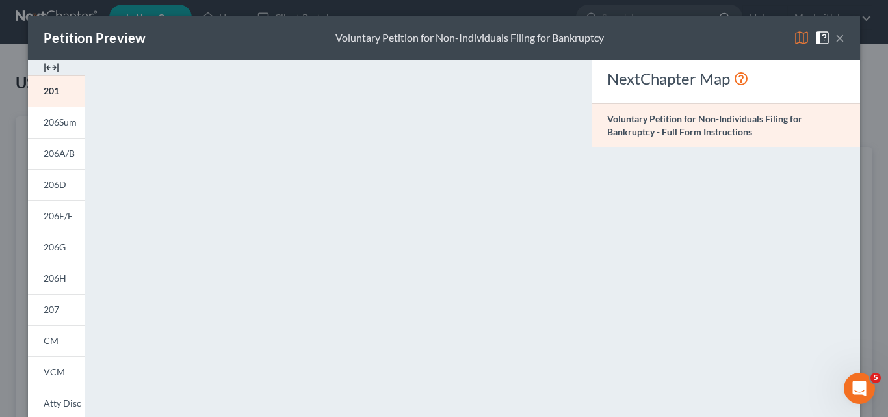
click at [50, 68] on img at bounding box center [52, 68] width 16 height 16
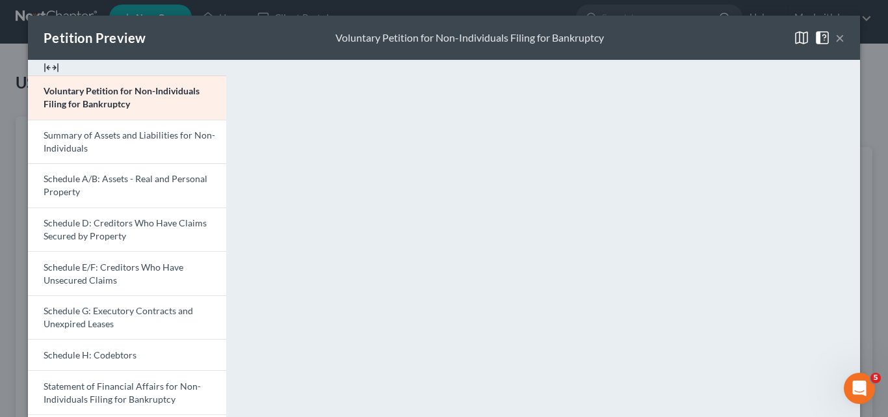
click at [50, 67] on img at bounding box center [52, 68] width 16 height 16
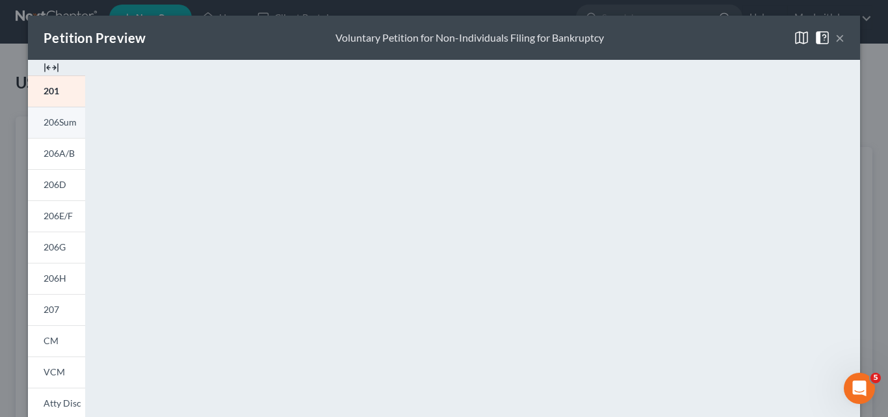
click at [50, 125] on span "206Sum" at bounding box center [60, 121] width 33 height 11
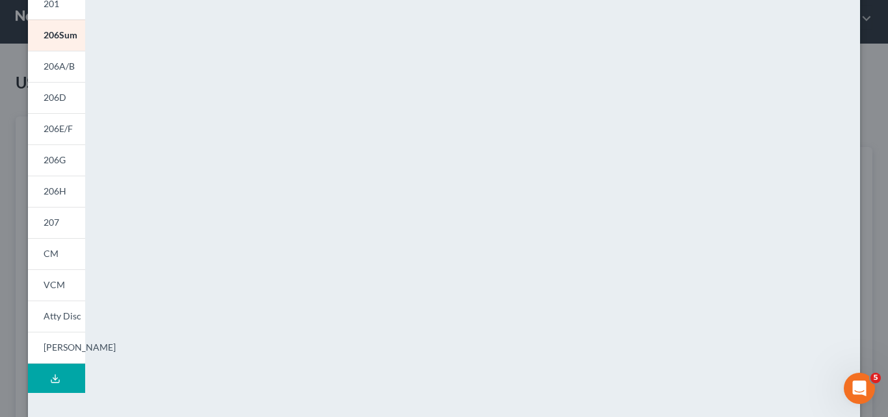
scroll to position [88, 0]
click at [46, 73] on link "206A/B" at bounding box center [56, 65] width 57 height 31
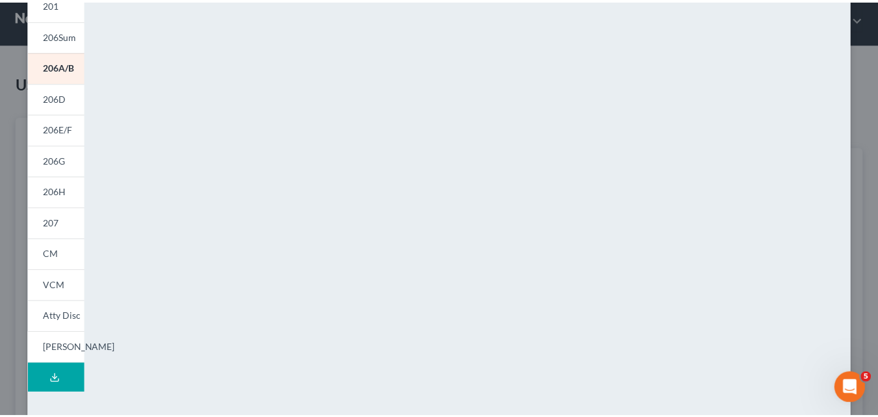
scroll to position [0, 0]
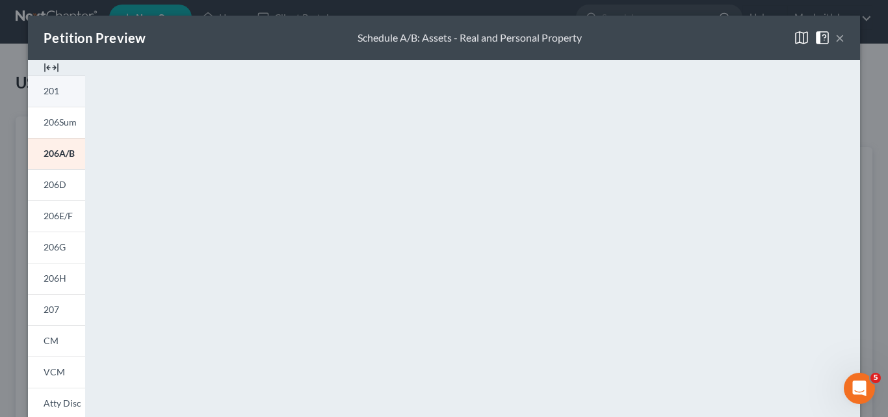
click at [53, 82] on link "201" at bounding box center [56, 90] width 57 height 31
click at [56, 114] on link "206Sum" at bounding box center [56, 122] width 57 height 31
click at [52, 164] on link "206A/B" at bounding box center [56, 153] width 57 height 31
click at [52, 112] on link "206Sum" at bounding box center [56, 122] width 57 height 31
click at [828, 36] on span at bounding box center [824, 36] width 21 height 11
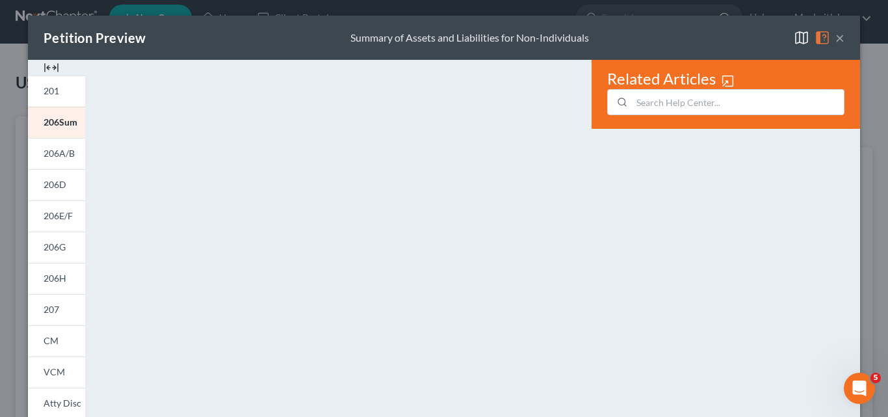
click at [829, 36] on span at bounding box center [824, 36] width 21 height 11
click at [733, 175] on div "Related Articles" at bounding box center [725, 382] width 281 height 645
click at [42, 146] on link "206A/B" at bounding box center [56, 153] width 57 height 31
drag, startPoint x: 51, startPoint y: 185, endPoint x: 52, endPoint y: 192, distance: 7.8
click at [52, 185] on span "206D" at bounding box center [55, 184] width 23 height 11
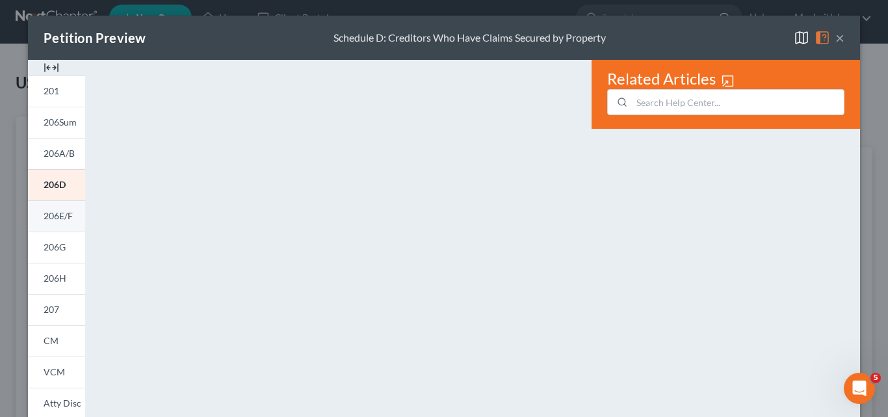
click at [45, 216] on span "206E/F" at bounding box center [58, 215] width 29 height 11
click at [684, 256] on div "Related Articles" at bounding box center [725, 382] width 281 height 645
click at [835, 36] on button "×" at bounding box center [839, 38] width 9 height 16
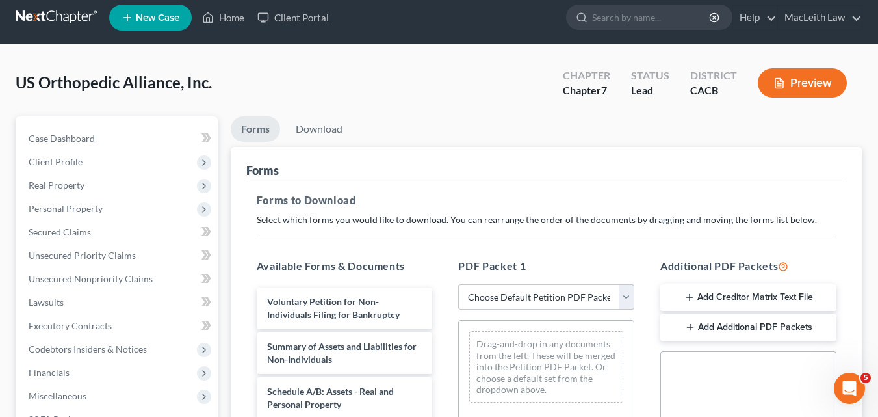
click at [835, 34] on nav "Home New Case Client Portal MacLeith Law [EMAIL_ADDRESS][DOMAIN_NAME] My Accoun…" at bounding box center [439, 18] width 878 height 52
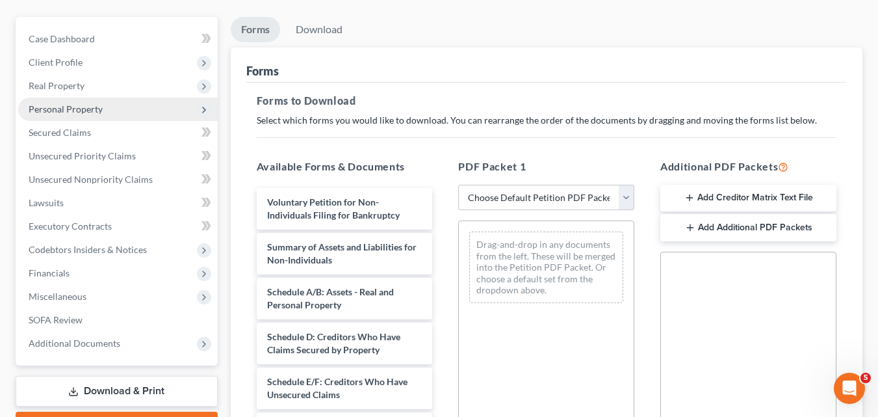
scroll to position [109, 0]
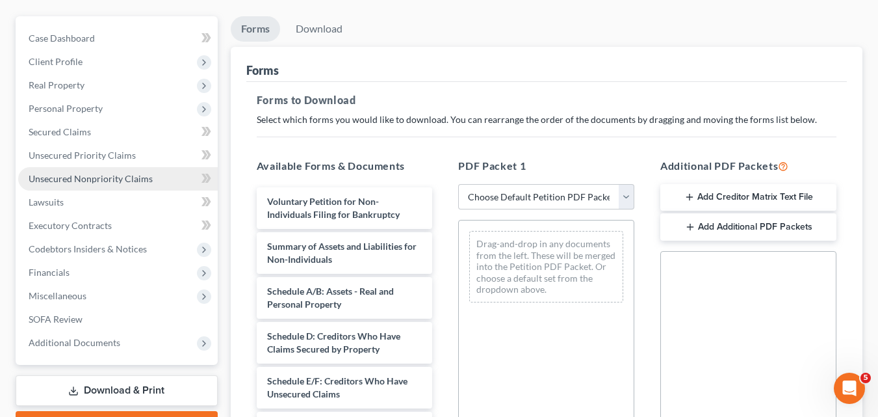
click at [68, 180] on span "Unsecured Nonpriority Claims" at bounding box center [91, 178] width 124 height 11
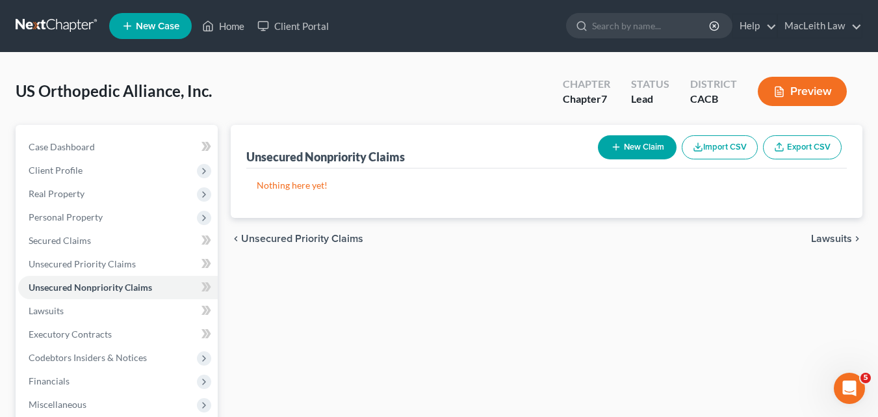
click at [369, 190] on p "Nothing here yet!" at bounding box center [547, 185] width 580 height 13
click at [370, 190] on p "Nothing here yet!" at bounding box center [547, 185] width 580 height 13
click at [352, 188] on p "Nothing here yet!" at bounding box center [547, 185] width 580 height 13
drag, startPoint x: 352, startPoint y: 188, endPoint x: 114, endPoint y: 151, distance: 241.4
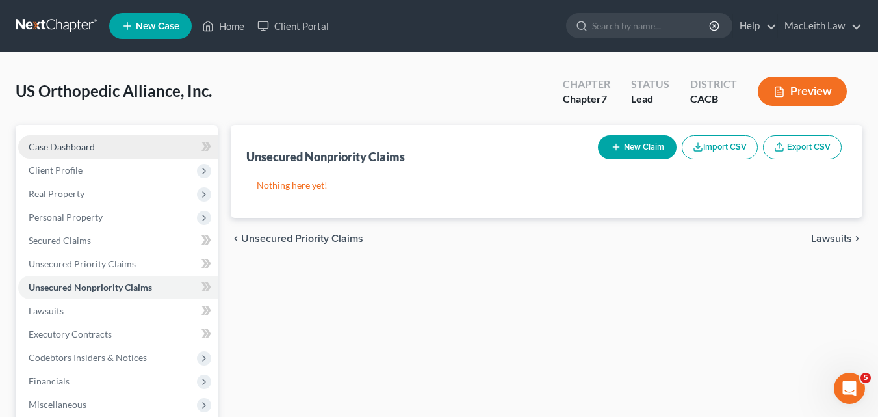
click at [114, 151] on link "Case Dashboard" at bounding box center [118, 146] width 200 height 23
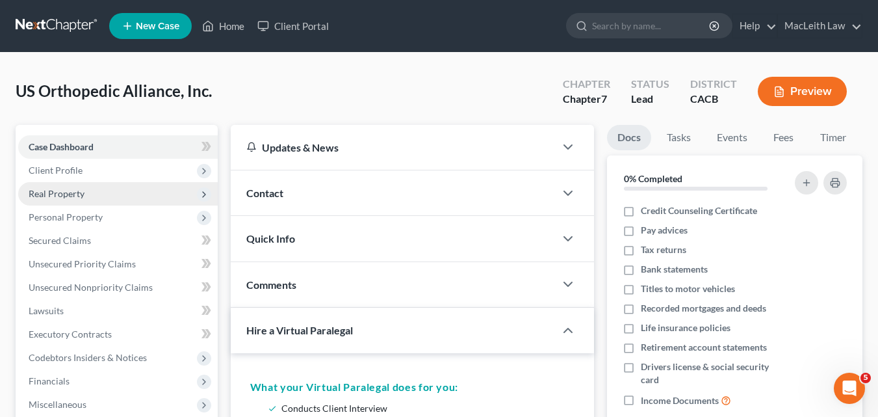
click at [62, 198] on span "Real Property" at bounding box center [57, 193] width 56 height 11
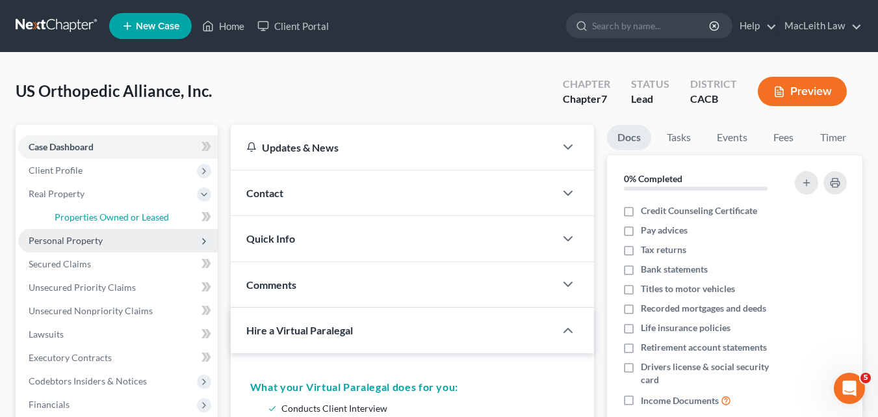
click at [62, 220] on span "Properties Owned or Leased" at bounding box center [112, 216] width 114 height 11
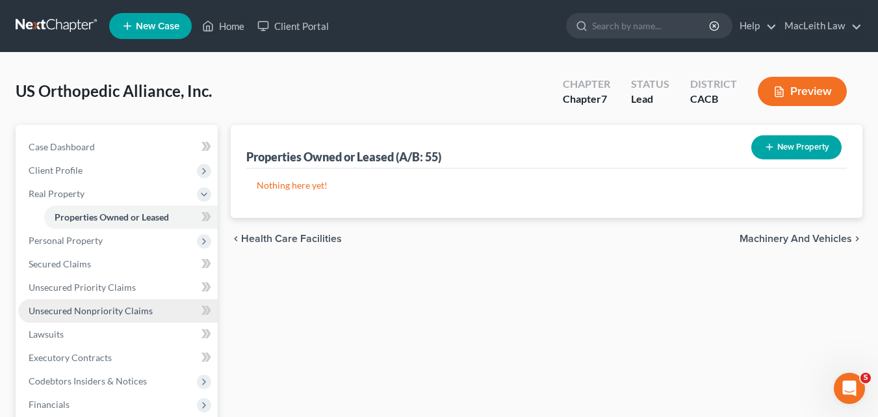
click at [68, 312] on span "Unsecured Nonpriority Claims" at bounding box center [91, 310] width 124 height 11
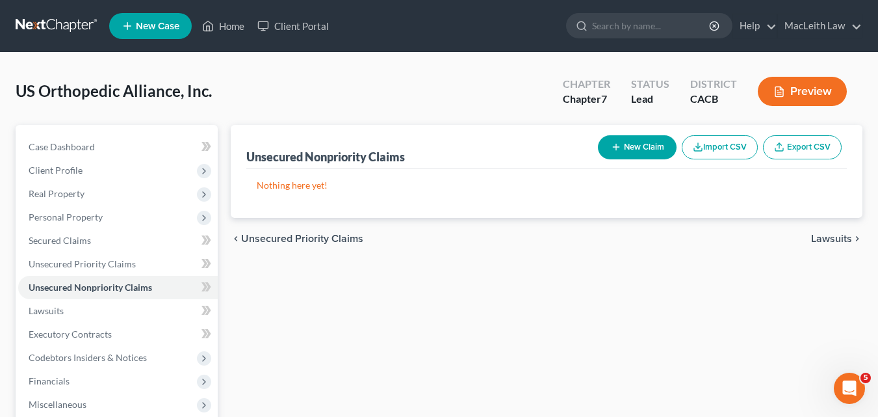
click at [361, 184] on p "Nothing here yet!" at bounding box center [547, 185] width 580 height 13
click at [361, 185] on p "Nothing here yet!" at bounding box center [547, 185] width 580 height 13
click at [651, 153] on button "New Claim" at bounding box center [637, 147] width 79 height 24
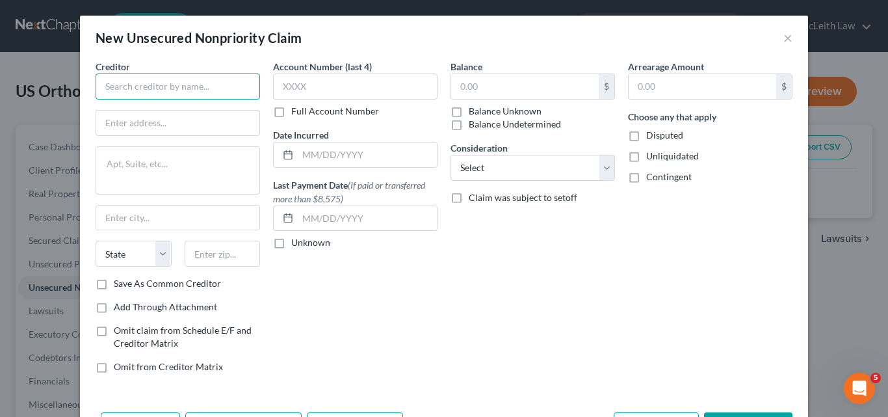
click at [249, 88] on input "text" at bounding box center [178, 86] width 164 height 26
type input "Veradigm LLC"
drag, startPoint x: 396, startPoint y: 305, endPoint x: 318, endPoint y: 87, distance: 231.9
click at [397, 305] on div "Account Number (last 4) Full Account Number Date Incurred Last Payment Date (If…" at bounding box center [354, 222] width 177 height 324
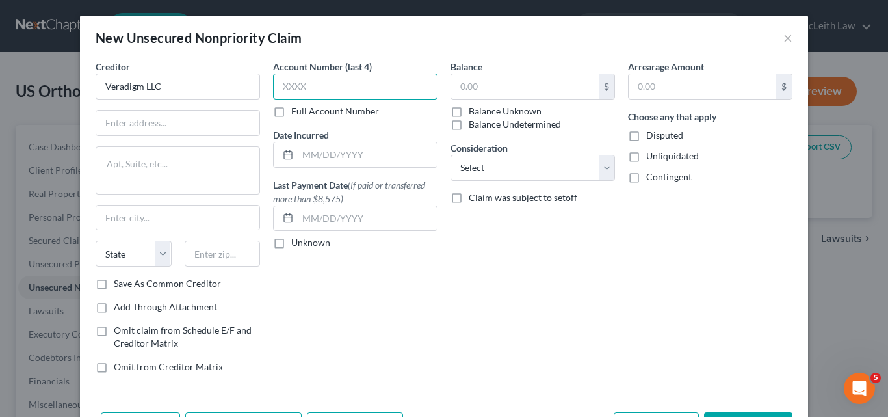
click at [317, 76] on input "text" at bounding box center [355, 86] width 164 height 26
type input "1"
type input "1234"
click at [493, 79] on input "text" at bounding box center [525, 86] width 148 height 25
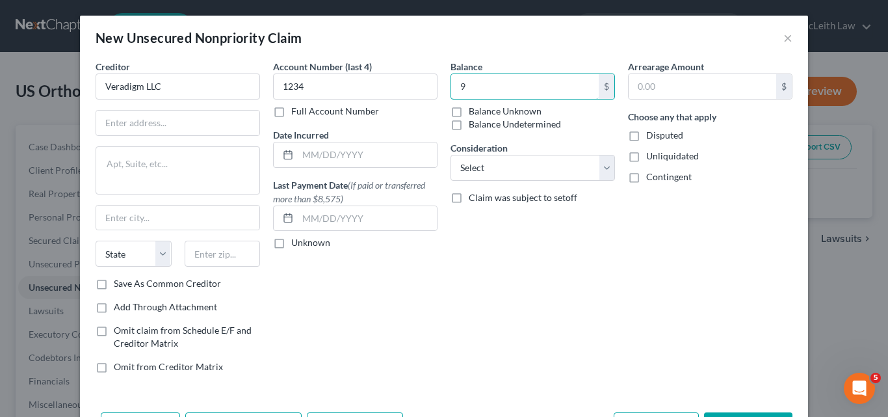
type input "9"
click at [842, 205] on div "New Unsecured Nonpriority Claim × Creditor * Veradigm LLC State [US_STATE][GEOG…" at bounding box center [444, 208] width 888 height 417
click at [465, 84] on input "9" at bounding box center [525, 86] width 148 height 25
paste input ",461,482.06"
click at [454, 84] on input "461,482.06" at bounding box center [525, 86] width 148 height 25
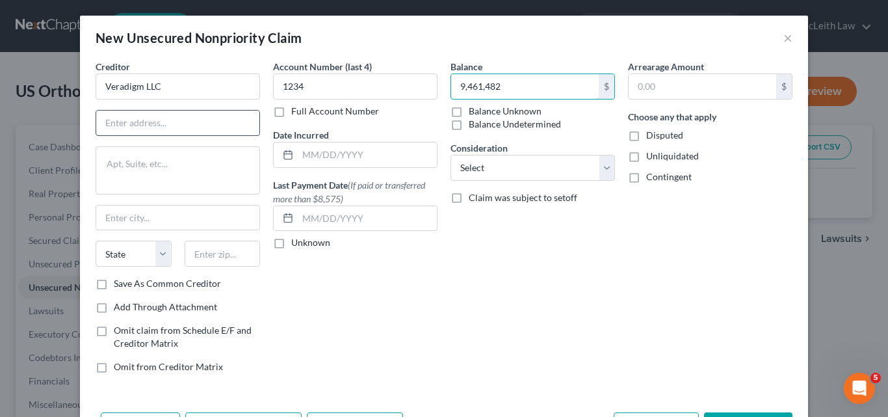
type input "9,461,482"
click at [143, 125] on input "text" at bounding box center [177, 122] width 163 height 25
click at [171, 118] on input "text" at bounding box center [177, 122] width 163 height 25
type input "222 W Merchandise Mart"
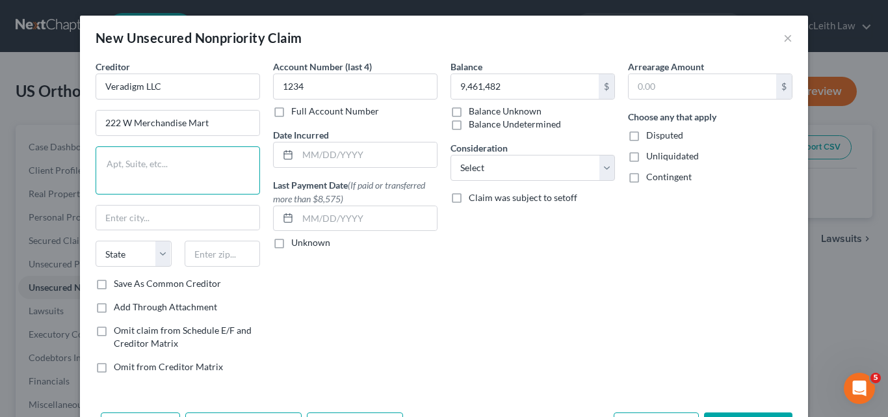
click at [172, 189] on textarea at bounding box center [178, 170] width 164 height 48
click at [172, 220] on input "text" at bounding box center [177, 217] width 163 height 25
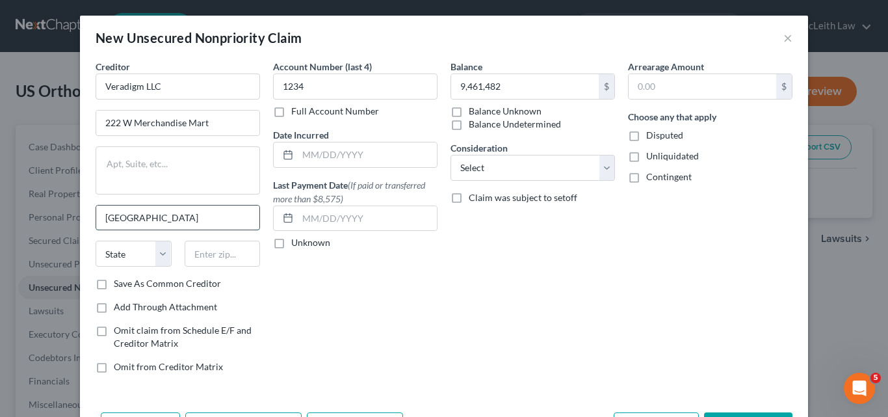
type input "[GEOGRAPHIC_DATA]"
select select "14"
drag, startPoint x: 199, startPoint y: 237, endPoint x: 203, endPoint y: 249, distance: 13.2
click at [199, 237] on div "Creditor * Veradigm LLC 222 W Merchandise Mart [GEOGRAPHIC_DATA] [US_STATE] AK …" at bounding box center [178, 168] width 164 height 217
click at [203, 249] on input "text" at bounding box center [223, 253] width 76 height 26
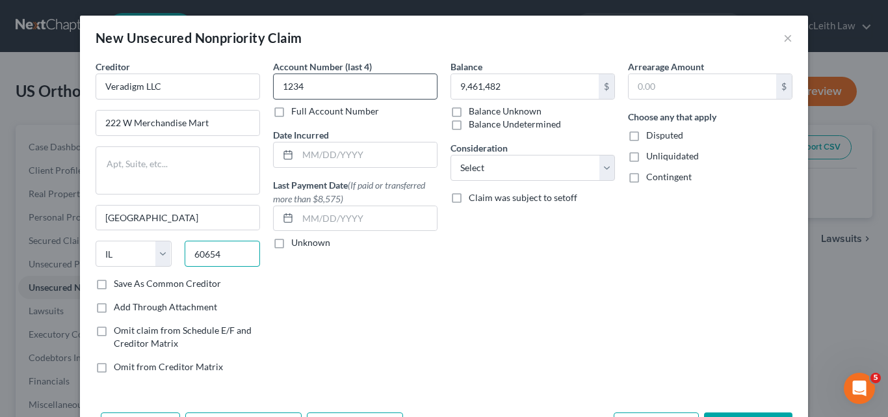
type input "60654"
click at [300, 82] on input "1234" at bounding box center [355, 86] width 164 height 26
type input "1"
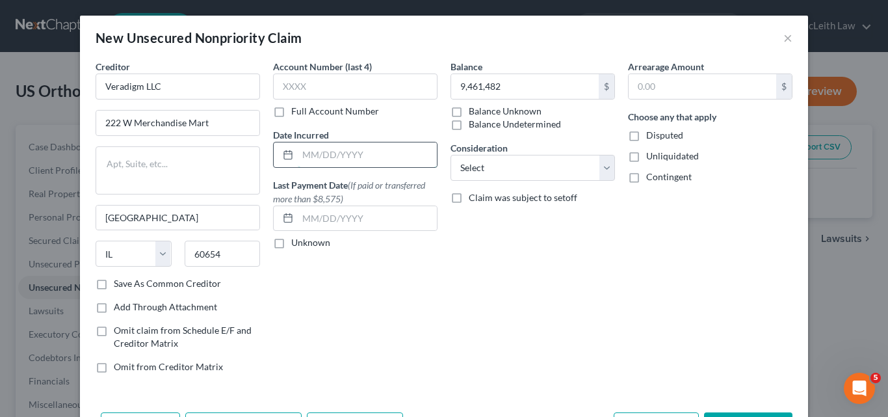
click at [320, 150] on input "text" at bounding box center [367, 154] width 139 height 25
type input "[DATE]-[DATE]"
click at [489, 166] on select "Select Cable / Satellite Services Collection Agency Credit Card Debt Debt Couns…" at bounding box center [532, 168] width 164 height 26
select select "14"
click at [450, 155] on select "Select Cable / Satellite Services Collection Agency Credit Card Debt Debt Couns…" at bounding box center [532, 168] width 164 height 26
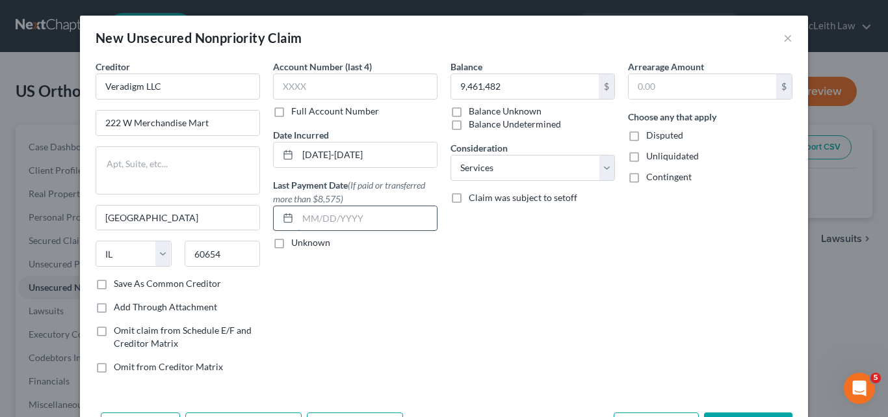
click at [364, 213] on input "text" at bounding box center [367, 218] width 139 height 25
type input "03/2021"
click at [469, 196] on label "Claim was subject to setoff" at bounding box center [523, 197] width 109 height 13
click at [474, 196] on input "Claim was subject to setoff" at bounding box center [478, 195] width 8 height 8
checkbox input "true"
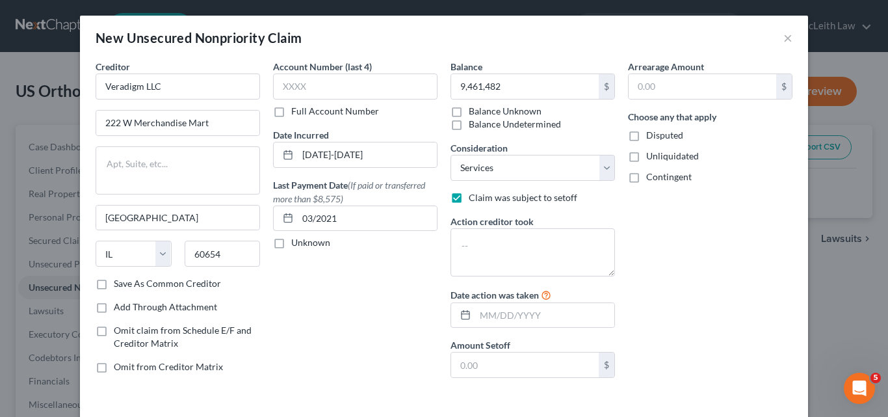
click at [469, 110] on label "Balance Unknown" at bounding box center [505, 111] width 73 height 13
click at [474, 110] on input "Balance Unknown" at bounding box center [478, 109] width 8 height 8
checkbox input "true"
type input "0.00"
click at [469, 110] on label "Balance Unknown" at bounding box center [505, 111] width 73 height 13
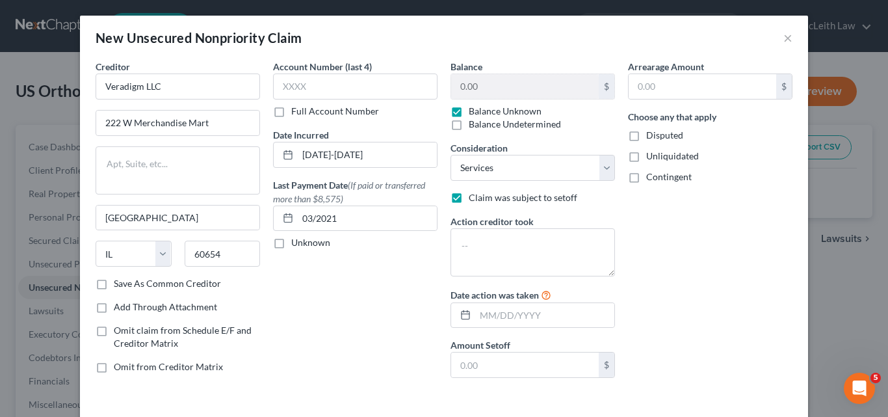
click at [474, 110] on input "Balance Unknown" at bounding box center [478, 109] width 8 height 8
click at [469, 111] on label "Balance Unknown" at bounding box center [505, 111] width 73 height 13
click at [474, 111] on input "Balance Unknown" at bounding box center [478, 109] width 8 height 8
checkbox input "true"
click at [469, 122] on label "Balance Undetermined" at bounding box center [515, 124] width 92 height 13
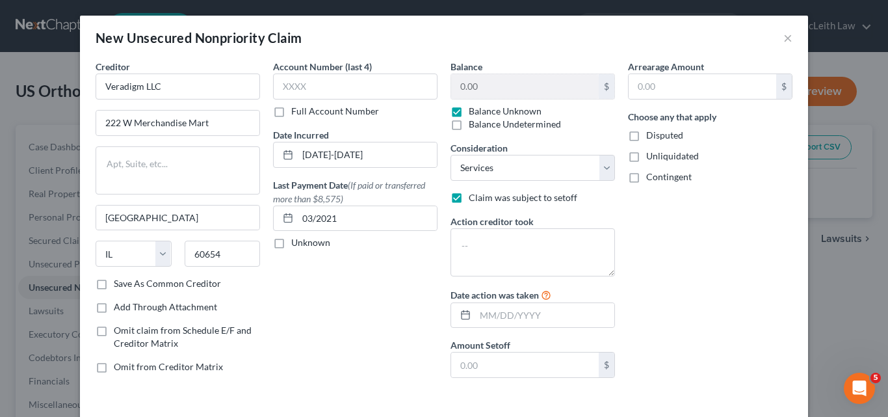
click at [474, 122] on input "Balance Undetermined" at bounding box center [478, 122] width 8 height 8
checkbox input "true"
click at [469, 110] on label "Balance Unknown" at bounding box center [505, 111] width 73 height 13
click at [474, 110] on input "Balance Unknown" at bounding box center [478, 109] width 8 height 8
checkbox input "true"
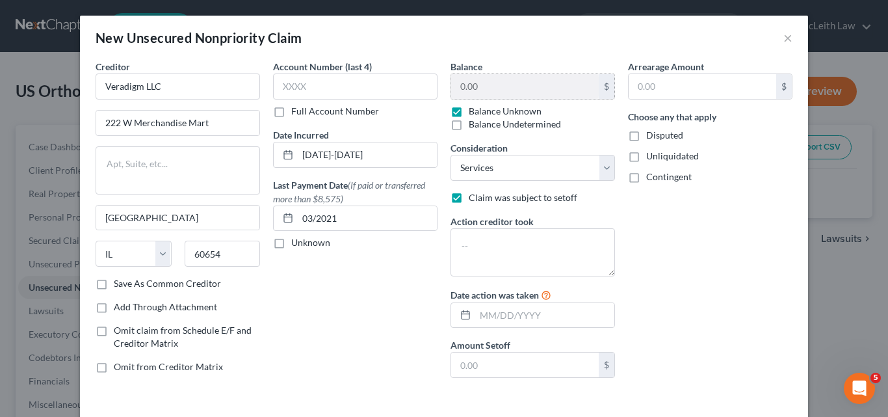
click at [469, 118] on label "Balance Undetermined" at bounding box center [515, 124] width 92 height 13
click at [474, 118] on input "Balance Undetermined" at bounding box center [478, 122] width 8 height 8
checkbox input "true"
checkbox input "false"
click at [469, 124] on label "Balance Undetermined" at bounding box center [515, 124] width 92 height 13
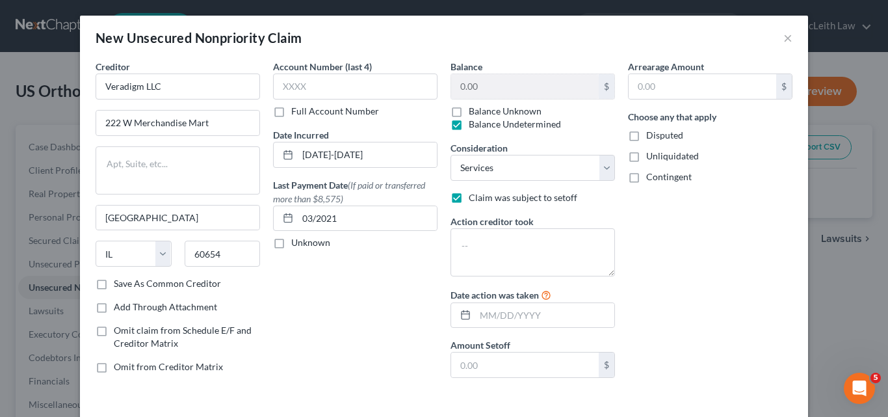
click at [474, 124] on input "Balance Undetermined" at bounding box center [478, 122] width 8 height 8
click at [469, 125] on label "Balance Undetermined" at bounding box center [515, 124] width 92 height 13
click at [474, 125] on input "Balance Undetermined" at bounding box center [478, 122] width 8 height 8
click at [469, 118] on label "Balance Undetermined" at bounding box center [515, 124] width 92 height 13
click at [474, 118] on input "Balance Undetermined" at bounding box center [478, 122] width 8 height 8
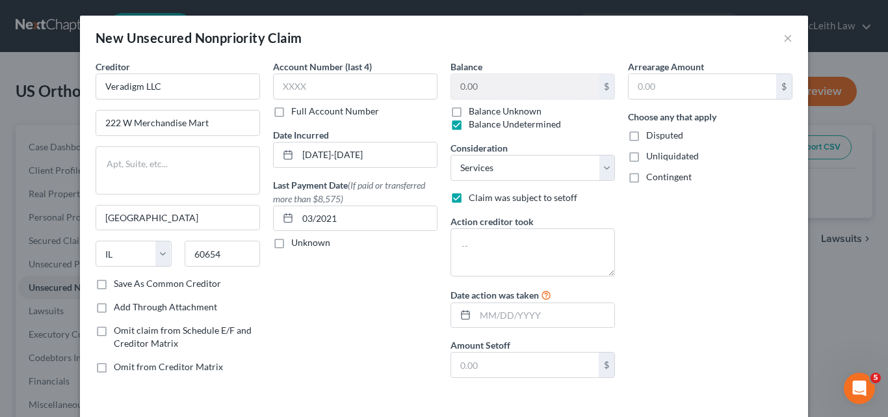
checkbox input "false"
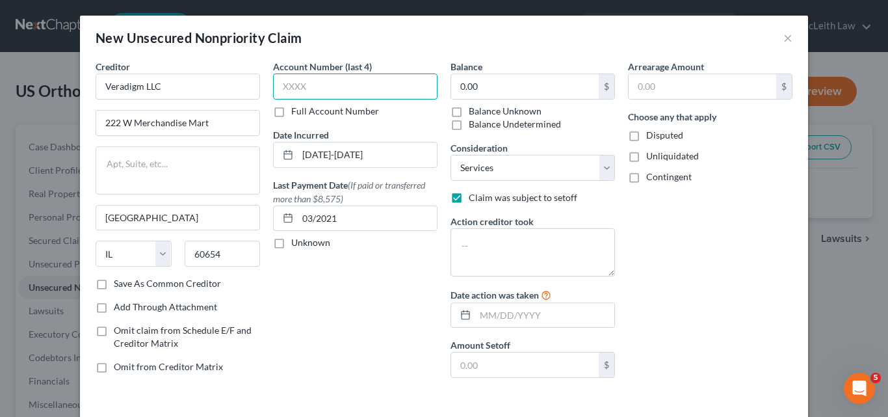
click at [333, 89] on input "text" at bounding box center [355, 86] width 164 height 26
click at [502, 83] on input "0.00" at bounding box center [525, 86] width 148 height 25
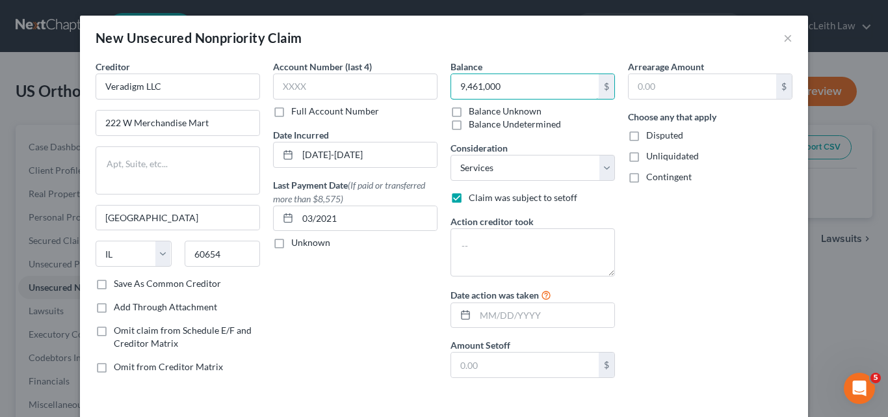
type input "9,461,000"
click at [646, 134] on label "Disputed" at bounding box center [664, 135] width 37 height 13
click at [651, 134] on input "Disputed" at bounding box center [655, 133] width 8 height 8
click at [646, 134] on label "Disputed" at bounding box center [664, 135] width 37 height 13
click at [651, 134] on input "Disputed" at bounding box center [655, 133] width 8 height 8
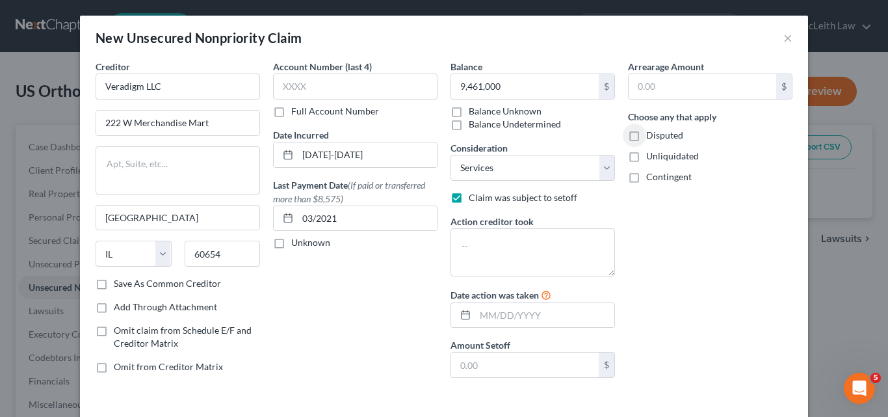
click at [646, 138] on label "Disputed" at bounding box center [664, 135] width 37 height 13
click at [651, 137] on input "Disputed" at bounding box center [655, 133] width 8 height 8
click at [646, 138] on label "Disputed" at bounding box center [664, 135] width 37 height 13
click at [651, 137] on input "Disputed" at bounding box center [655, 133] width 8 height 8
click at [646, 136] on label "Disputed" at bounding box center [664, 135] width 37 height 13
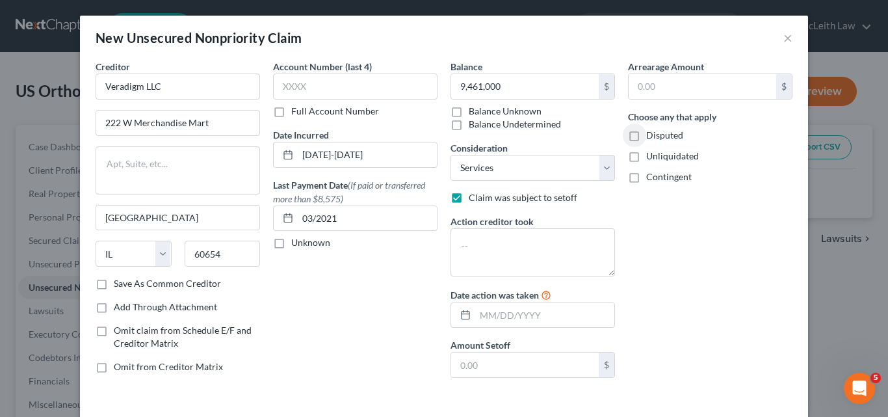
click at [651, 136] on input "Disputed" at bounding box center [655, 133] width 8 height 8
click at [646, 135] on label "Disputed" at bounding box center [664, 135] width 37 height 13
click at [651, 135] on input "Disputed" at bounding box center [655, 133] width 8 height 8
click at [646, 133] on label "Disputed" at bounding box center [664, 135] width 37 height 13
click at [651, 133] on input "Disputed" at bounding box center [655, 133] width 8 height 8
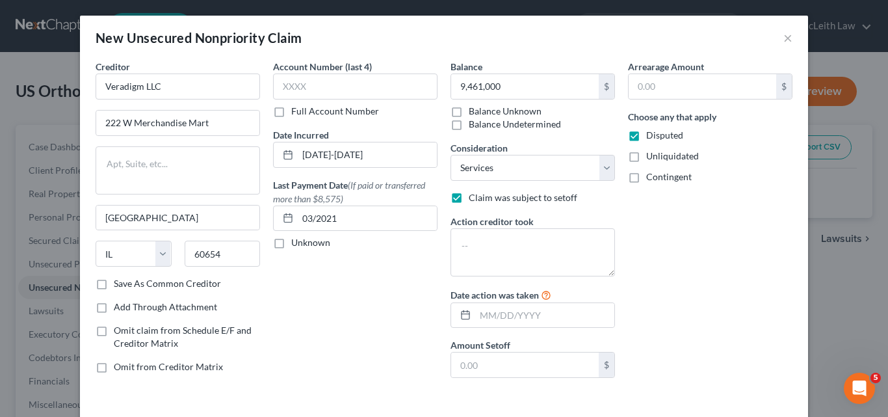
drag, startPoint x: 632, startPoint y: 133, endPoint x: 628, endPoint y: 140, distance: 7.6
click at [646, 135] on label "Disputed" at bounding box center [664, 135] width 37 height 13
click at [651, 135] on input "Disputed" at bounding box center [655, 133] width 8 height 8
click at [646, 136] on label "Disputed" at bounding box center [664, 135] width 37 height 13
click at [651, 136] on input "Disputed" at bounding box center [655, 133] width 8 height 8
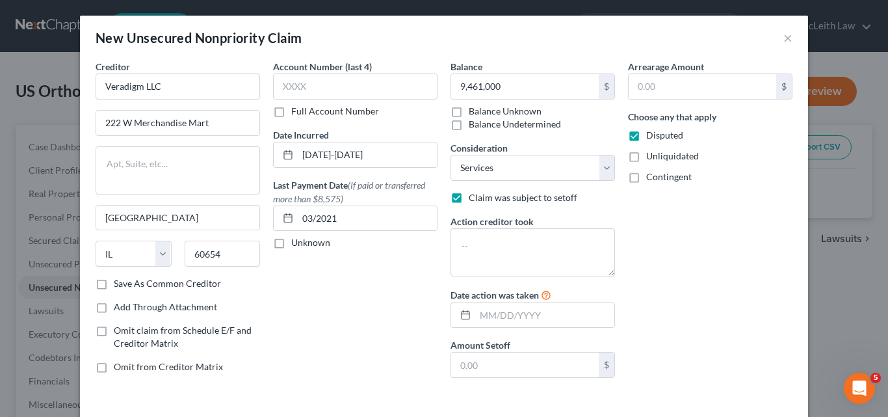
click at [646, 137] on label "Disputed" at bounding box center [664, 135] width 37 height 13
click at [651, 137] on input "Disputed" at bounding box center [655, 133] width 8 height 8
click at [646, 137] on label "Disputed" at bounding box center [664, 135] width 37 height 13
click at [651, 137] on input "Disputed" at bounding box center [655, 133] width 8 height 8
click at [646, 140] on label "Disputed" at bounding box center [664, 135] width 37 height 13
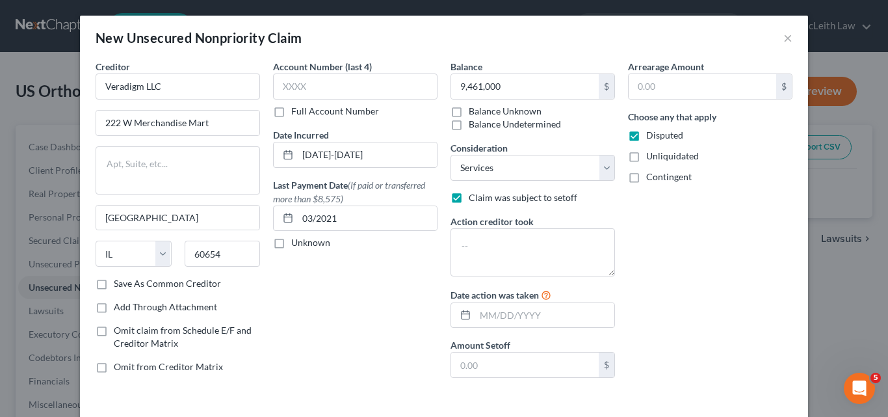
click at [651, 137] on input "Disputed" at bounding box center [655, 133] width 8 height 8
click at [646, 136] on label "Disputed" at bounding box center [664, 135] width 37 height 13
click at [651, 136] on input "Disputed" at bounding box center [655, 133] width 8 height 8
click at [646, 134] on label "Disputed" at bounding box center [664, 135] width 37 height 13
click at [651, 134] on input "Disputed" at bounding box center [655, 133] width 8 height 8
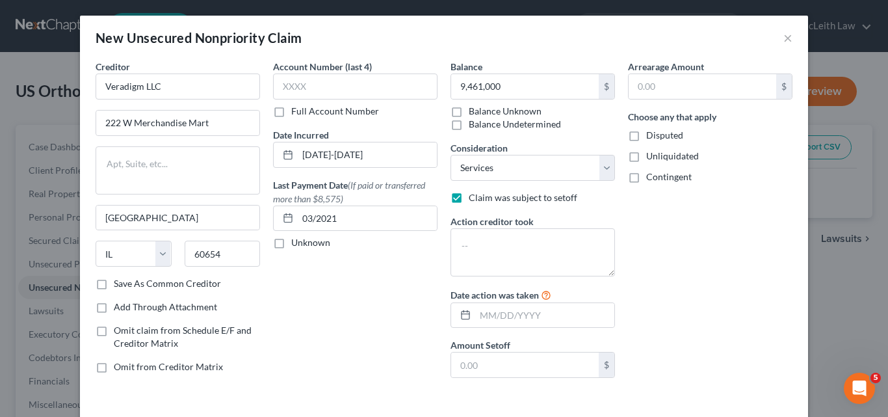
click at [646, 133] on label "Disputed" at bounding box center [664, 135] width 37 height 13
click at [651, 133] on input "Disputed" at bounding box center [655, 133] width 8 height 8
click at [646, 135] on label "Disputed" at bounding box center [664, 135] width 37 height 13
click at [651, 135] on input "Disputed" at bounding box center [655, 133] width 8 height 8
click at [646, 135] on label "Disputed" at bounding box center [664, 135] width 37 height 13
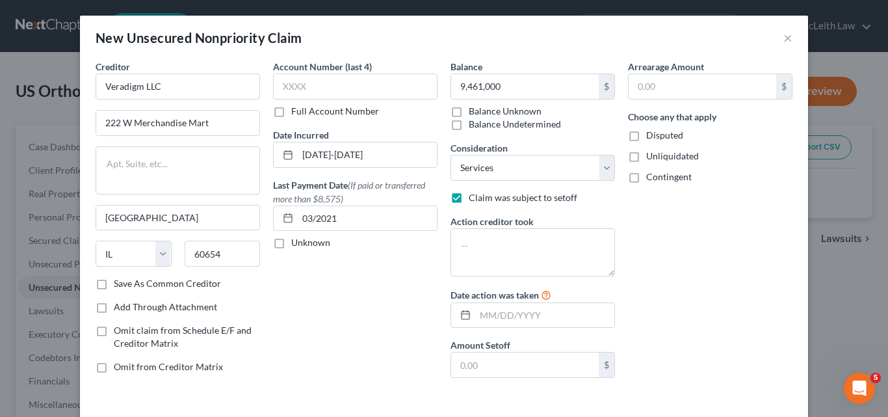
click at [651, 135] on input "Disputed" at bounding box center [655, 133] width 8 height 8
checkbox input "true"
click at [469, 196] on label "Claim was subject to setoff" at bounding box center [523, 197] width 109 height 13
click at [474, 196] on input "Claim was subject to setoff" at bounding box center [478, 195] width 8 height 8
click at [469, 196] on label "Claim was subject to setoff" at bounding box center [523, 197] width 109 height 13
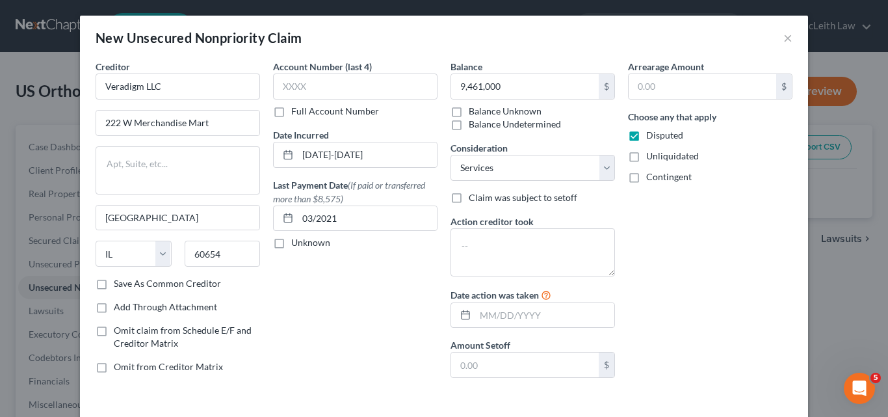
click at [474, 196] on input "Claim was subject to setoff" at bounding box center [478, 195] width 8 height 8
checkbox input "true"
click at [465, 237] on textarea at bounding box center [532, 252] width 164 height 48
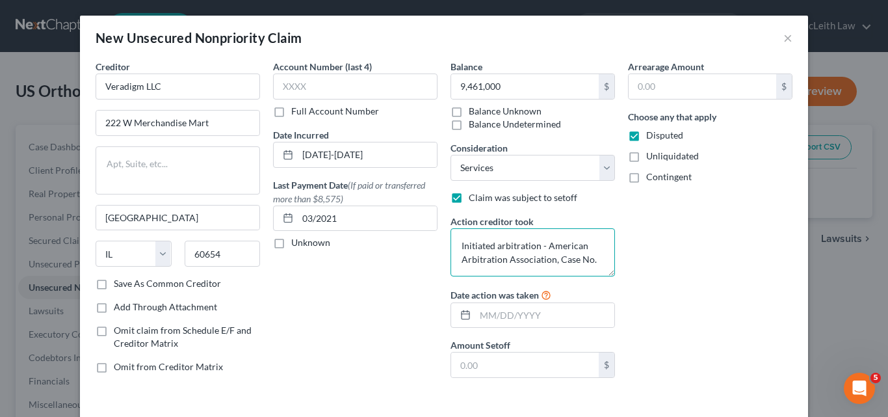
paste textarea "[PHONE_NUMBER]"
type textarea "Initiated arbitration - American Arbitration Association, Case No.[PHONE_NUMBER]"
click at [522, 318] on input "text" at bounding box center [544, 315] width 139 height 25
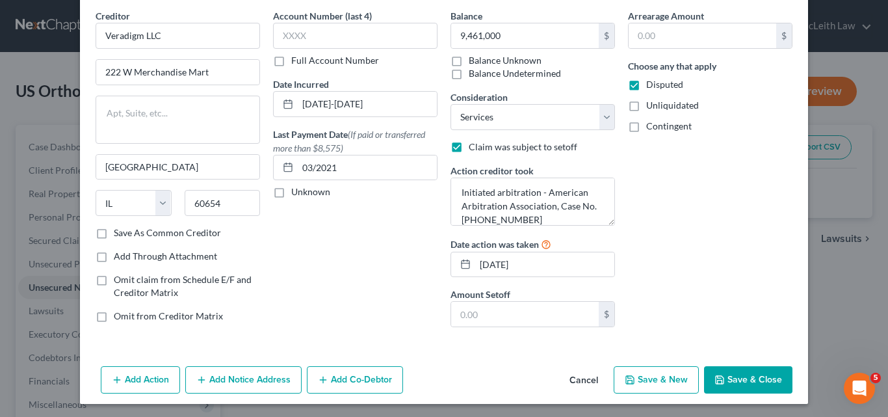
scroll to position [53, 0]
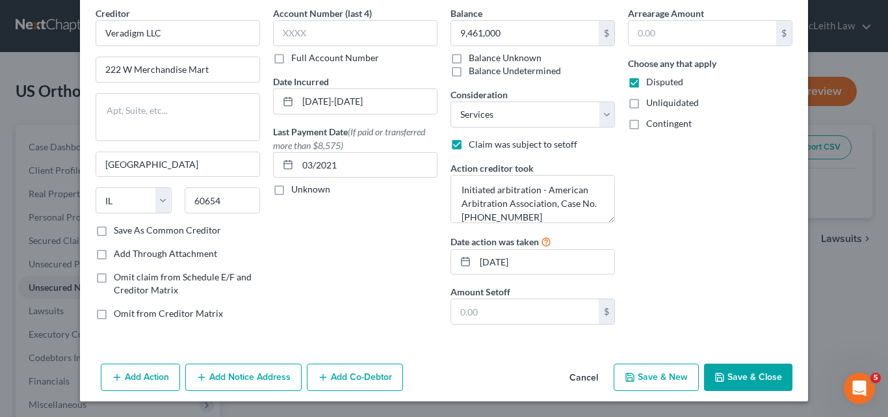
drag, startPoint x: 811, startPoint y: 187, endPoint x: 339, endPoint y: 298, distance: 485.6
click at [339, 298] on div "Account Number (last 4) Full Account Number Date Incurred [DATE]-[DATE] Last Pa…" at bounding box center [354, 170] width 177 height 328
click at [751, 372] on button "Save & Close" at bounding box center [748, 376] width 88 height 27
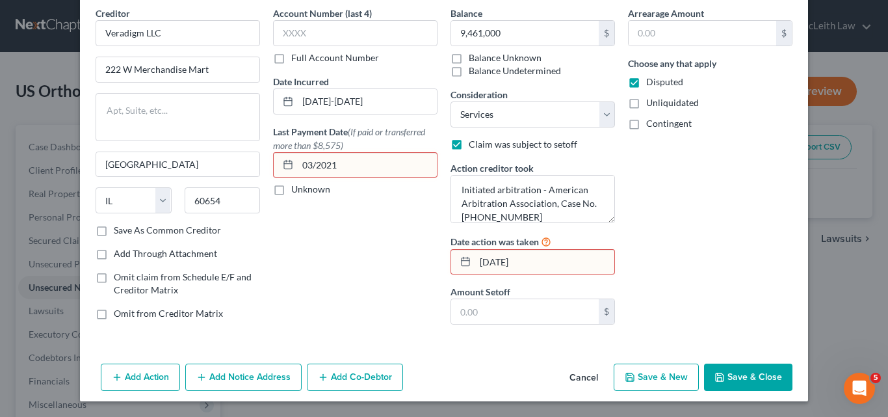
click at [491, 261] on input "[DATE]" at bounding box center [544, 262] width 139 height 25
type input "[DATE]"
click at [723, 378] on button "Save & Close" at bounding box center [748, 376] width 88 height 27
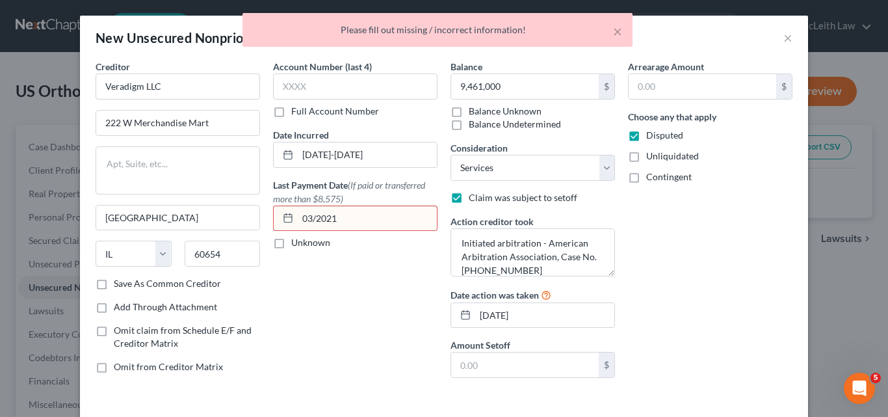
scroll to position [1, 0]
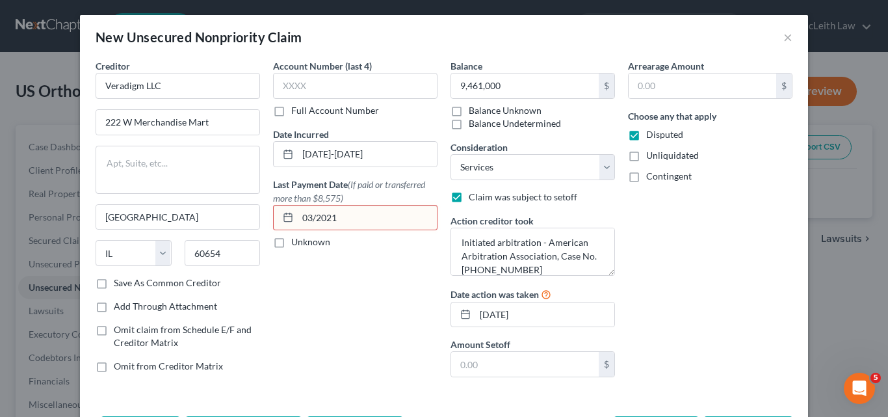
click at [374, 215] on input "03/2021" at bounding box center [367, 217] width 139 height 25
click at [312, 214] on input "03/2021" at bounding box center [367, 217] width 139 height 25
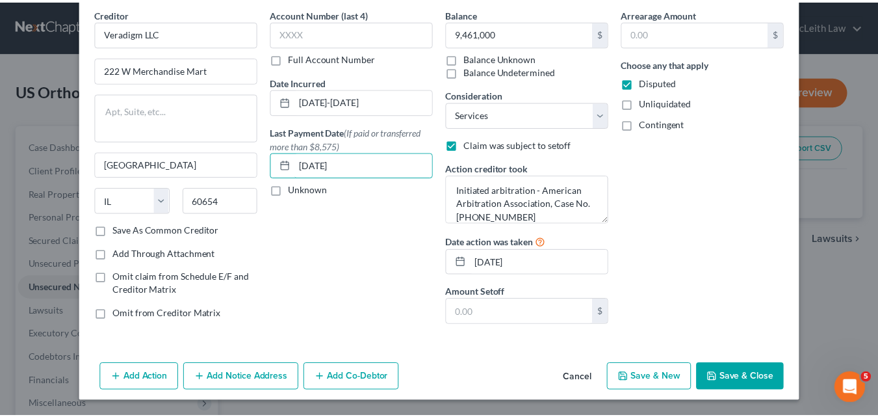
scroll to position [53, 0]
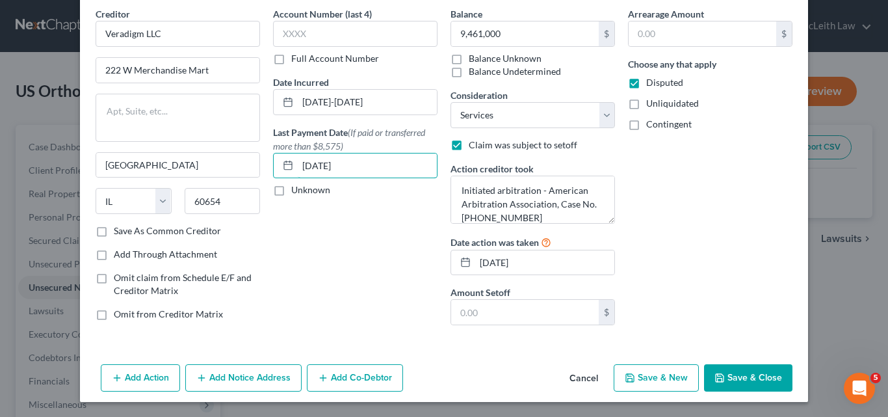
type input "[DATE]"
click at [739, 382] on button "Save & Close" at bounding box center [748, 377] width 88 height 27
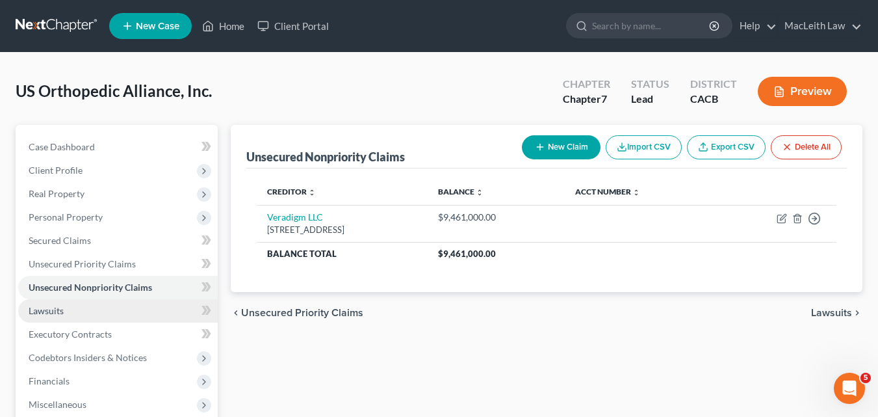
click at [57, 313] on span "Lawsuits" at bounding box center [46, 310] width 35 height 11
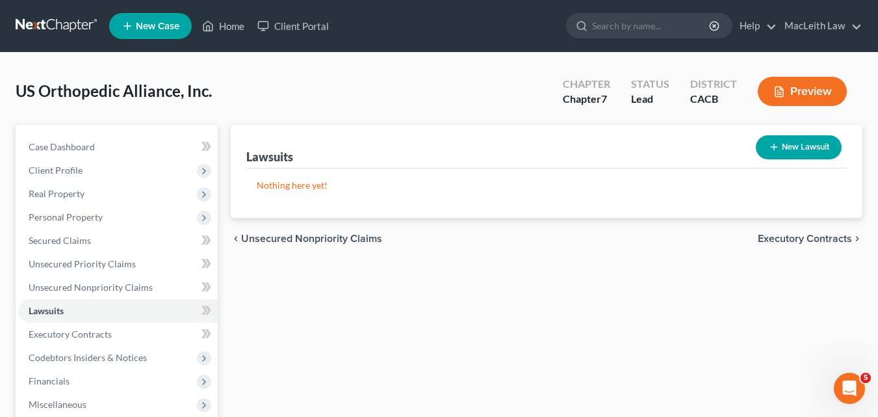
click at [805, 144] on button "New Lawsuit" at bounding box center [799, 147] width 86 height 24
select select "0"
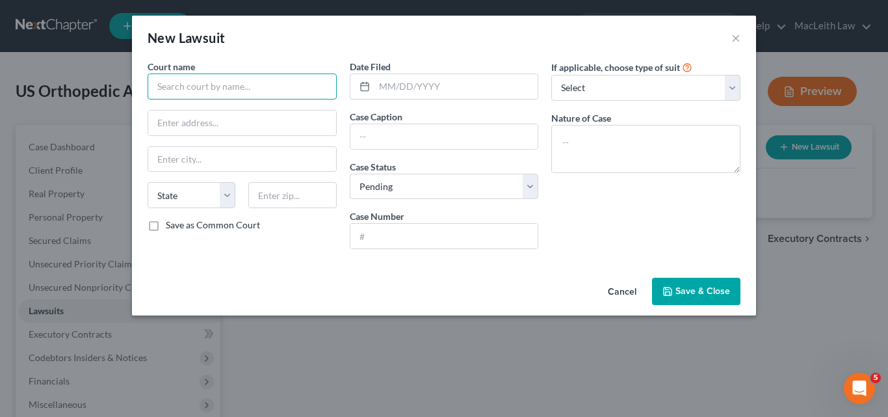
click at [280, 79] on input "text" at bounding box center [242, 86] width 189 height 26
click at [623, 285] on button "Cancel" at bounding box center [621, 292] width 49 height 26
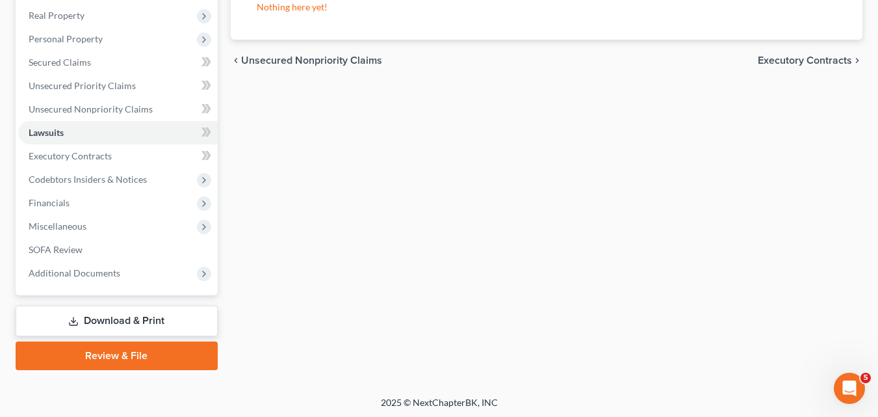
scroll to position [181, 0]
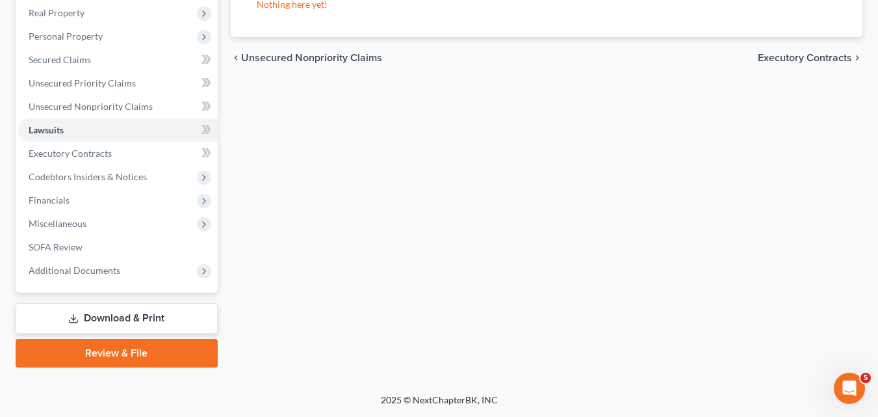
click at [107, 357] on link "Review & File" at bounding box center [117, 353] width 202 height 29
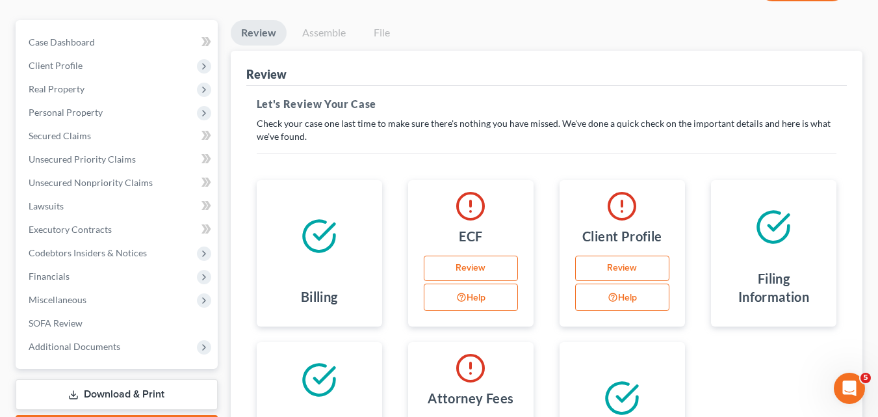
scroll to position [121, 0]
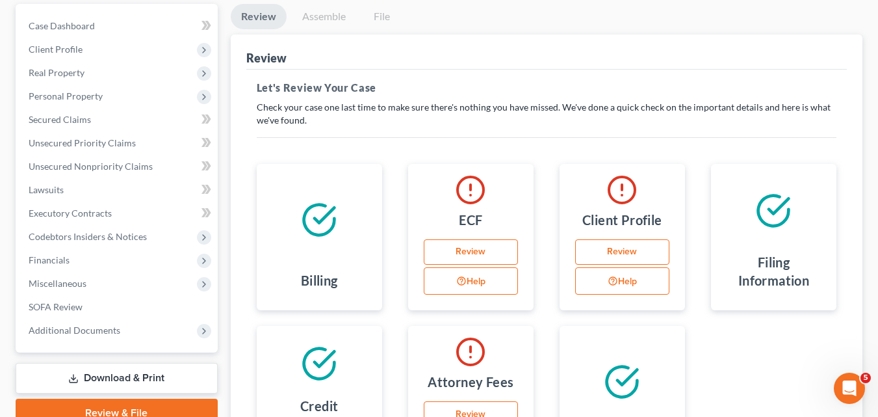
click at [476, 249] on link "Review" at bounding box center [471, 252] width 94 height 26
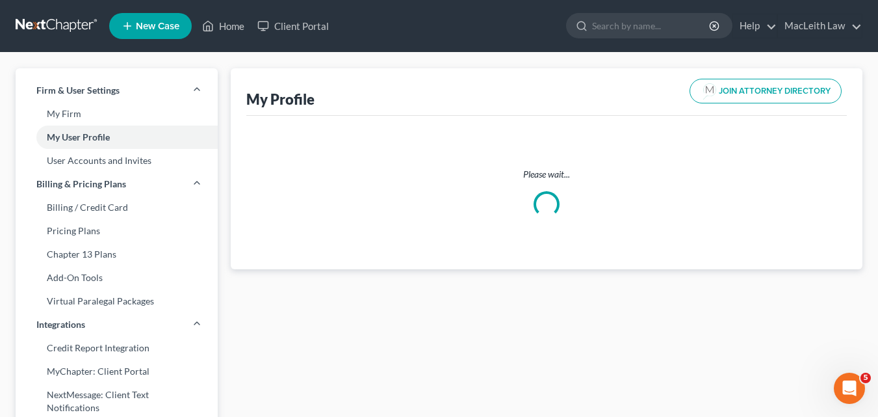
select select "4"
select select "7"
select select "attorney"
select select "0"
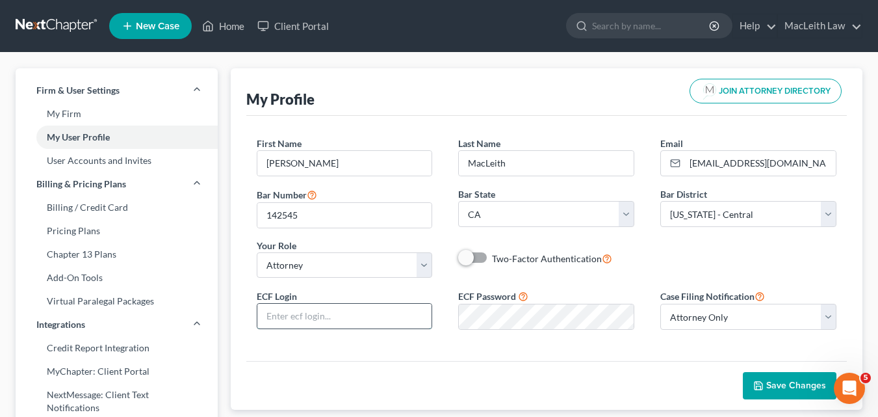
click at [393, 317] on input "text" at bounding box center [344, 316] width 175 height 25
click at [395, 324] on input "text" at bounding box center [344, 316] width 175 height 25
click at [395, 322] on input "text" at bounding box center [344, 316] width 175 height 25
click at [396, 318] on input "text" at bounding box center [344, 316] width 175 height 25
click at [842, 381] on icon "Open Intercom Messenger" at bounding box center [847, 386] width 21 height 21
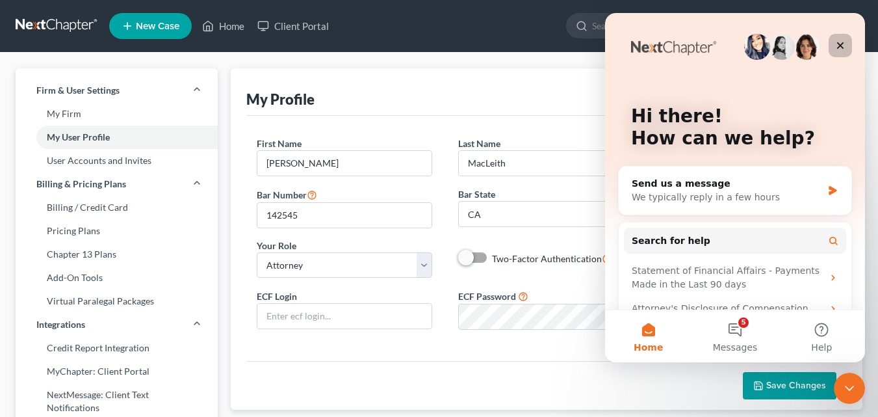
click at [845, 44] on icon "Close" at bounding box center [840, 45] width 10 height 10
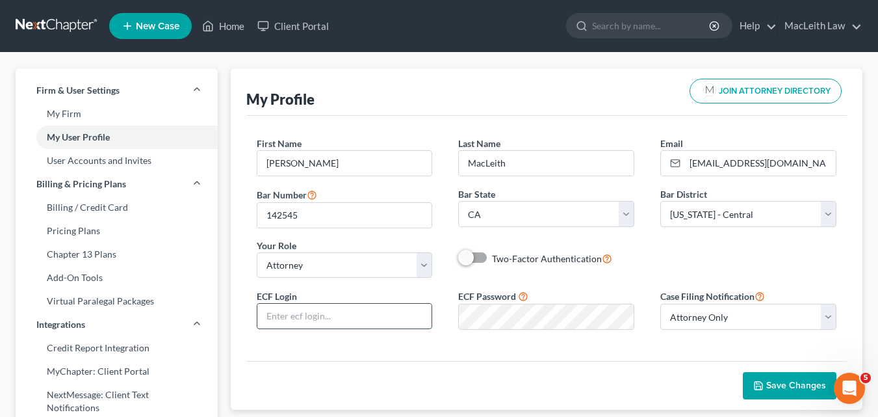
click at [419, 323] on input "text" at bounding box center [344, 316] width 175 height 25
click at [775, 377] on button "Save Changes" at bounding box center [790, 385] width 94 height 27
click at [800, 378] on button "Save Changes" at bounding box center [790, 385] width 94 height 27
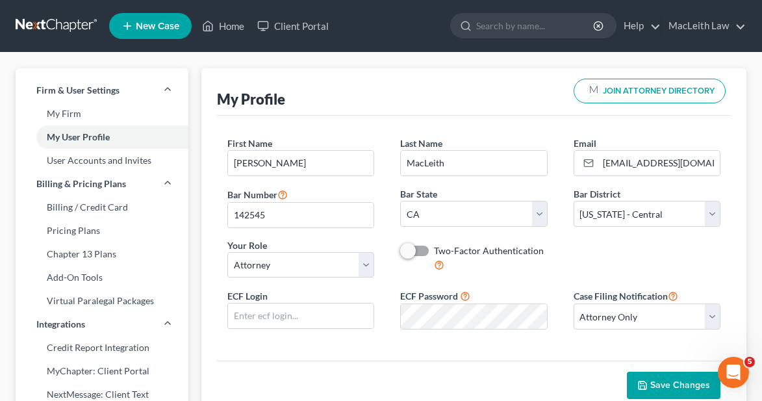
click at [666, 276] on div "First Name * [PERSON_NAME] Last Name * MacLeith Email * [EMAIL_ADDRESS][DOMAIN_…" at bounding box center [473, 211] width 519 height 151
click at [307, 312] on input "text" at bounding box center [301, 316] width 146 height 25
